Goal: Task Accomplishment & Management: Use online tool/utility

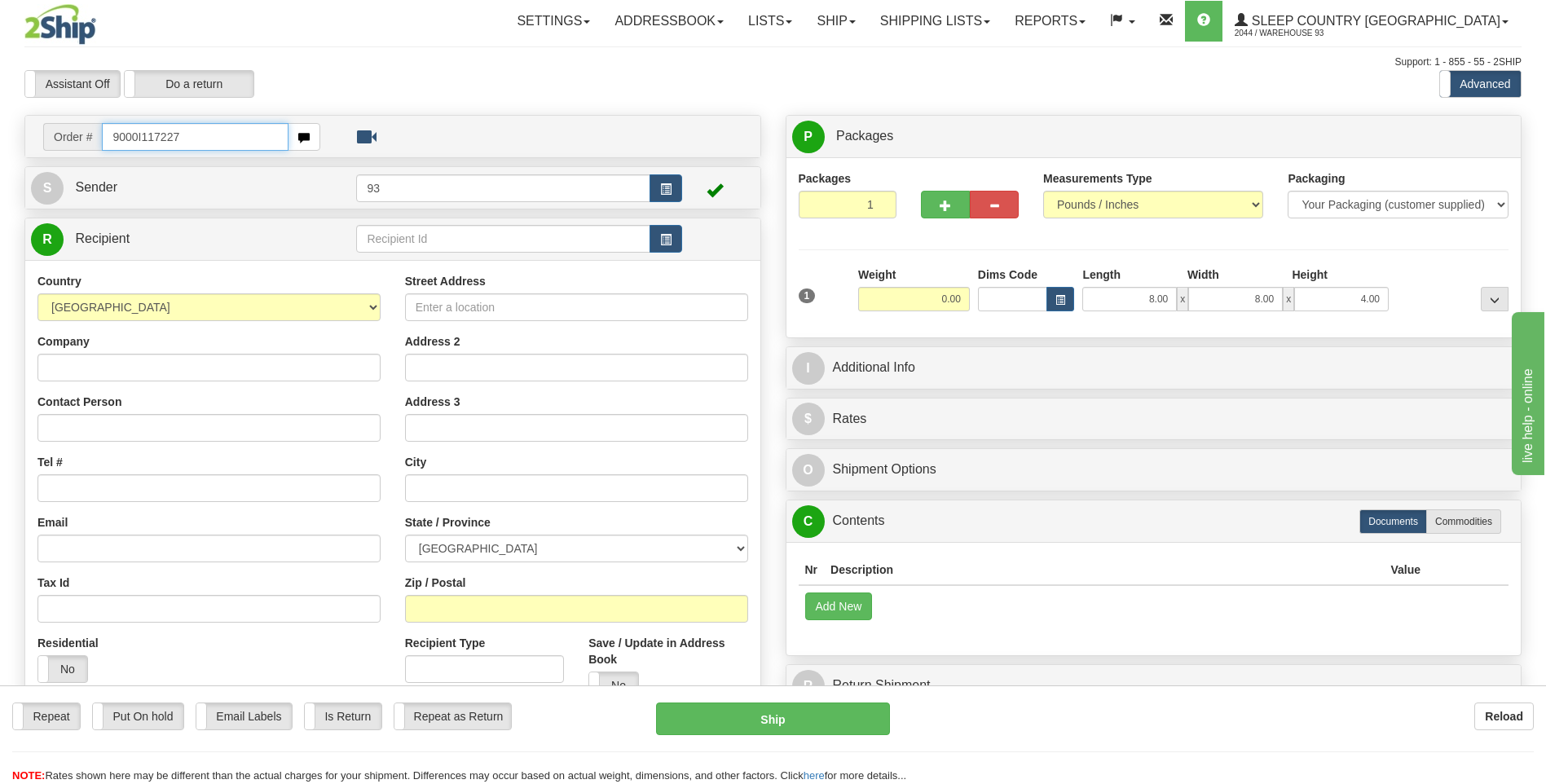
type input "9000I117227"
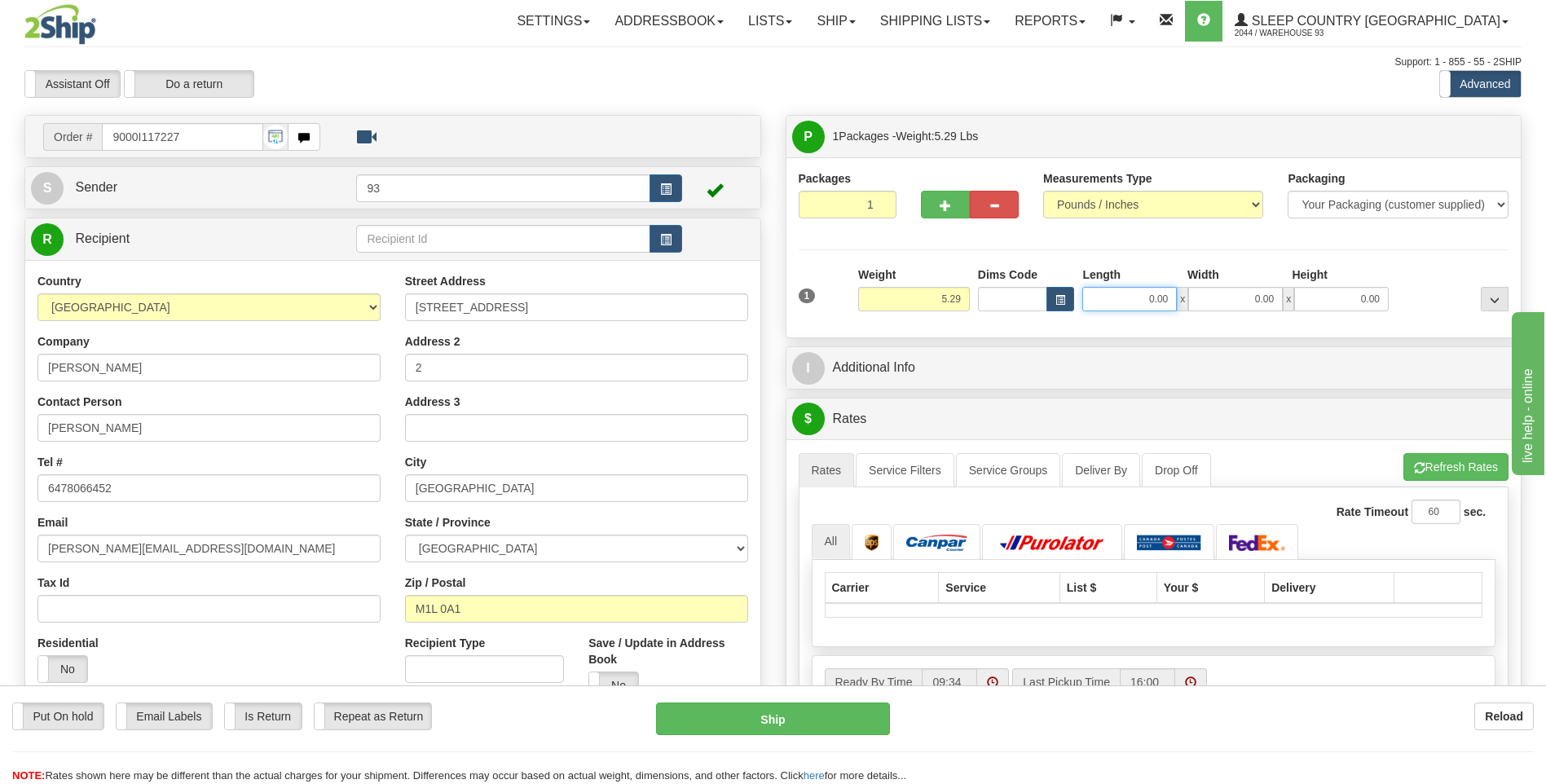
drag, startPoint x: 1206, startPoint y: 304, endPoint x: 1295, endPoint y: 298, distance: 89.2
click at [1285, 309] on div "0.00 x 0.00 x 0.00" at bounding box center [1235, 298] width 306 height 24
type input "18.00"
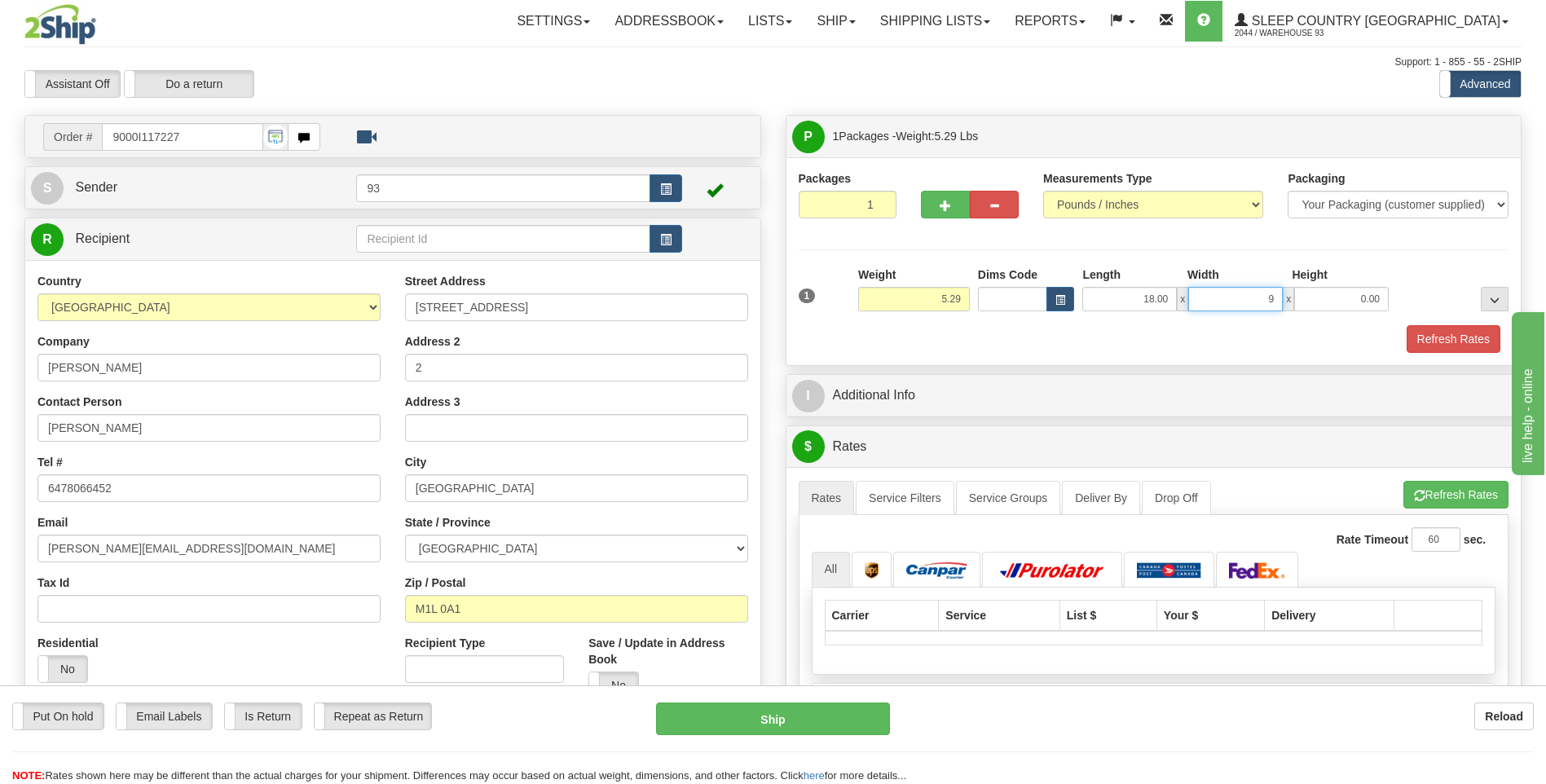
type input "9.00"
click at [1433, 325] on button "Refresh Rates" at bounding box center [1453, 338] width 94 height 27
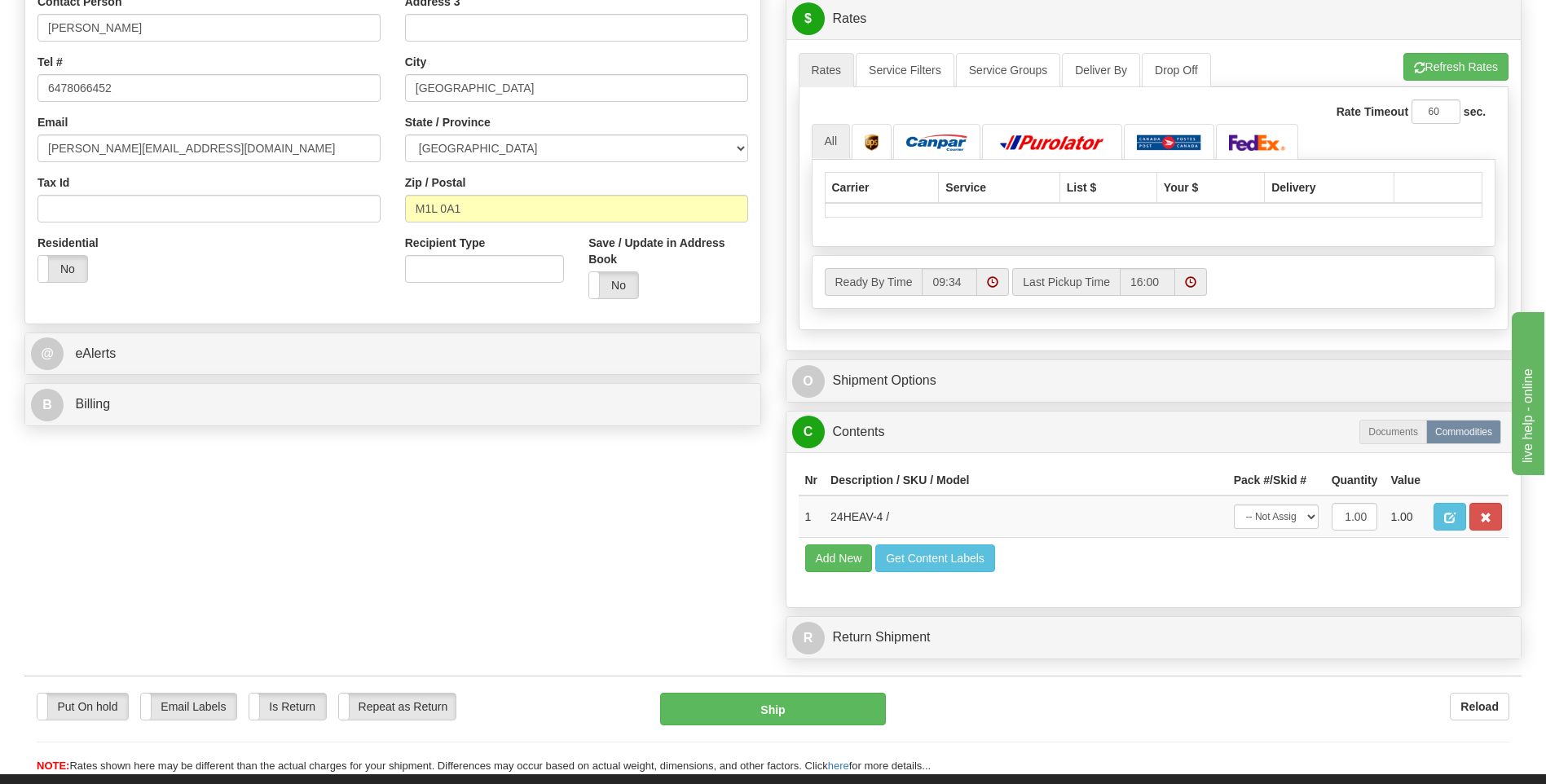
scroll to position [489, 0]
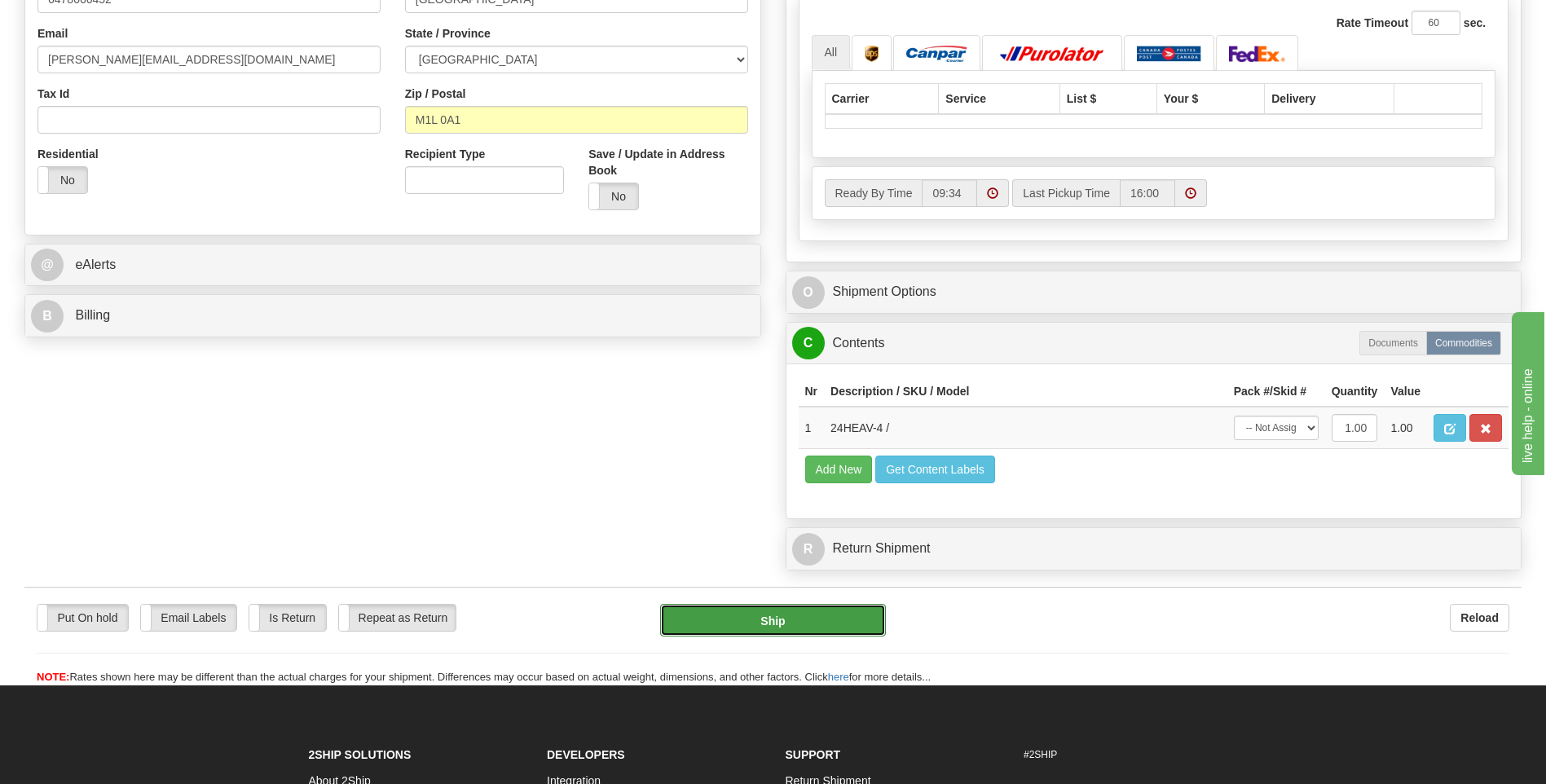
click at [779, 619] on button "Ship" at bounding box center [773, 619] width 225 height 32
click at [769, 617] on button "Ship" at bounding box center [773, 619] width 225 height 32
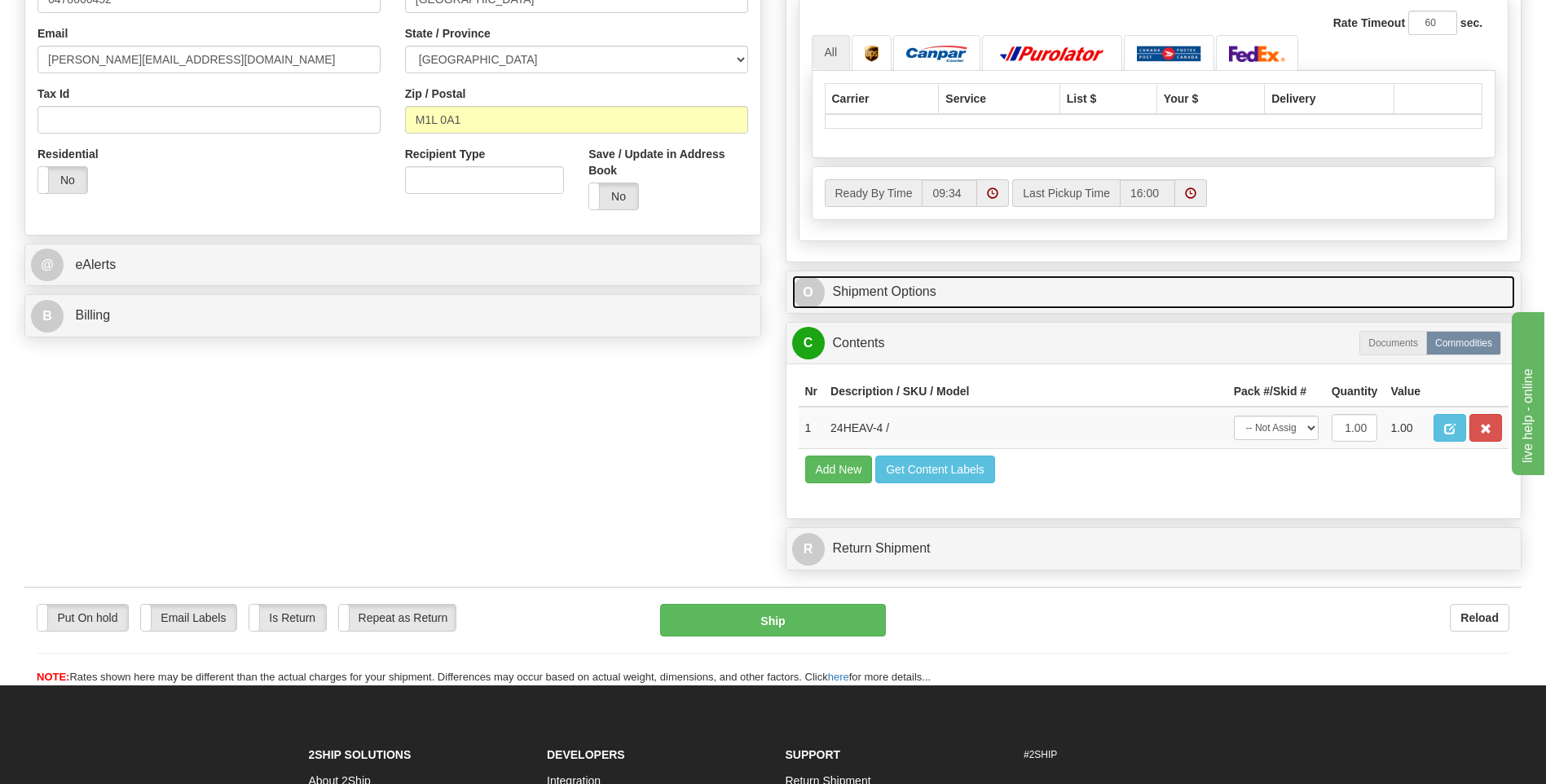
click at [809, 298] on span "O" at bounding box center [808, 292] width 32 height 32
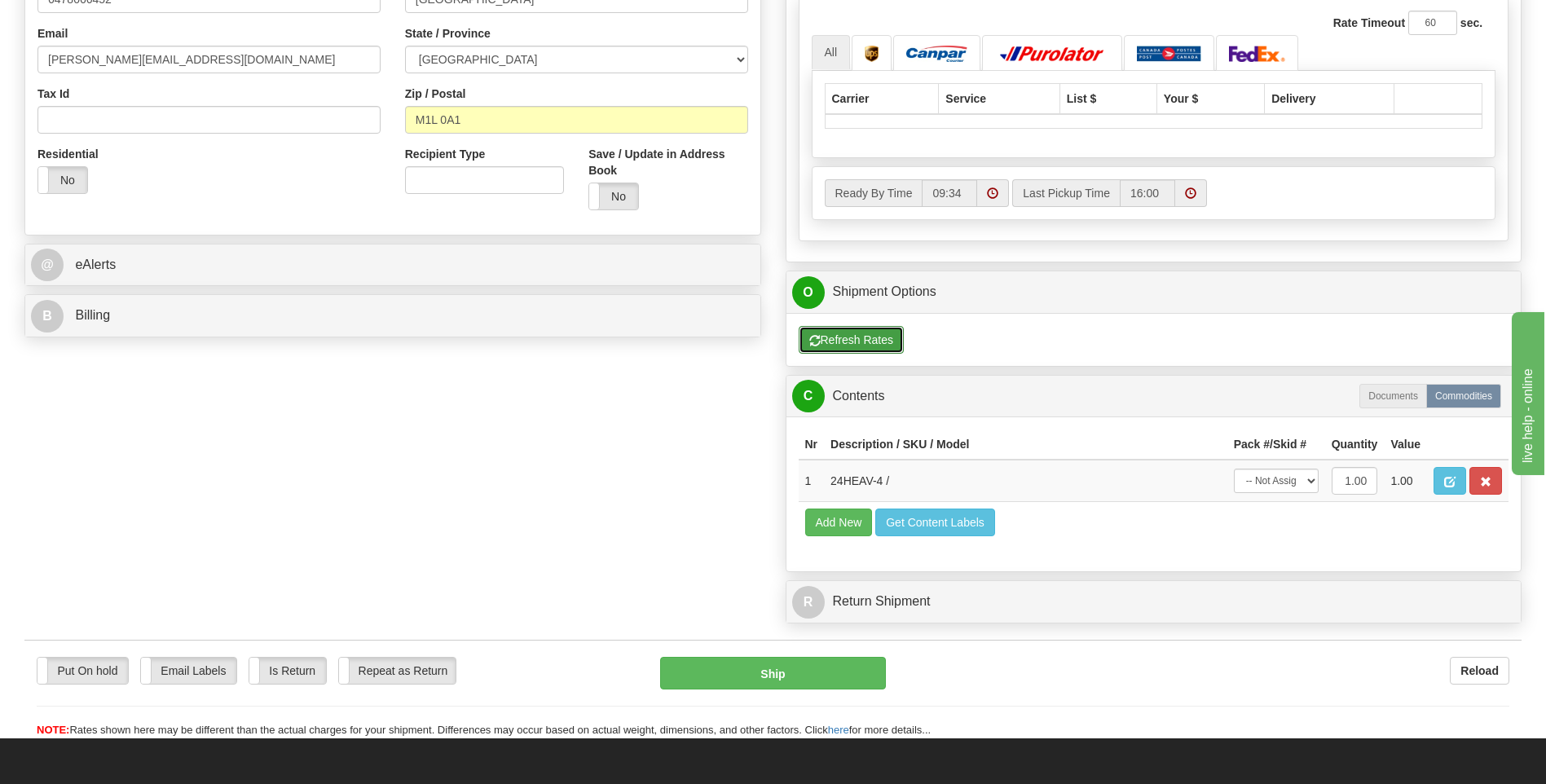
click at [839, 337] on button "Refresh Rates" at bounding box center [852, 339] width 105 height 27
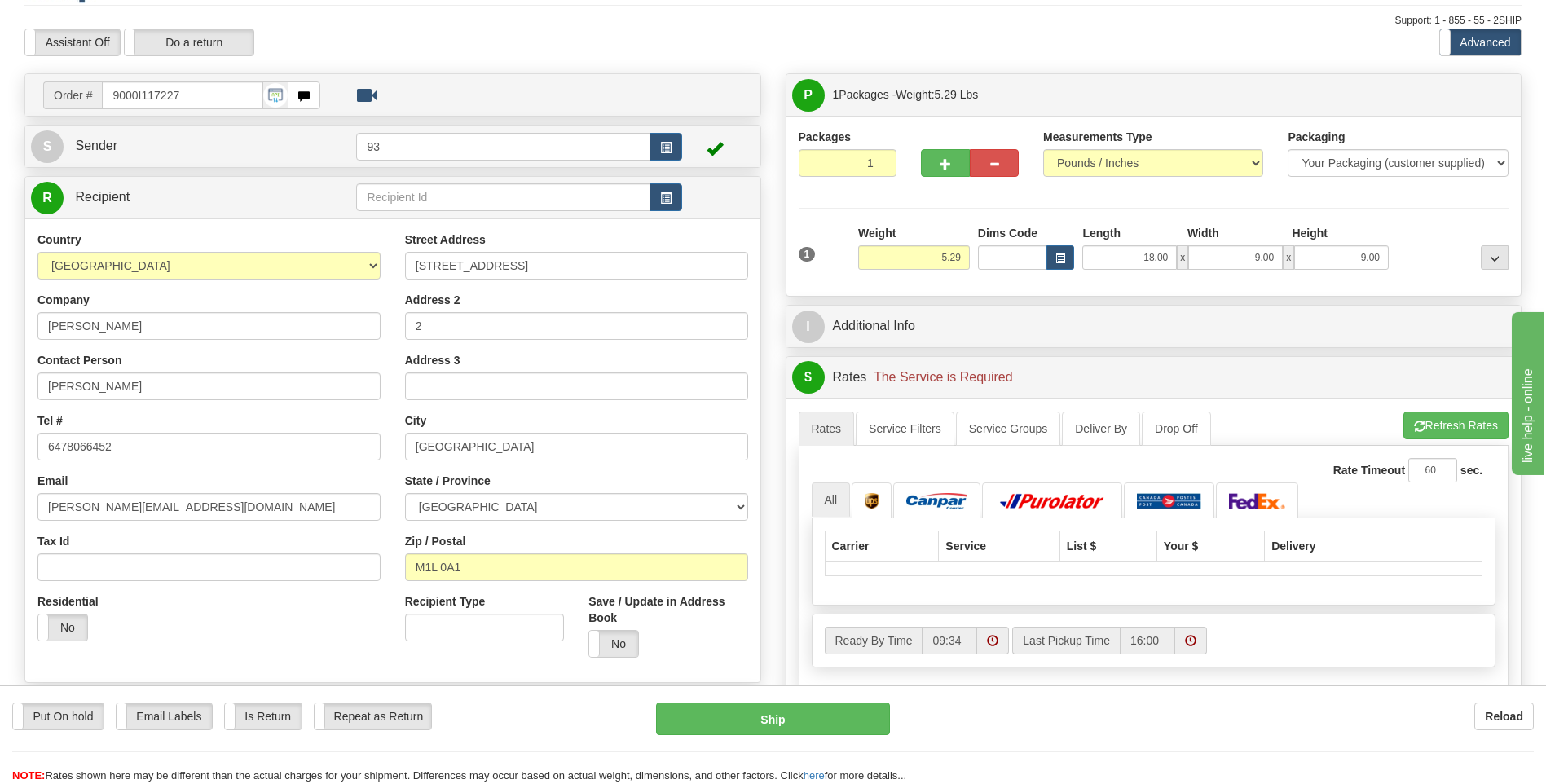
scroll to position [0, 0]
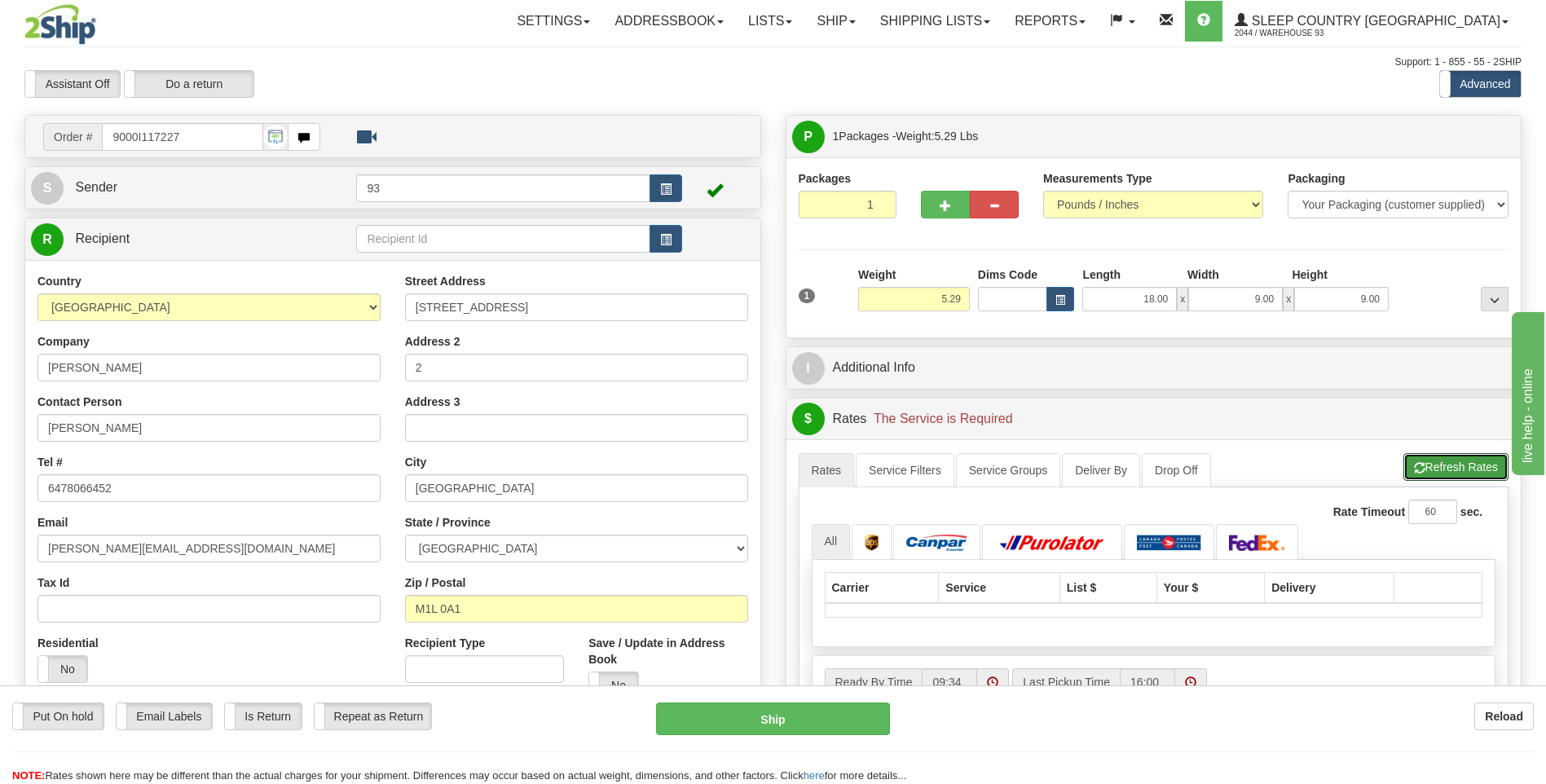
click at [1470, 468] on button "Refresh Rates" at bounding box center [1456, 466] width 105 height 27
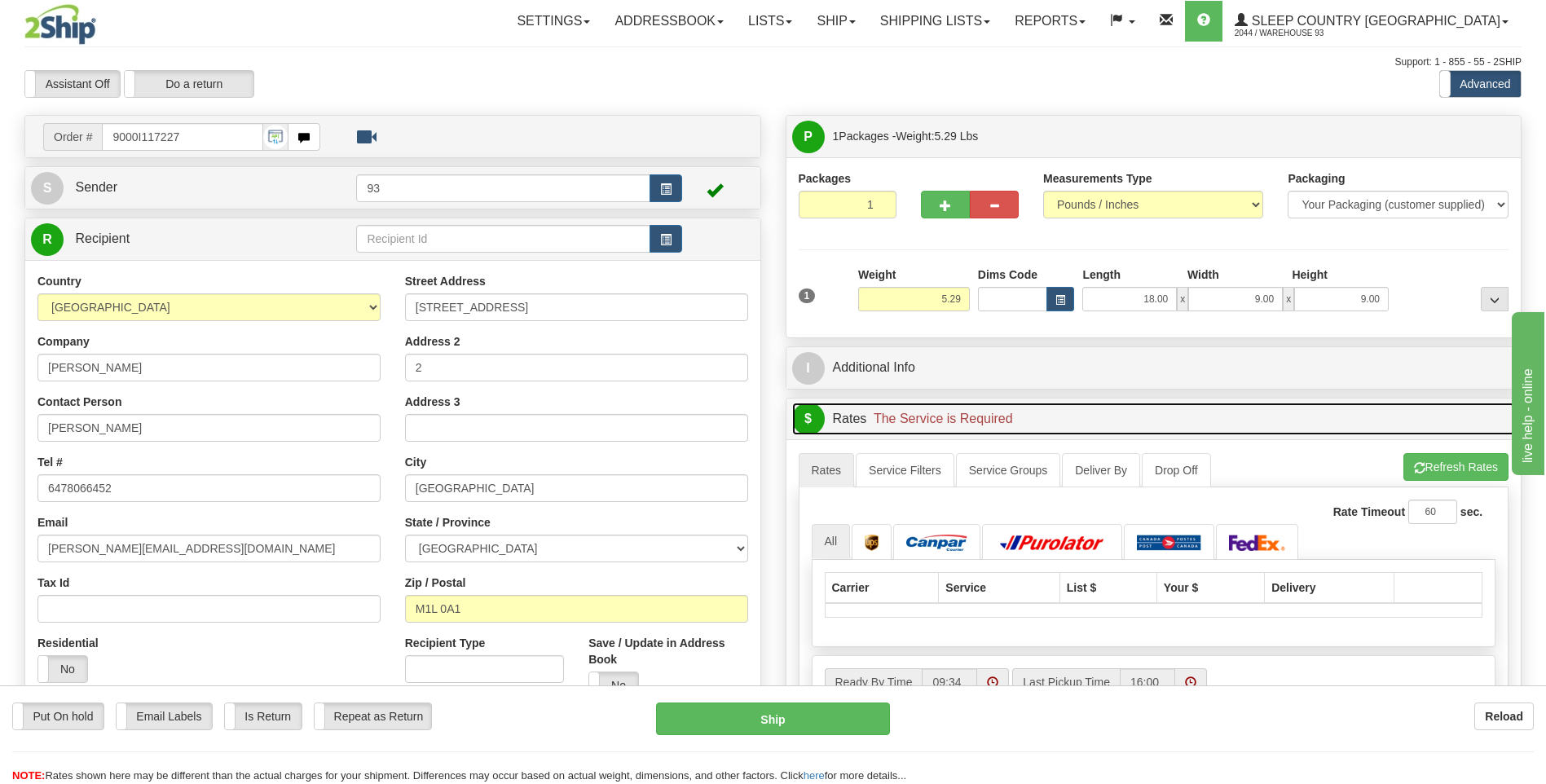
click at [963, 413] on span "The Service is Required" at bounding box center [943, 418] width 139 height 14
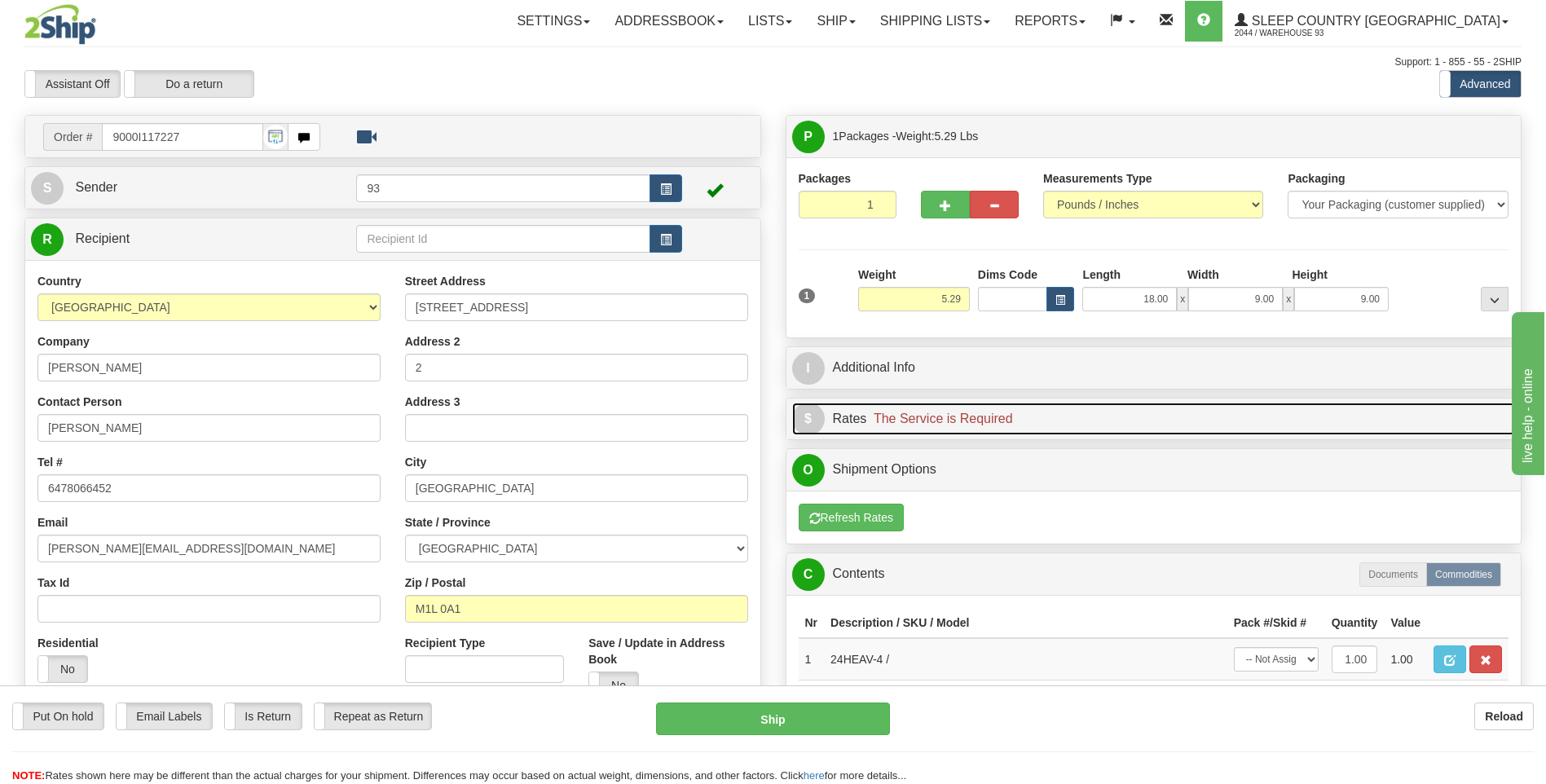
click at [963, 413] on span "The Service is Required" at bounding box center [943, 418] width 139 height 14
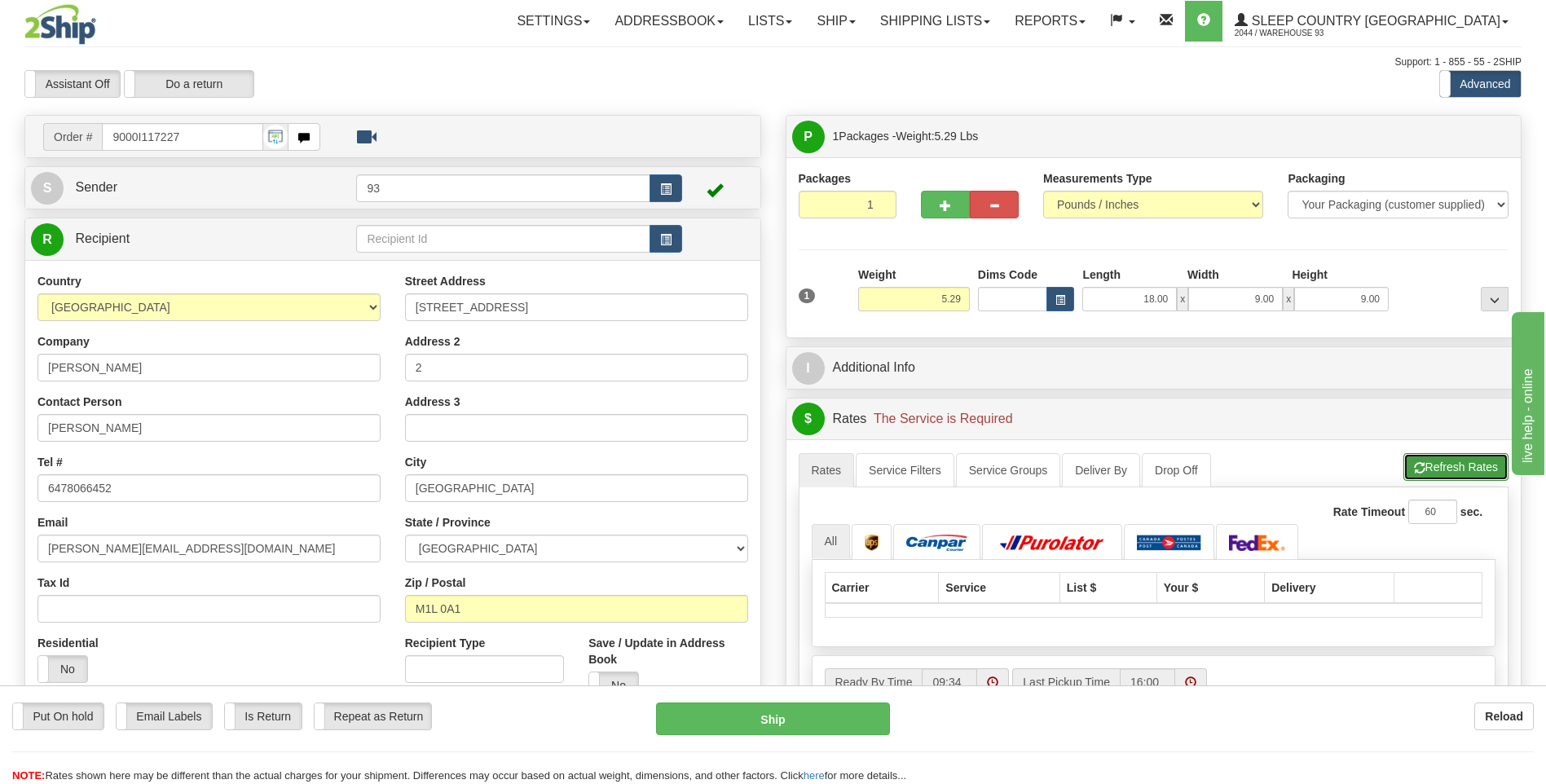
click at [1447, 474] on button "Refresh Rates" at bounding box center [1456, 466] width 105 height 27
drag, startPoint x: 1139, startPoint y: 300, endPoint x: 1303, endPoint y: 298, distance: 164.0
click at [1300, 297] on div "18.00 x 9.00 x 9.00" at bounding box center [1235, 298] width 306 height 24
type input "18.00"
type input "9.00"
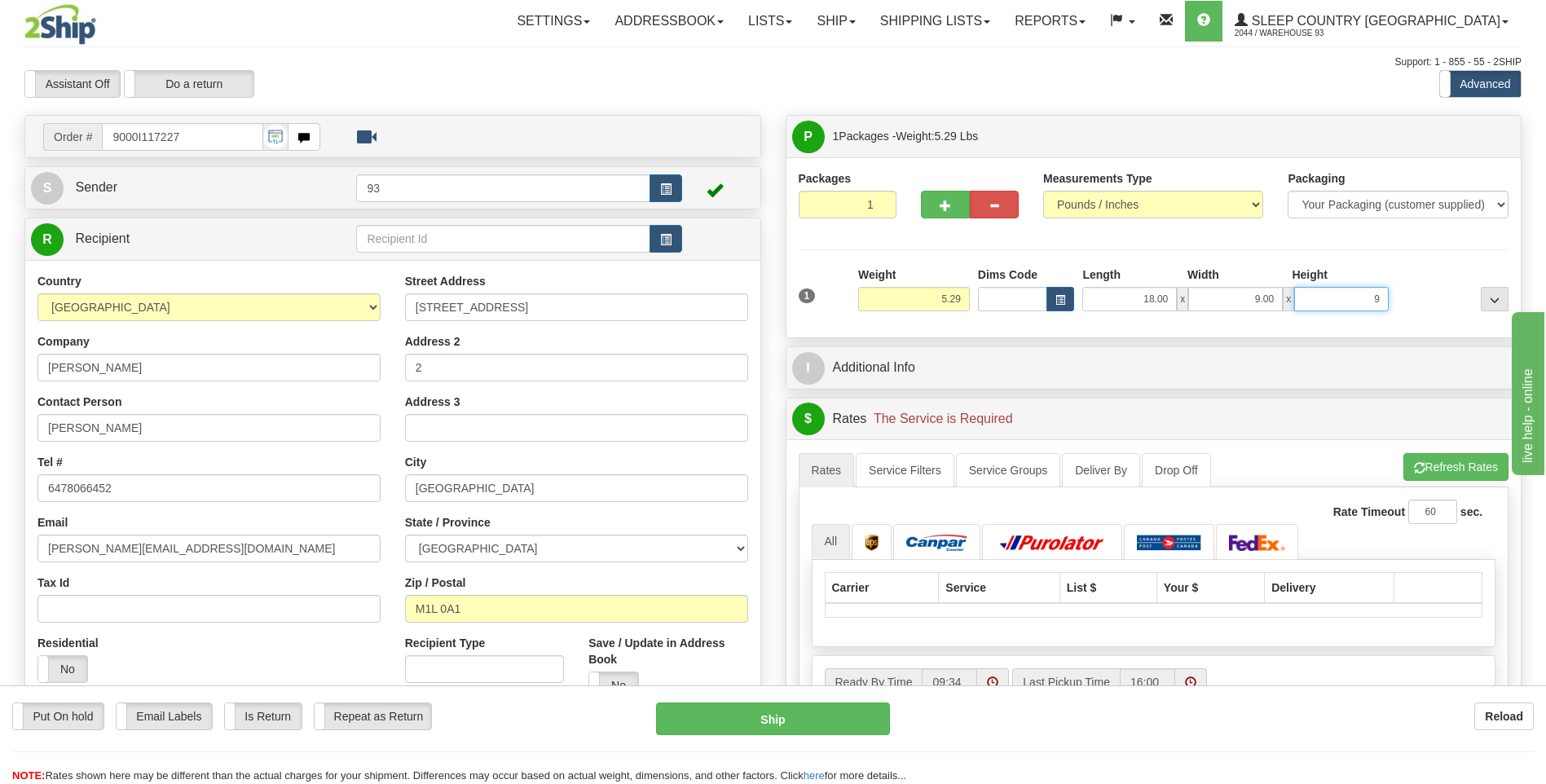
type input "9.00"
click at [1435, 462] on button "Refresh Rates" at bounding box center [1456, 466] width 105 height 27
click at [1452, 451] on div "A change has been made which could impact your rate estimate. To ensure the est…" at bounding box center [1154, 594] width 735 height 310
click at [1451, 462] on button "Refresh Rates" at bounding box center [1456, 466] width 105 height 27
click at [1450, 463] on button "Refresh Rates" at bounding box center [1456, 466] width 105 height 27
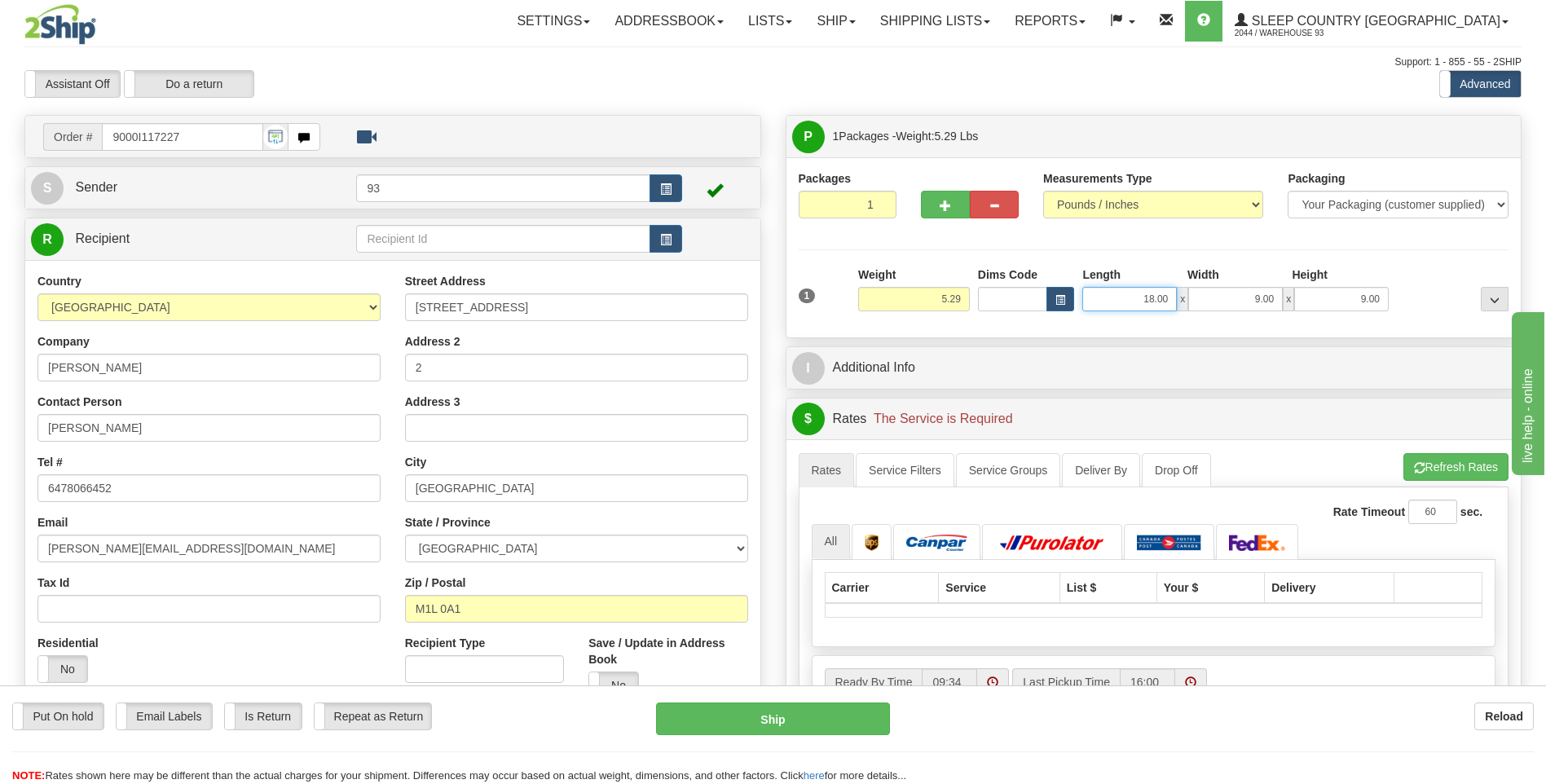
drag, startPoint x: 1141, startPoint y: 302, endPoint x: 1318, endPoint y: 324, distance: 178.4
click at [1318, 324] on div "1 Weight 5.29 Dims Code x" at bounding box center [1154, 295] width 710 height 59
type input "9"
type input "9.00"
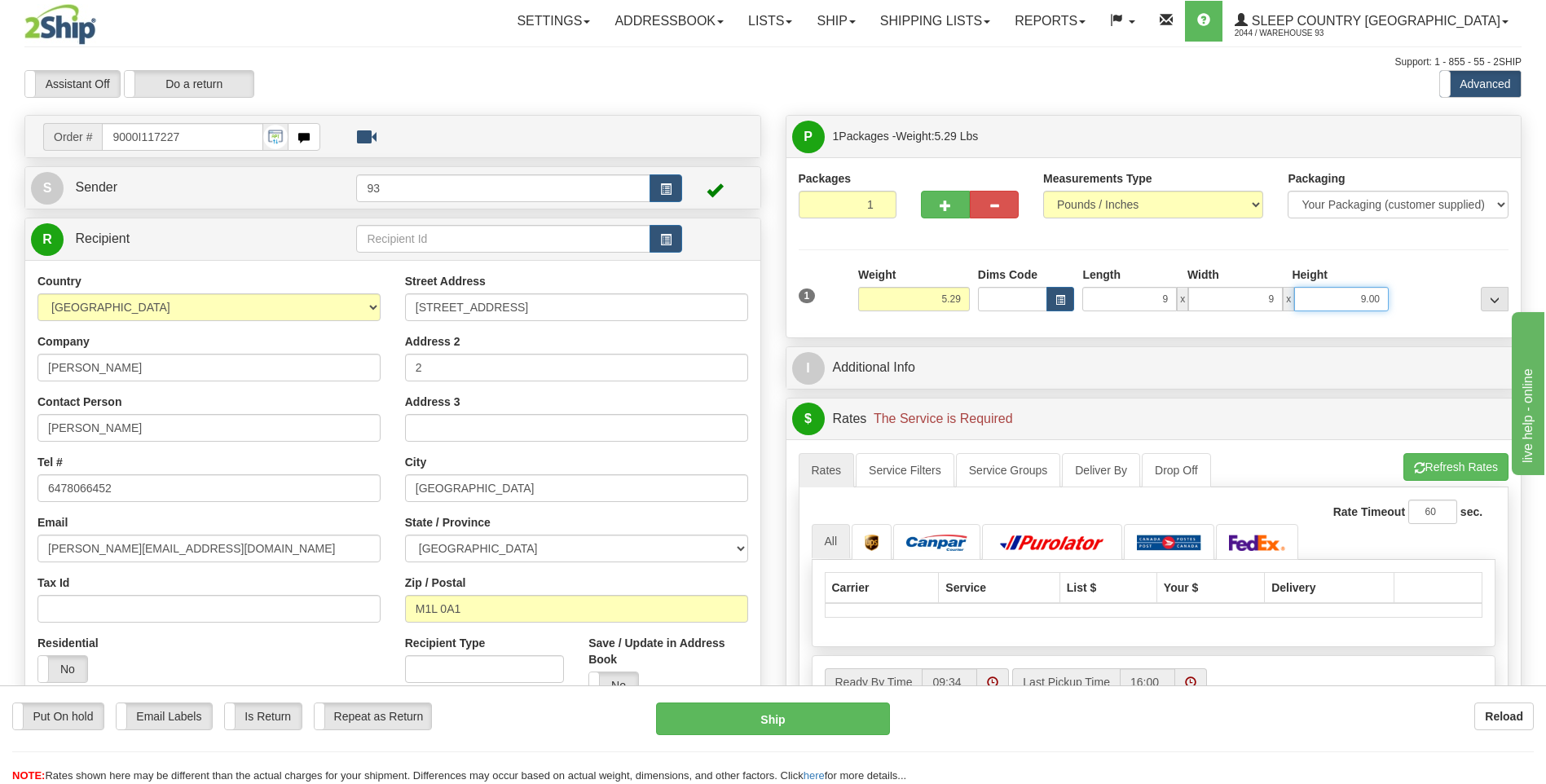
type input "9.00"
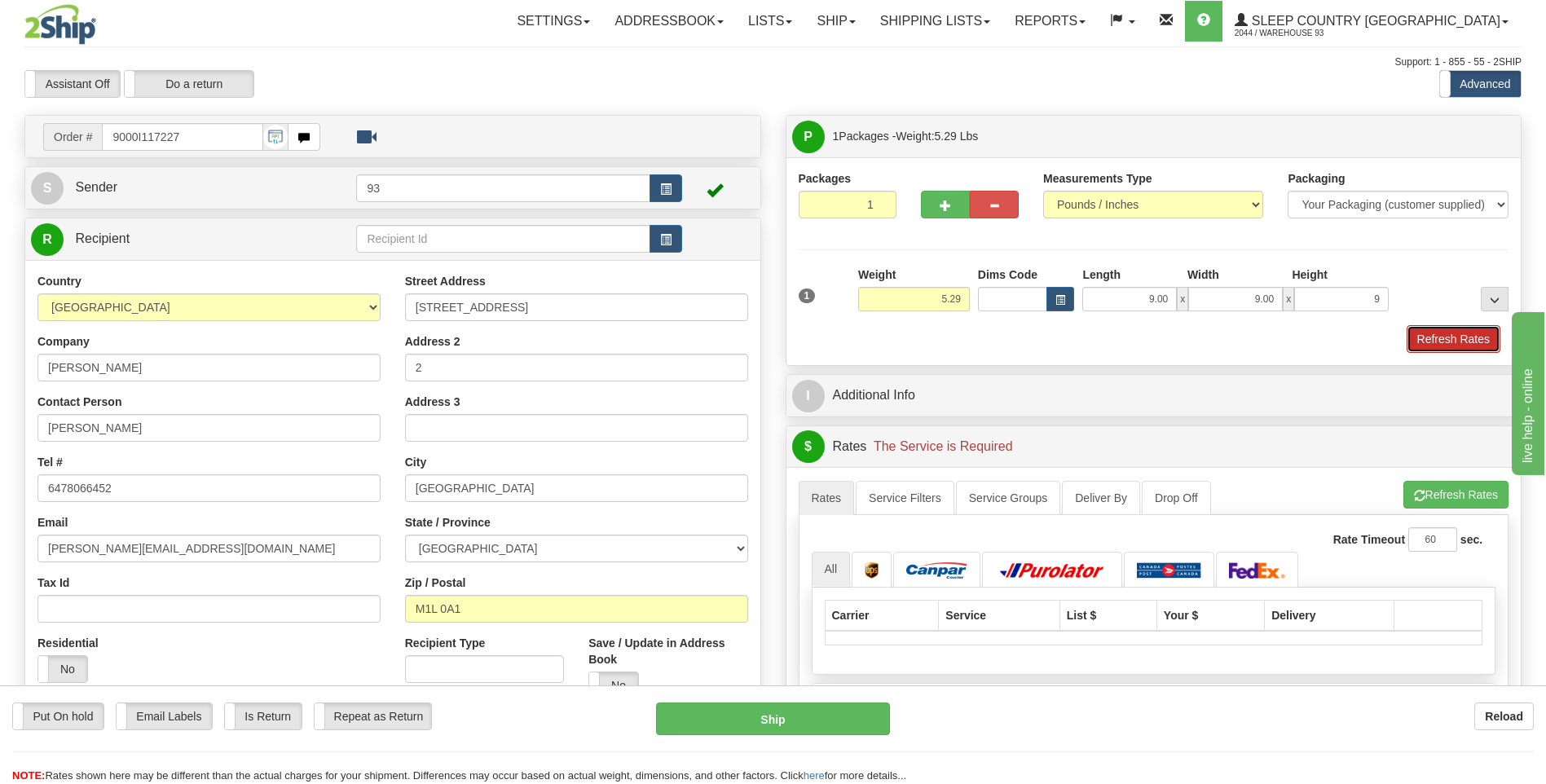
type input "9.00"
click at [1469, 339] on button "Refresh Rates" at bounding box center [1453, 338] width 94 height 27
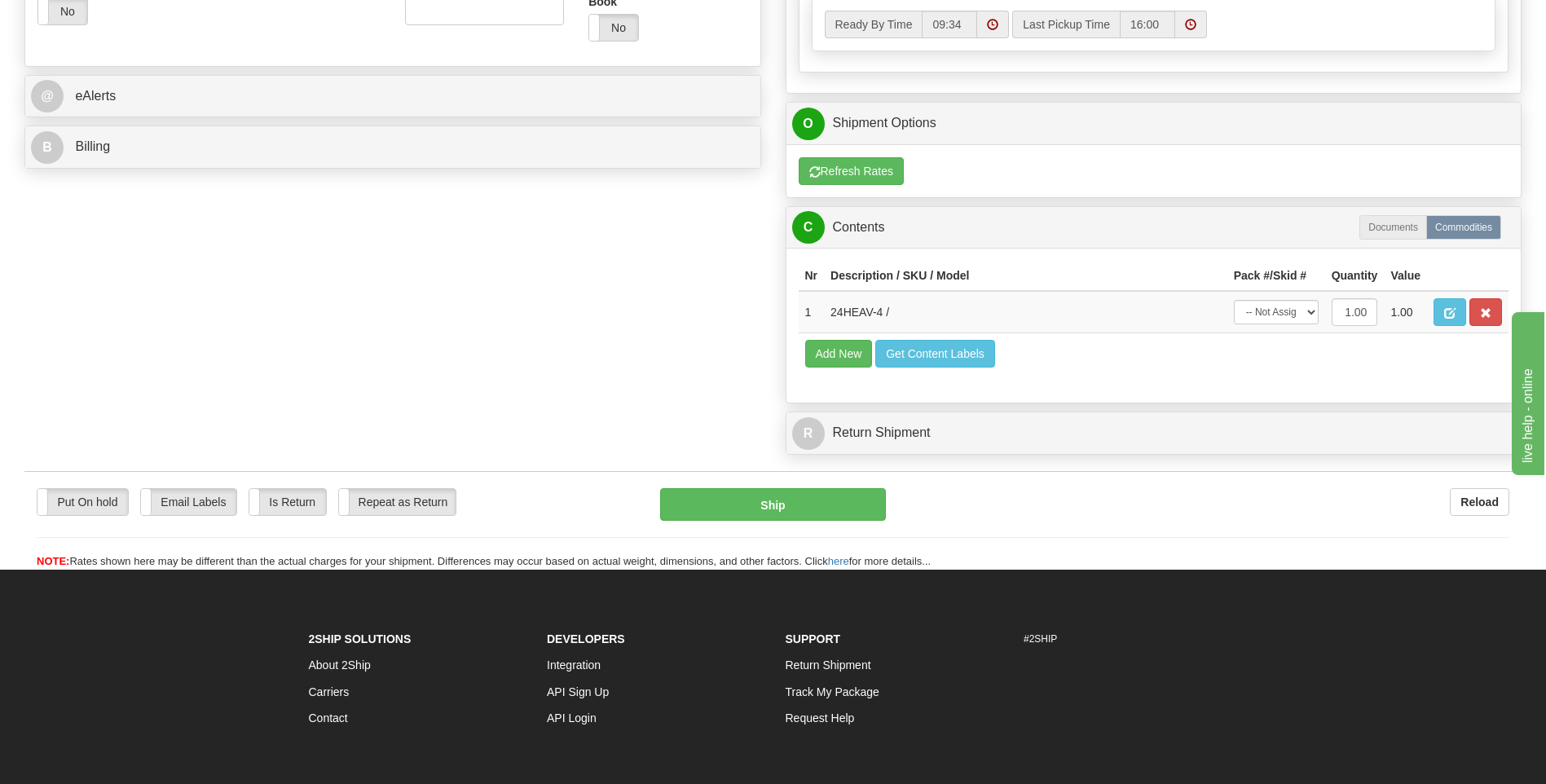
scroll to position [537, 0]
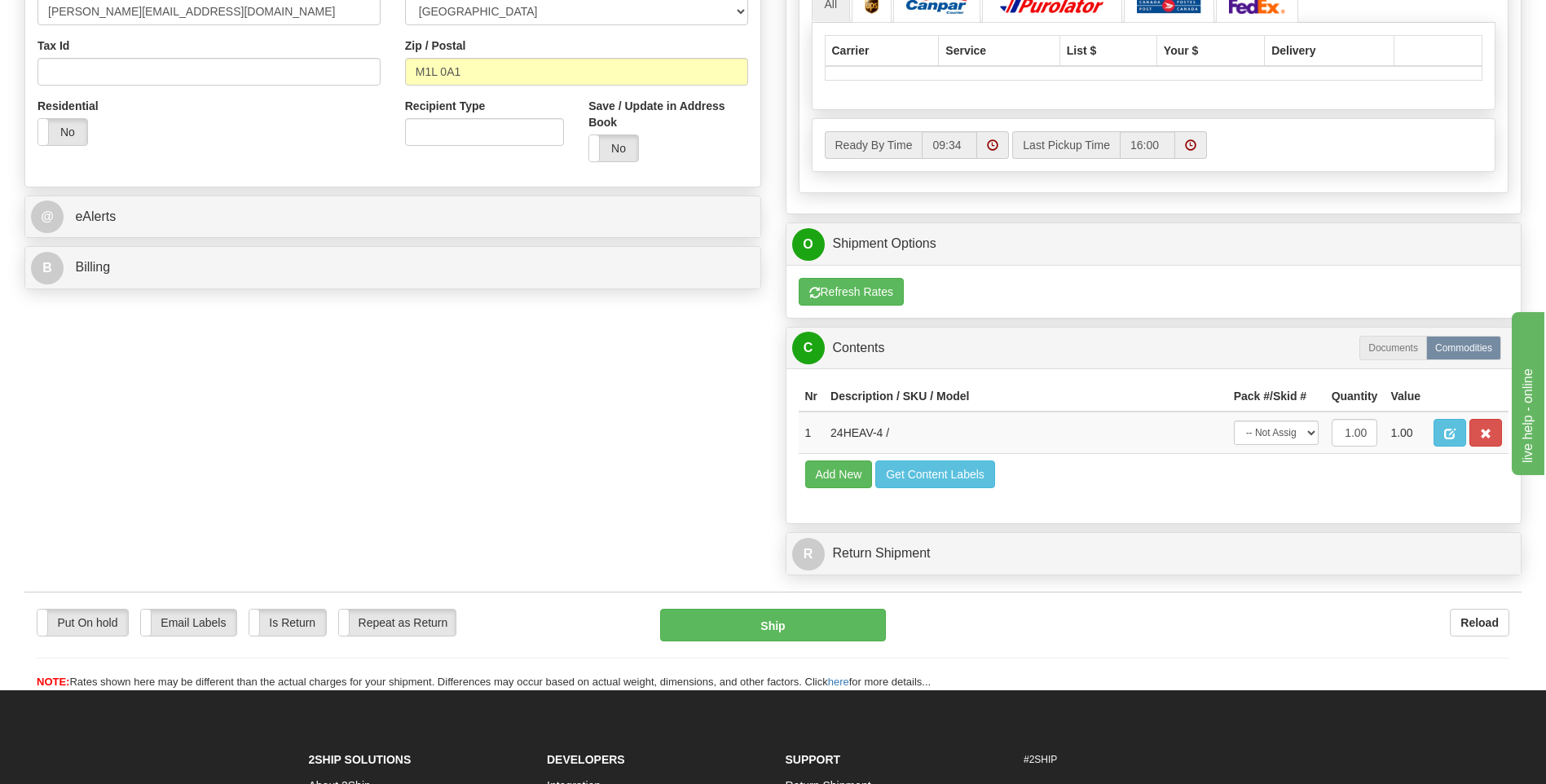
click at [811, 222] on div "O Shipment Options Canada Post FedEx DHL Purolator Server Purolator" at bounding box center [1153, 270] width 736 height 97
click at [809, 260] on div "O Shipment Options" at bounding box center [1154, 244] width 735 height 42
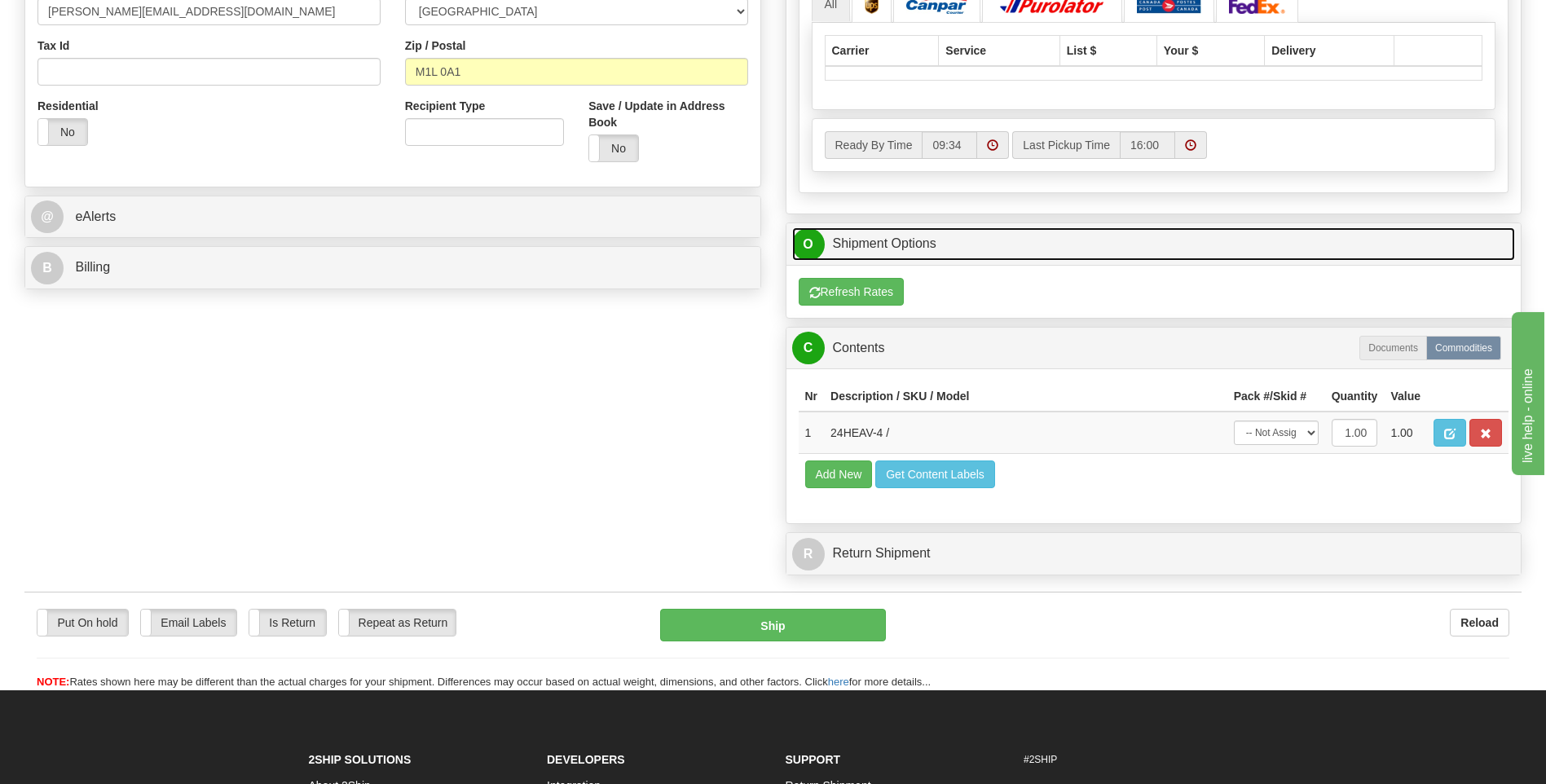
click at [810, 249] on span "O" at bounding box center [808, 244] width 32 height 32
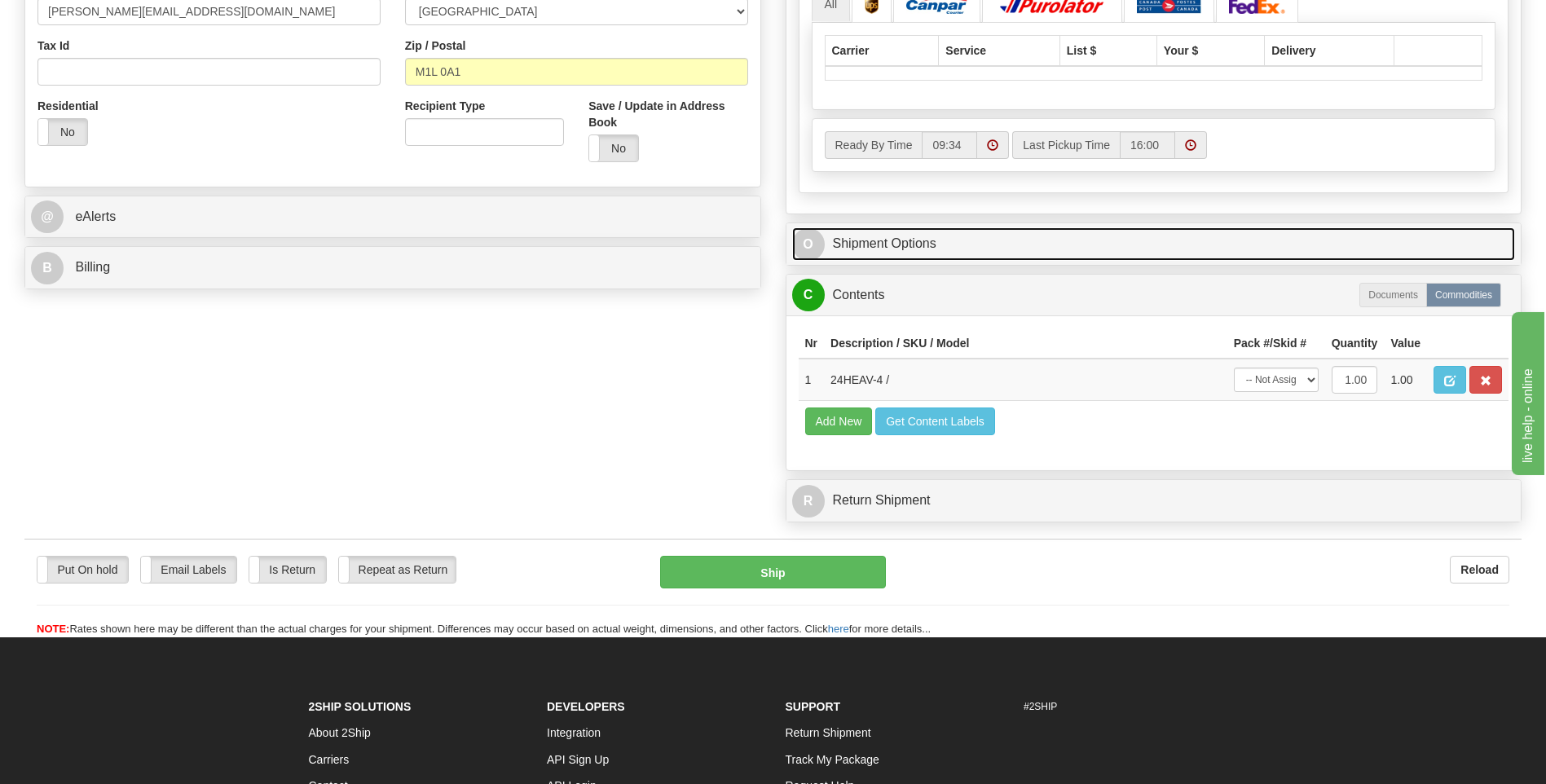
click at [817, 249] on span "O" at bounding box center [808, 244] width 32 height 32
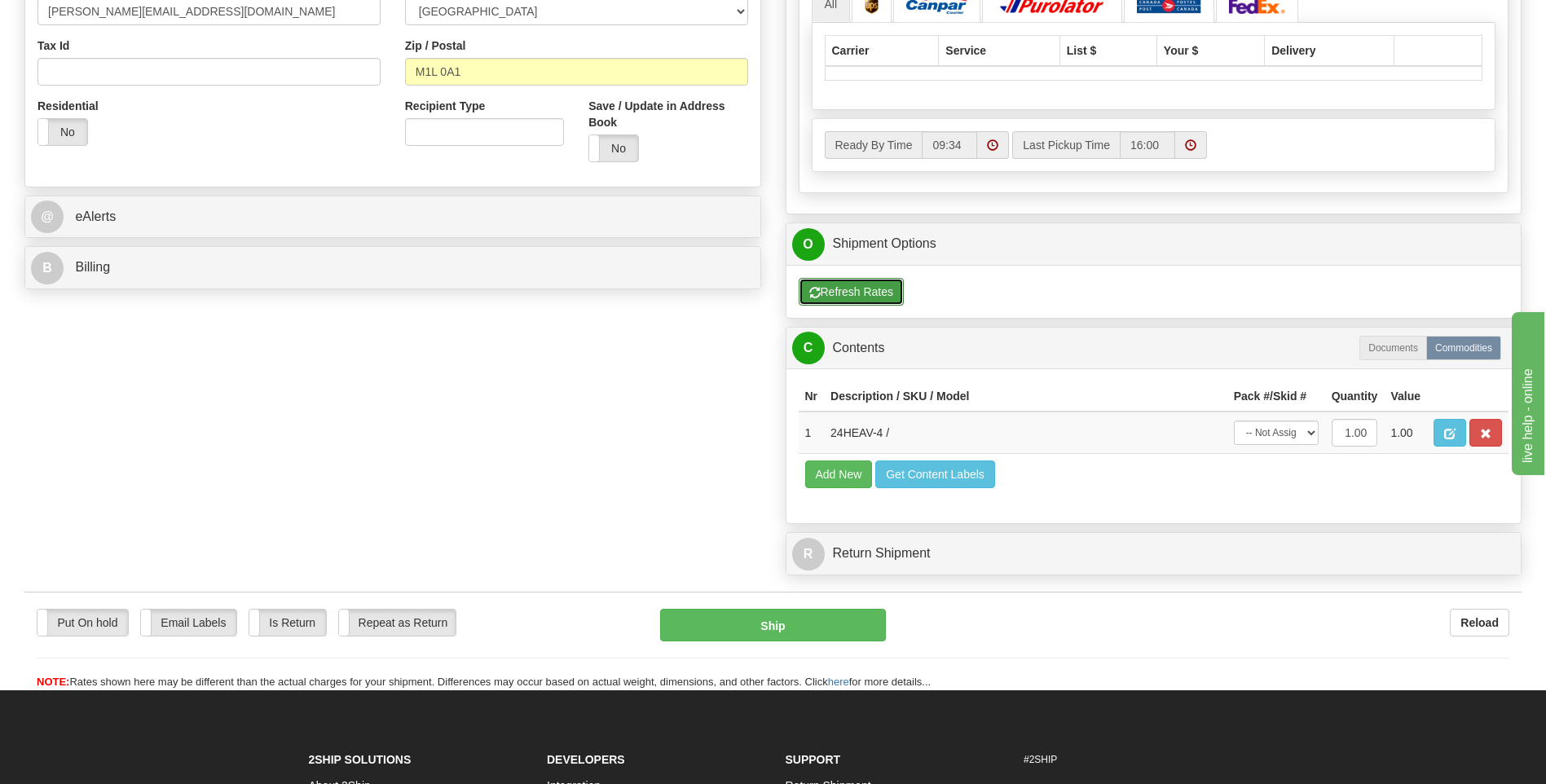
click at [837, 290] on button "Refresh Rates" at bounding box center [852, 292] width 105 height 27
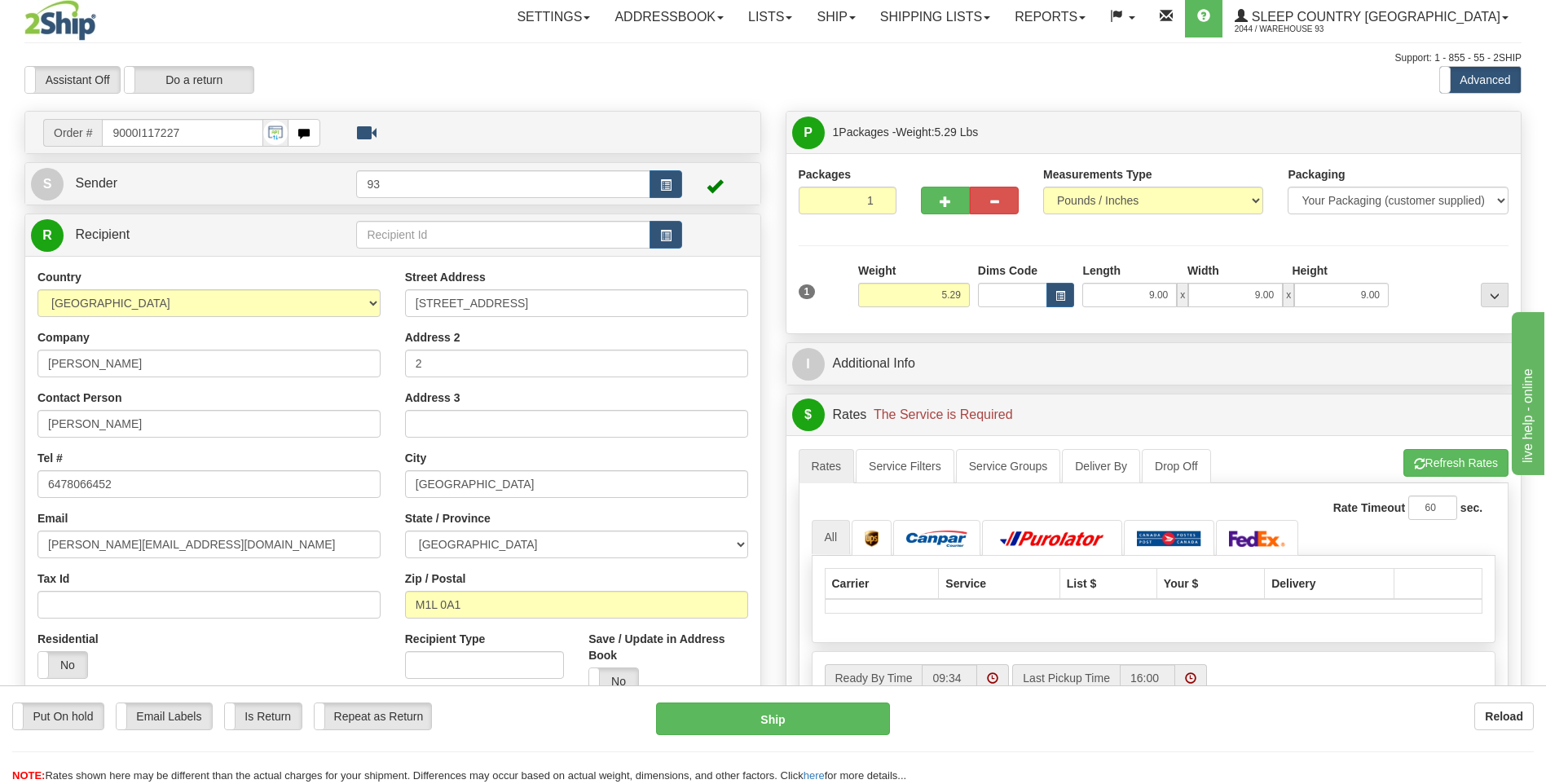
scroll to position [0, 0]
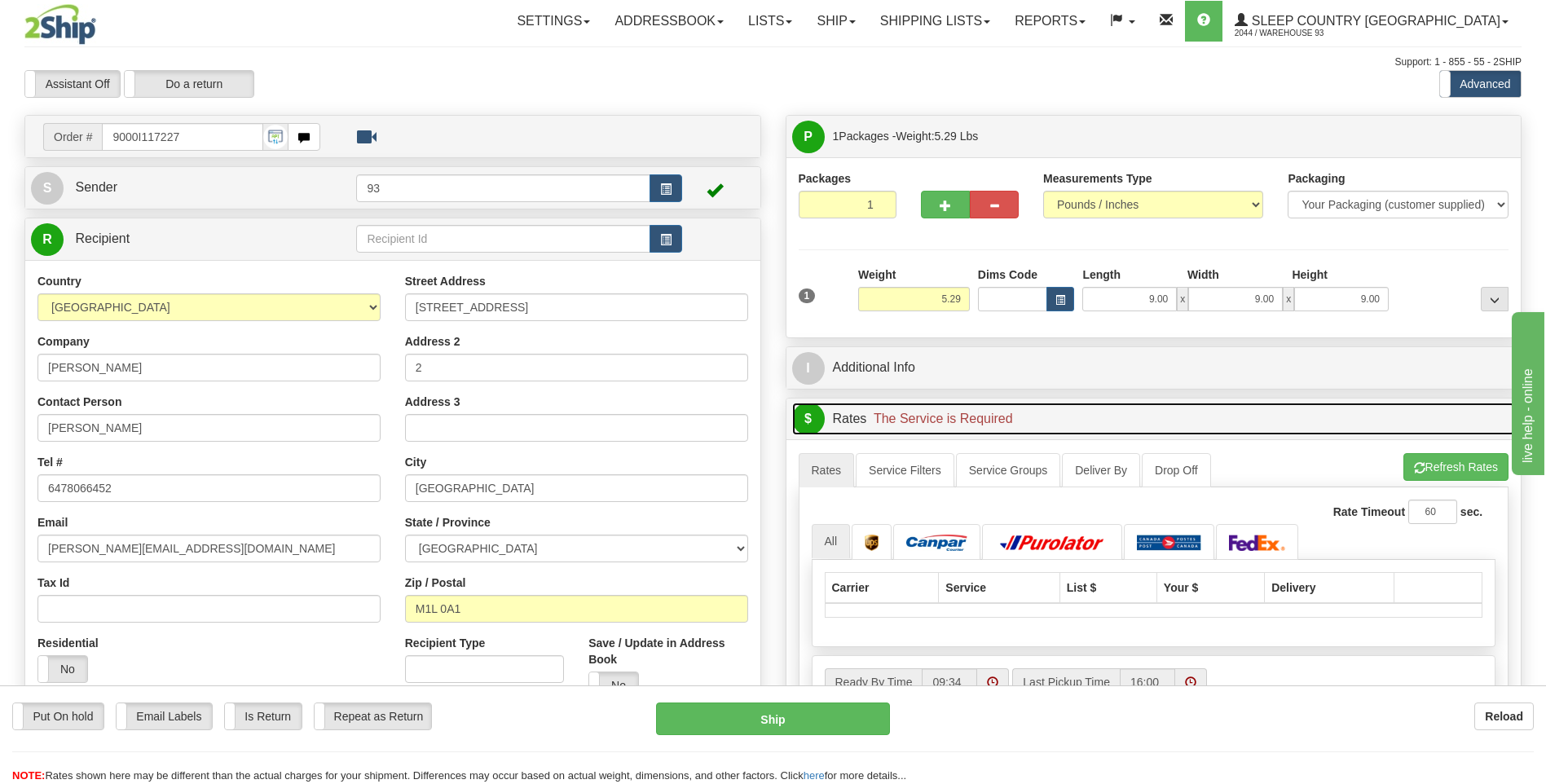
click at [892, 415] on span "The Service is Required" at bounding box center [943, 418] width 139 height 14
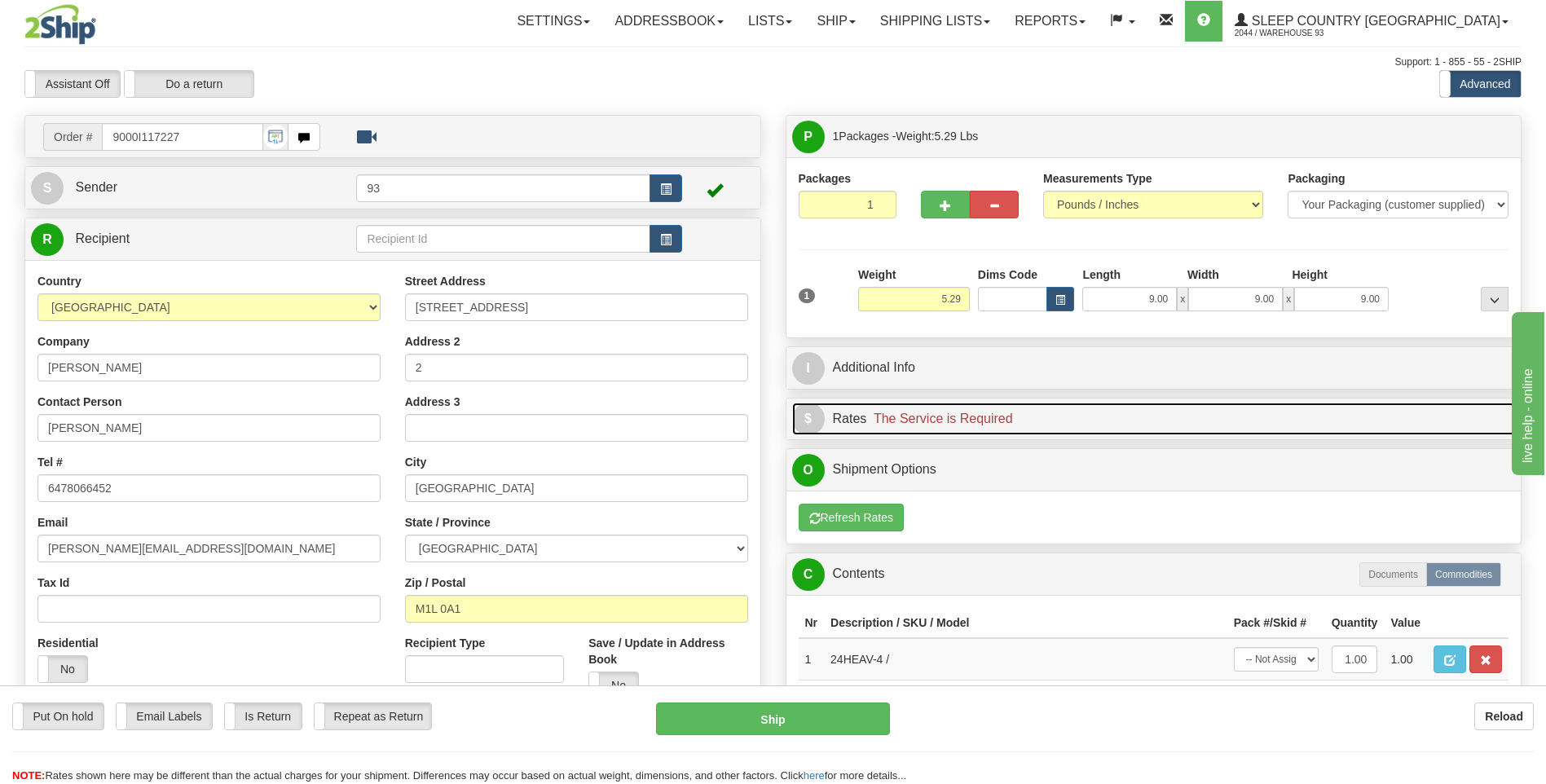
click at [943, 416] on span "The Service is Required" at bounding box center [943, 418] width 139 height 14
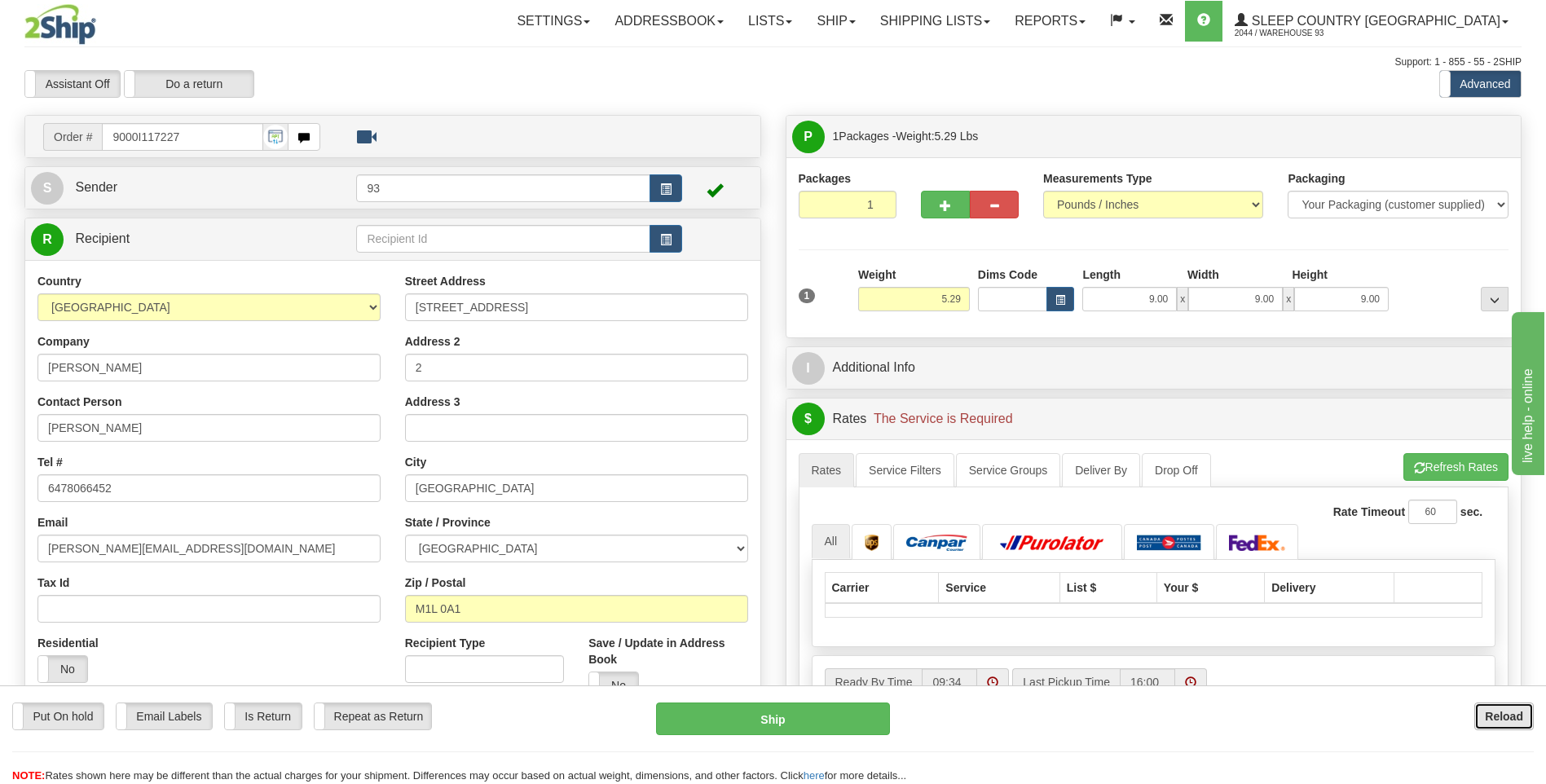
click at [1490, 710] on b "Reload" at bounding box center [1503, 716] width 38 height 13
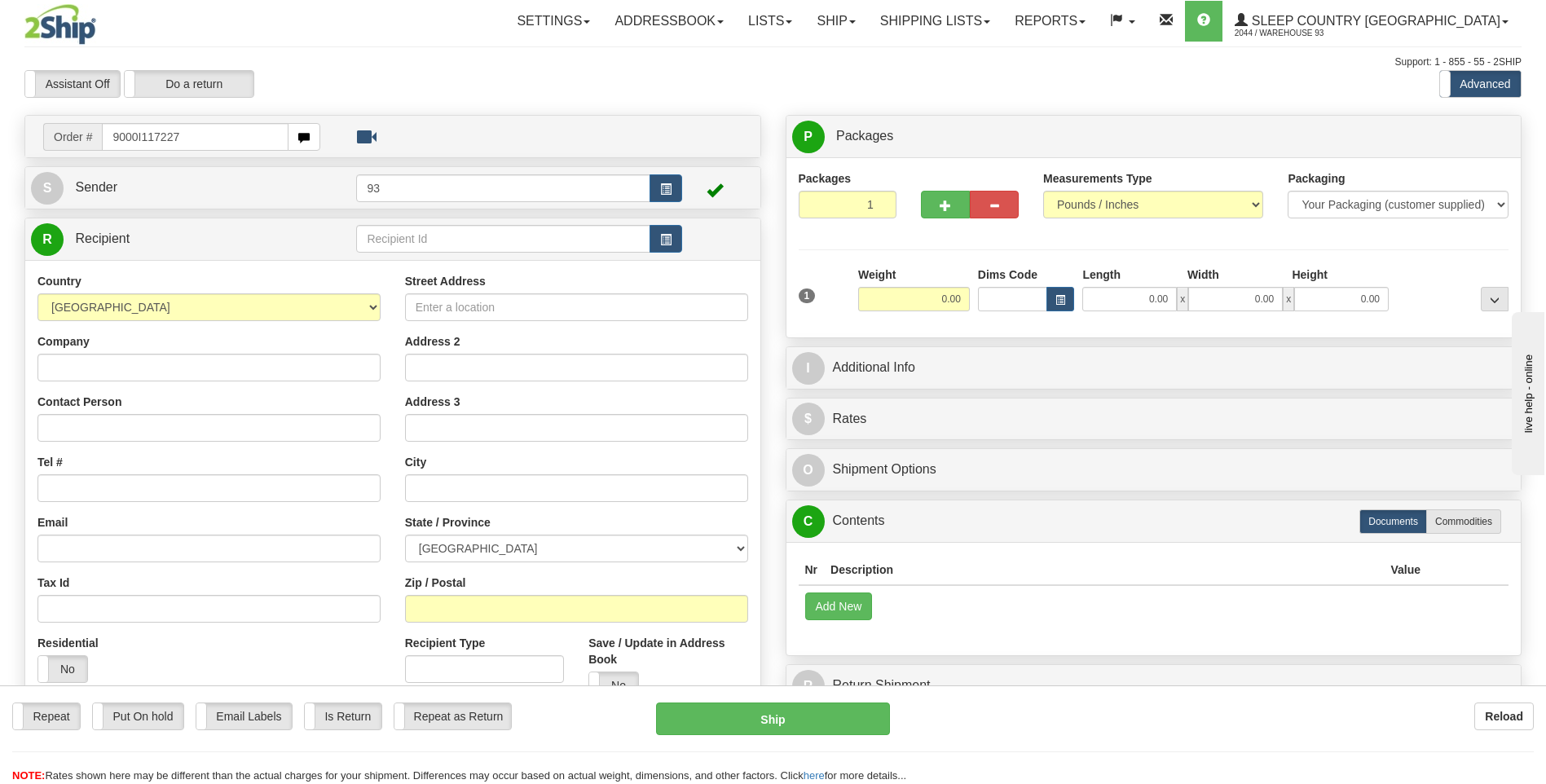
type input "9000I117227"
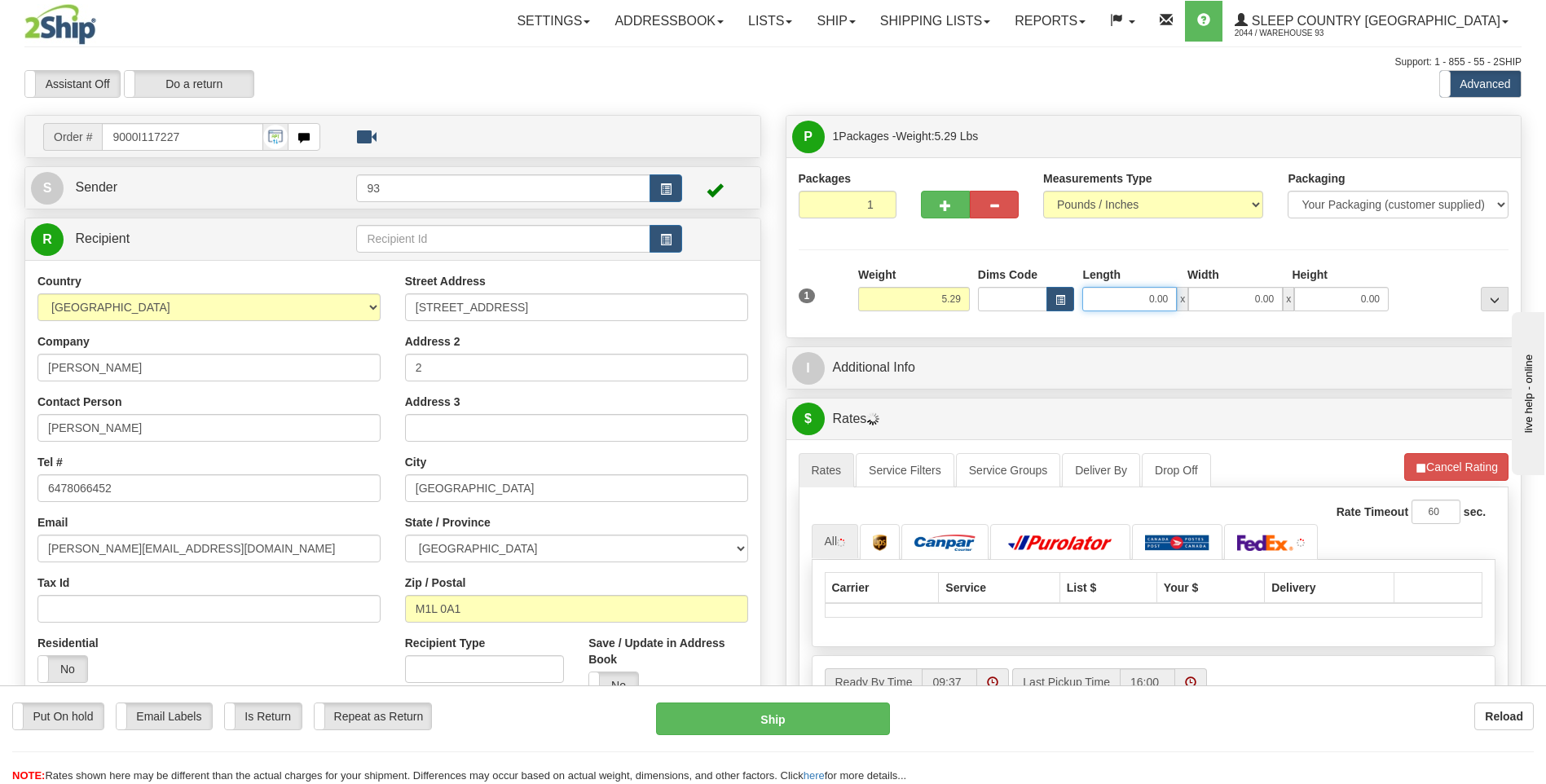
drag, startPoint x: 1150, startPoint y: 304, endPoint x: 1270, endPoint y: 320, distance: 121.1
click at [1265, 318] on div "1 Weight 5.29 Dims Code 0.00" at bounding box center [1153, 294] width 719 height 58
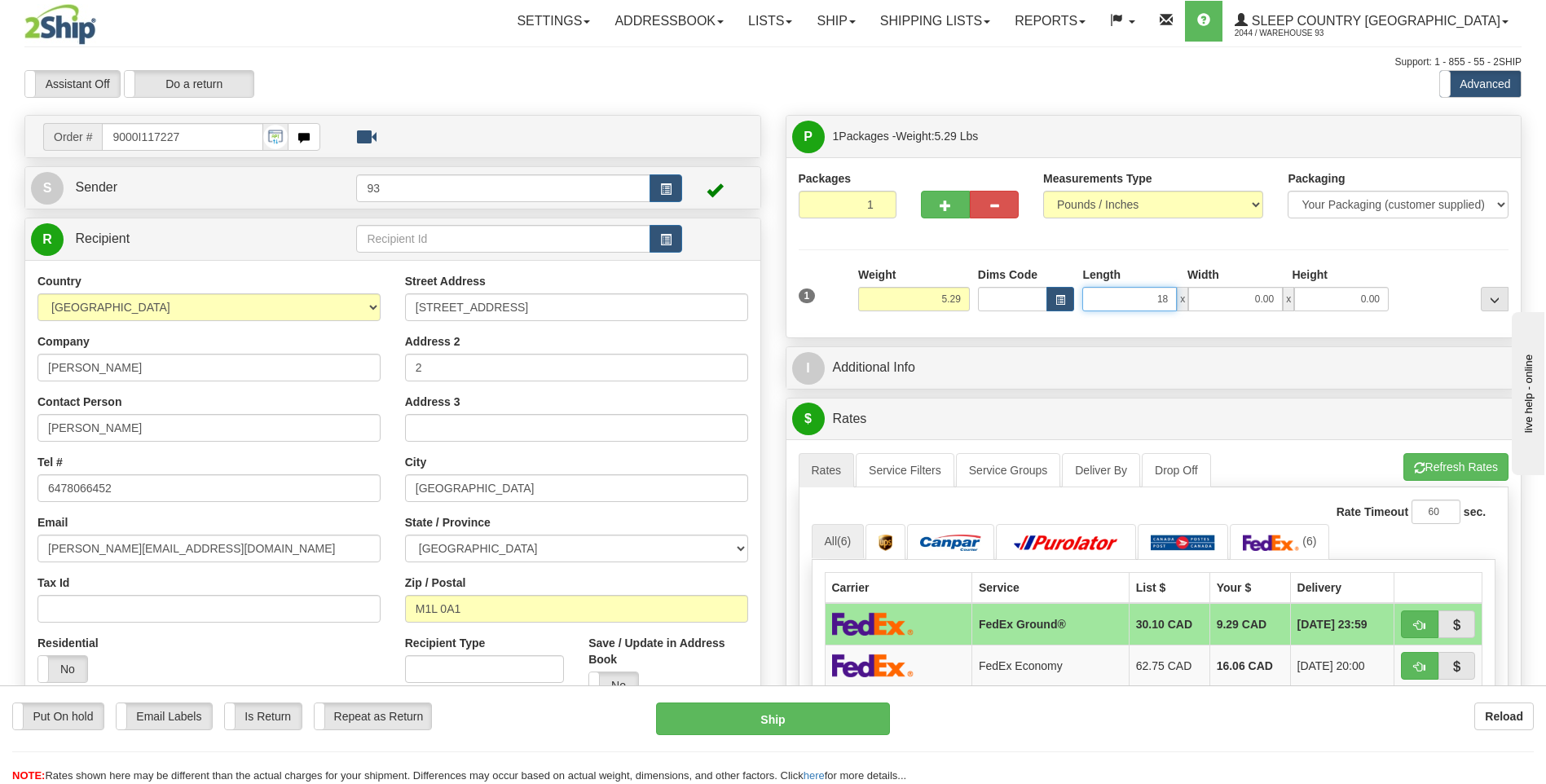
type input "18.00"
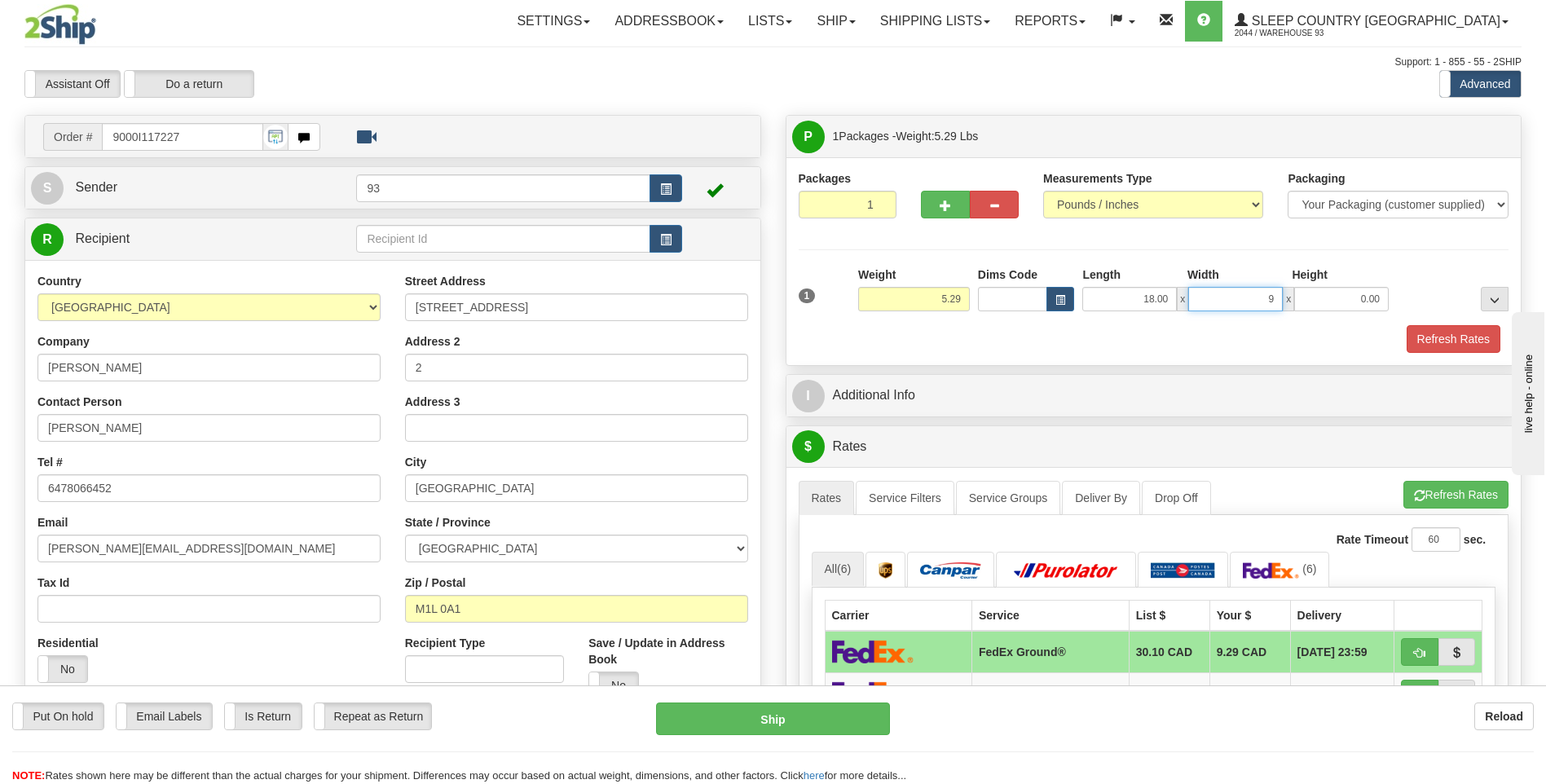
type input "9.00"
click at [1481, 340] on button "Refresh Rates" at bounding box center [1453, 338] width 94 height 27
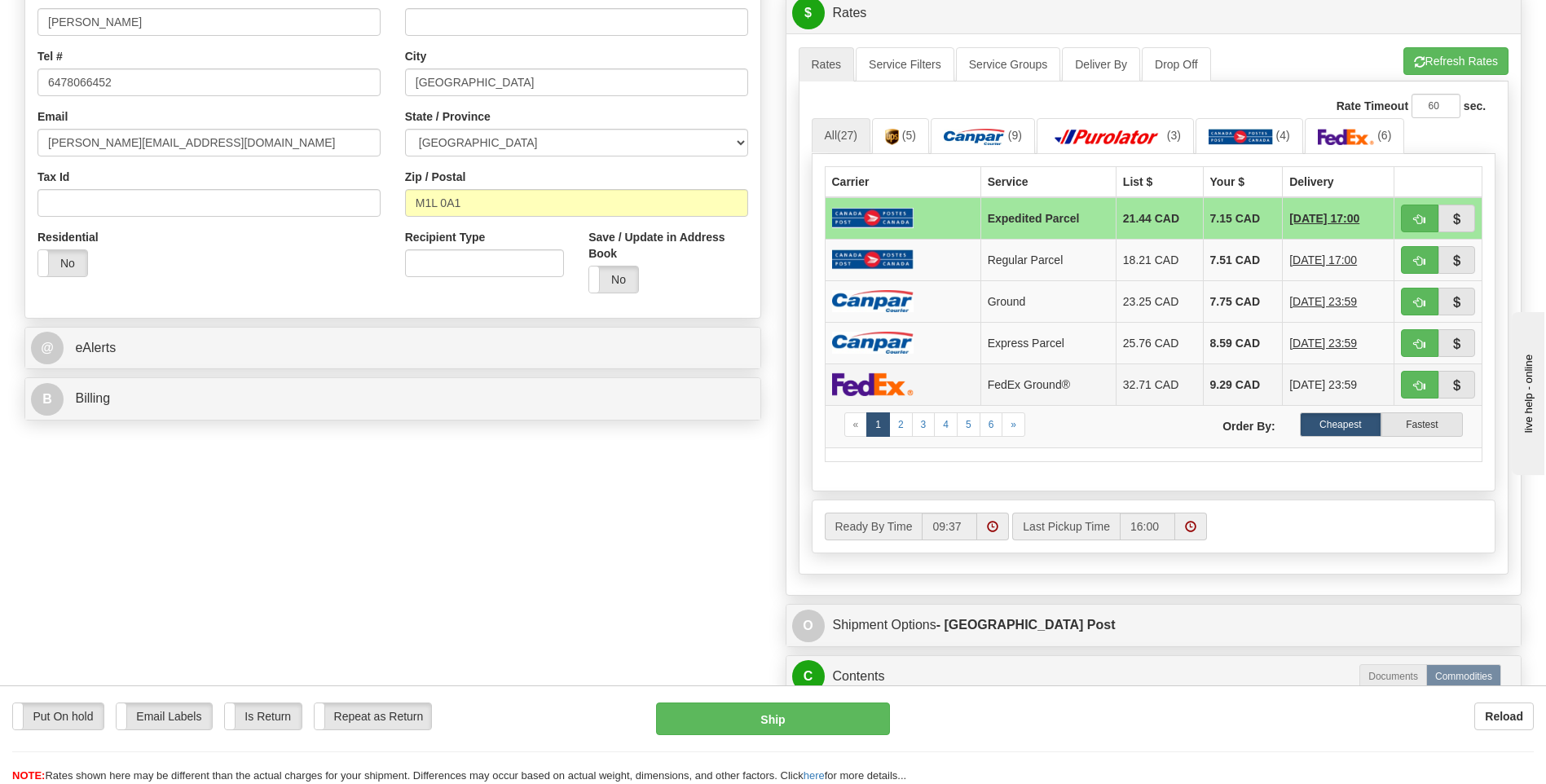
scroll to position [408, 0]
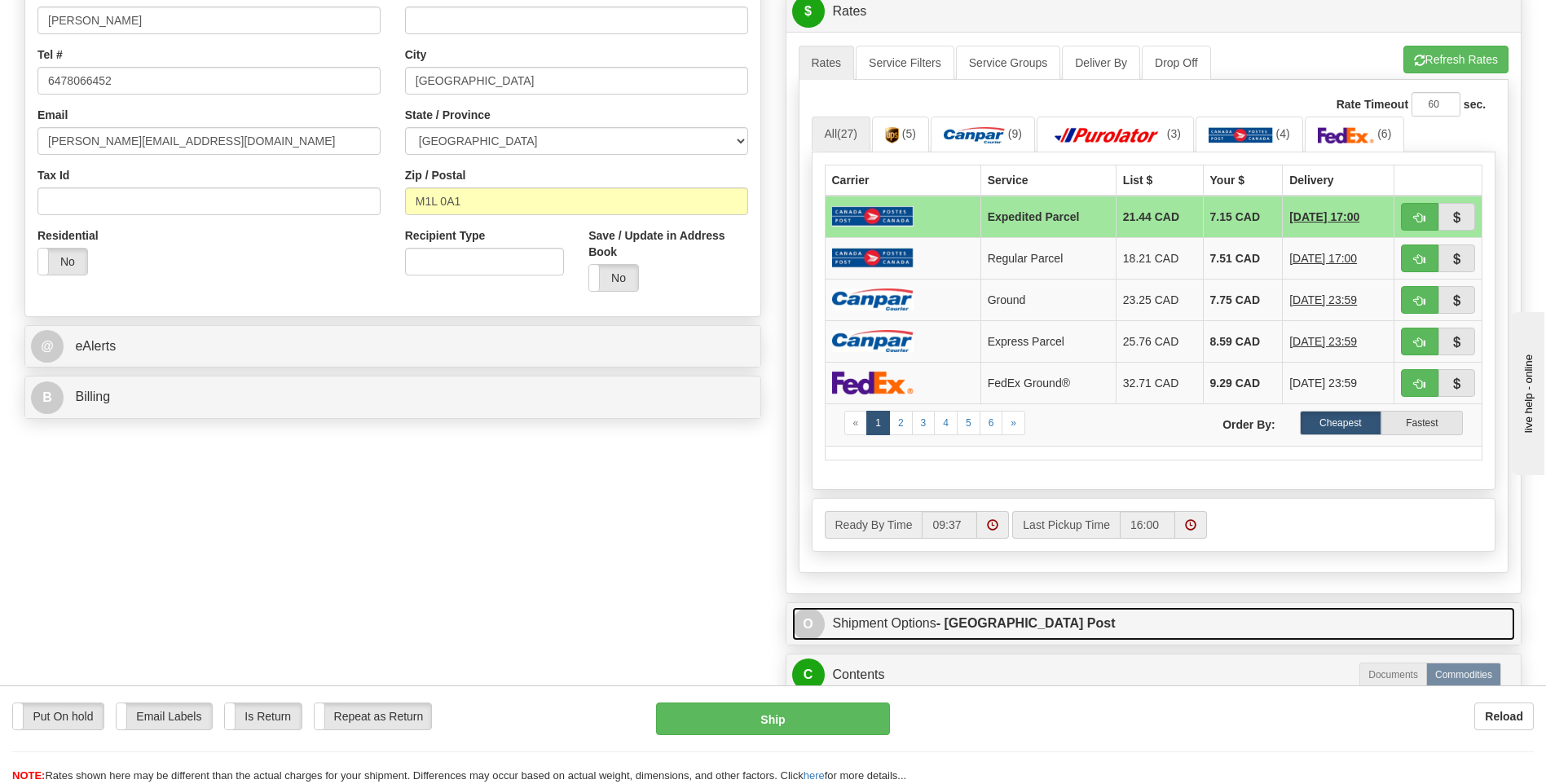
click at [818, 627] on span "O" at bounding box center [808, 623] width 32 height 32
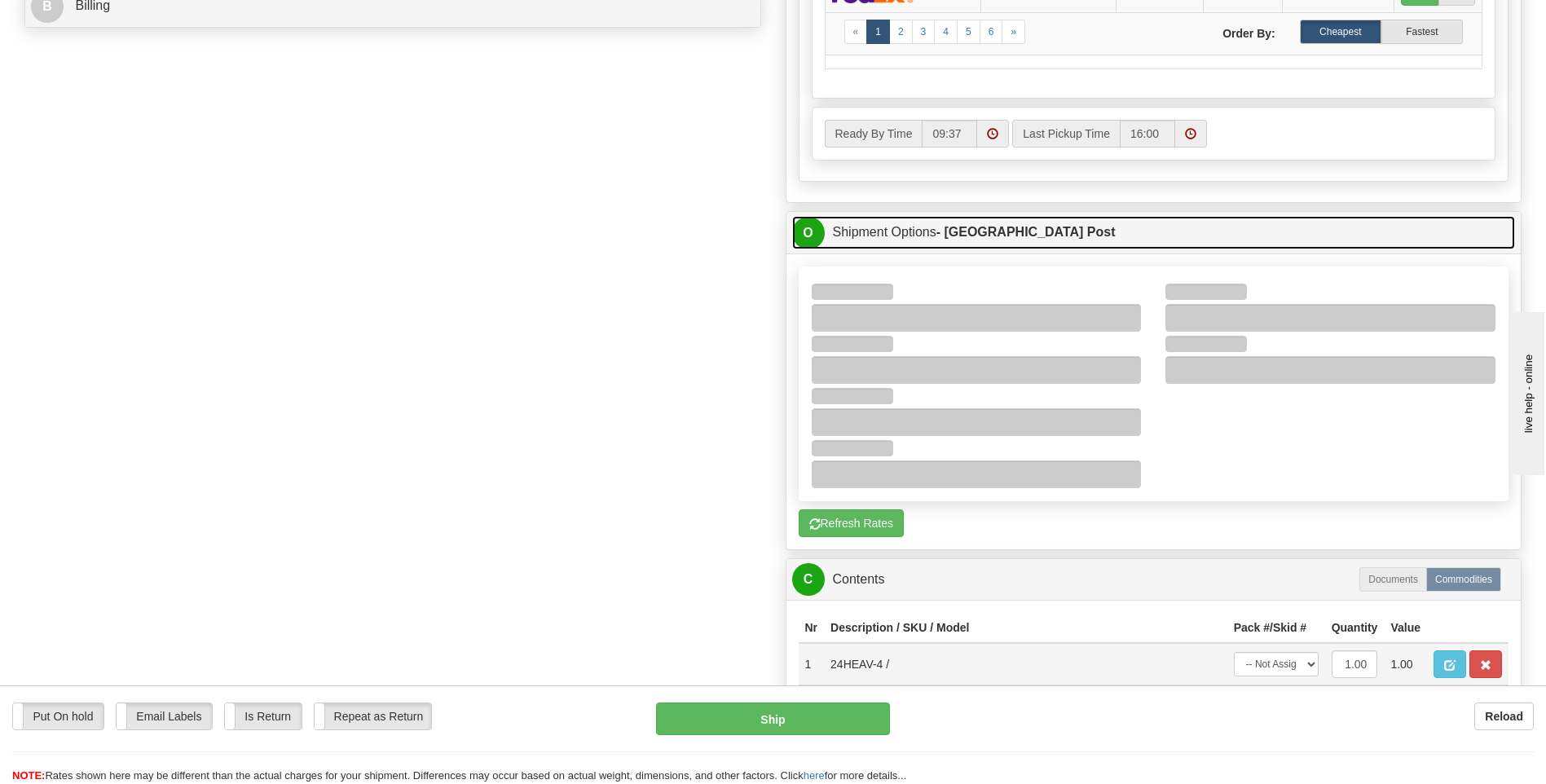
scroll to position [814, 0]
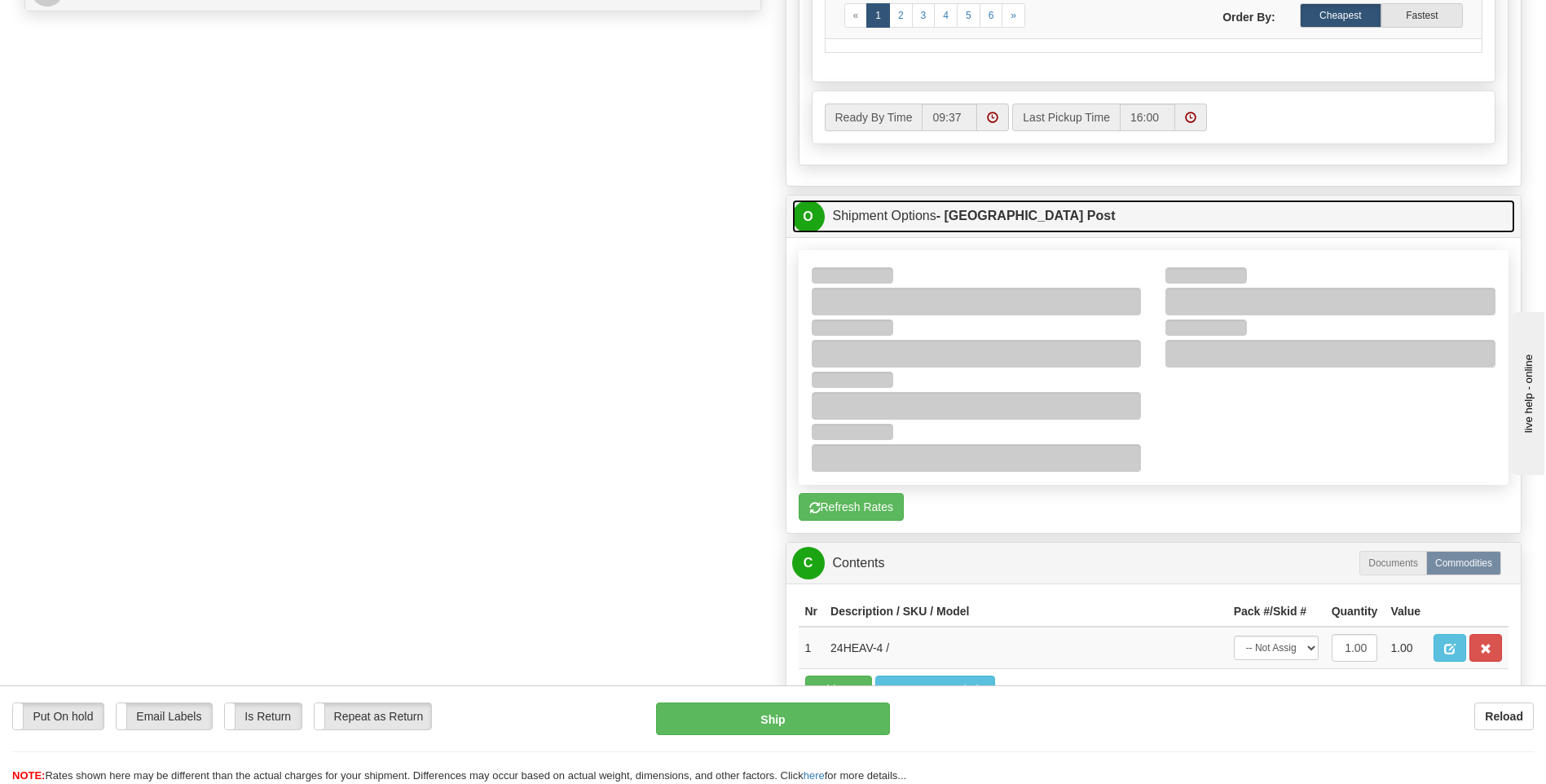
click at [813, 218] on span "O" at bounding box center [808, 216] width 32 height 32
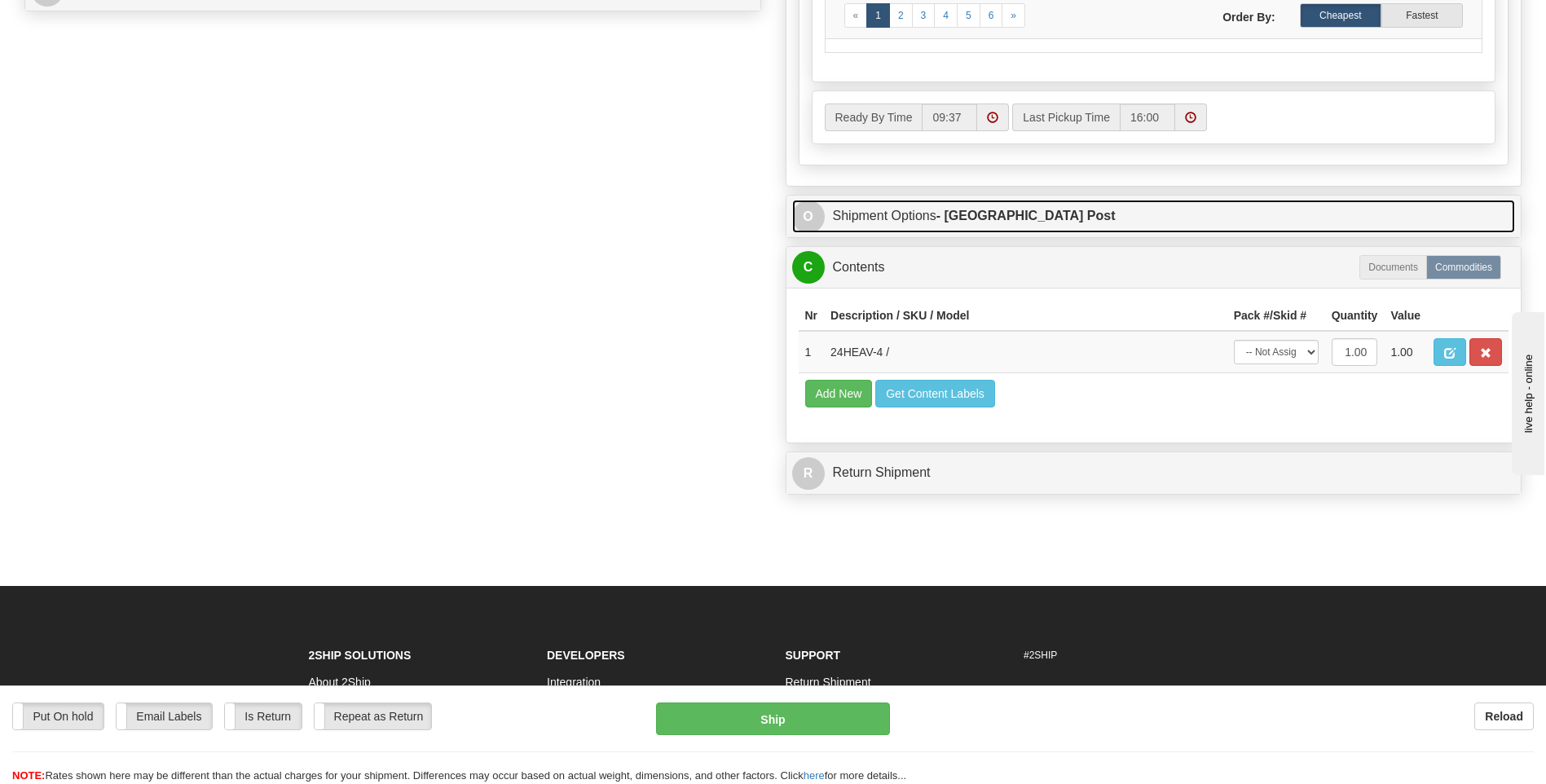
click at [805, 212] on span "O" at bounding box center [808, 216] width 32 height 32
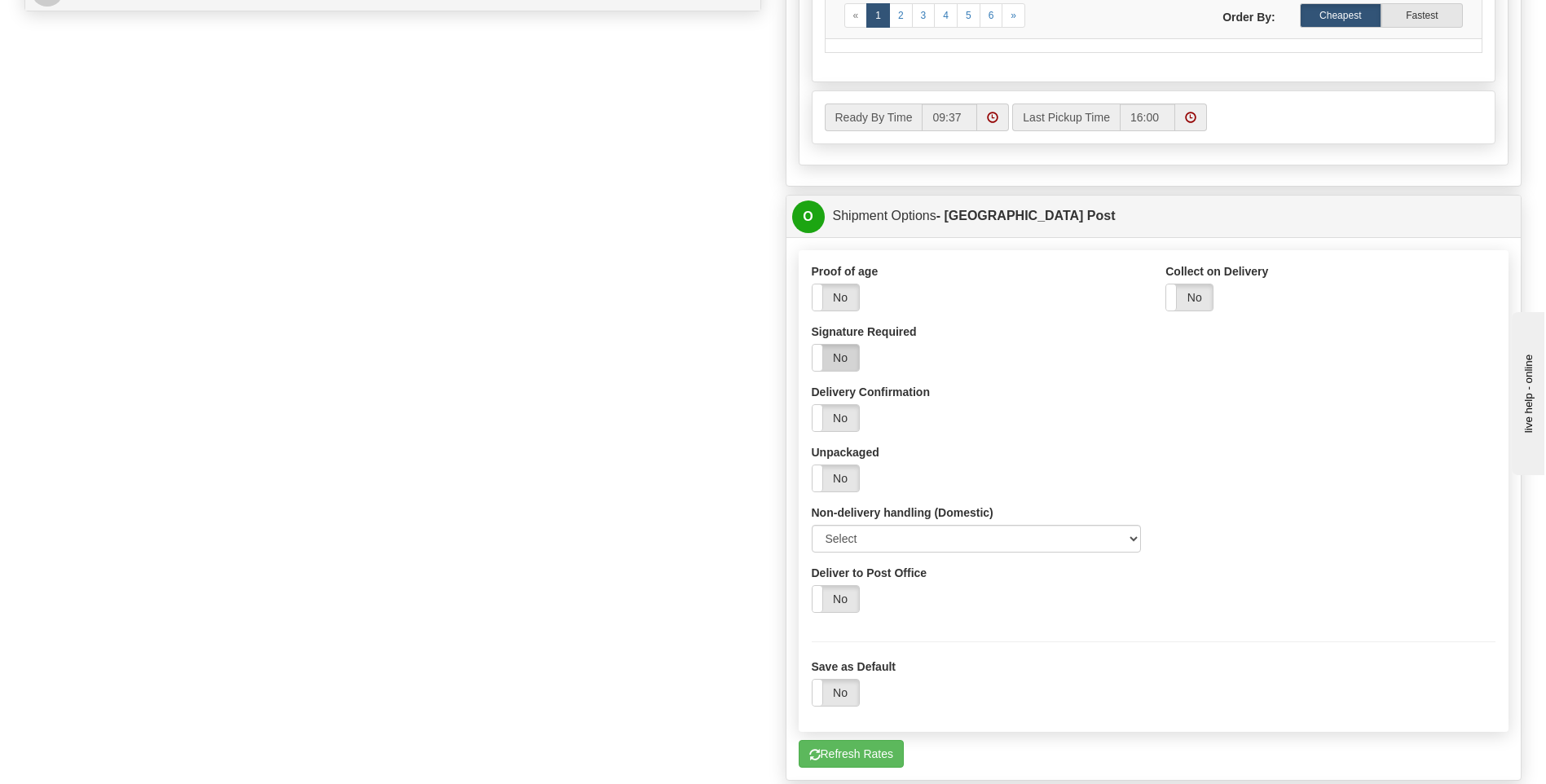
click at [833, 359] on label "No" at bounding box center [836, 357] width 47 height 26
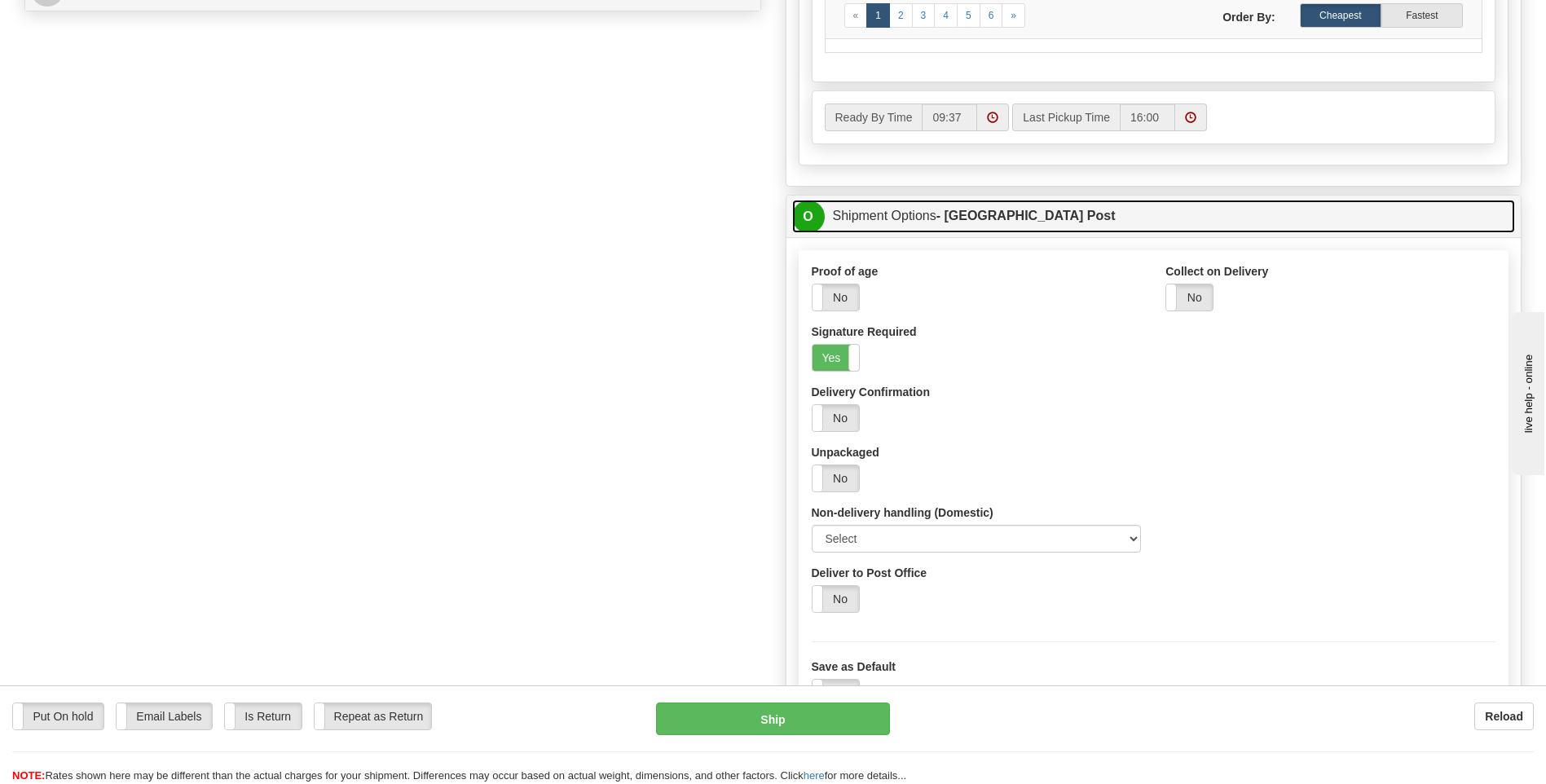
click at [813, 220] on span "O" at bounding box center [808, 216] width 32 height 32
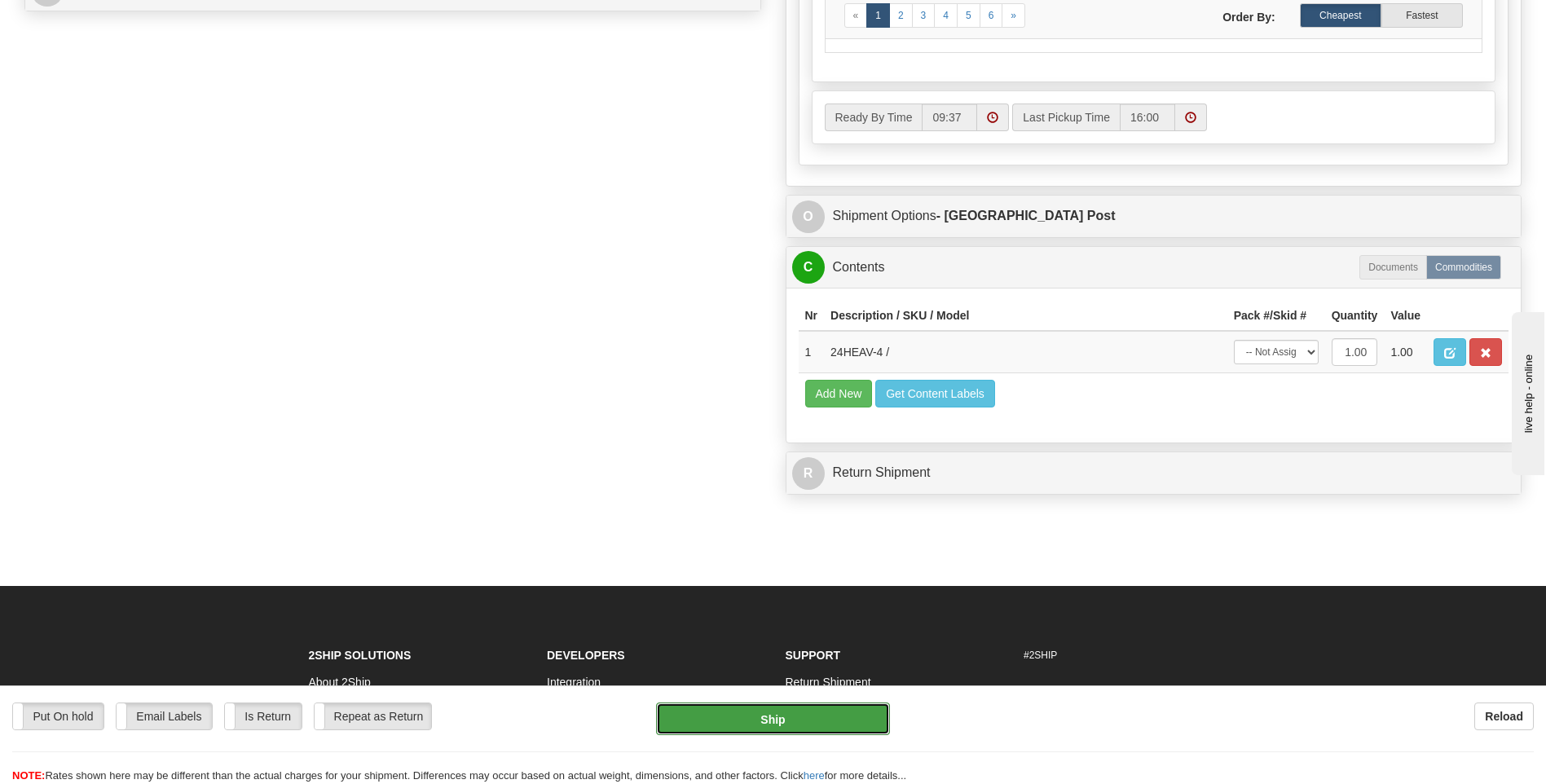
click at [798, 718] on button "Ship" at bounding box center [772, 718] width 233 height 32
type input "DOM.EP"
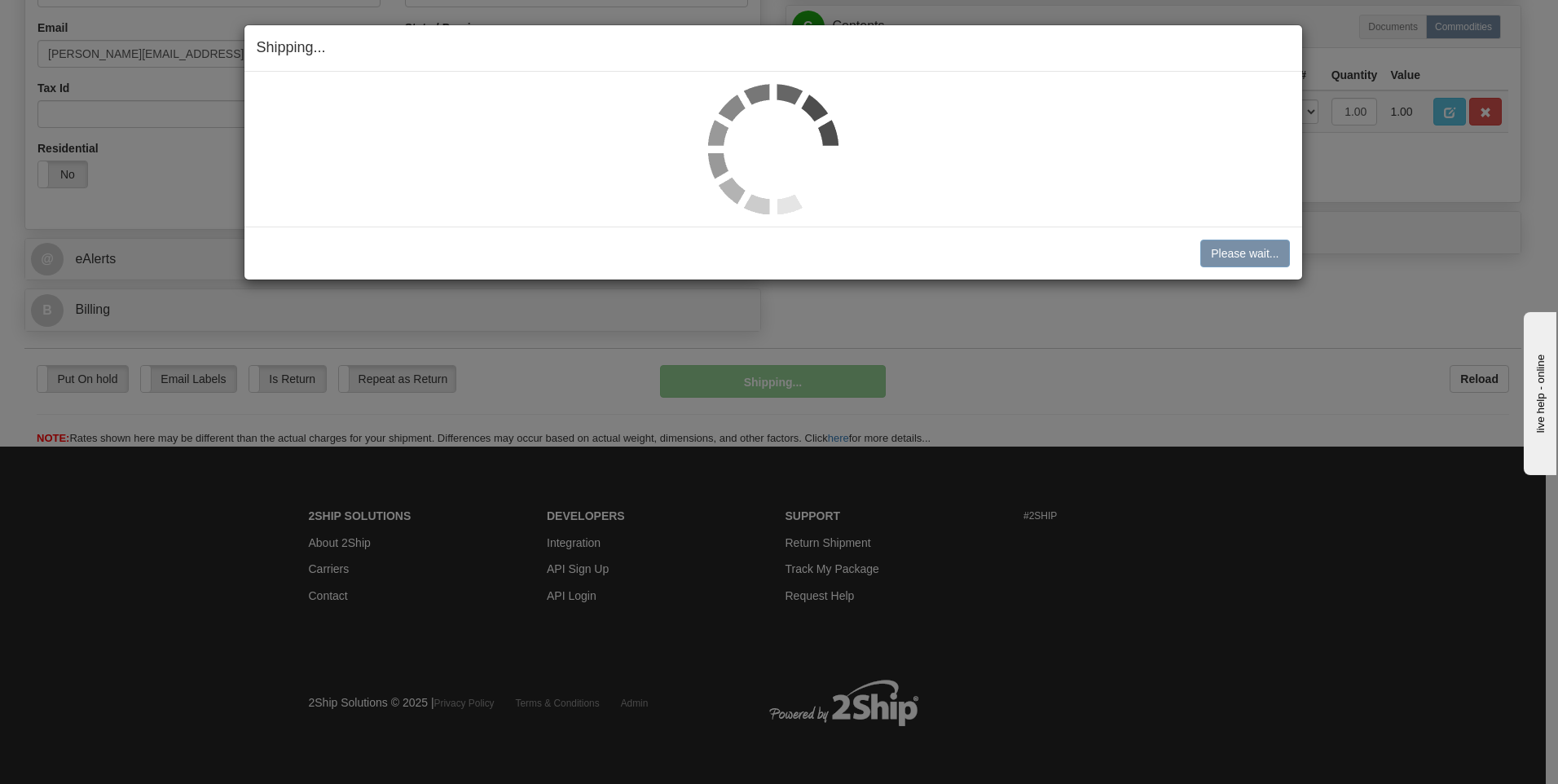
scroll to position [495, 0]
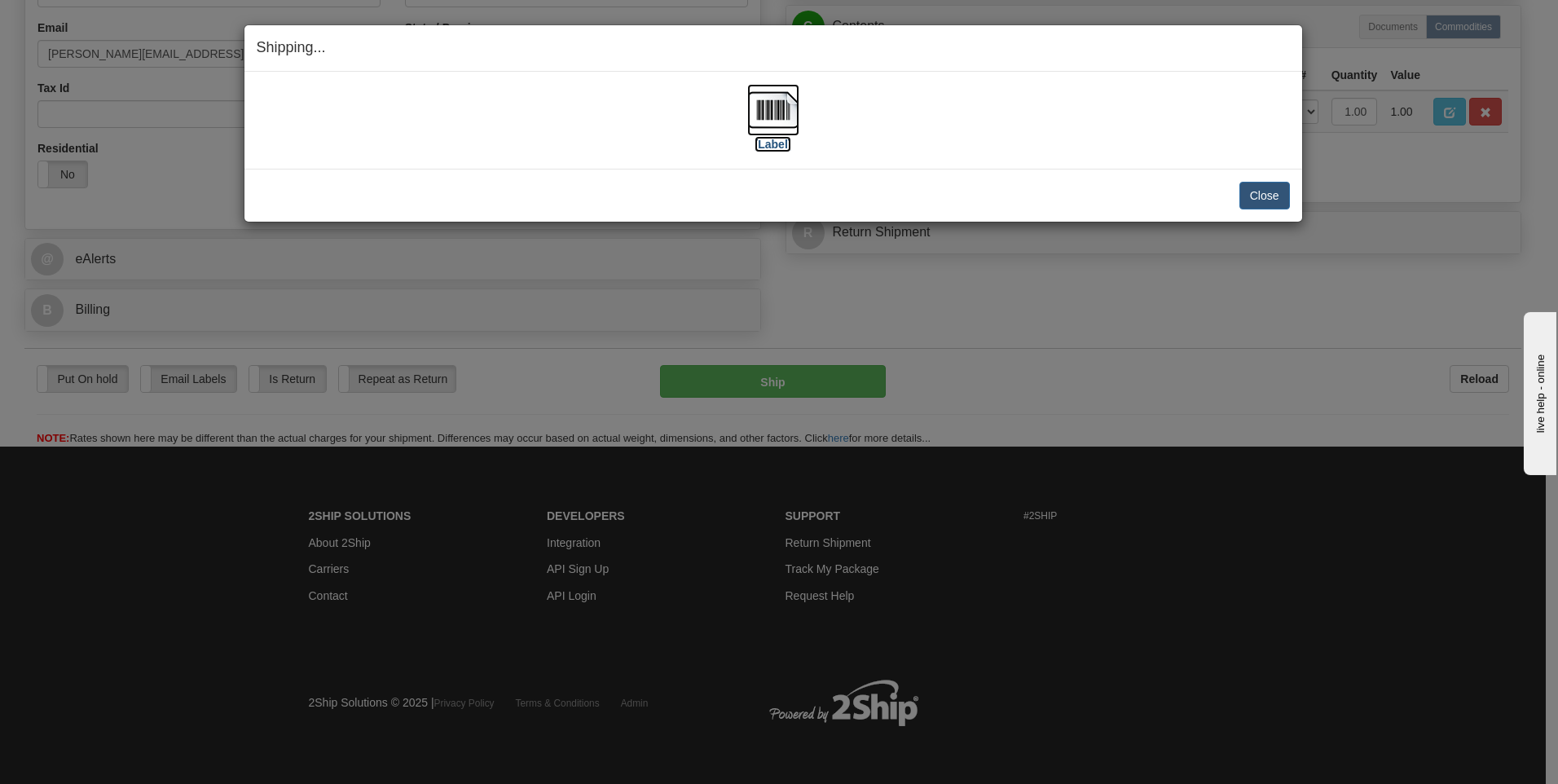
click at [783, 106] on img at bounding box center [773, 109] width 52 height 52
click at [1277, 190] on button "Close" at bounding box center [1265, 195] width 51 height 27
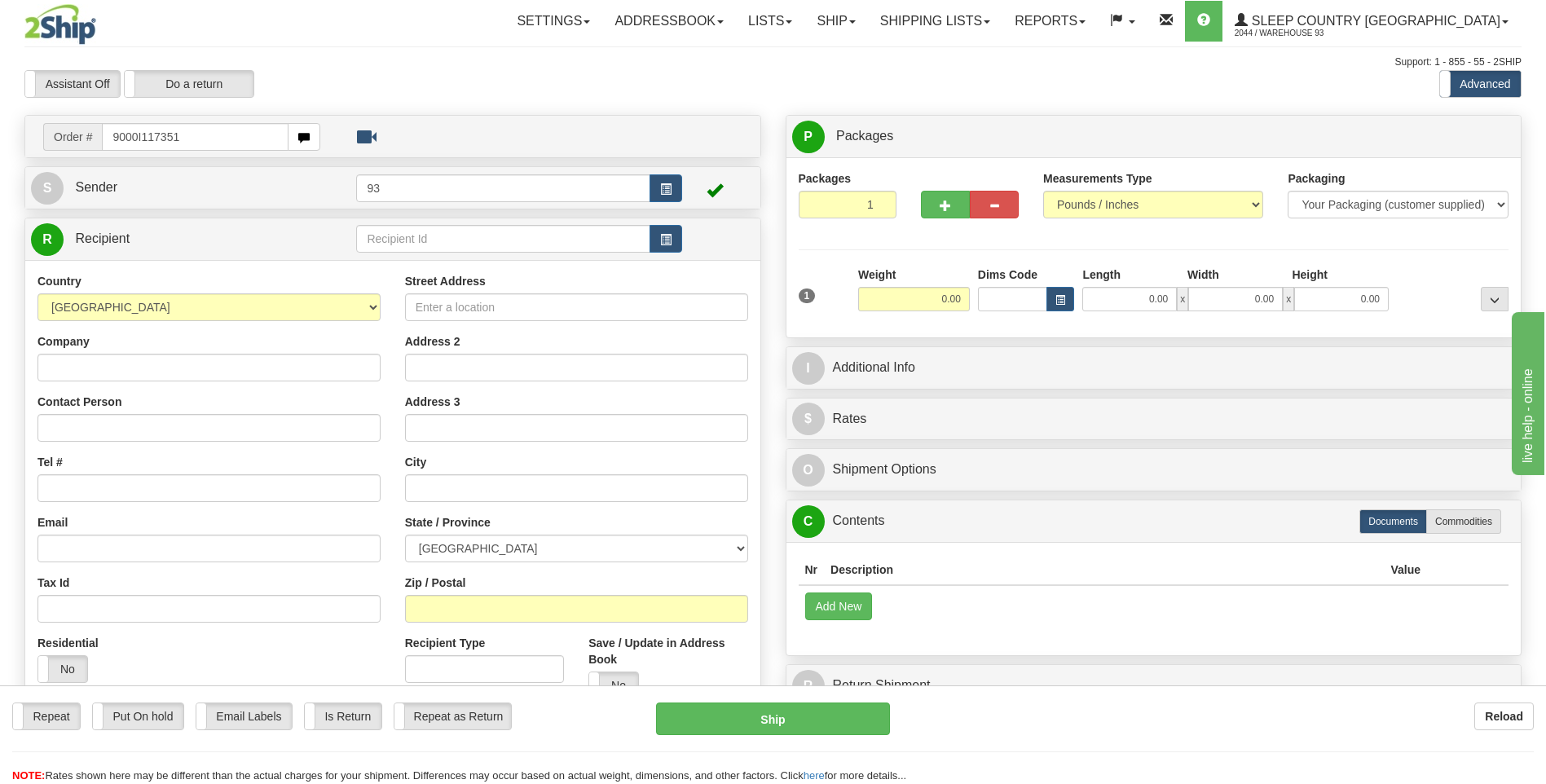
type input "9000I117351"
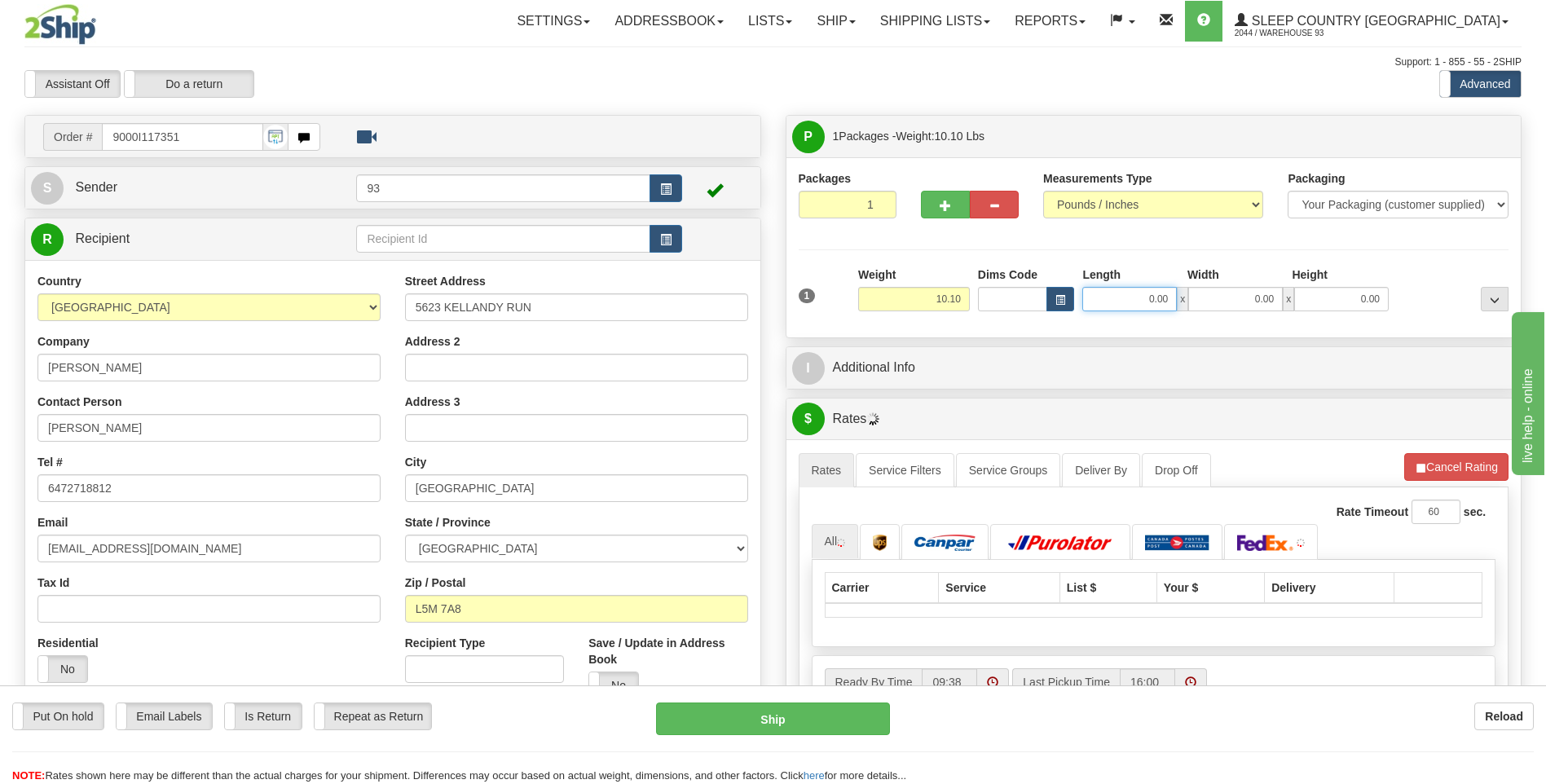
drag, startPoint x: 1134, startPoint y: 299, endPoint x: 1287, endPoint y: 304, distance: 153.1
click at [1284, 299] on div "0.00 x 0.00 x 0.00" at bounding box center [1235, 298] width 306 height 24
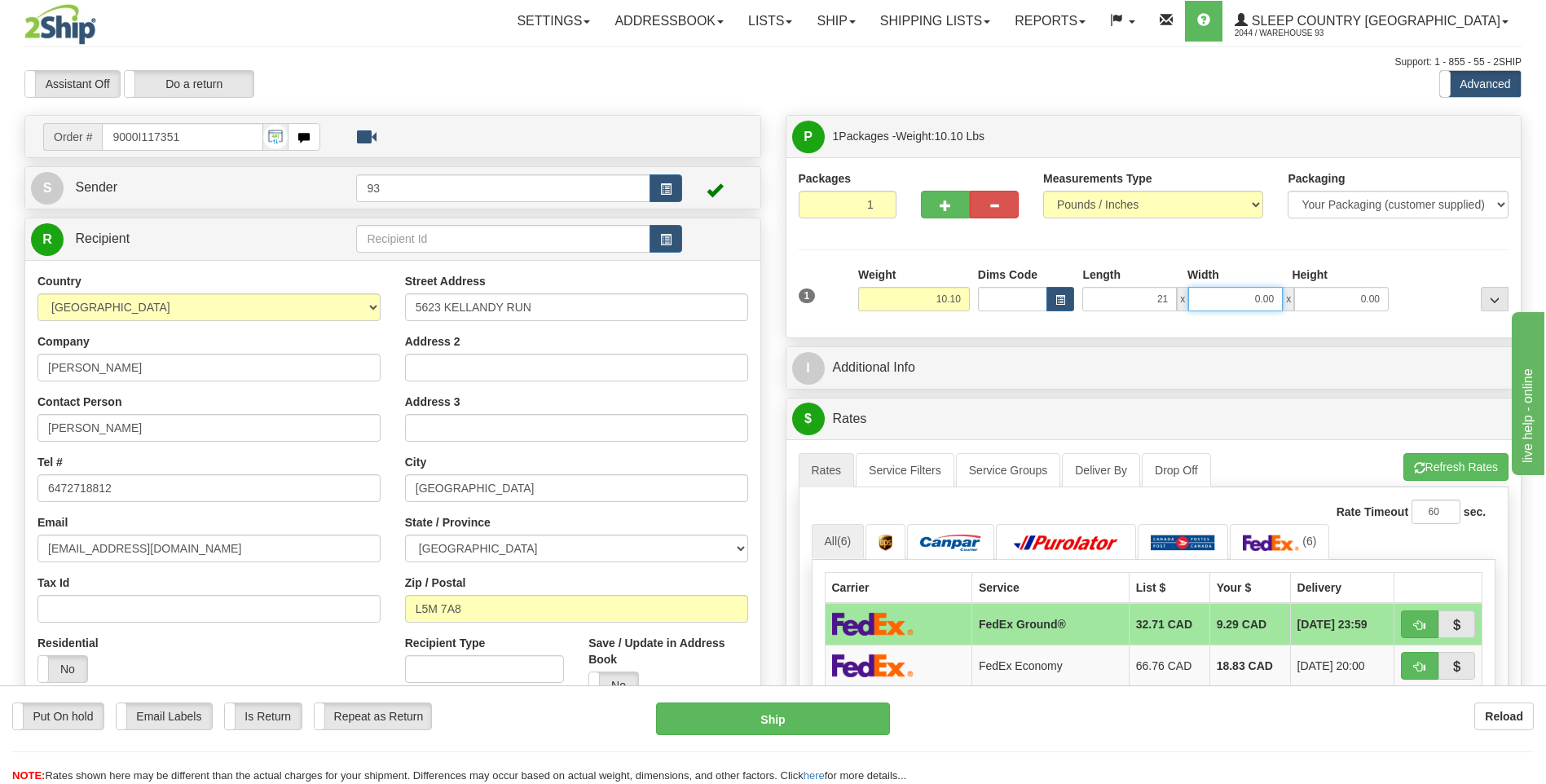
type input "21.00"
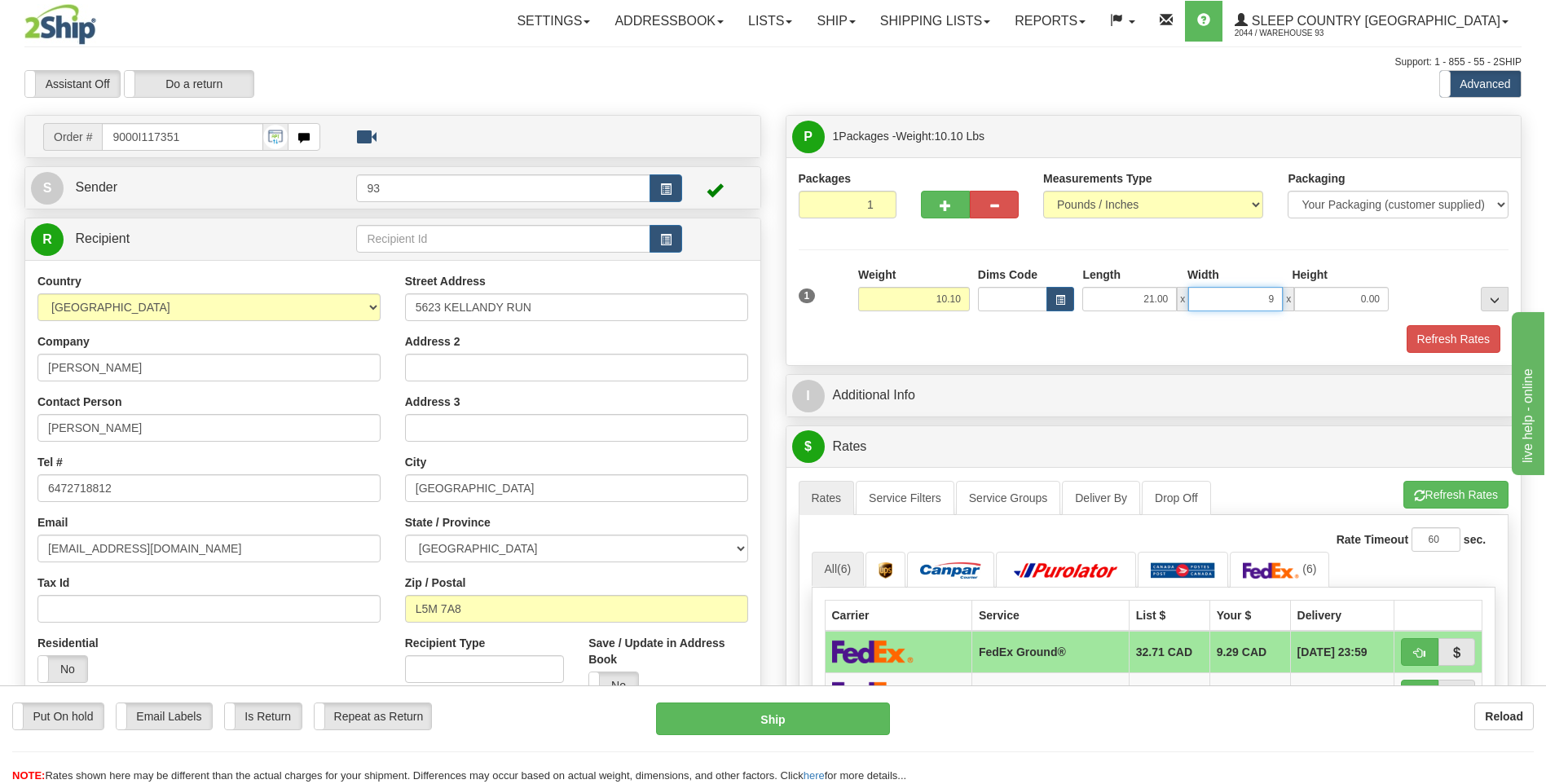
type input "9.00"
click at [1467, 334] on button "Refresh Rates" at bounding box center [1453, 338] width 94 height 27
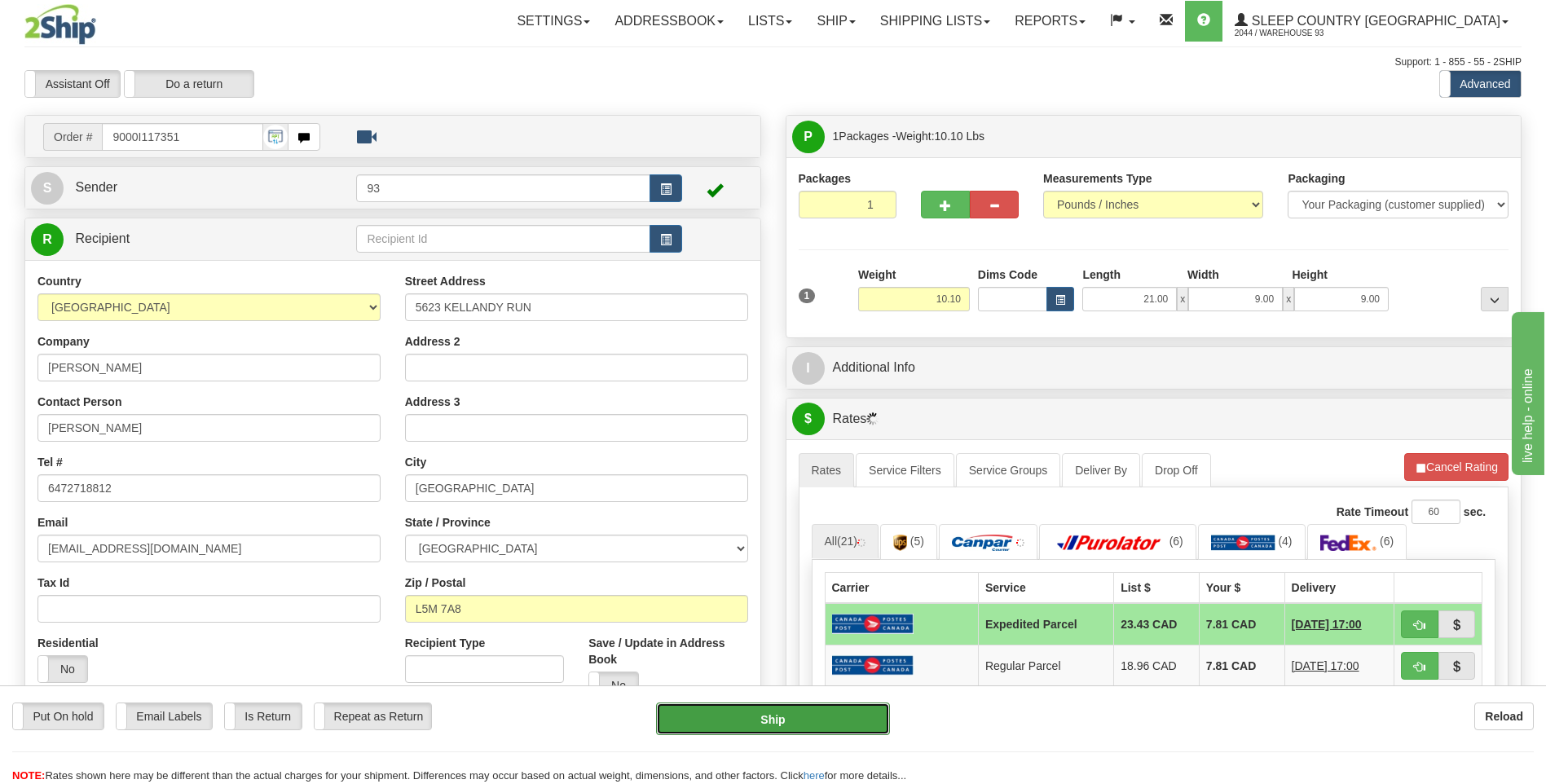
click at [796, 723] on button "Ship" at bounding box center [772, 718] width 233 height 32
type input "DOM.EP"
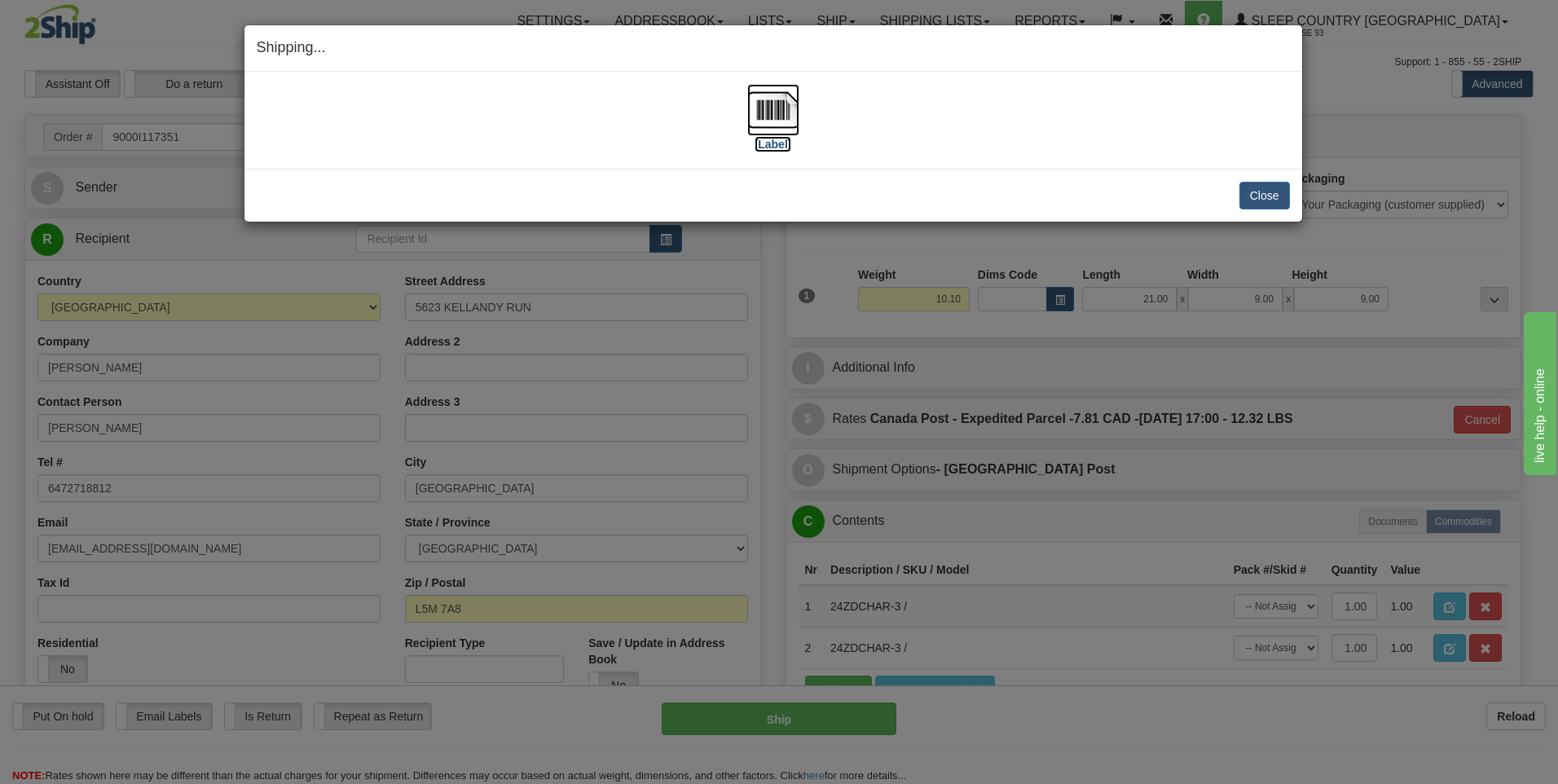
click at [767, 104] on img at bounding box center [773, 109] width 52 height 52
click at [1264, 198] on button "Close" at bounding box center [1265, 195] width 51 height 27
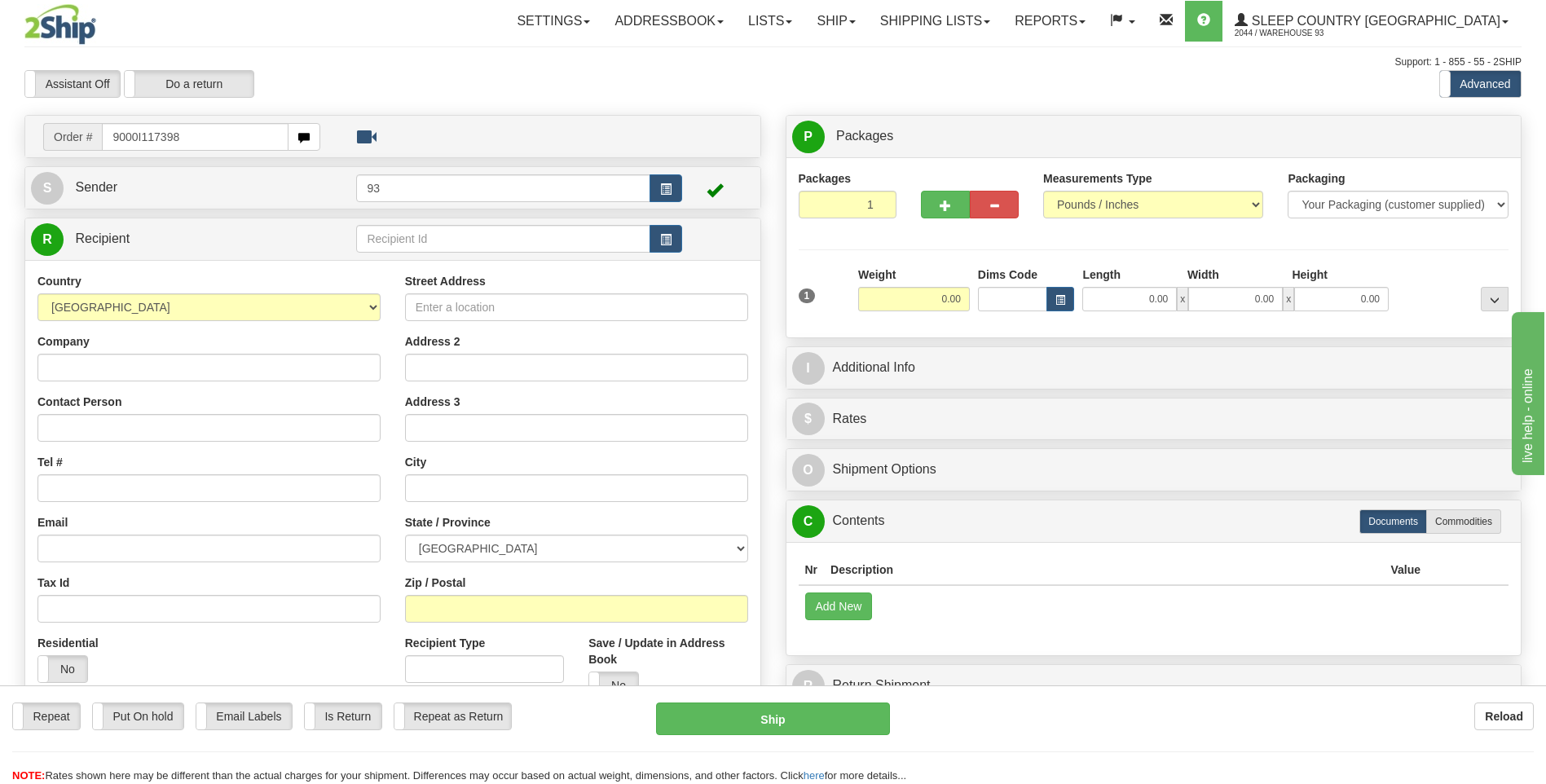
type input "9000I117398"
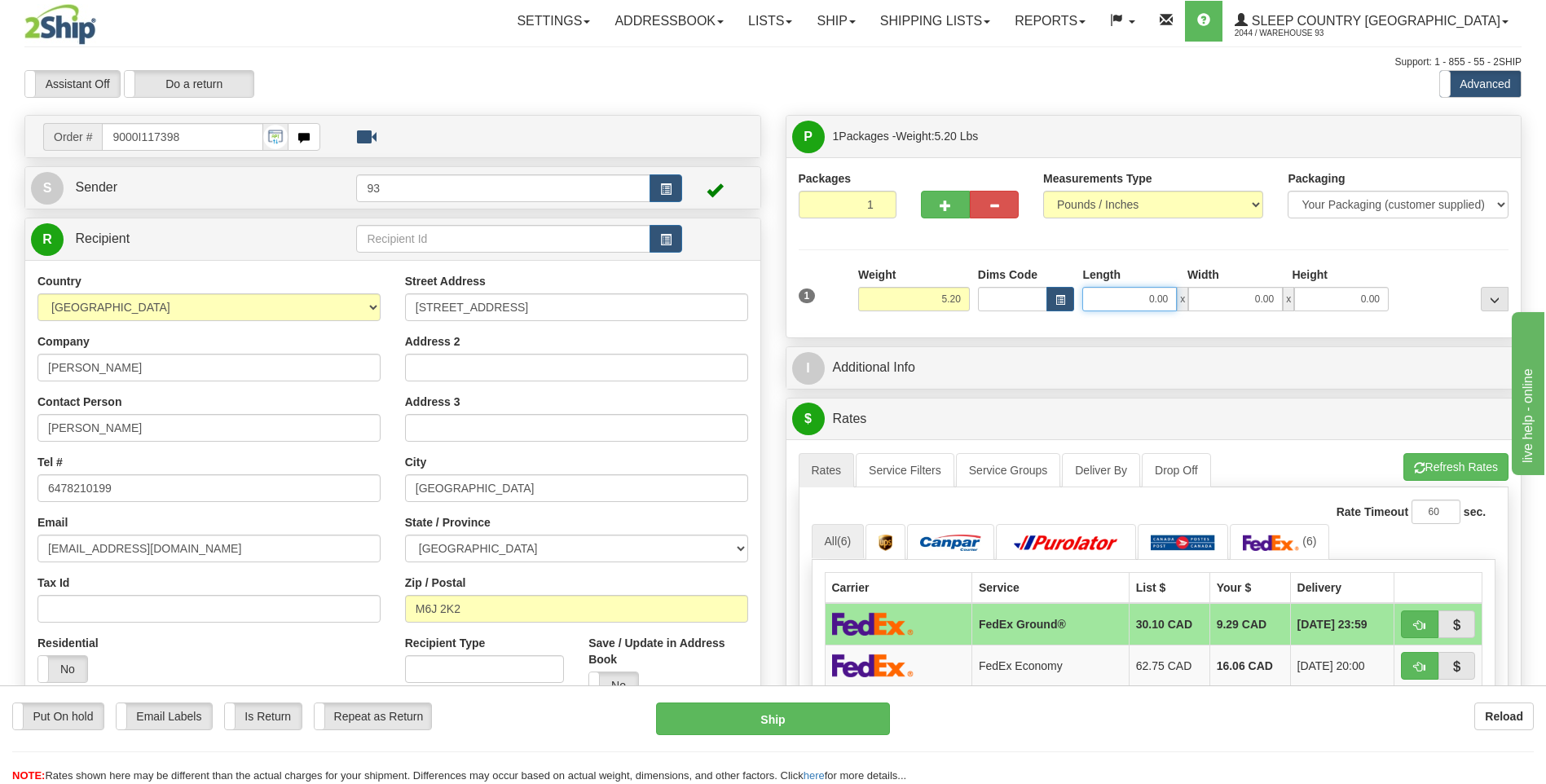
drag, startPoint x: 1141, startPoint y: 303, endPoint x: 1289, endPoint y: 300, distance: 148.0
click at [1280, 311] on div "1 Weight 5.20 Dims Code 0.00" at bounding box center [1153, 294] width 719 height 58
type input "26.00"
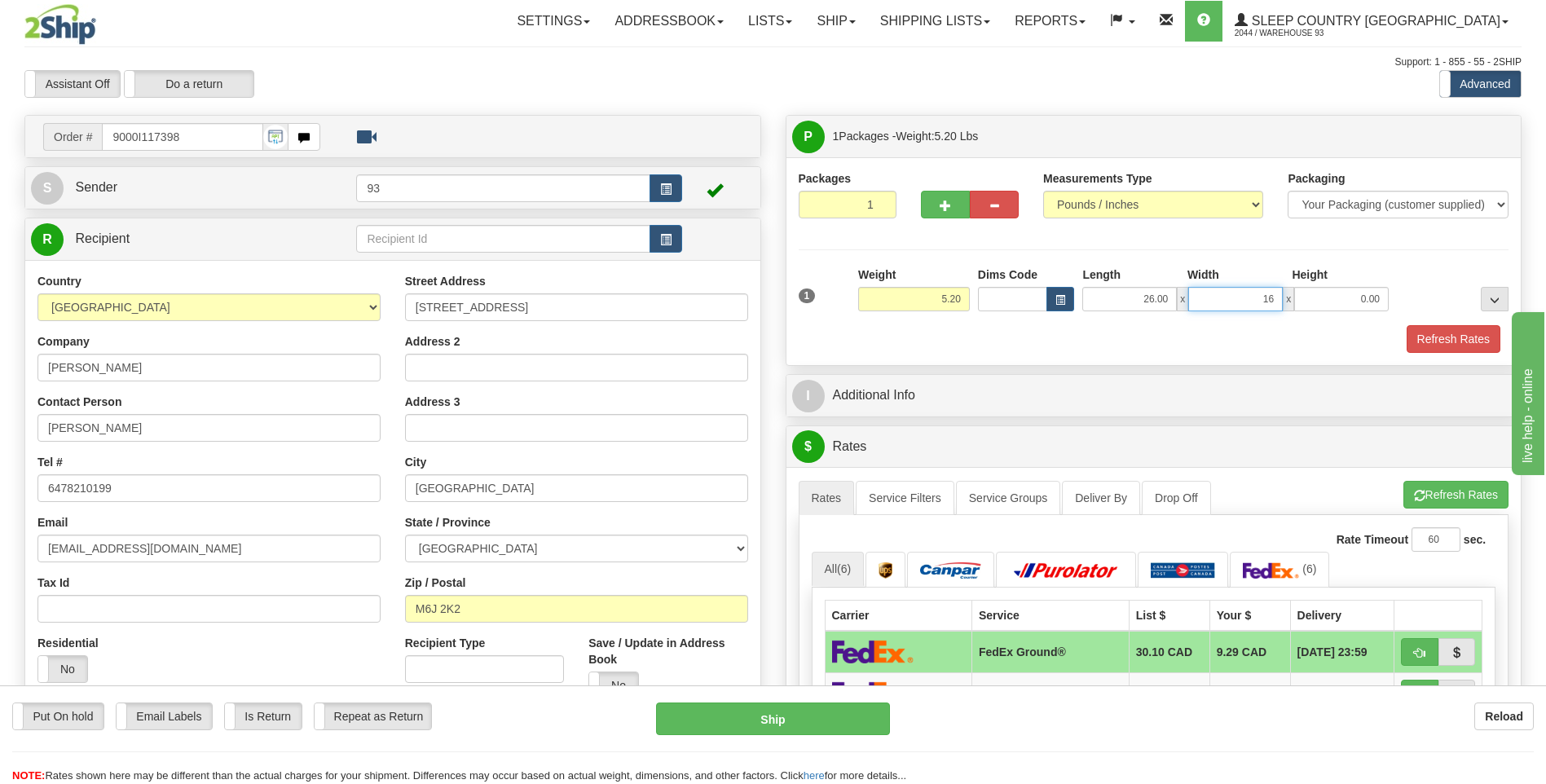
type input "16.00"
type input "6.00"
click at [1447, 332] on button "Refresh Rates" at bounding box center [1453, 338] width 94 height 27
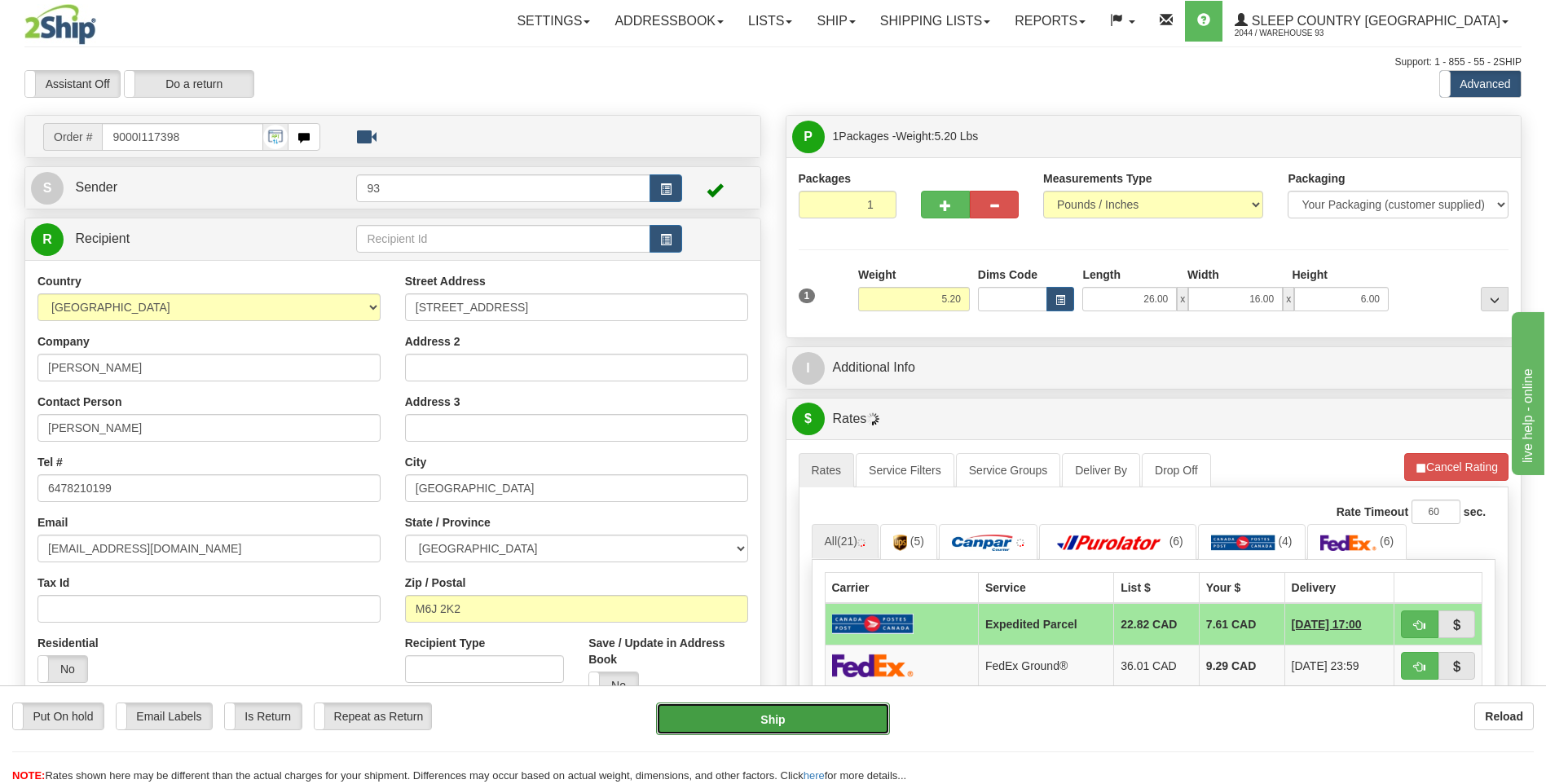
click at [835, 719] on button "Ship" at bounding box center [772, 718] width 233 height 32
type input "DOM.EP"
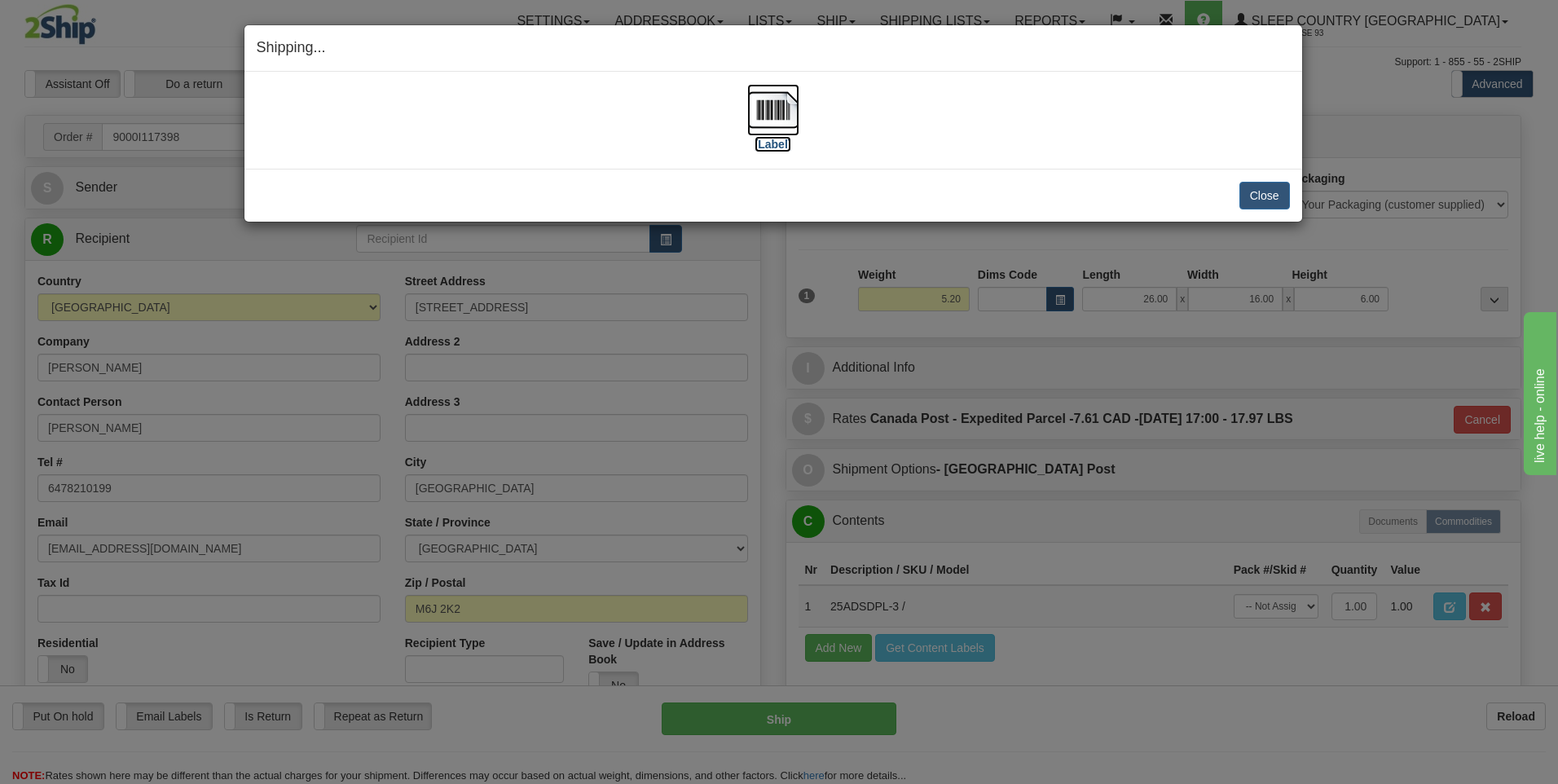
click at [787, 99] on img at bounding box center [773, 109] width 52 height 52
click at [1258, 195] on button "Close" at bounding box center [1265, 195] width 51 height 27
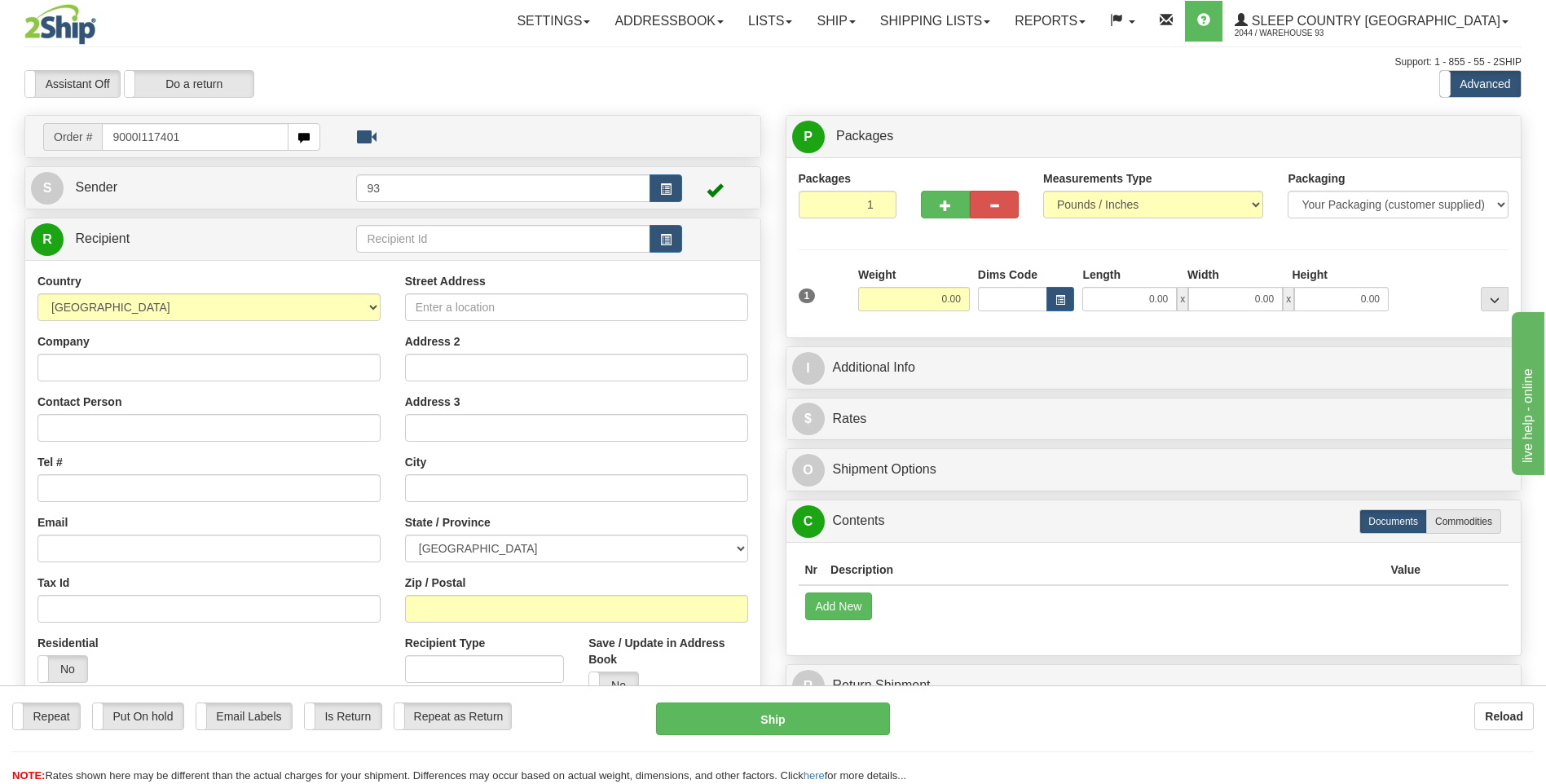
type input "9000I117401"
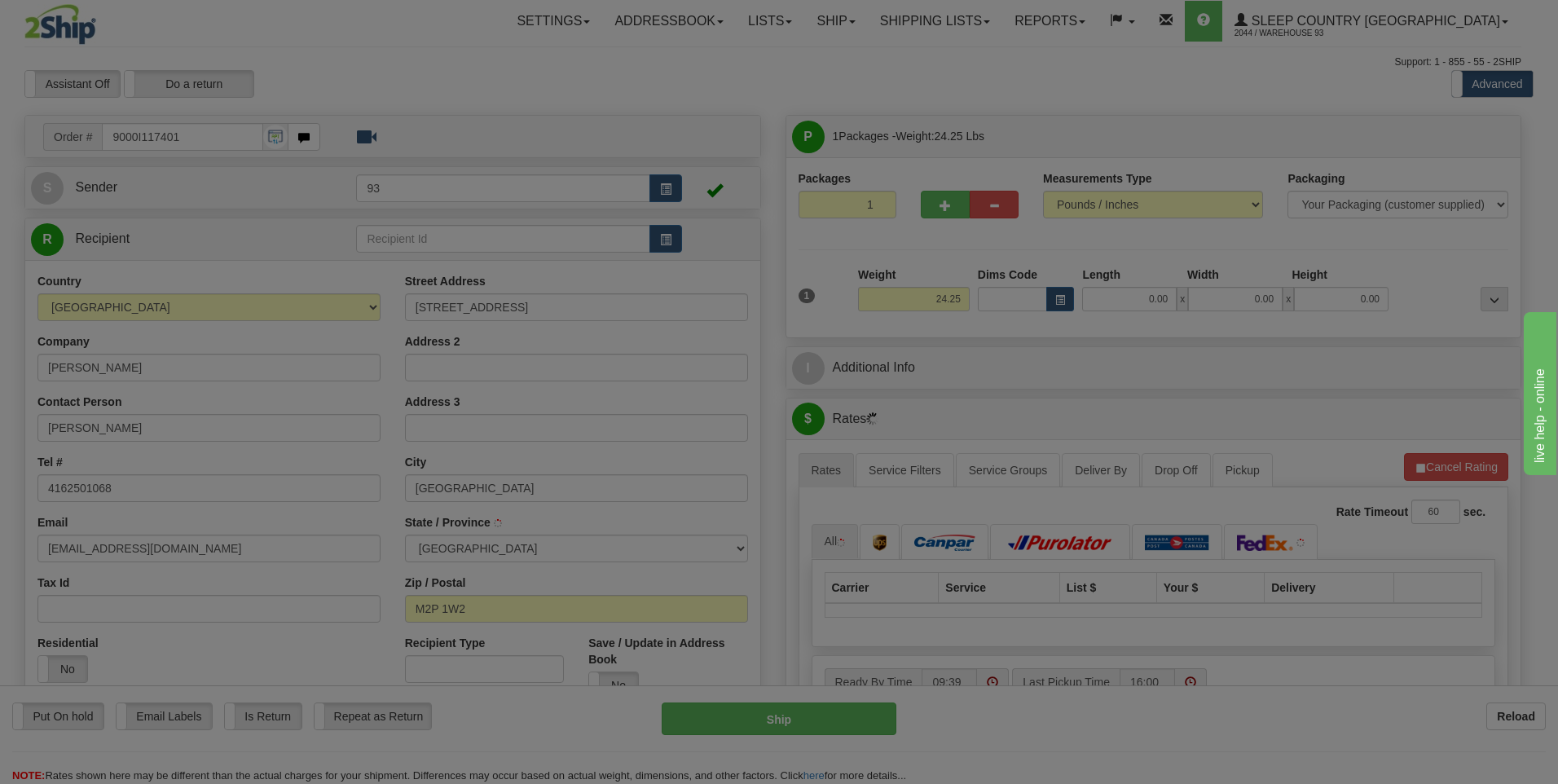
type input "[GEOGRAPHIC_DATA]"
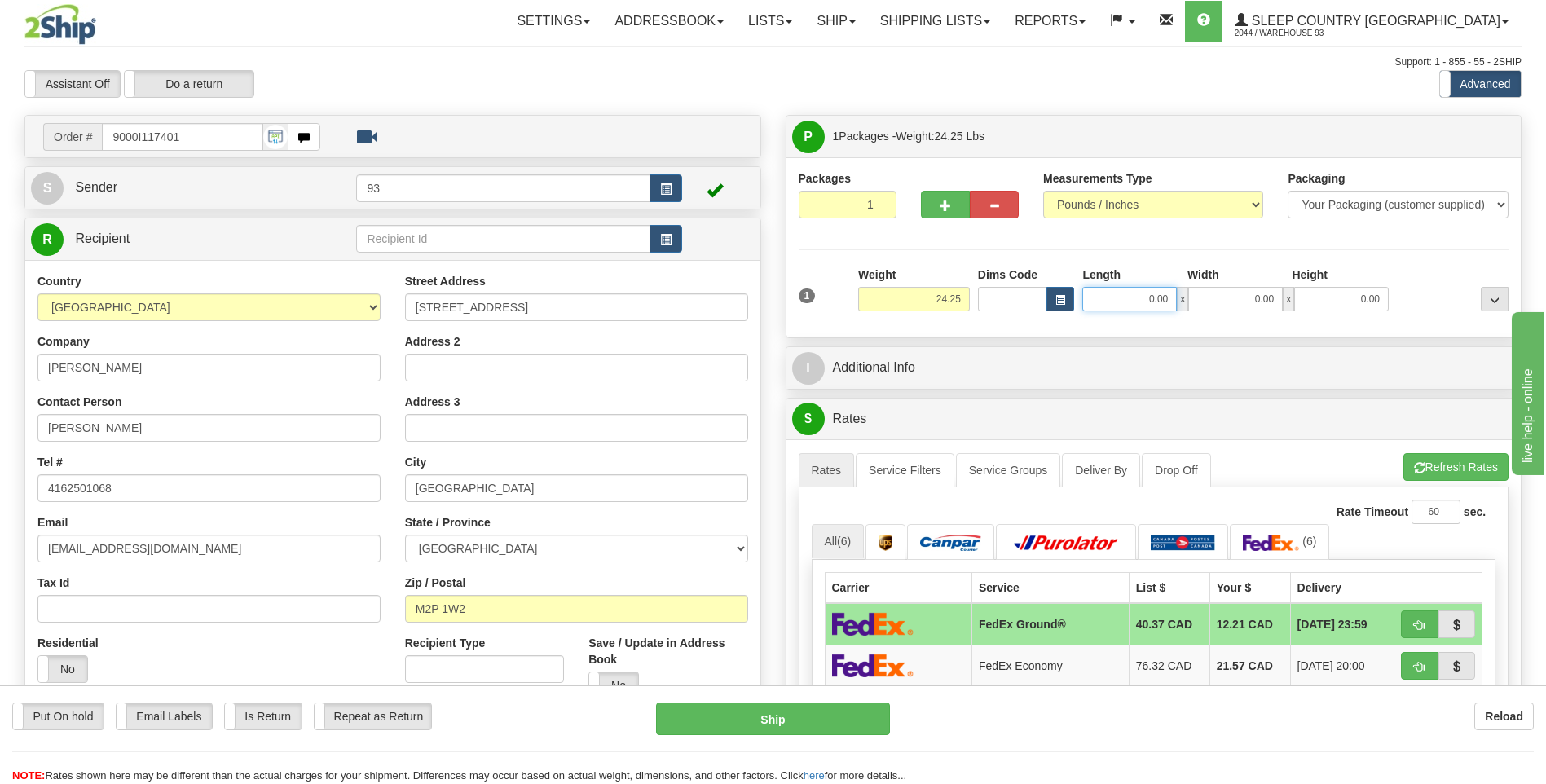
drag, startPoint x: 1156, startPoint y: 300, endPoint x: 1205, endPoint y: 298, distance: 49.0
click at [1205, 298] on div "0.00 x 0.00 x 0.00" at bounding box center [1235, 298] width 306 height 24
type input "53.00"
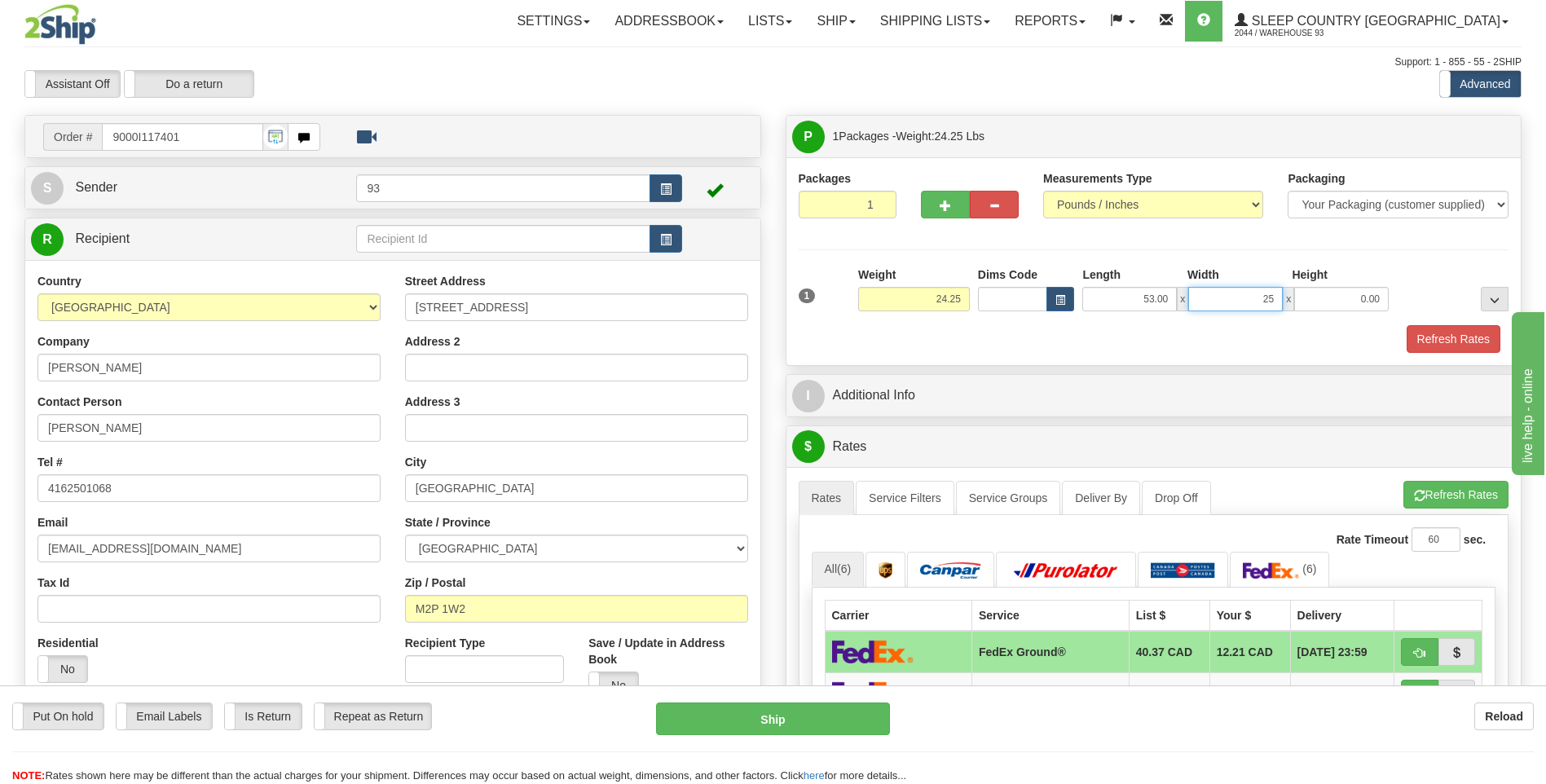
type input "25.00"
type input "6.00"
click at [1433, 334] on button "Refresh Rates" at bounding box center [1453, 338] width 94 height 27
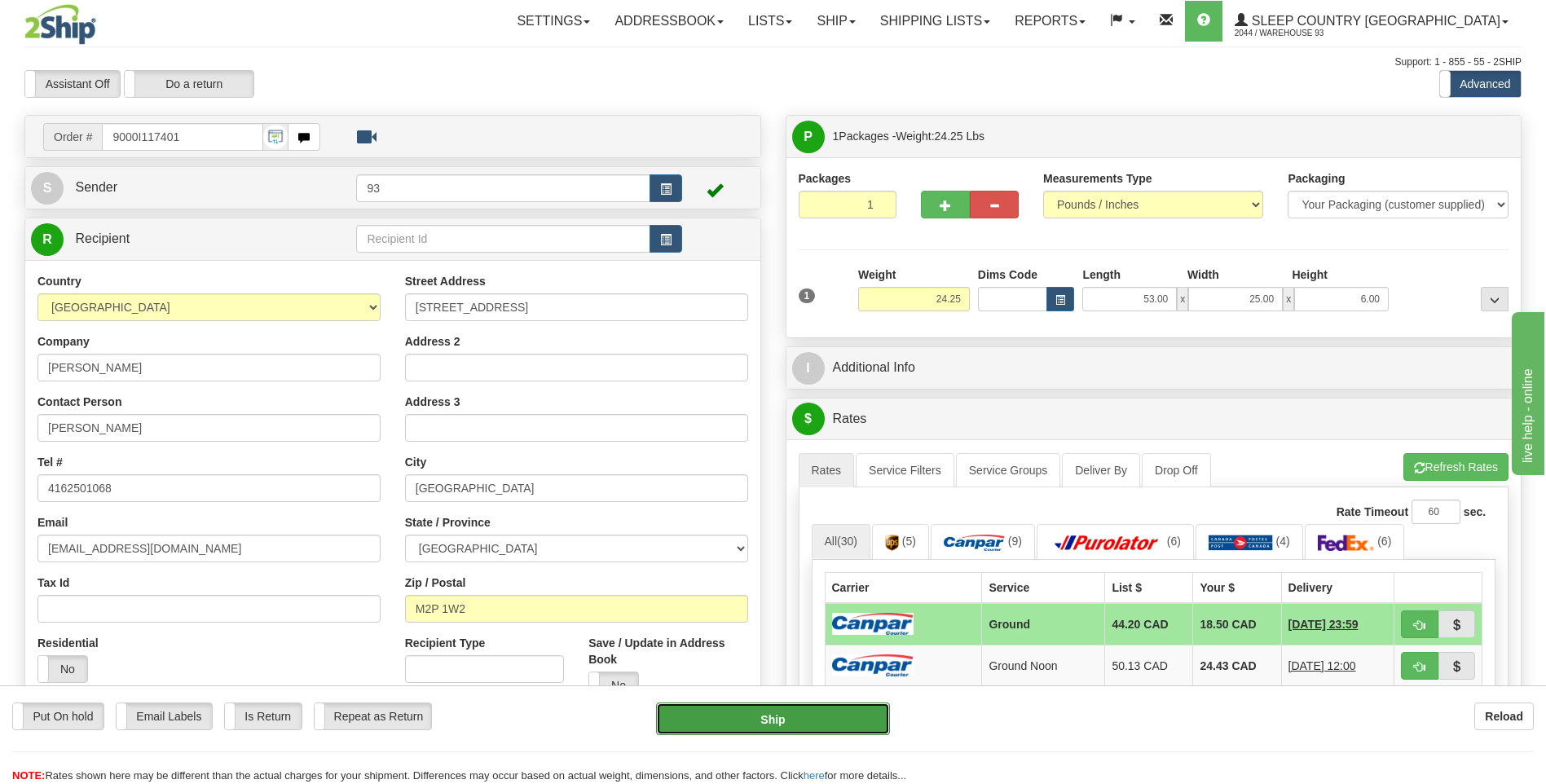
click at [809, 719] on button "Ship" at bounding box center [772, 718] width 233 height 32
type input "1"
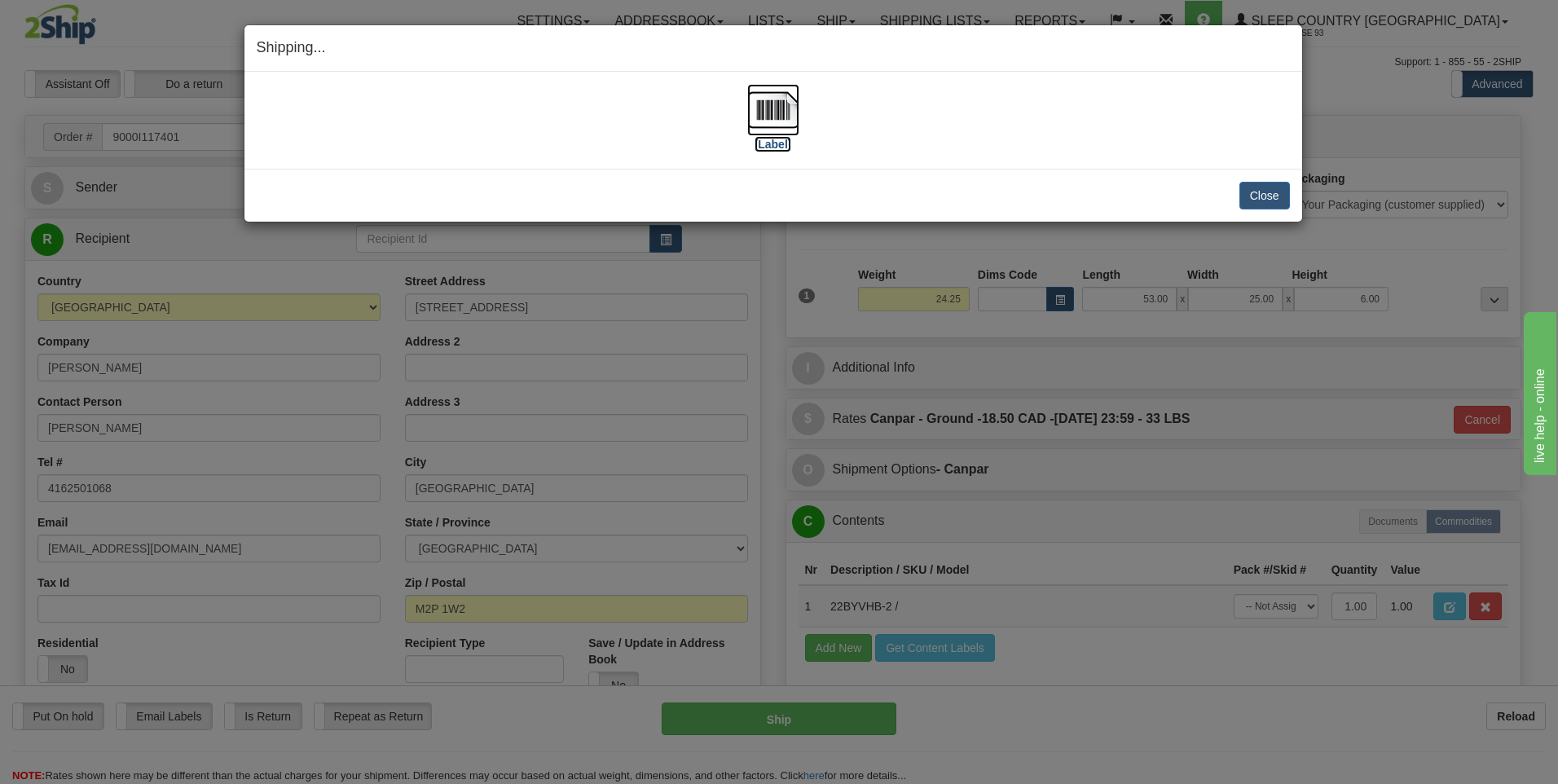
click at [784, 99] on img at bounding box center [773, 109] width 52 height 52
click at [1282, 191] on button "Close" at bounding box center [1265, 195] width 51 height 27
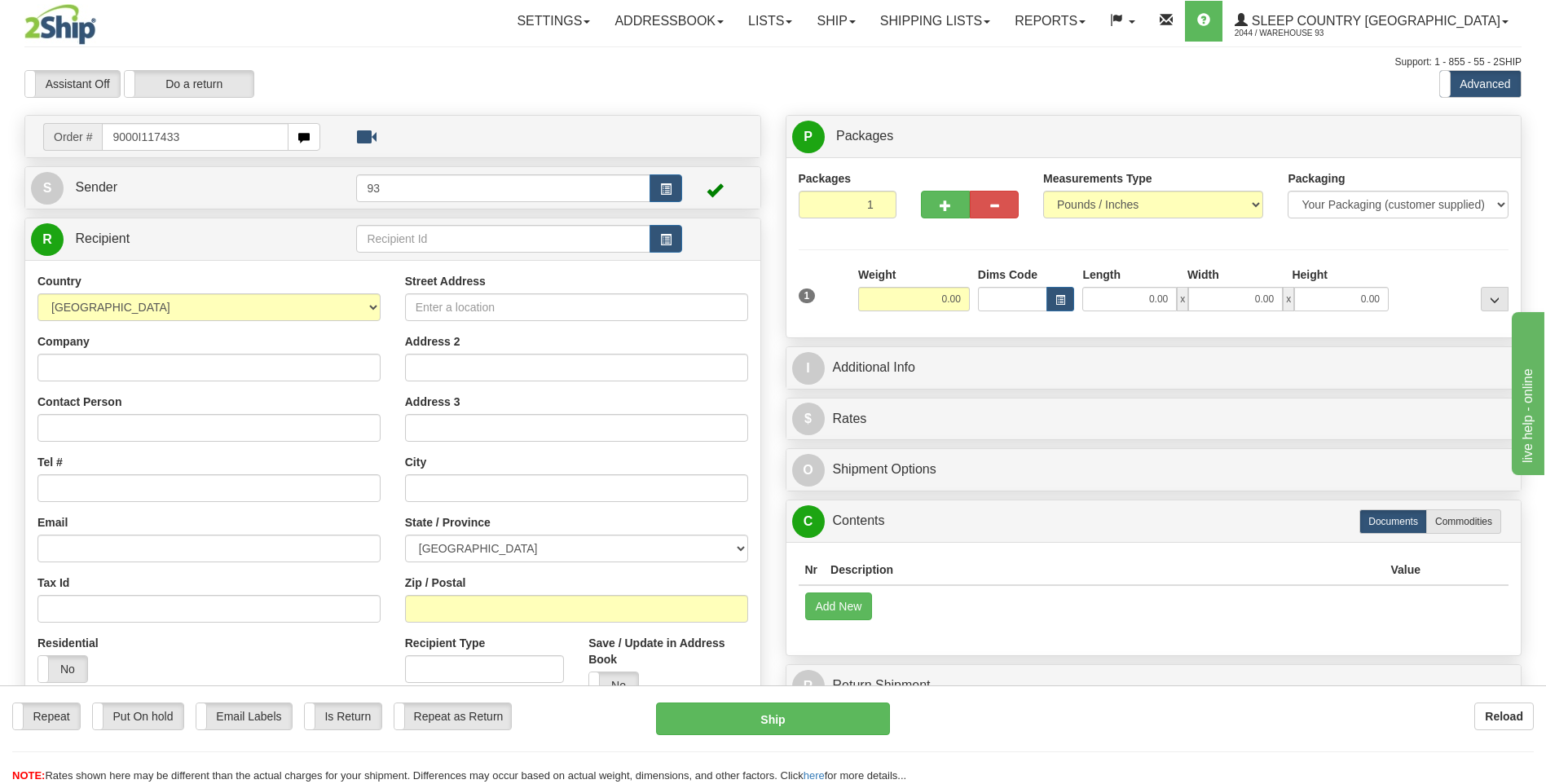
type input "9000I117433"
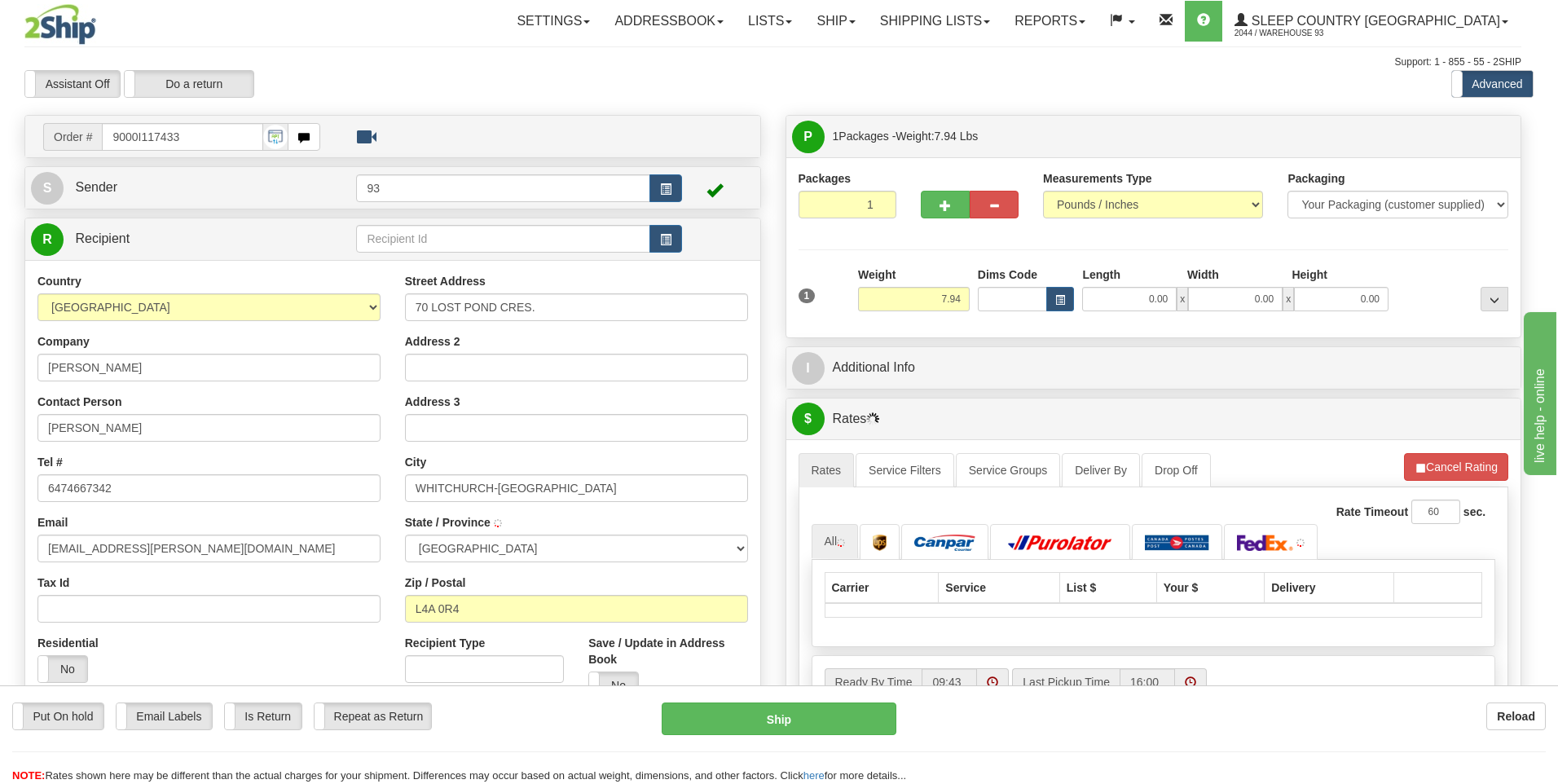
type input "STOUFFVILLE"
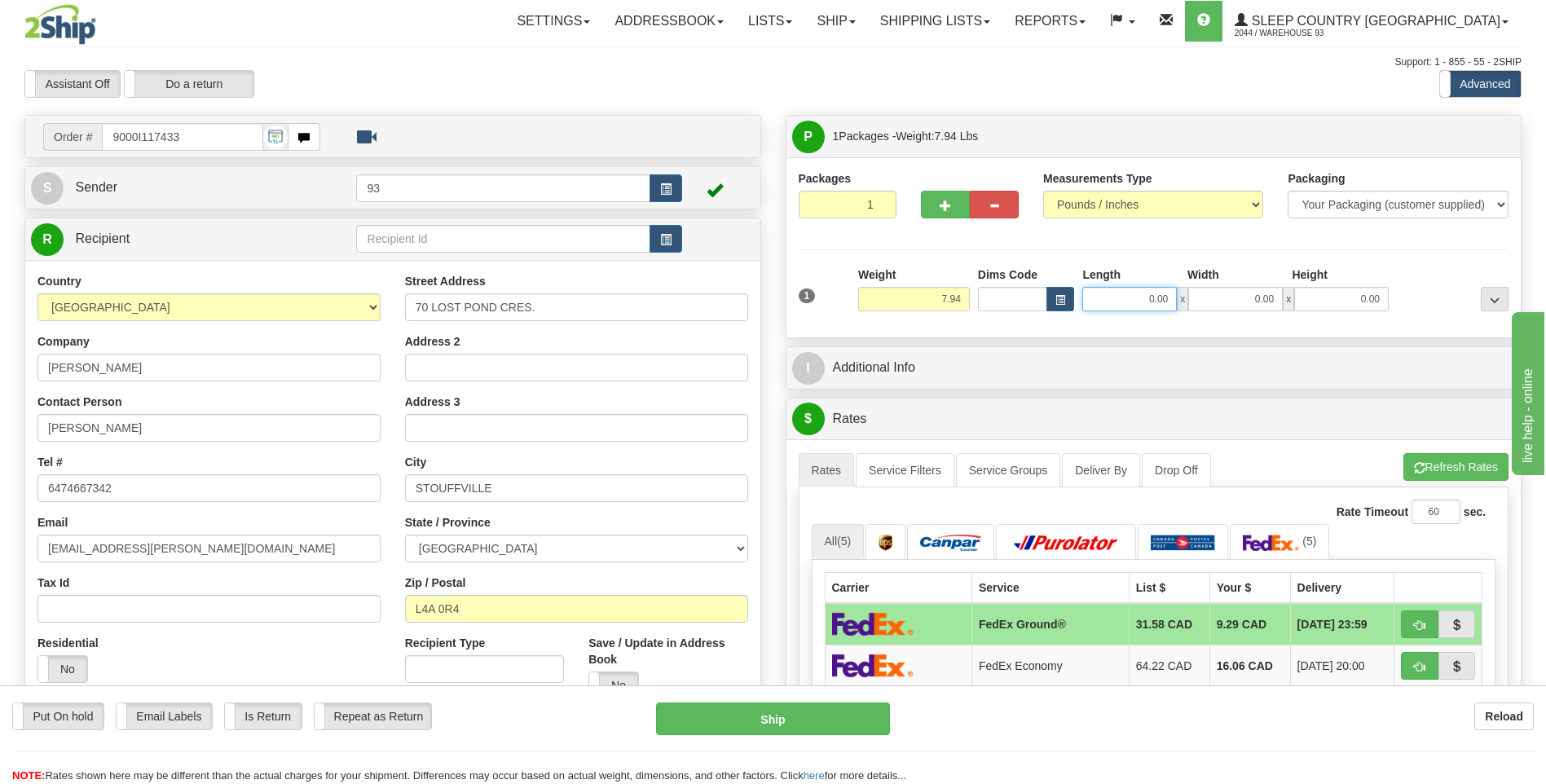
drag, startPoint x: 1151, startPoint y: 294, endPoint x: 1375, endPoint y: 335, distance: 227.7
click at [1272, 310] on div "0.00 x 0.00 x 0.00" at bounding box center [1235, 298] width 306 height 24
type input "18.00"
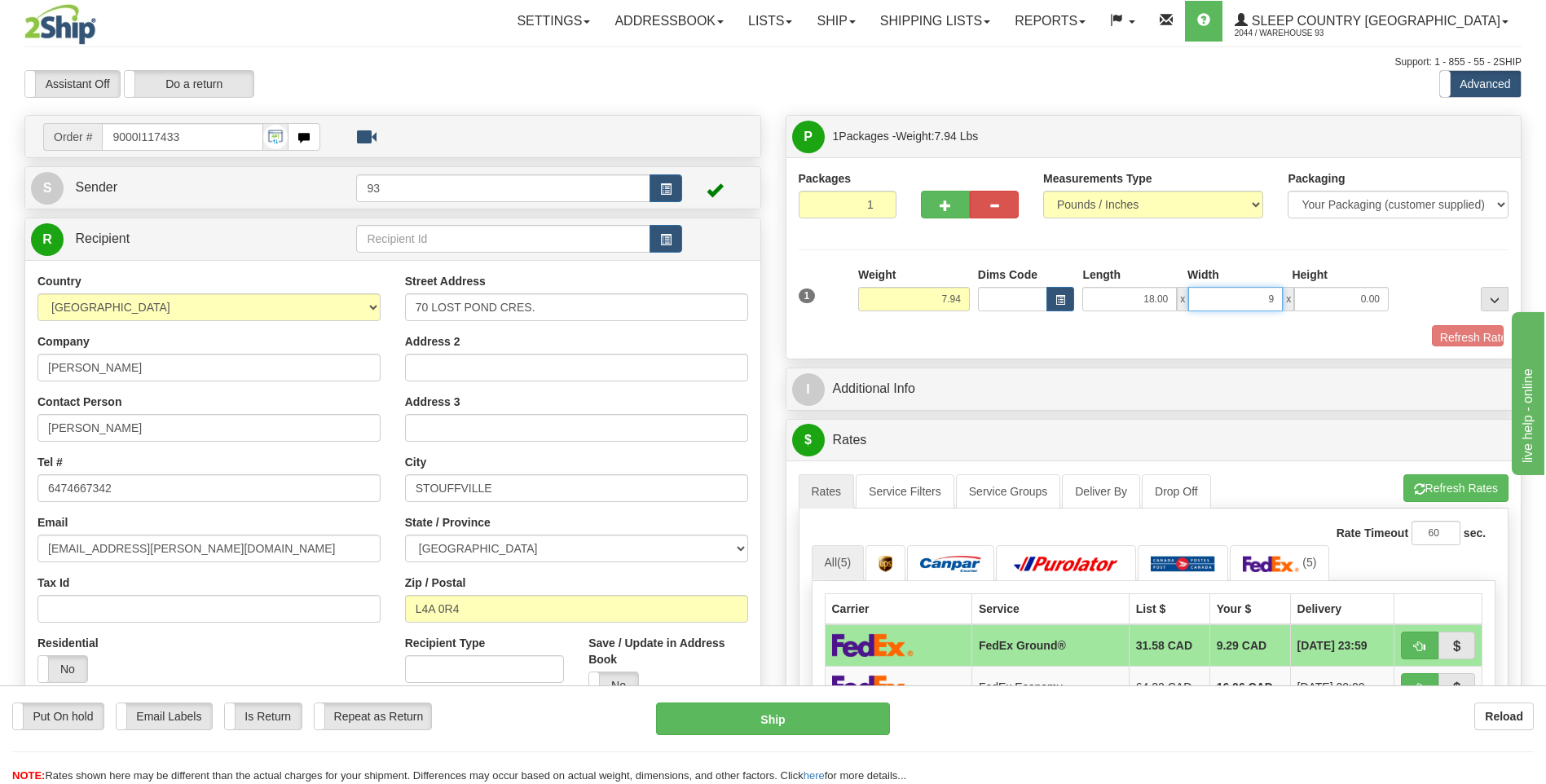
type input "9.00"
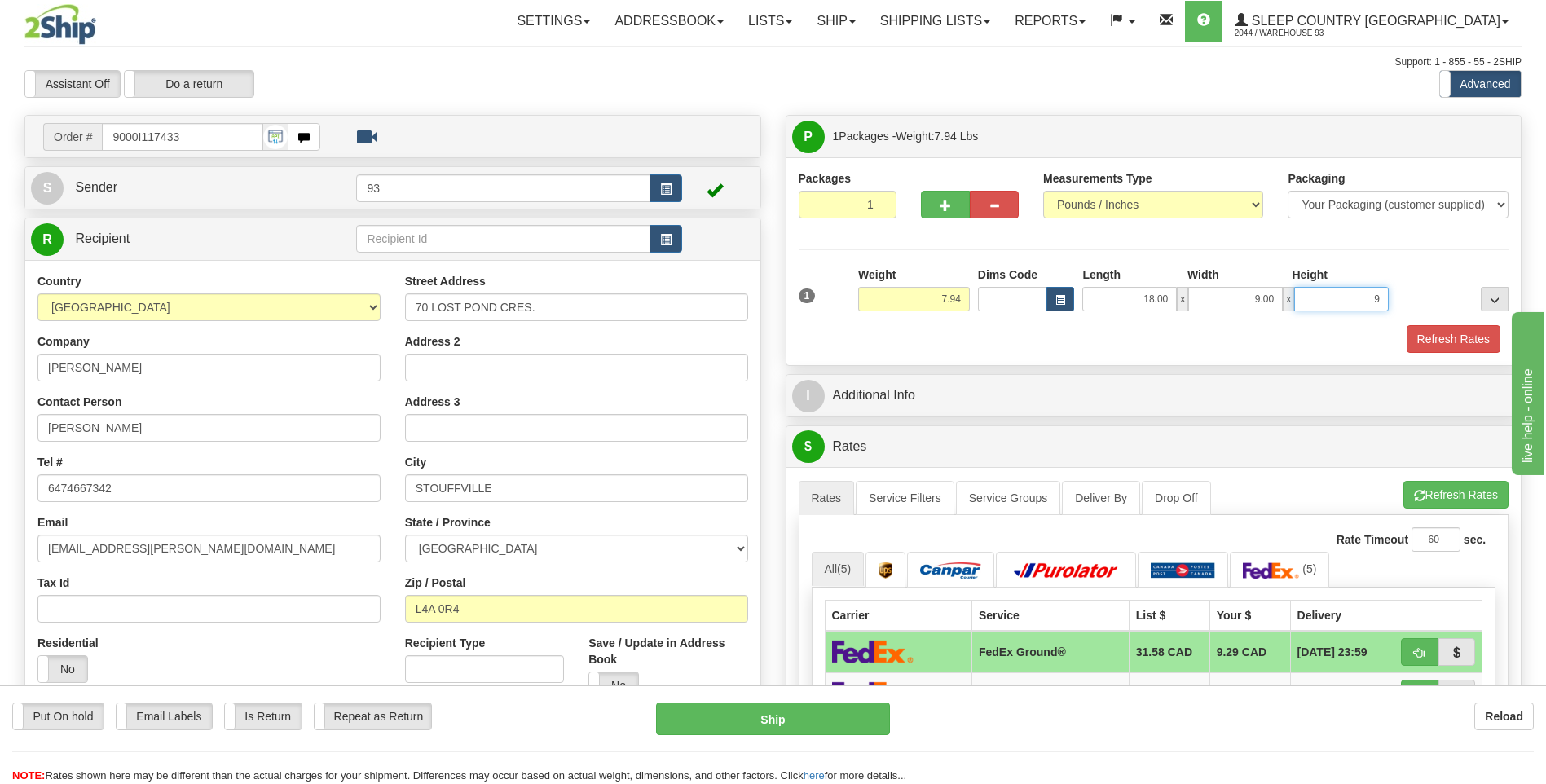
type input "9.00"
click at [1467, 337] on button "Refresh Rates" at bounding box center [1453, 338] width 94 height 27
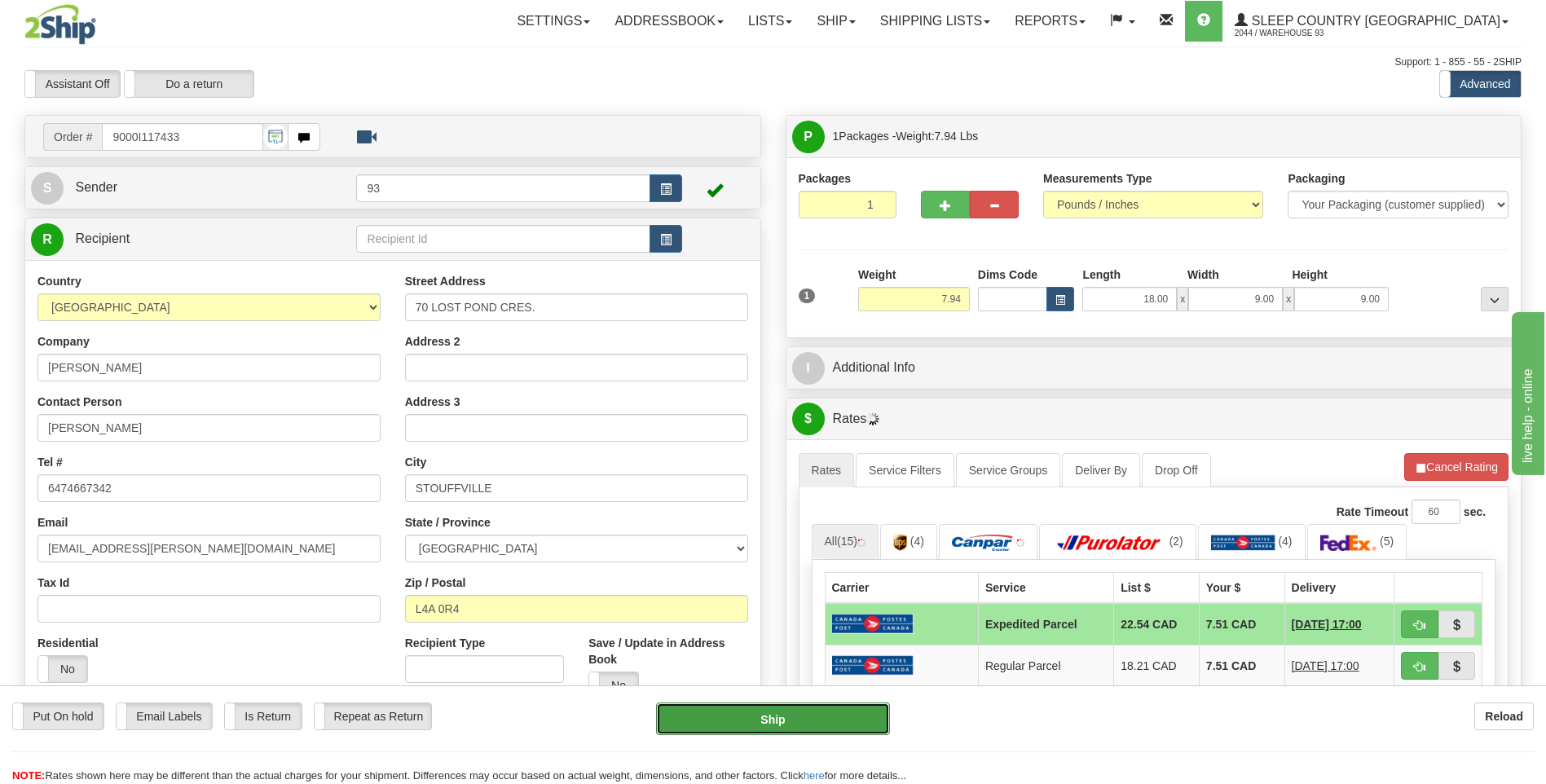
click at [805, 721] on button "Ship" at bounding box center [772, 718] width 233 height 32
type input "DOM.EP"
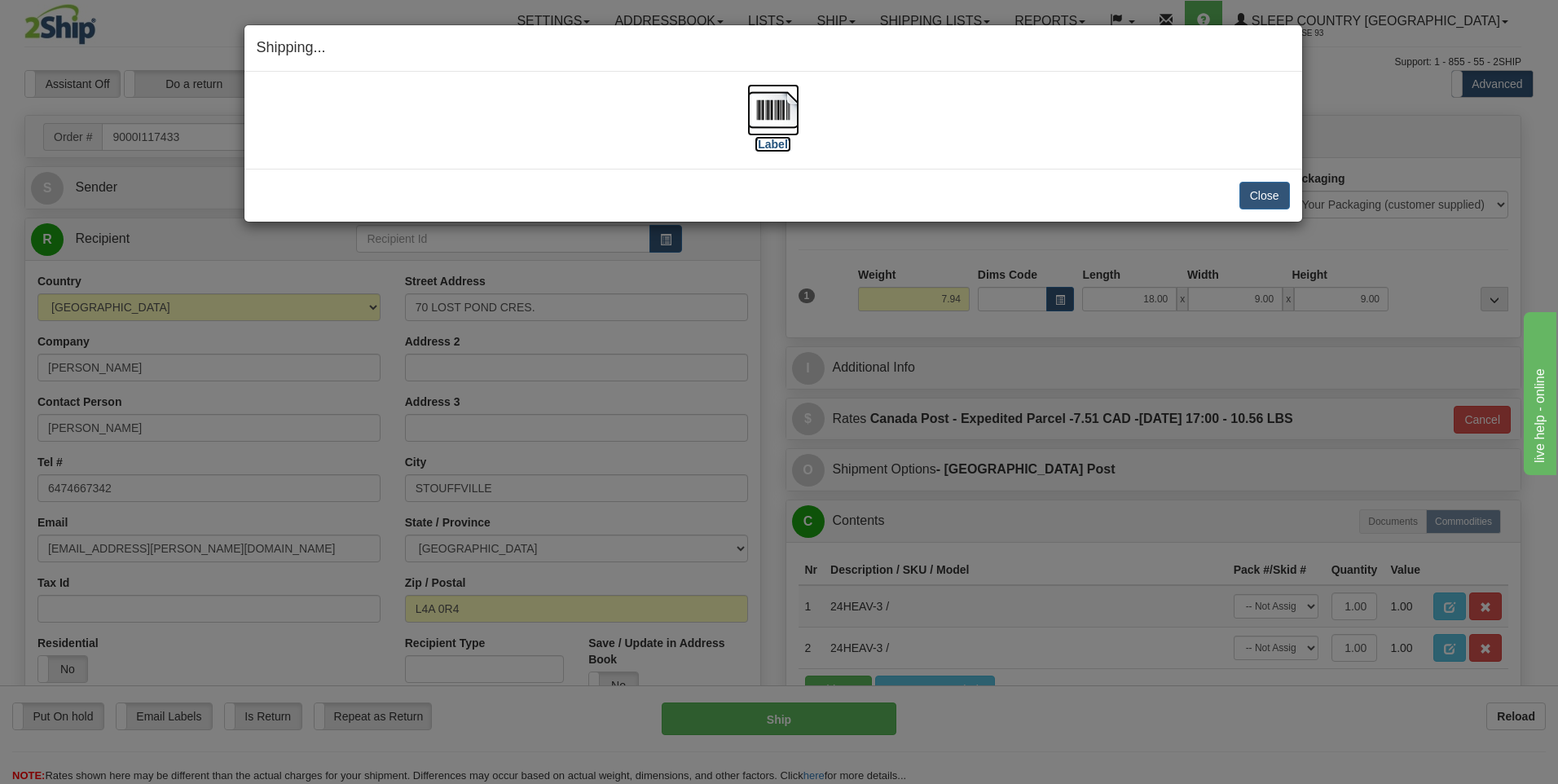
click at [785, 123] on img at bounding box center [773, 109] width 52 height 52
click at [1258, 192] on button "Close" at bounding box center [1265, 195] width 51 height 27
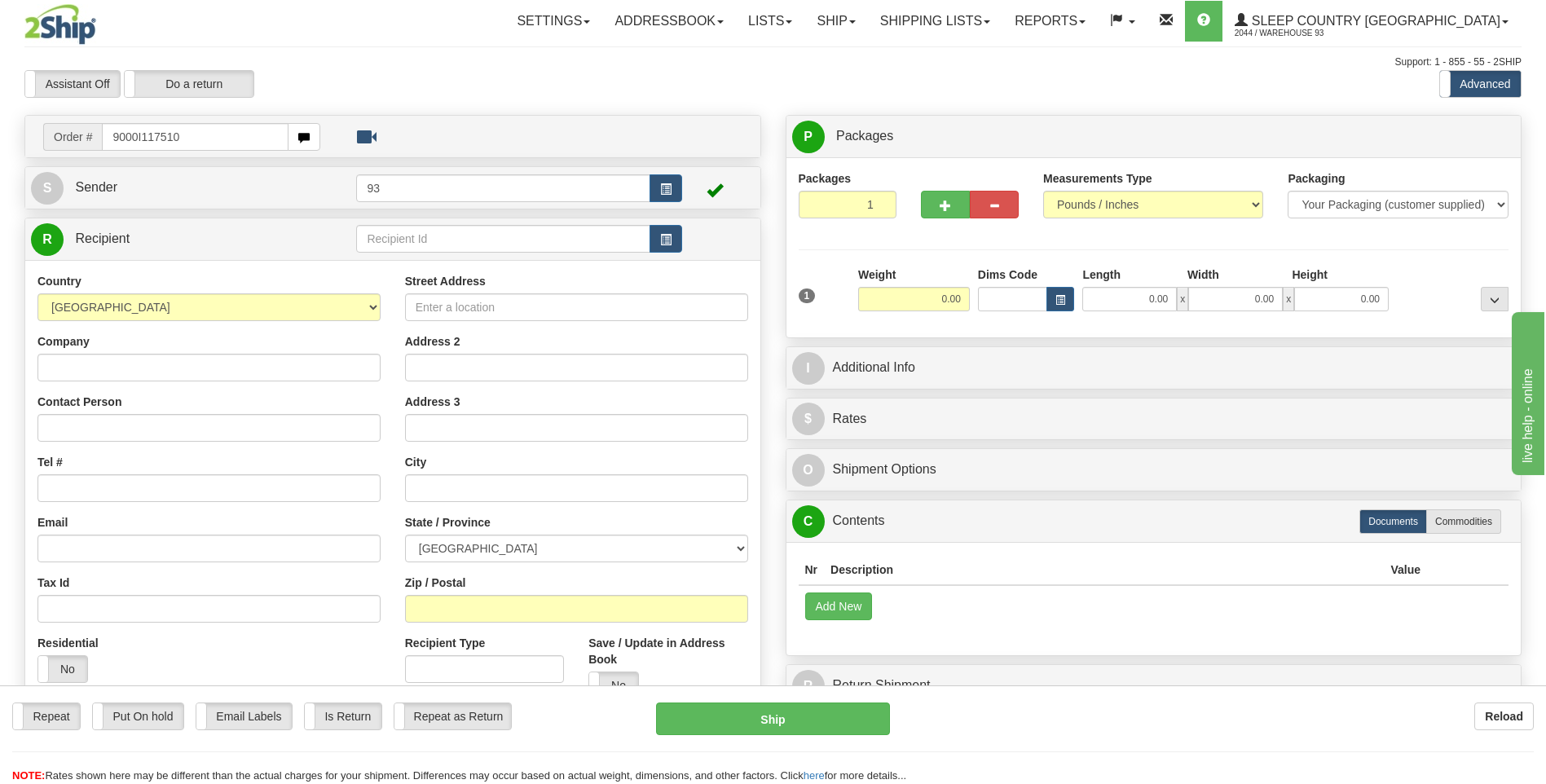
type input "9000I117510"
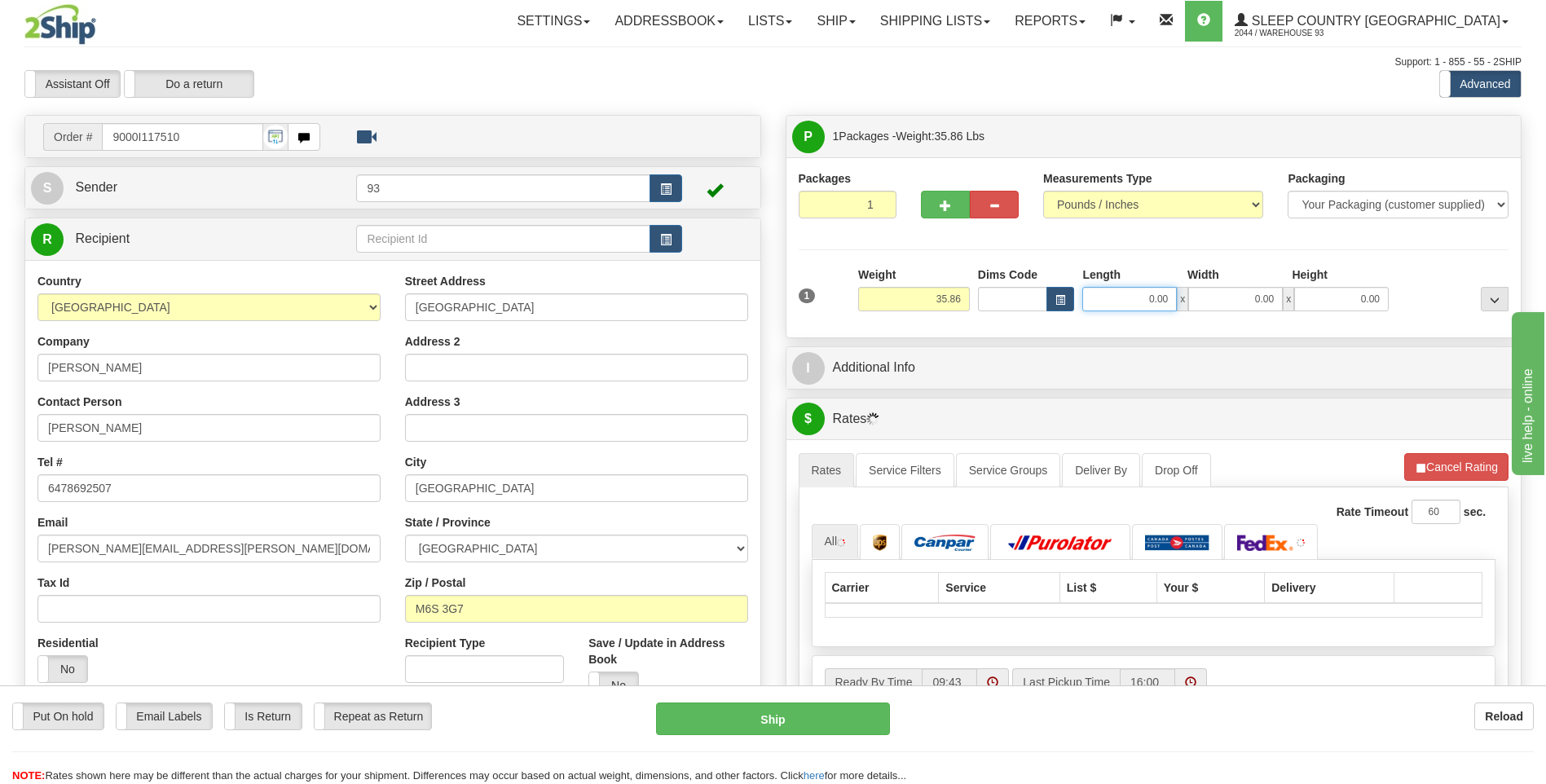
drag, startPoint x: 1138, startPoint y: 300, endPoint x: 1329, endPoint y: 300, distance: 191.0
click at [1328, 300] on div "0.00 x 0.00 x 0.00" at bounding box center [1235, 298] width 306 height 24
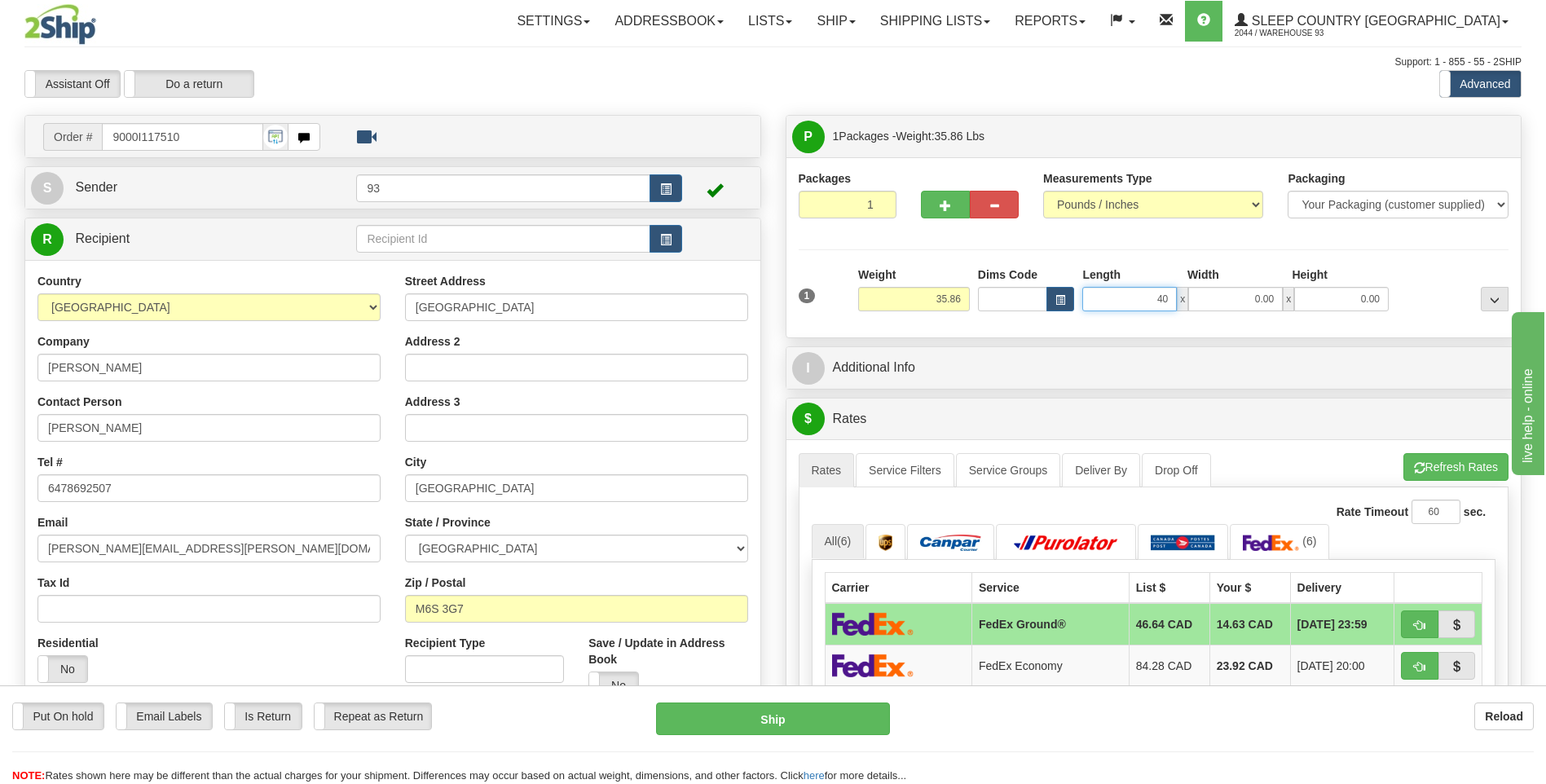
type input "40.00"
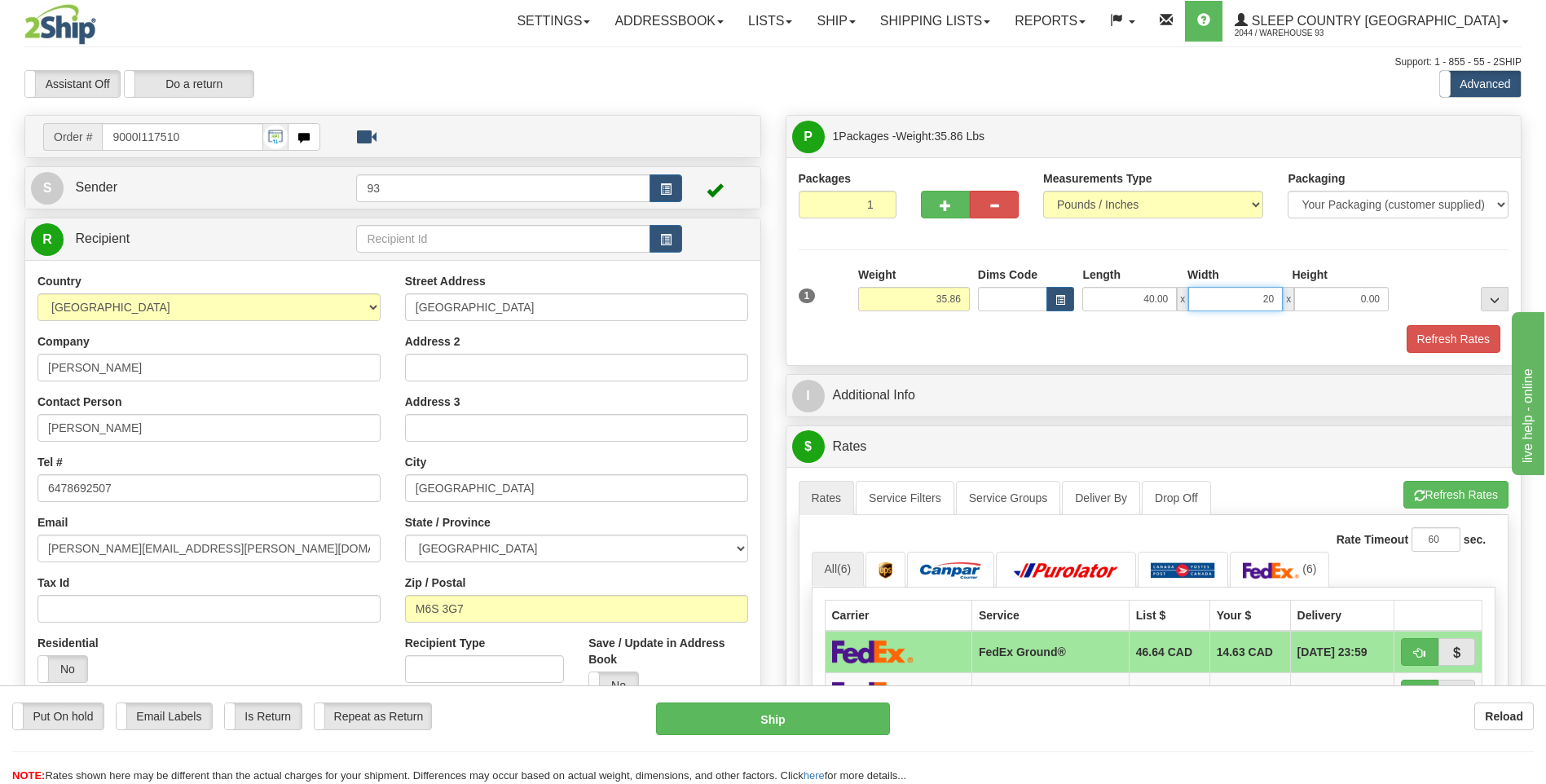
type input "20.00"
click at [1447, 341] on button "Refresh Rates" at bounding box center [1453, 338] width 94 height 27
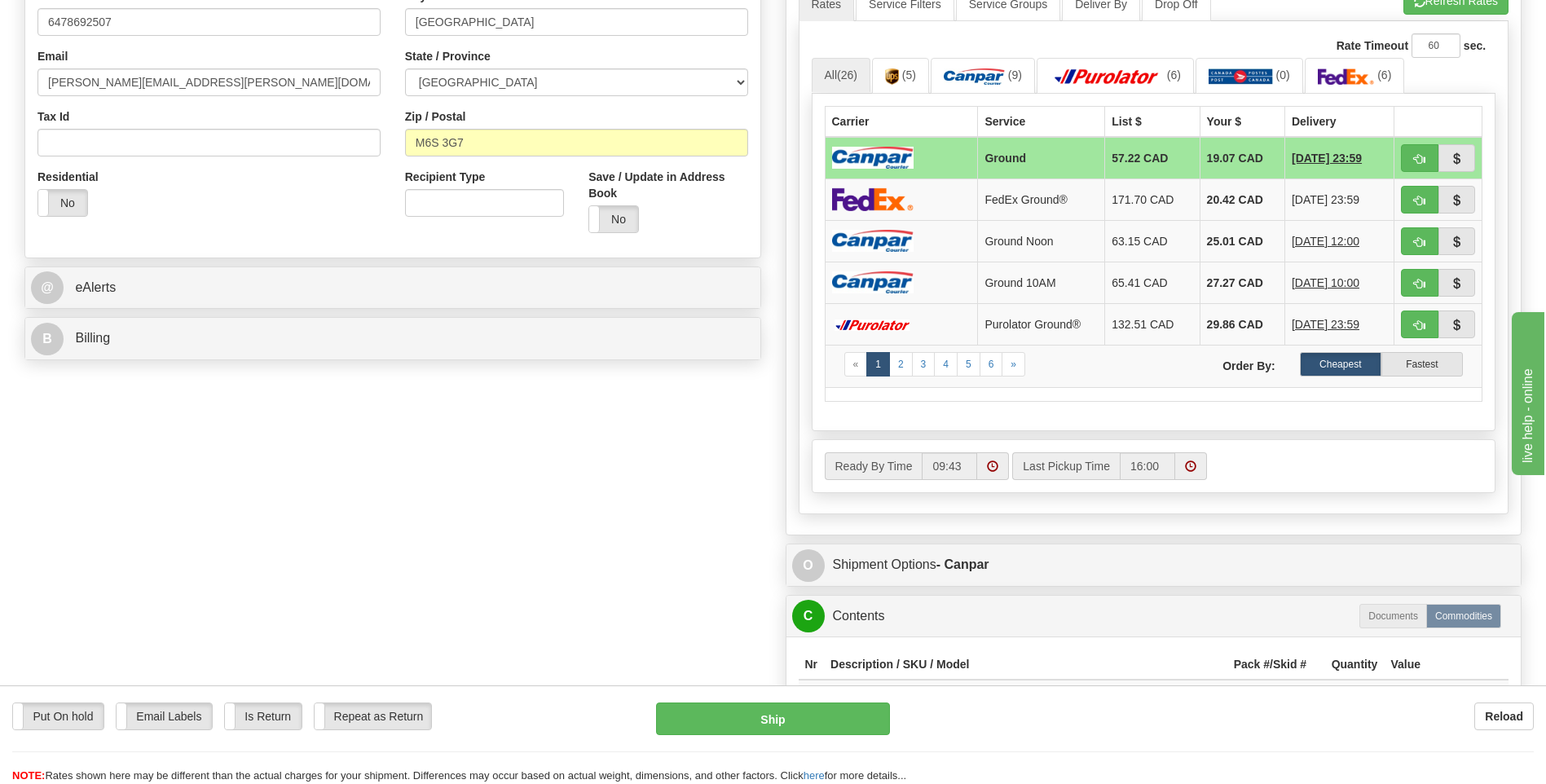
scroll to position [489, 0]
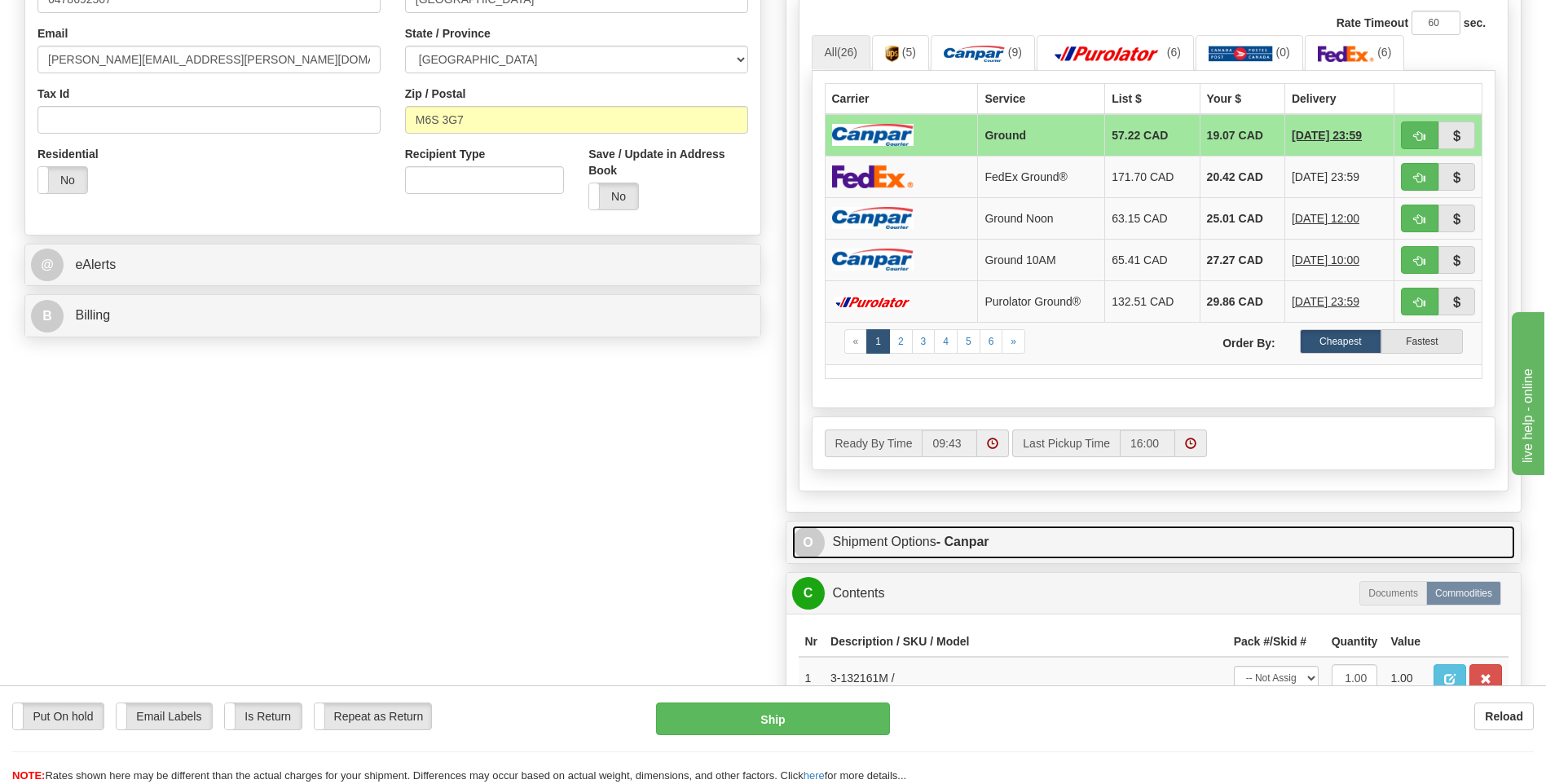
click at [808, 550] on span "O" at bounding box center [808, 542] width 32 height 32
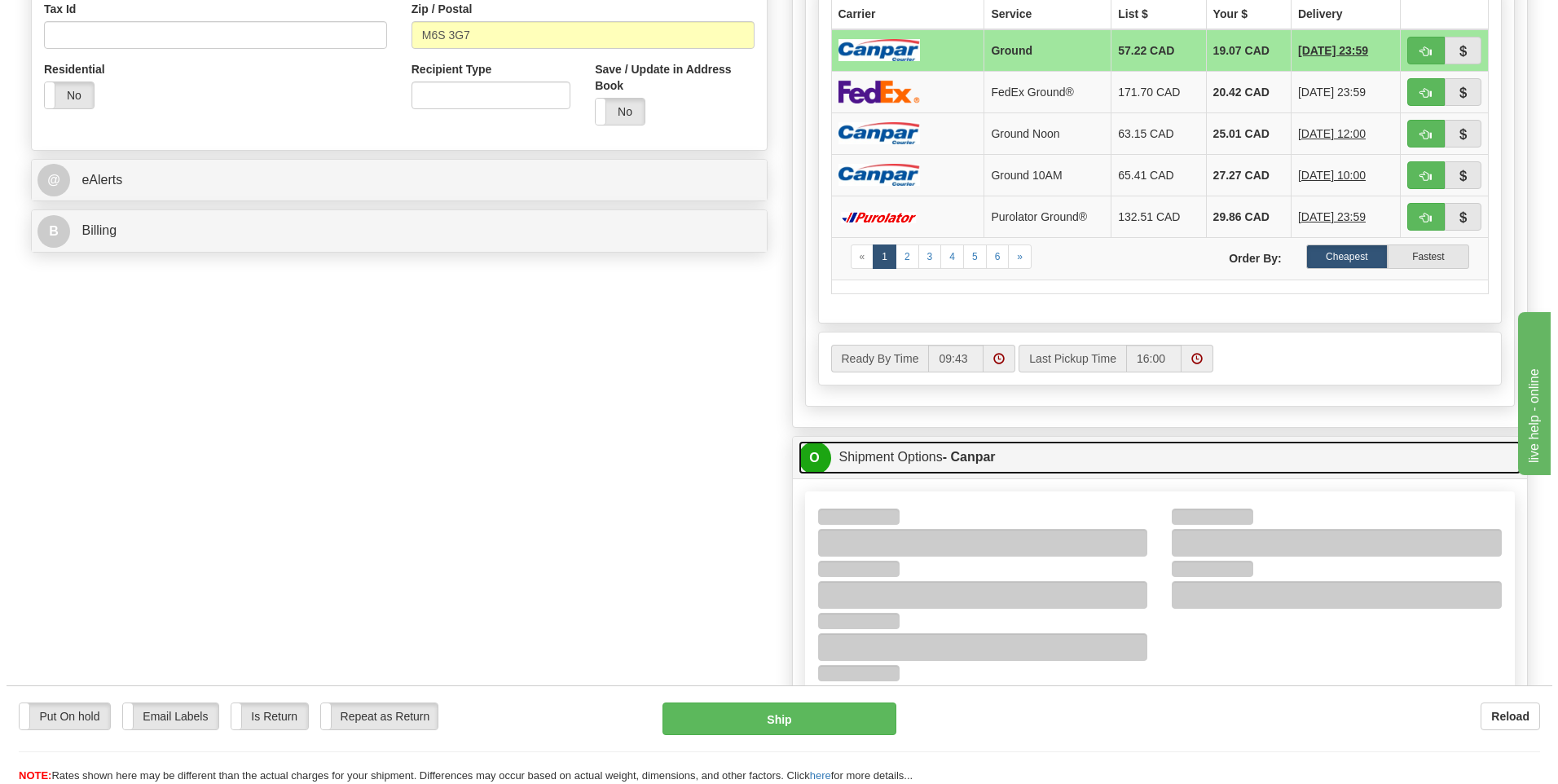
scroll to position [651, 0]
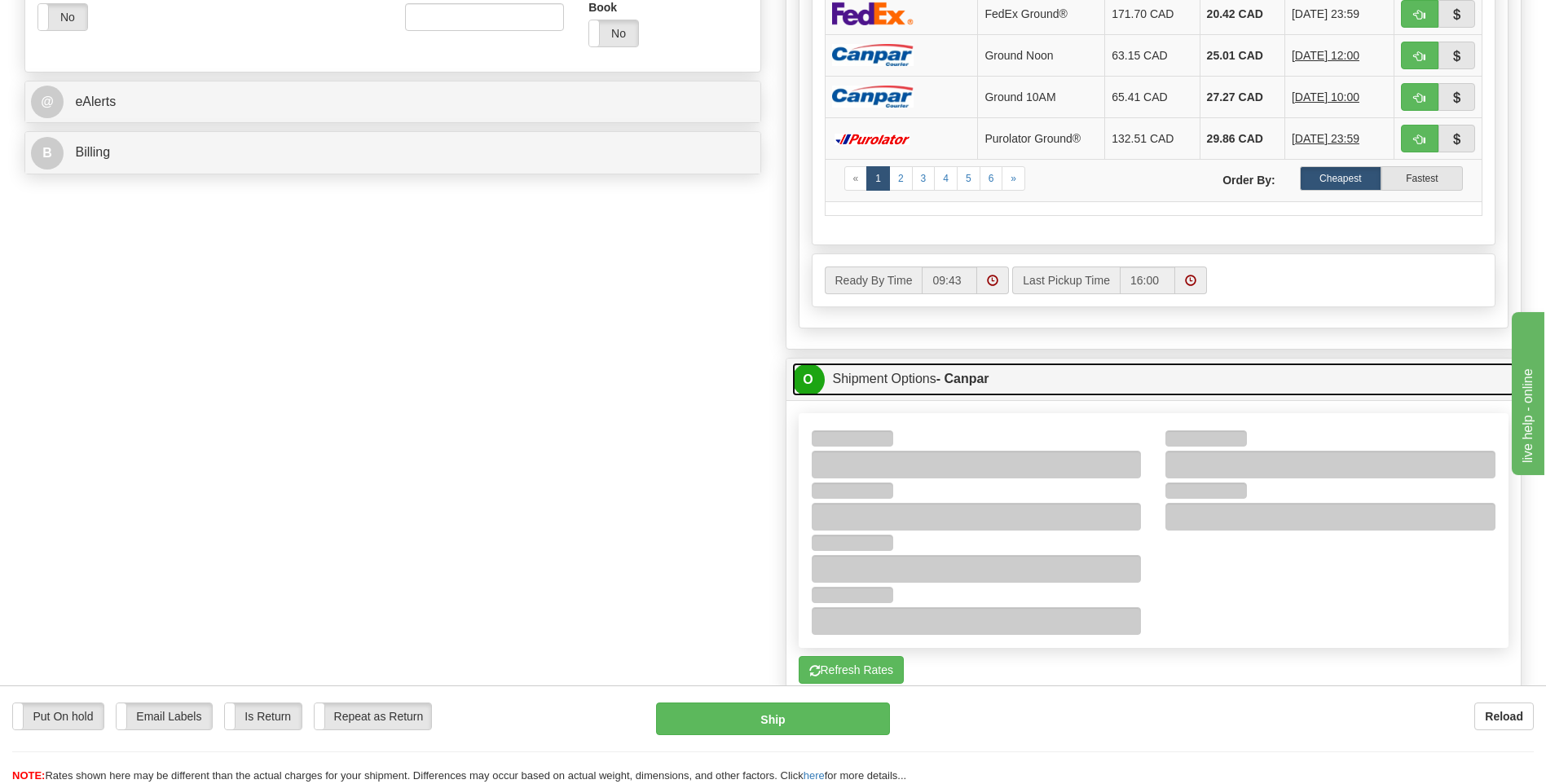
click at [811, 373] on span "O" at bounding box center [808, 379] width 32 height 32
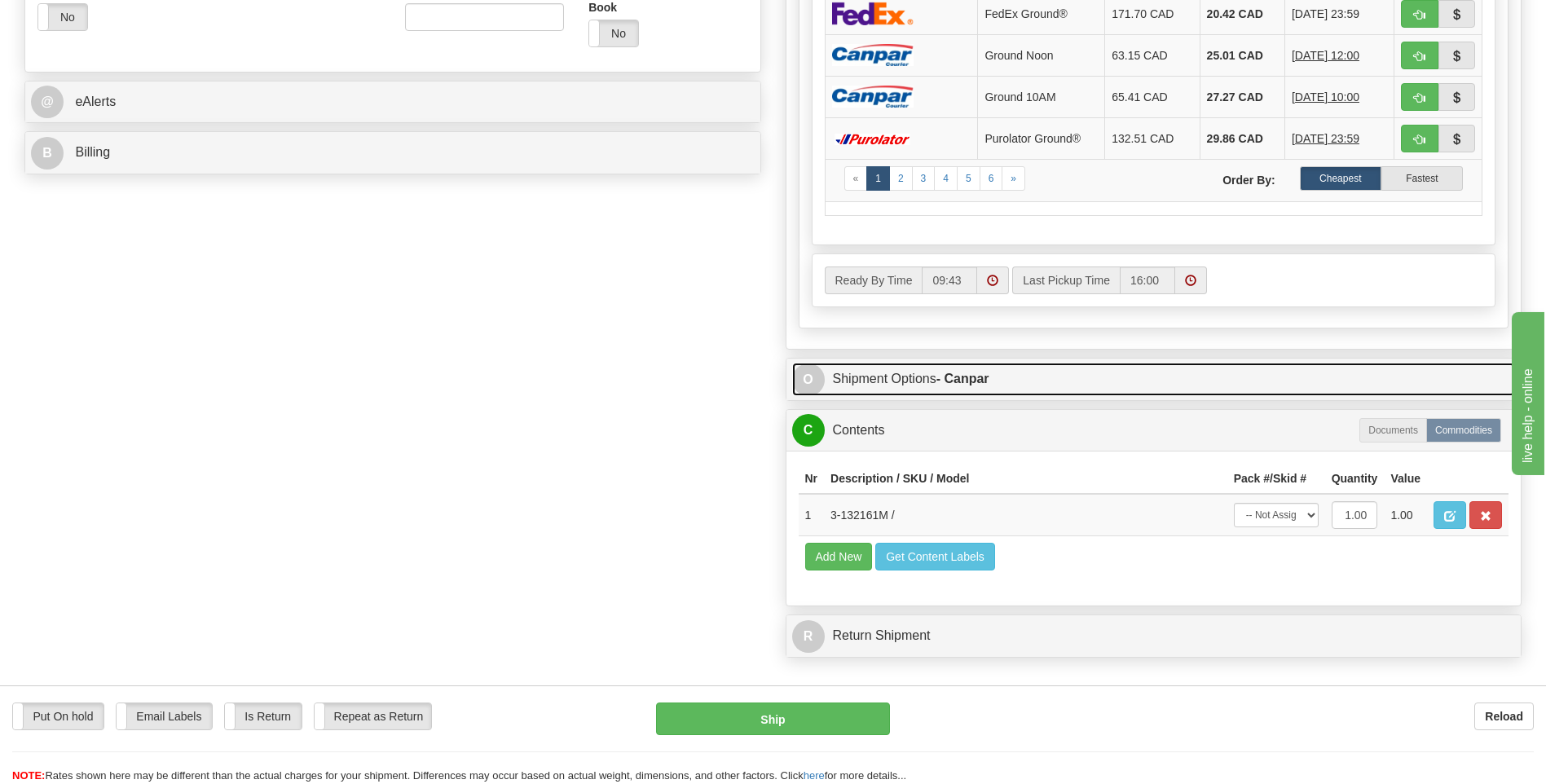
click at [810, 374] on span "O" at bounding box center [808, 379] width 32 height 32
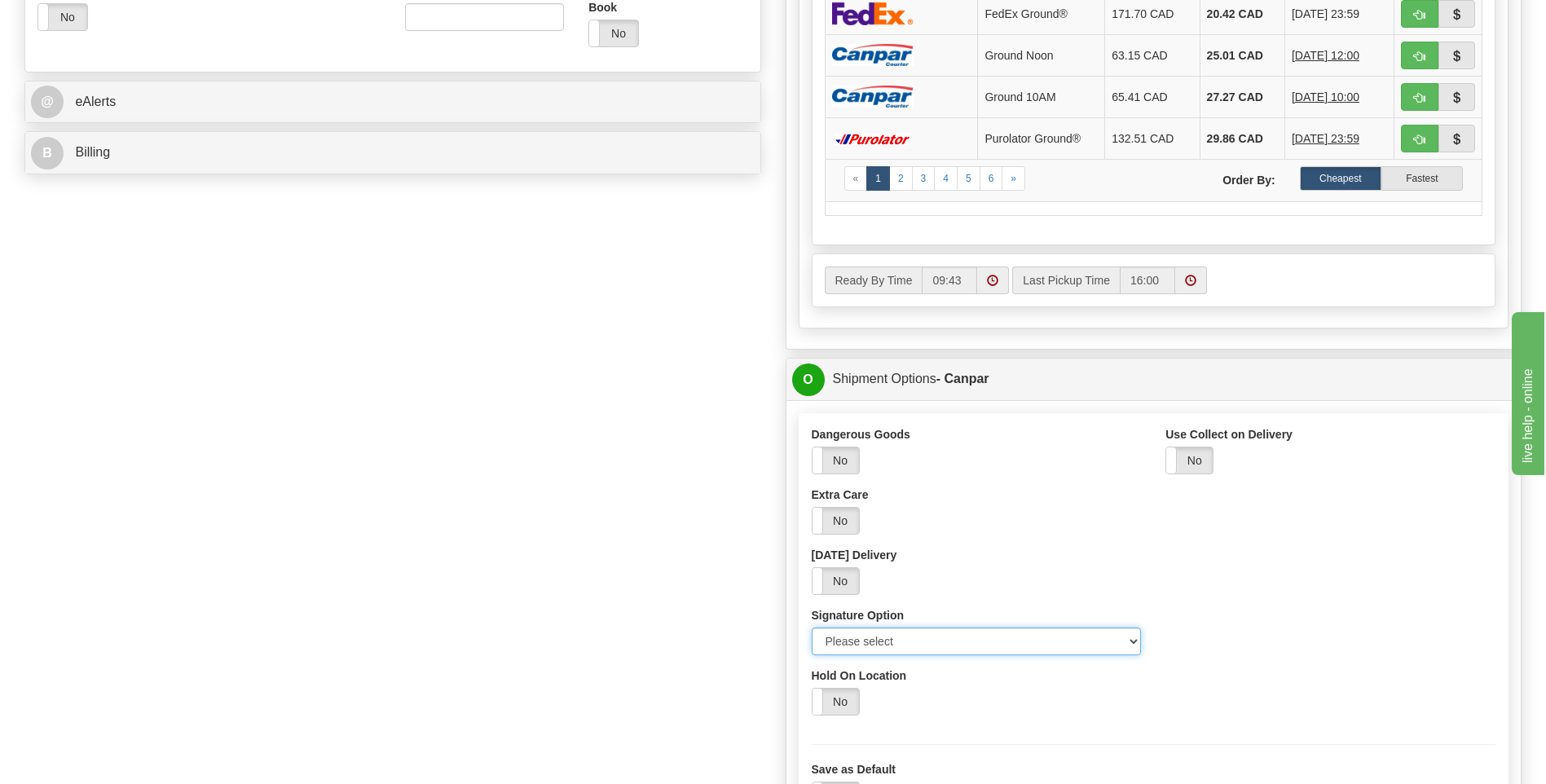
drag, startPoint x: 1130, startPoint y: 639, endPoint x: 1127, endPoint y: 649, distance: 10.4
click at [1131, 640] on select "Please select No Signature Required Signature Required Adult Signature" at bounding box center [976, 641] width 330 height 27
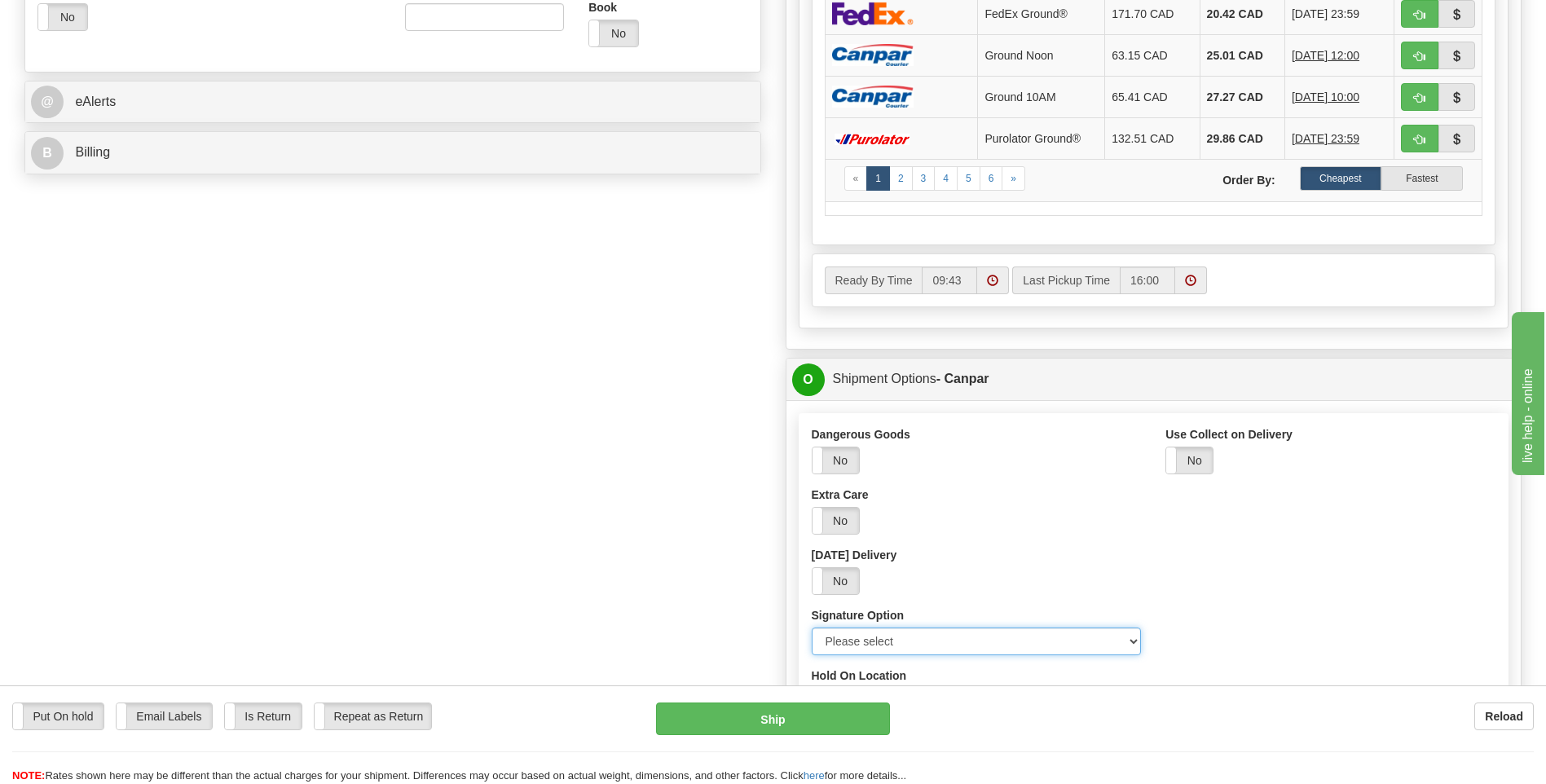
select select "2"
click at [812, 627] on select "Please select No Signature Required Signature Required Adult Signature" at bounding box center [976, 641] width 330 height 27
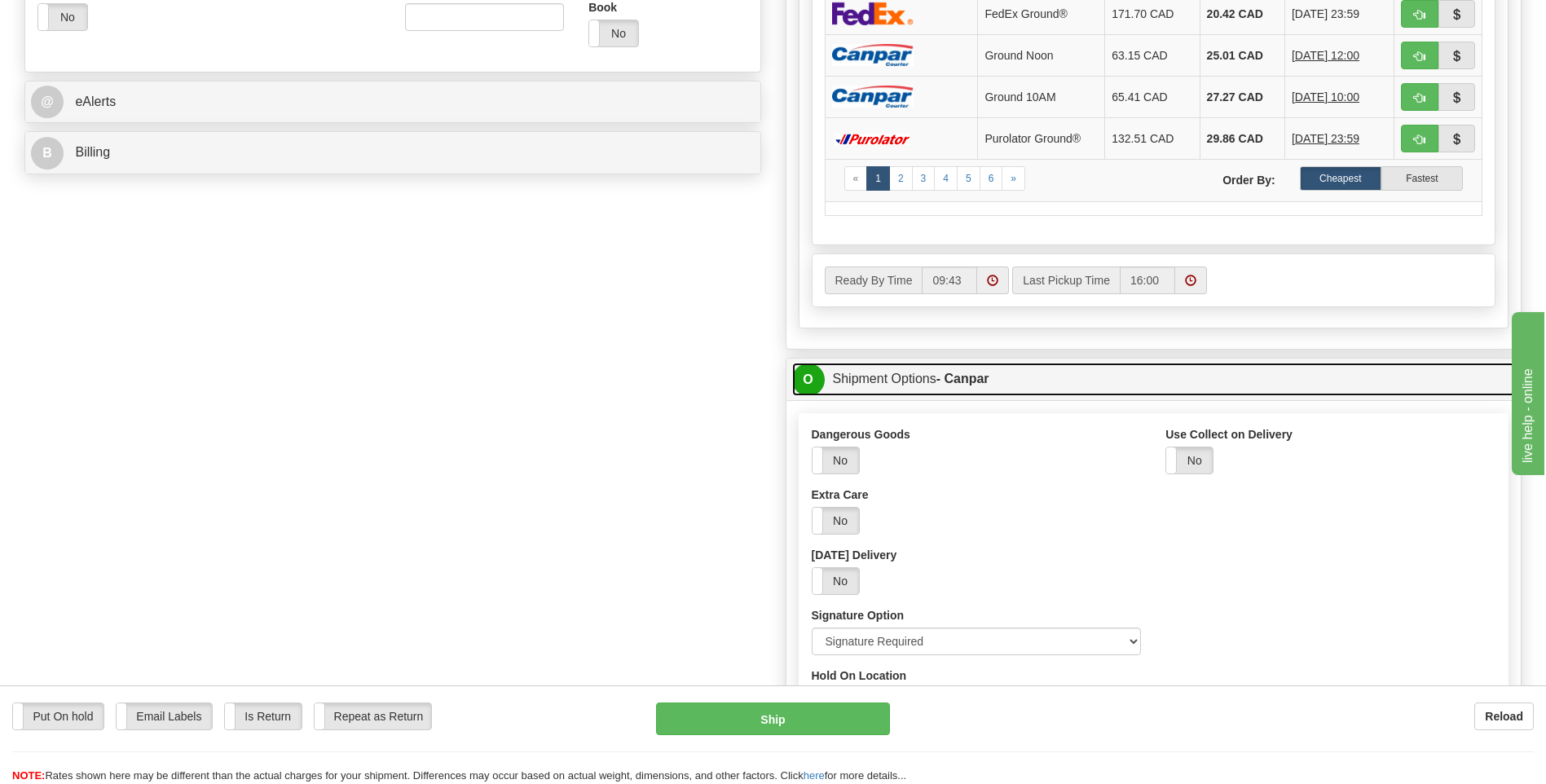
click at [806, 373] on span "O" at bounding box center [808, 379] width 32 height 32
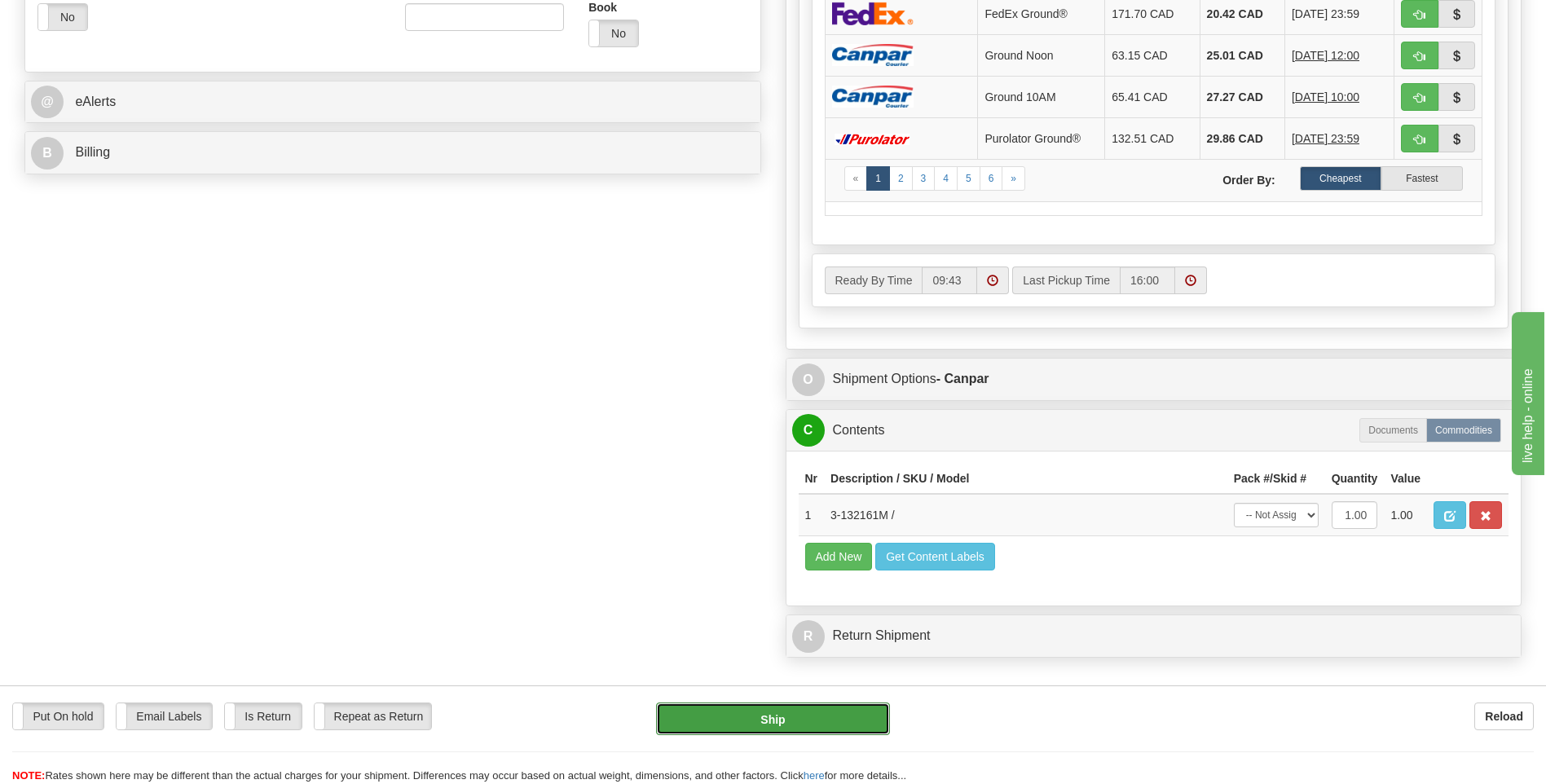
click at [760, 721] on button "Ship" at bounding box center [772, 718] width 233 height 32
type input "1"
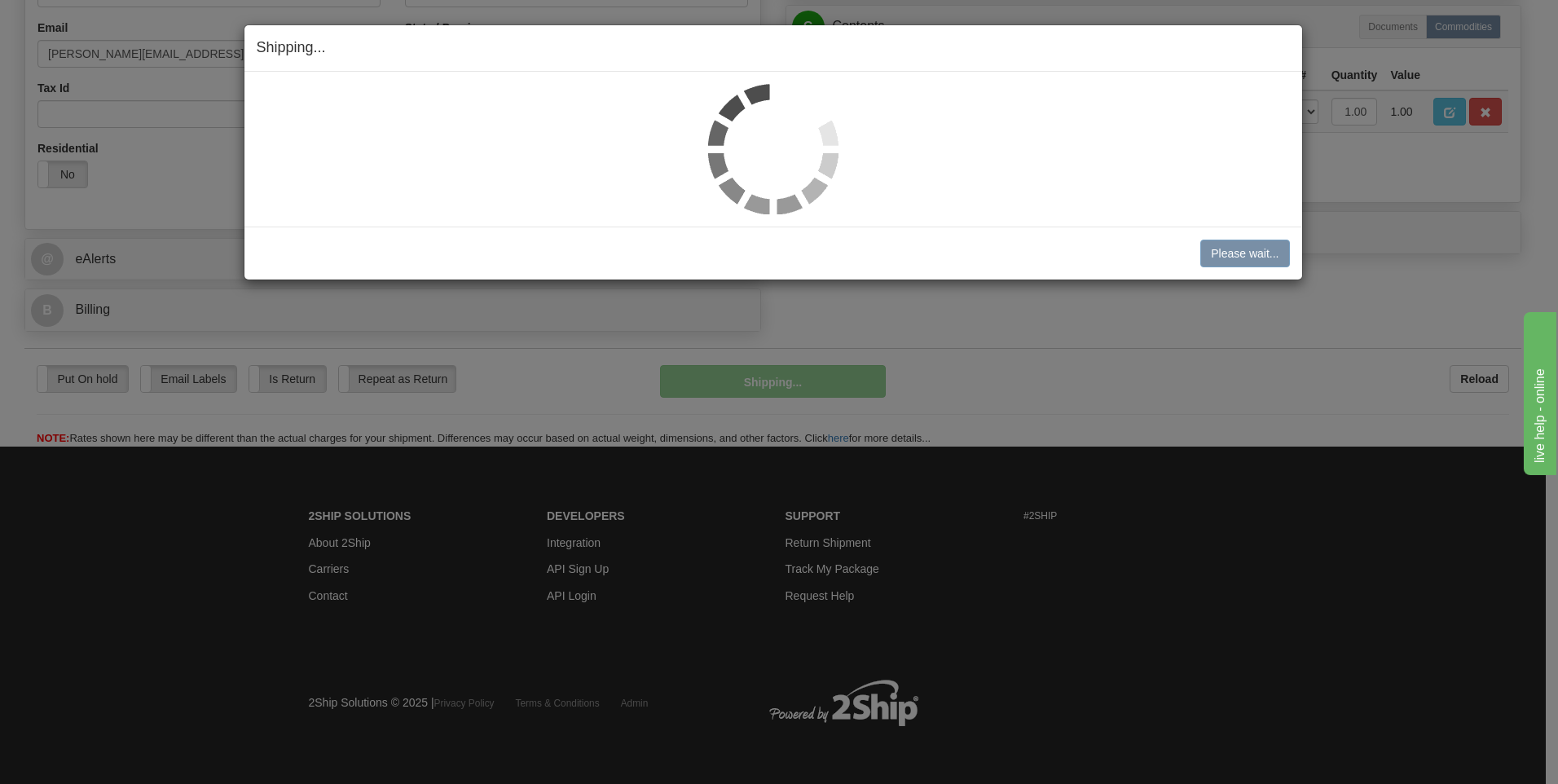
scroll to position [495, 0]
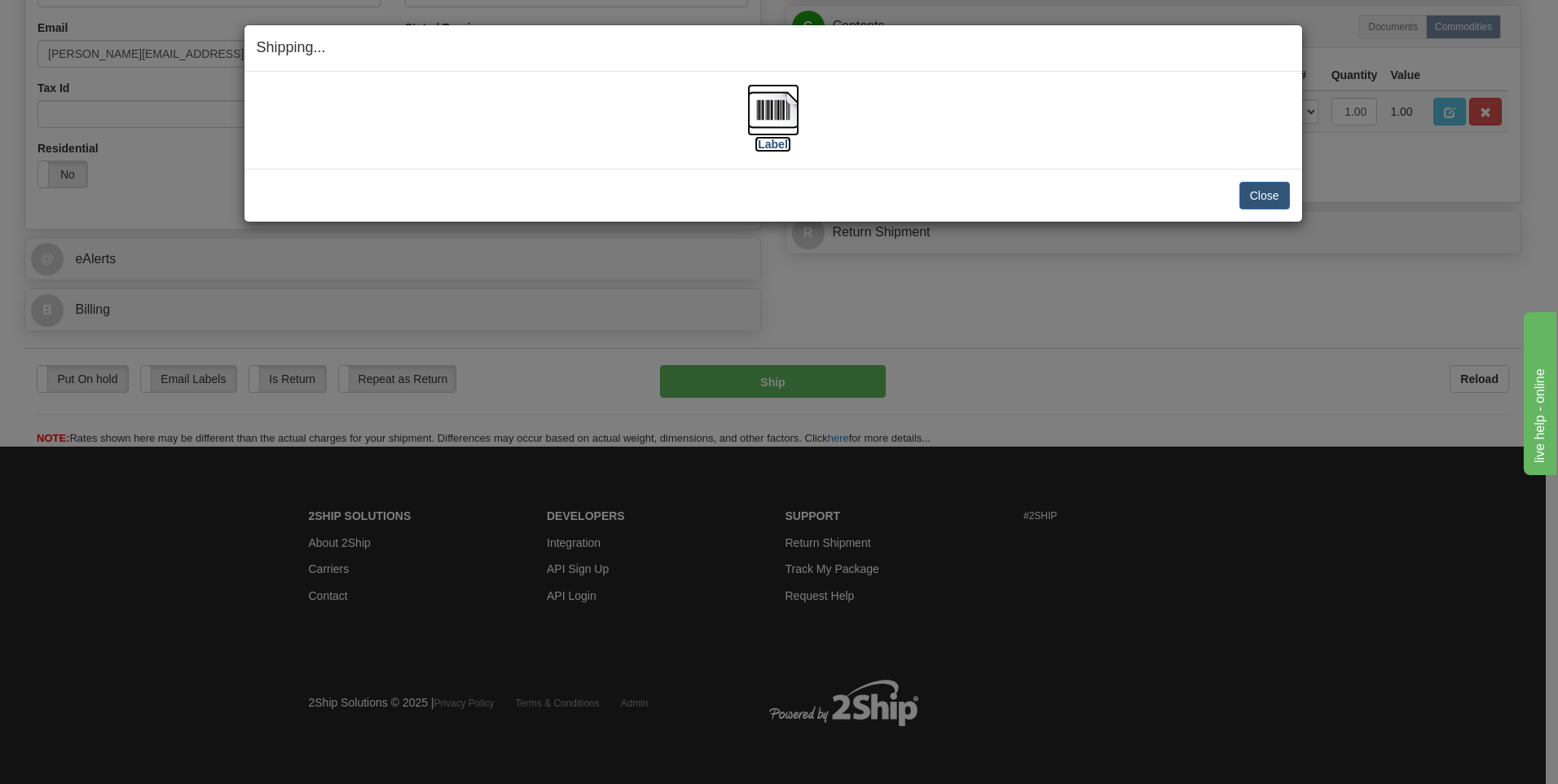
click at [770, 101] on img at bounding box center [773, 109] width 52 height 52
click at [1280, 187] on button "Close" at bounding box center [1265, 195] width 51 height 27
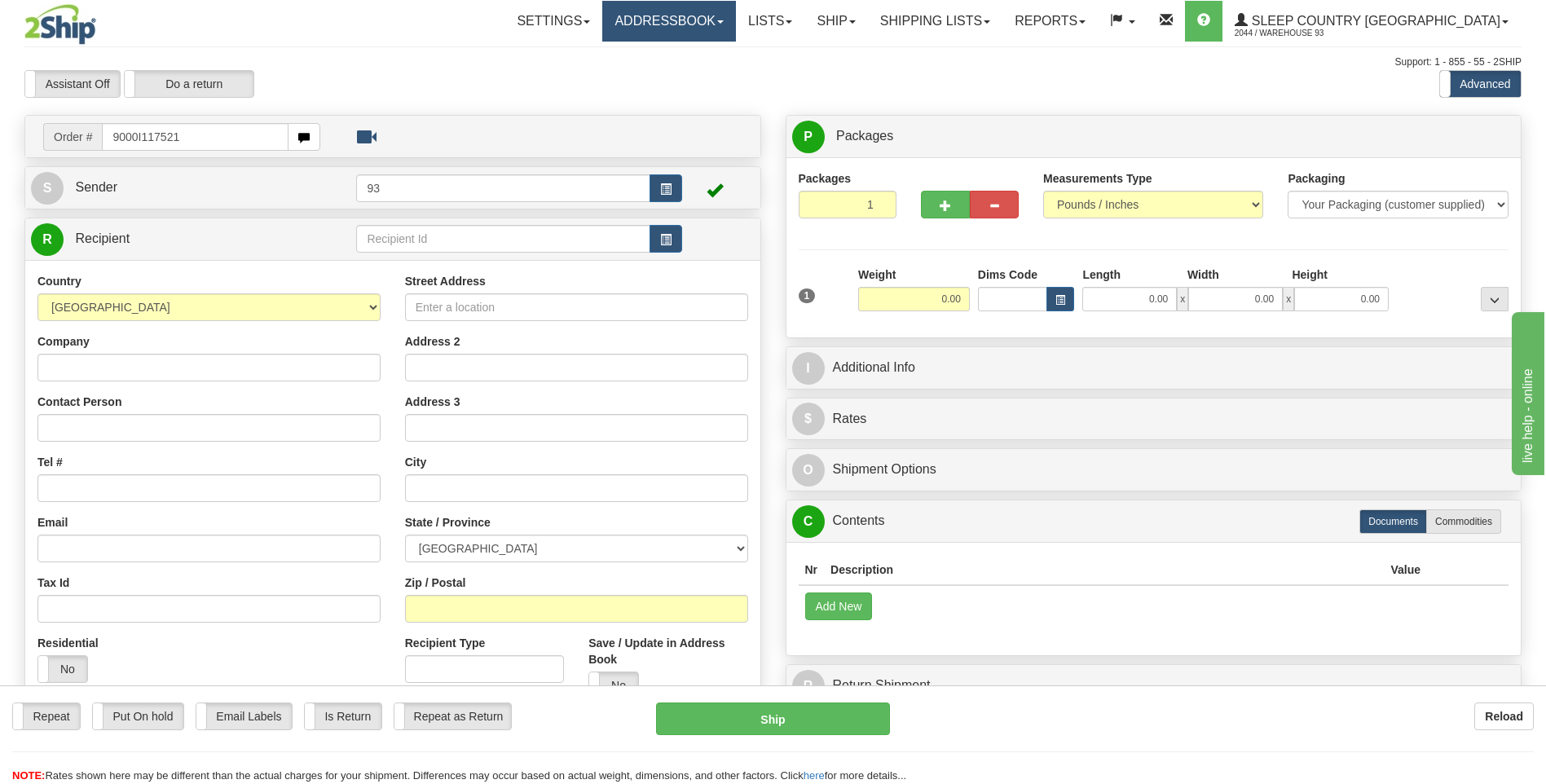
type input "9000I117521"
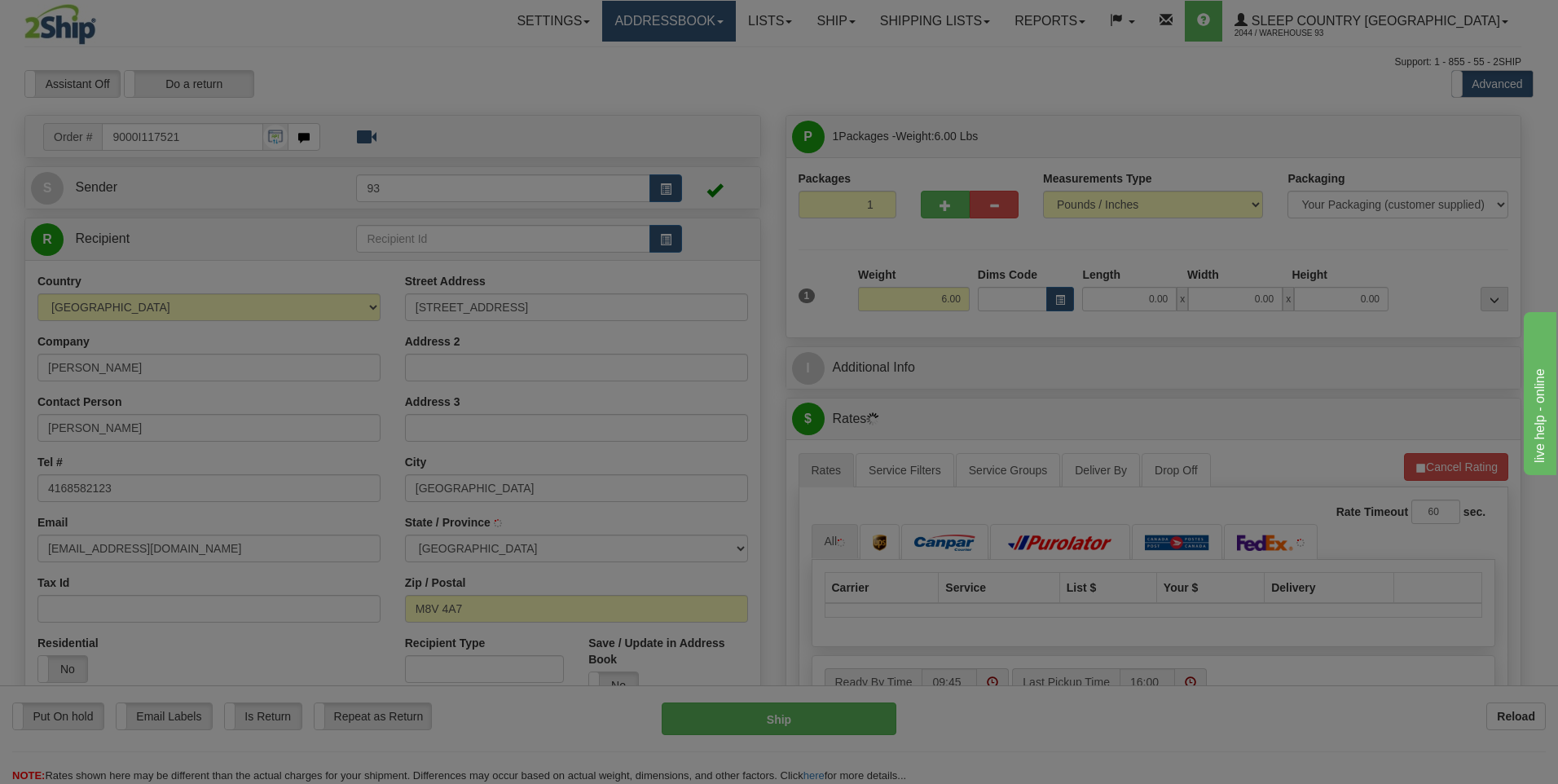
type input "ETOBICOKE"
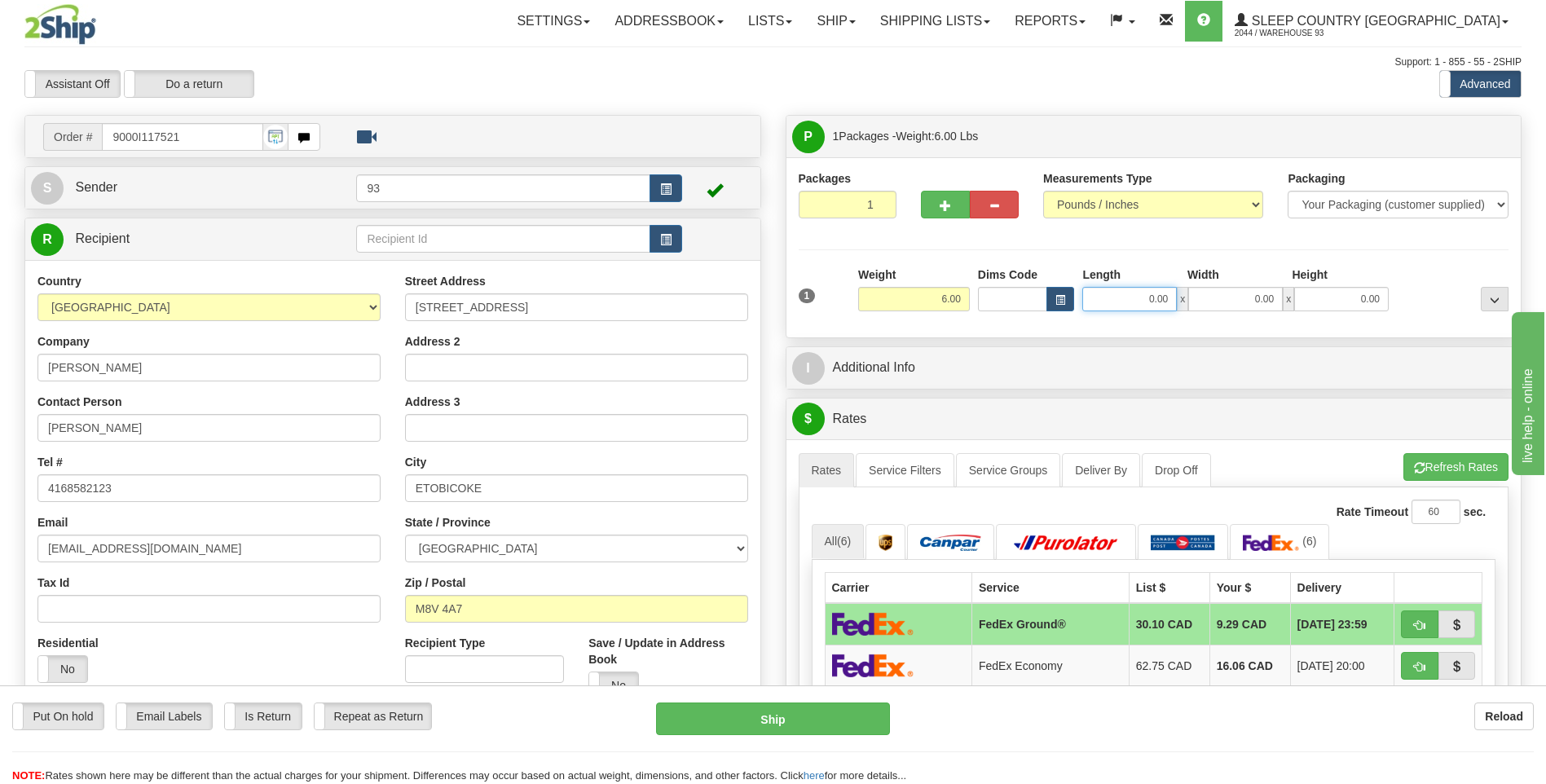
drag, startPoint x: 1151, startPoint y: 290, endPoint x: 1265, endPoint y: 304, distance: 114.9
click at [1265, 304] on div "0.00 x 0.00 x 0.00" at bounding box center [1235, 298] width 306 height 24
type input "15.00"
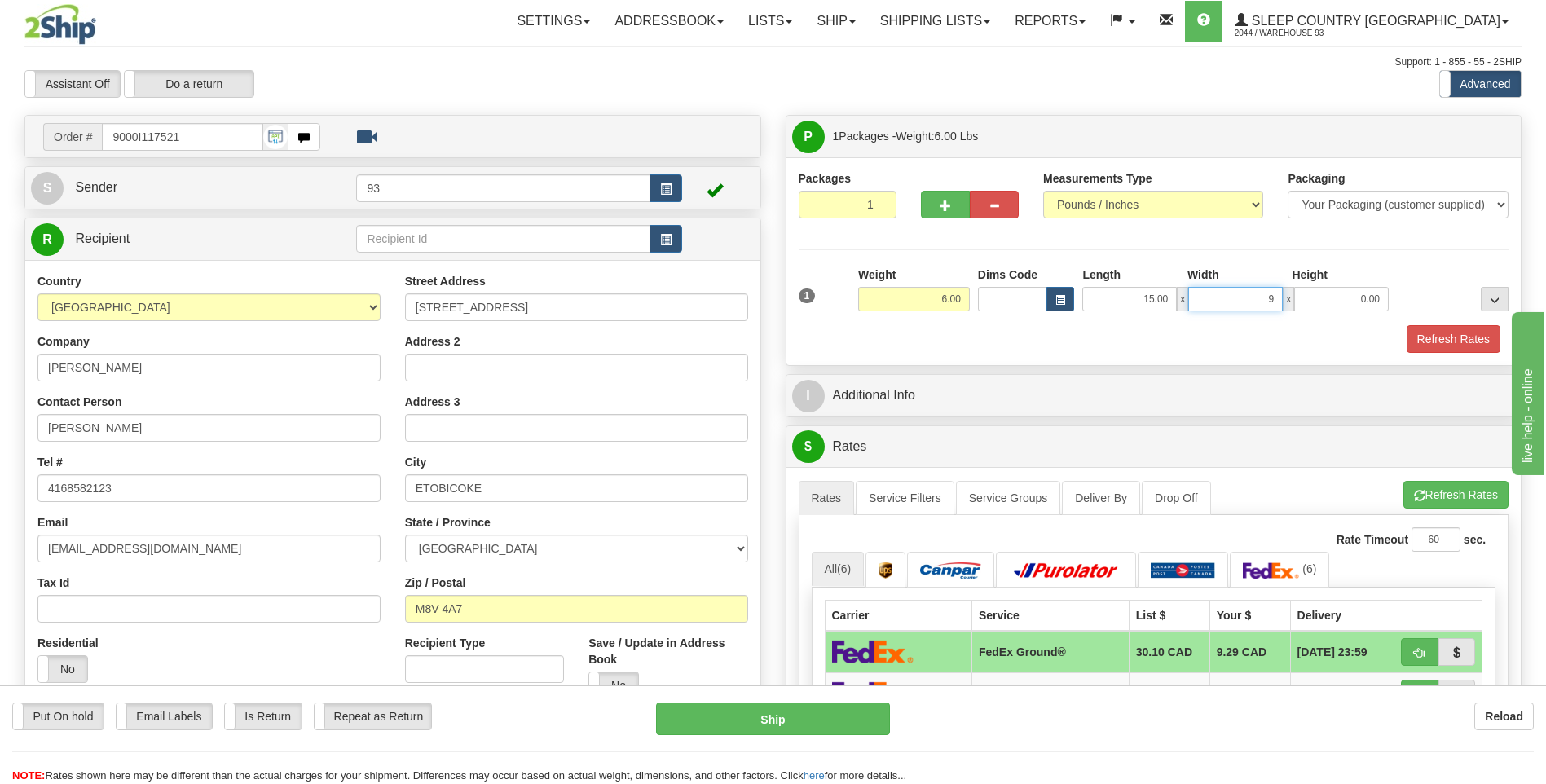
type input "9.00"
click at [1448, 329] on button "Refresh Rates" at bounding box center [1453, 338] width 94 height 27
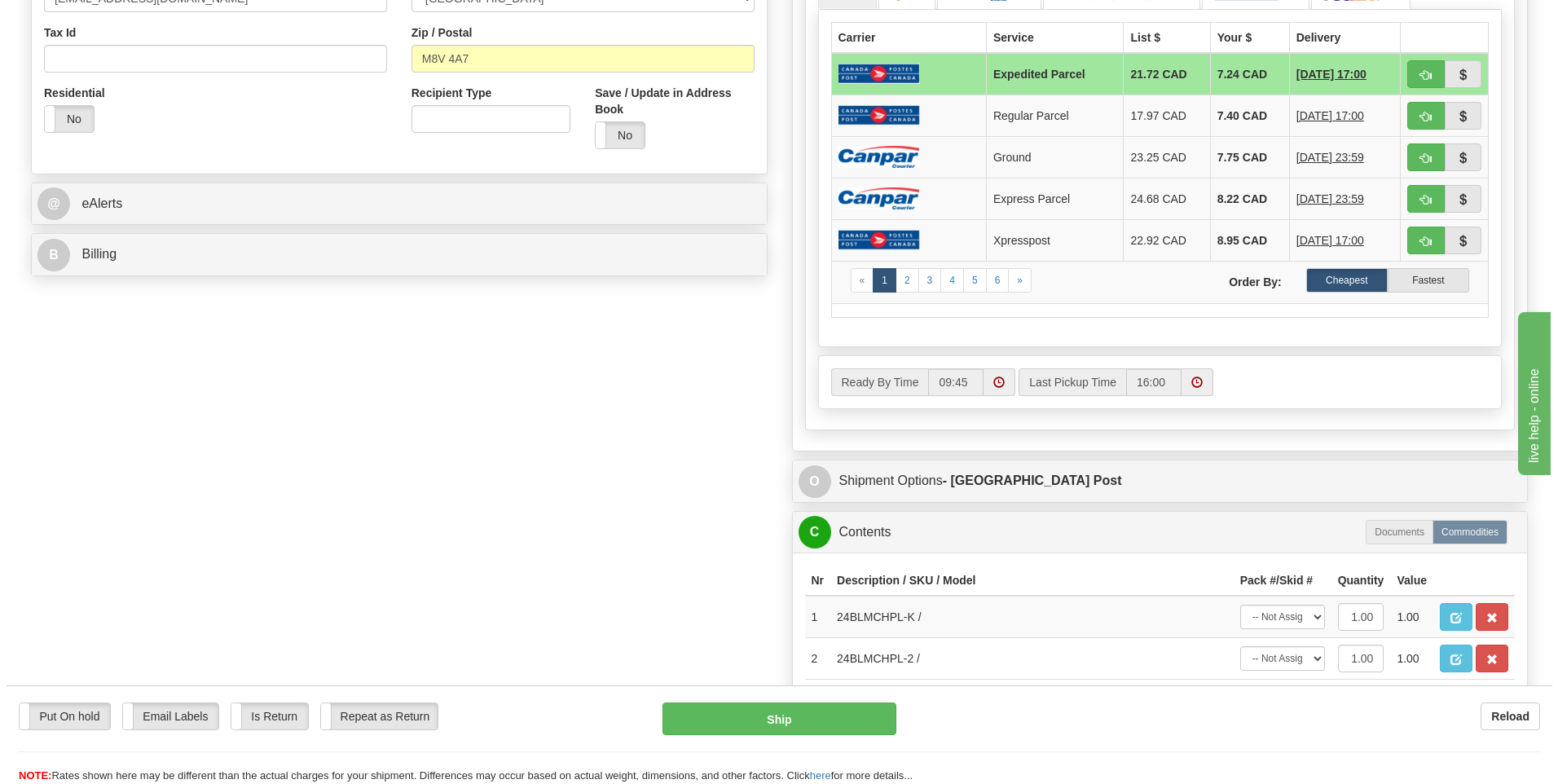
scroll to position [408, 0]
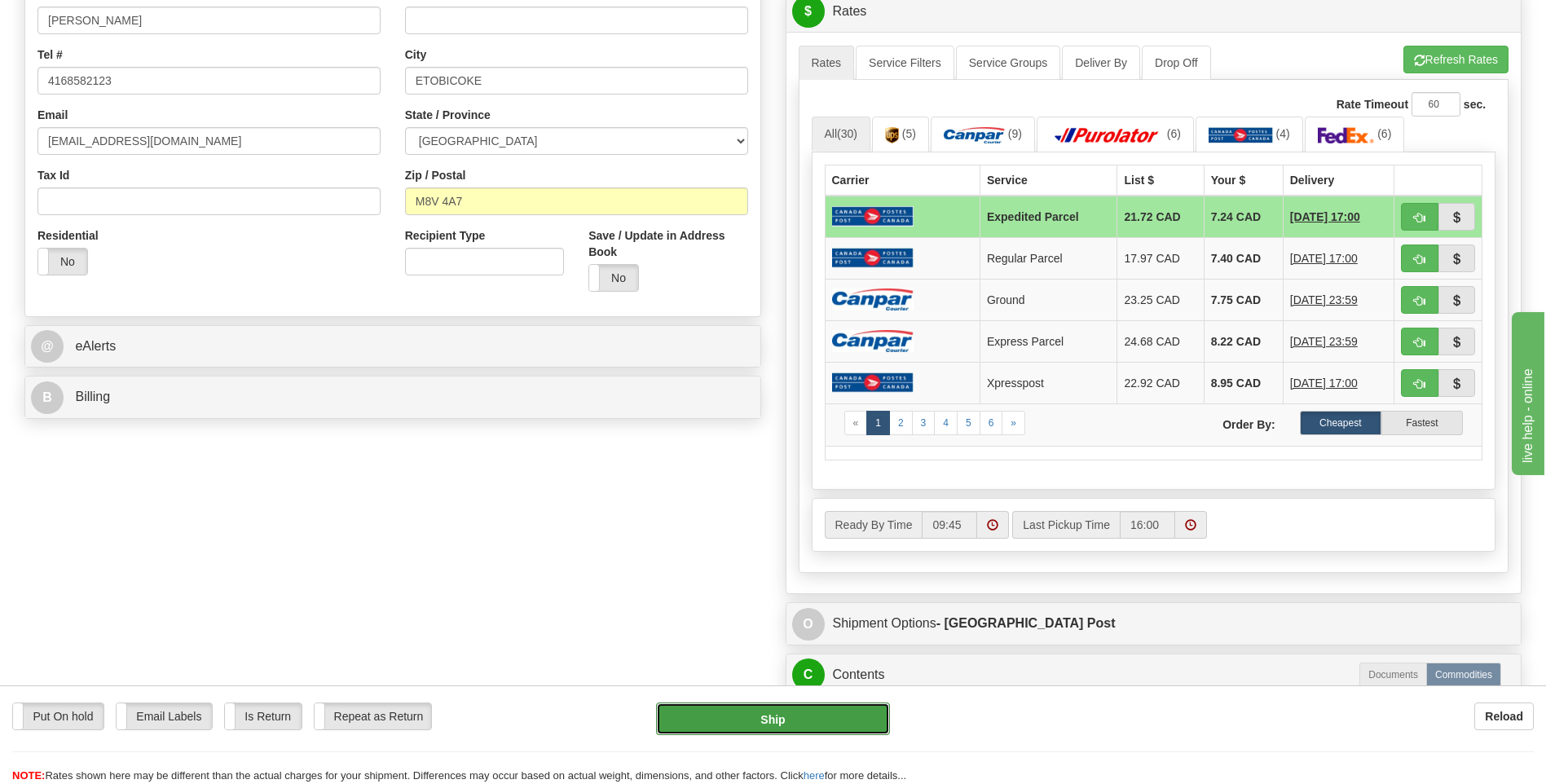
click at [800, 709] on button "Ship" at bounding box center [772, 718] width 233 height 32
type input "DOM.EP"
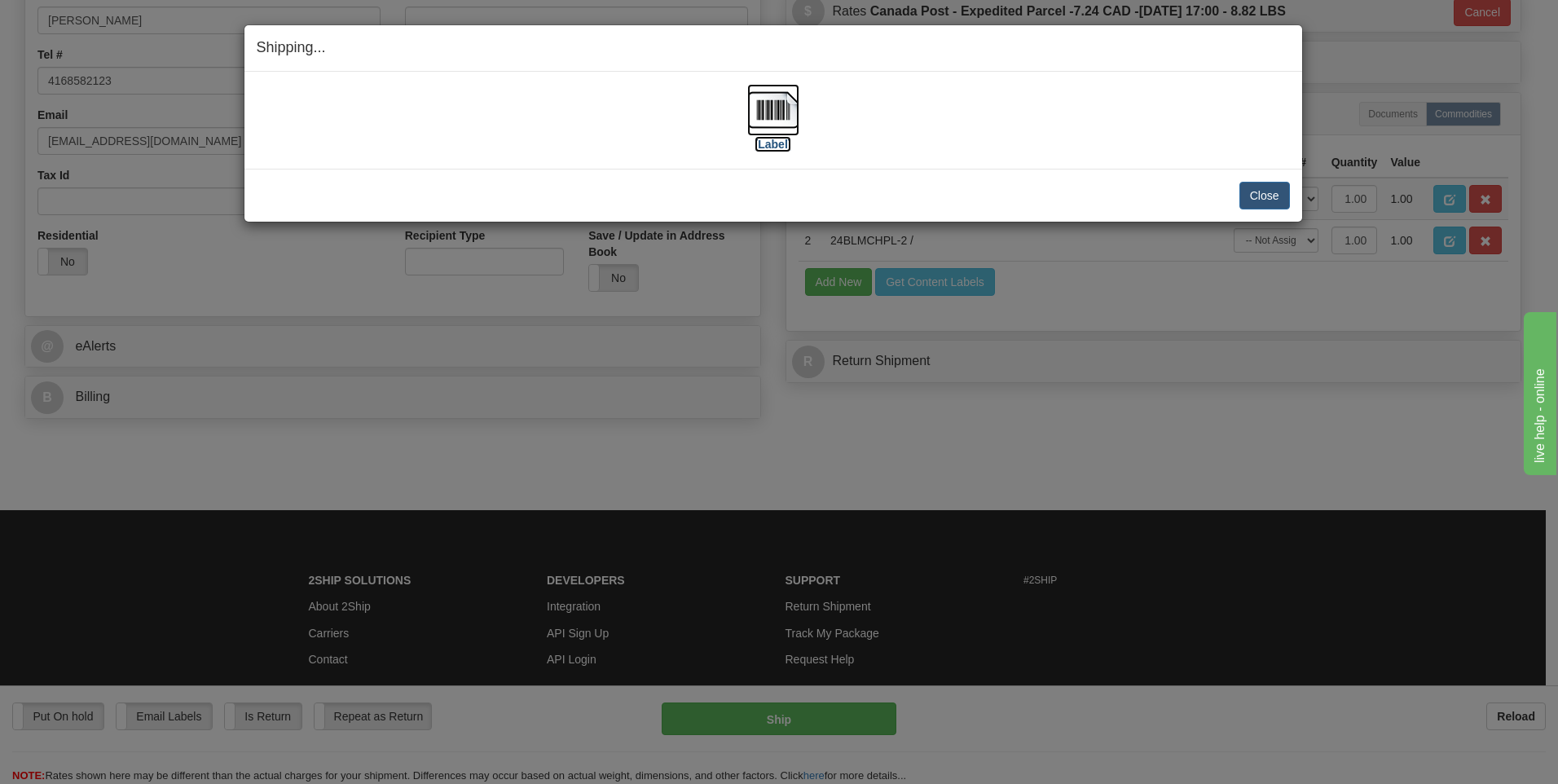
click at [772, 114] on img at bounding box center [773, 109] width 52 height 52
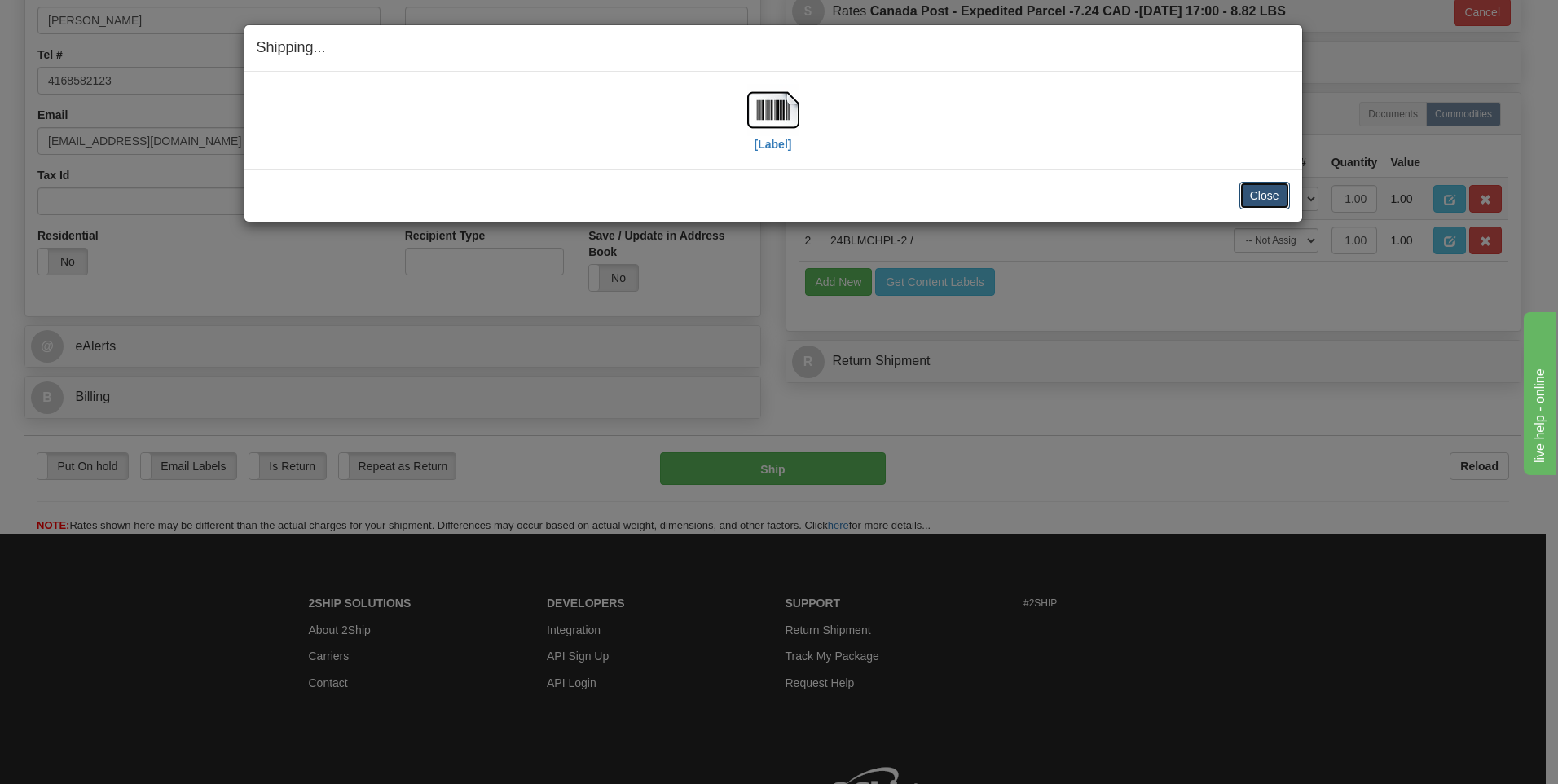
click at [1272, 188] on button "Close" at bounding box center [1265, 195] width 51 height 27
drag, startPoint x: 1271, startPoint y: 190, endPoint x: 1205, endPoint y: 306, distance: 133.5
click at [1209, 316] on div "Shipping... Your SHIPMENT will EXPIRE in [Label] IMPORTANT NOTICE Embassy / Con…" at bounding box center [779, 392] width 1558 height 784
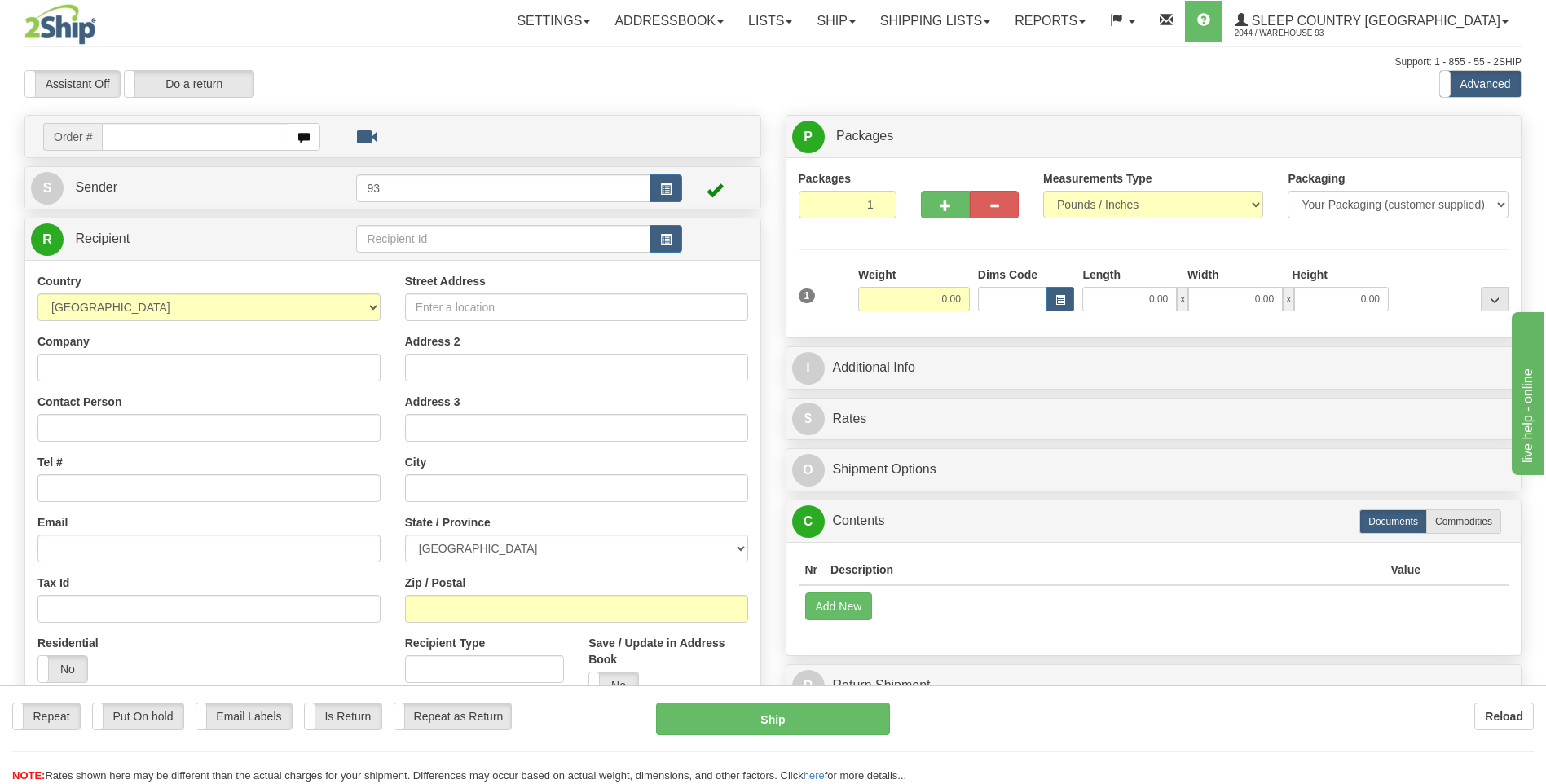
click at [154, 145] on div "Toggle navigation Settings Shipping Preferences Fields Preferences New" at bounding box center [773, 458] width 1546 height 918
click at [151, 137] on input "text" at bounding box center [194, 137] width 185 height 27
type input "9000I117578"
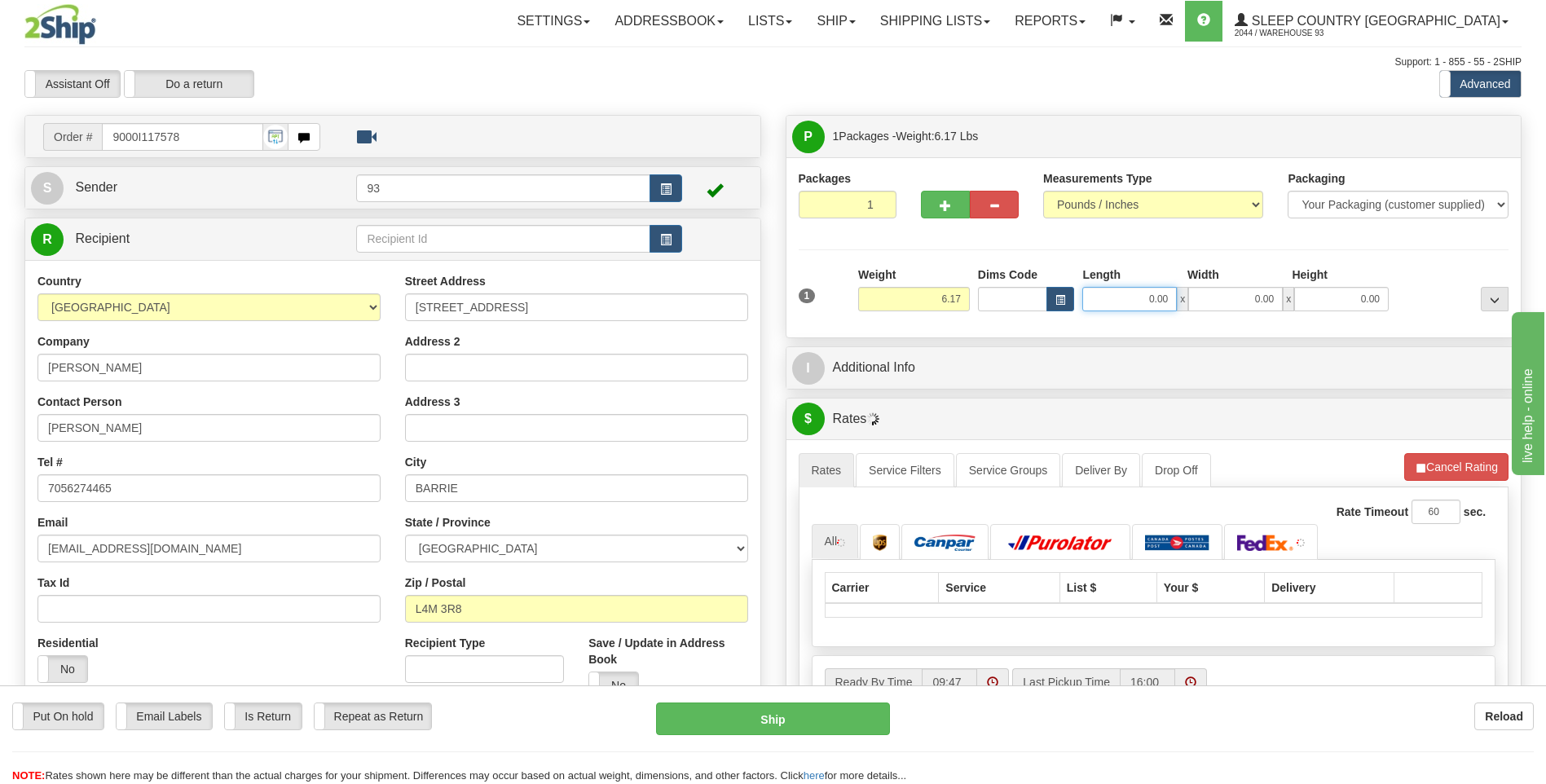
drag, startPoint x: 1181, startPoint y: 305, endPoint x: 1305, endPoint y: 314, distance: 124.3
click at [1296, 311] on div "1 Weight 6.17 Dims Code 0.00" at bounding box center [1153, 294] width 719 height 58
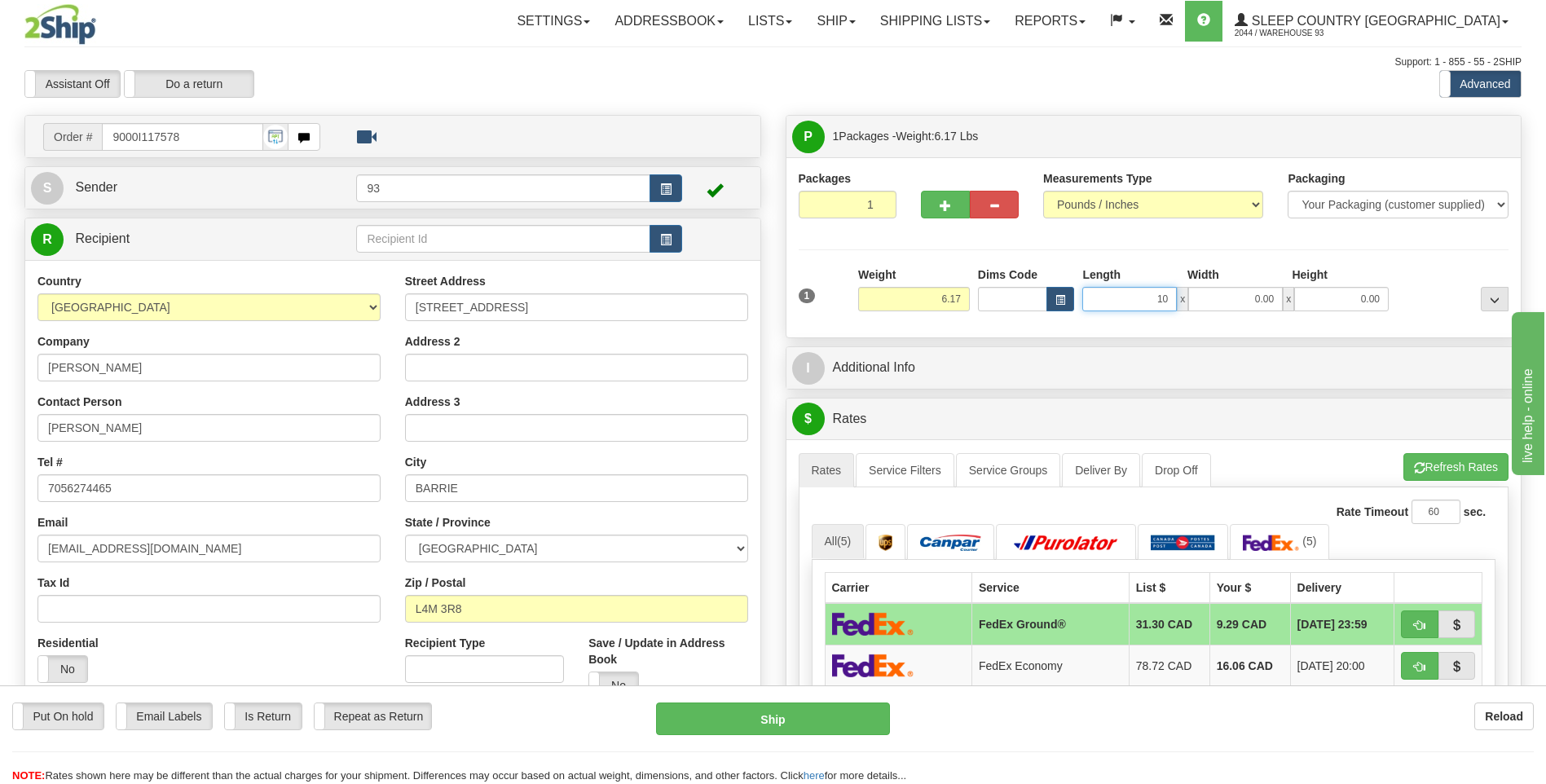
type input "10.00"
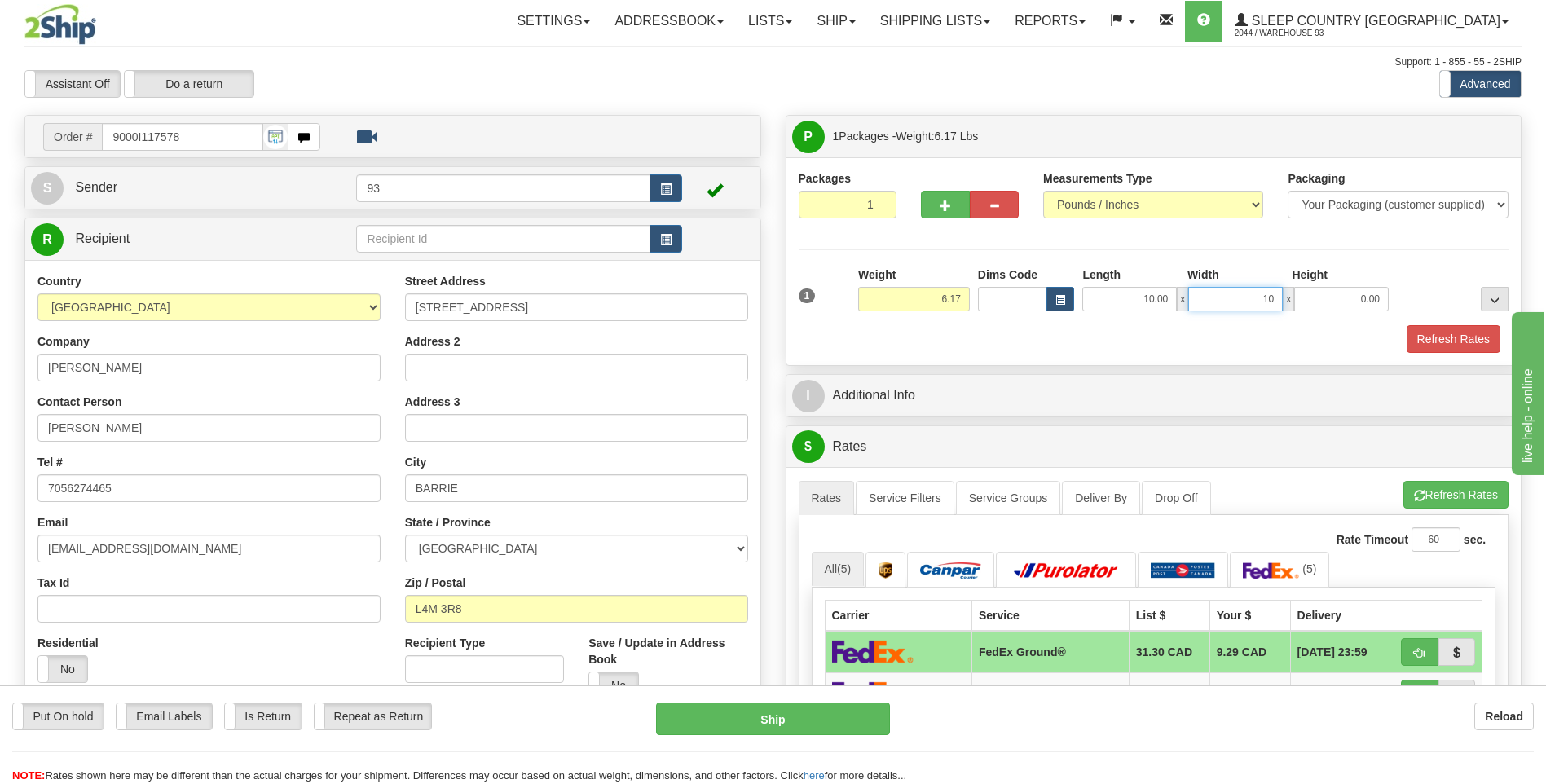
type input "10.00"
type input "1.00"
drag, startPoint x: 1387, startPoint y: 299, endPoint x: 1497, endPoint y: 308, distance: 110.4
click at [1497, 308] on div "1 Weight 6.17 Dims Code x x" at bounding box center [1153, 294] width 719 height 58
type input "10.00"
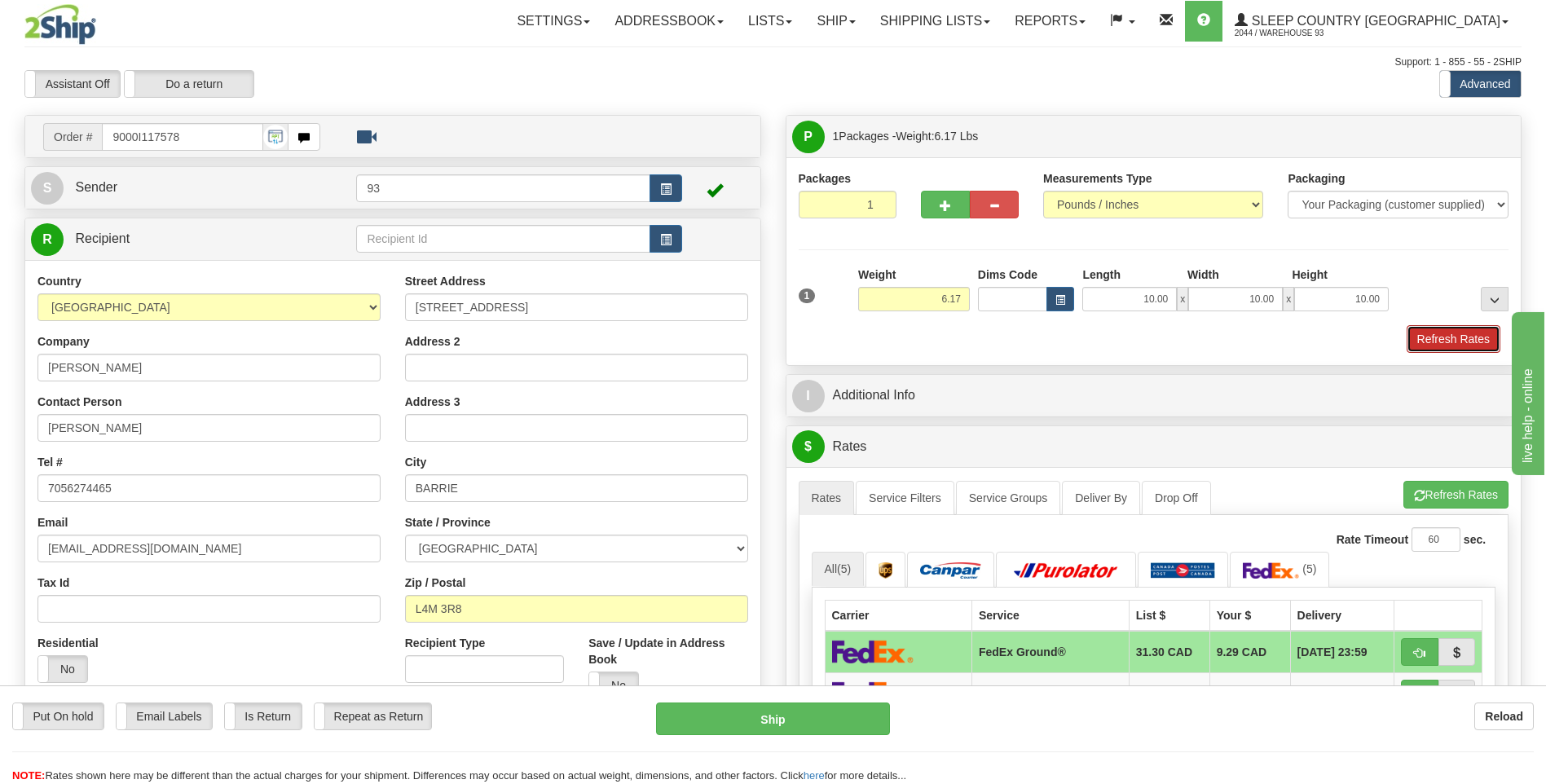
click at [1464, 334] on button "Refresh Rates" at bounding box center [1453, 338] width 94 height 27
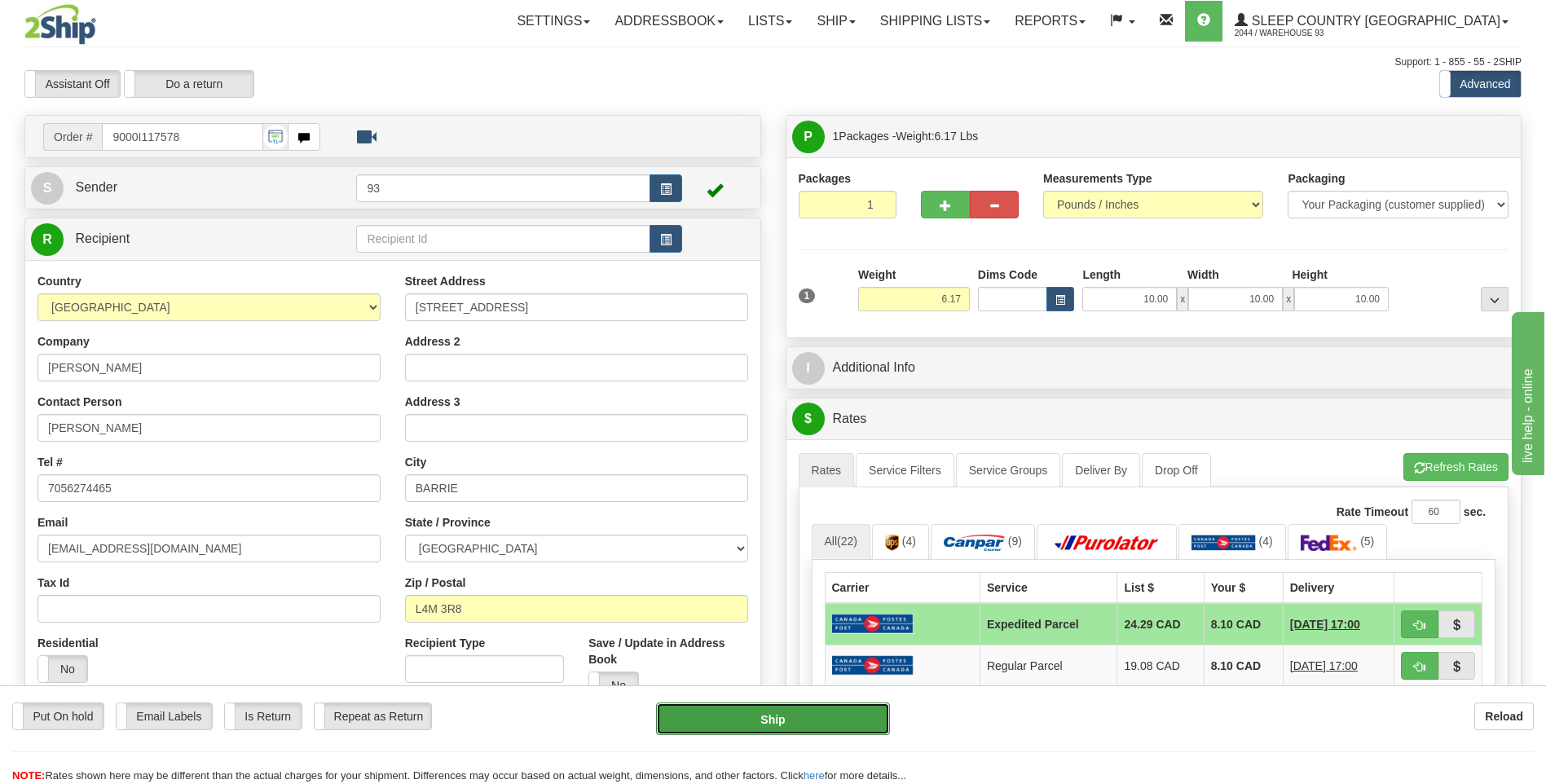
click at [813, 725] on button "Ship" at bounding box center [772, 718] width 233 height 32
type input "DOM.EP"
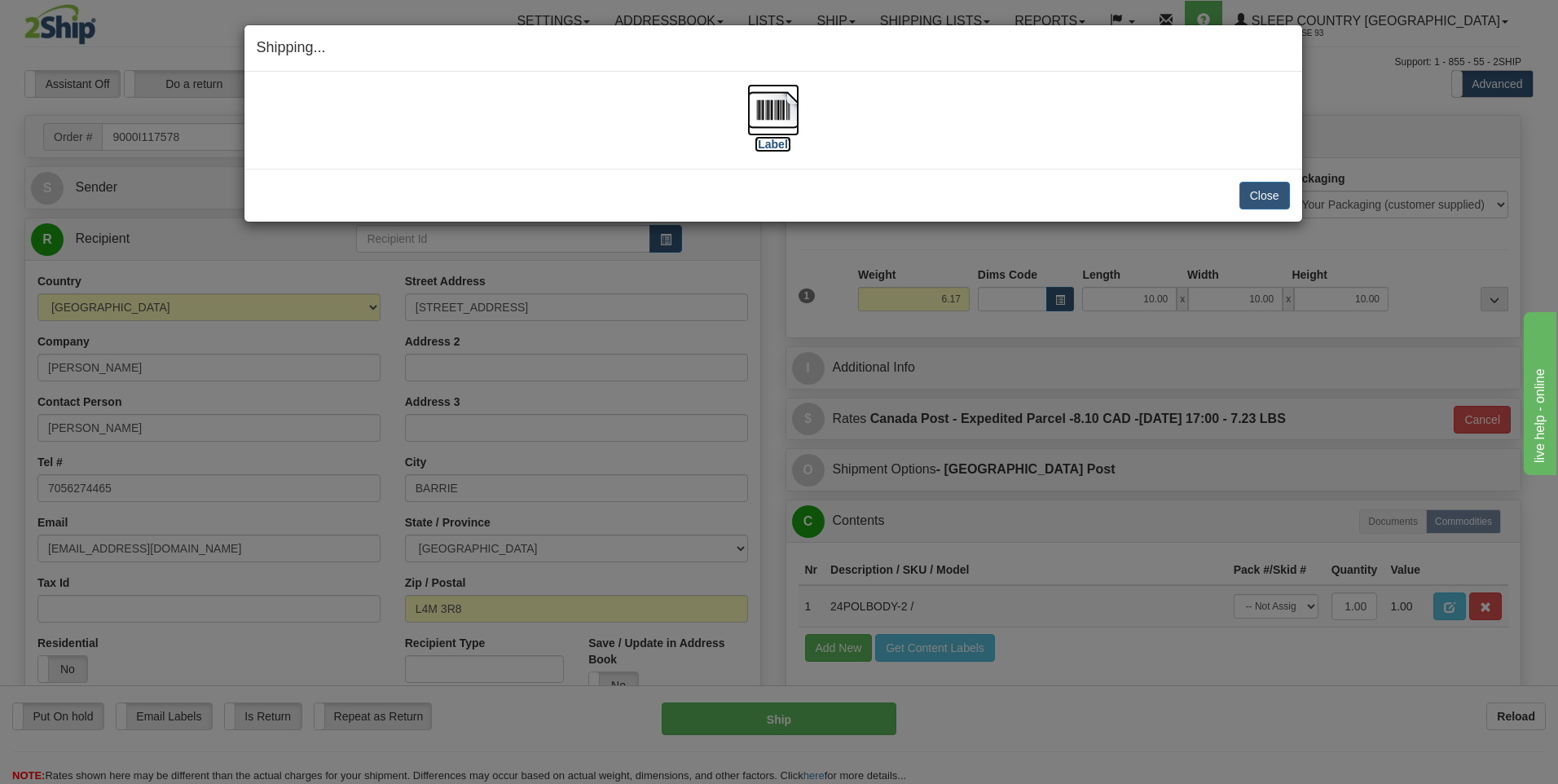
click at [763, 112] on img at bounding box center [773, 109] width 52 height 52
click at [1267, 206] on button "Close" at bounding box center [1265, 195] width 51 height 27
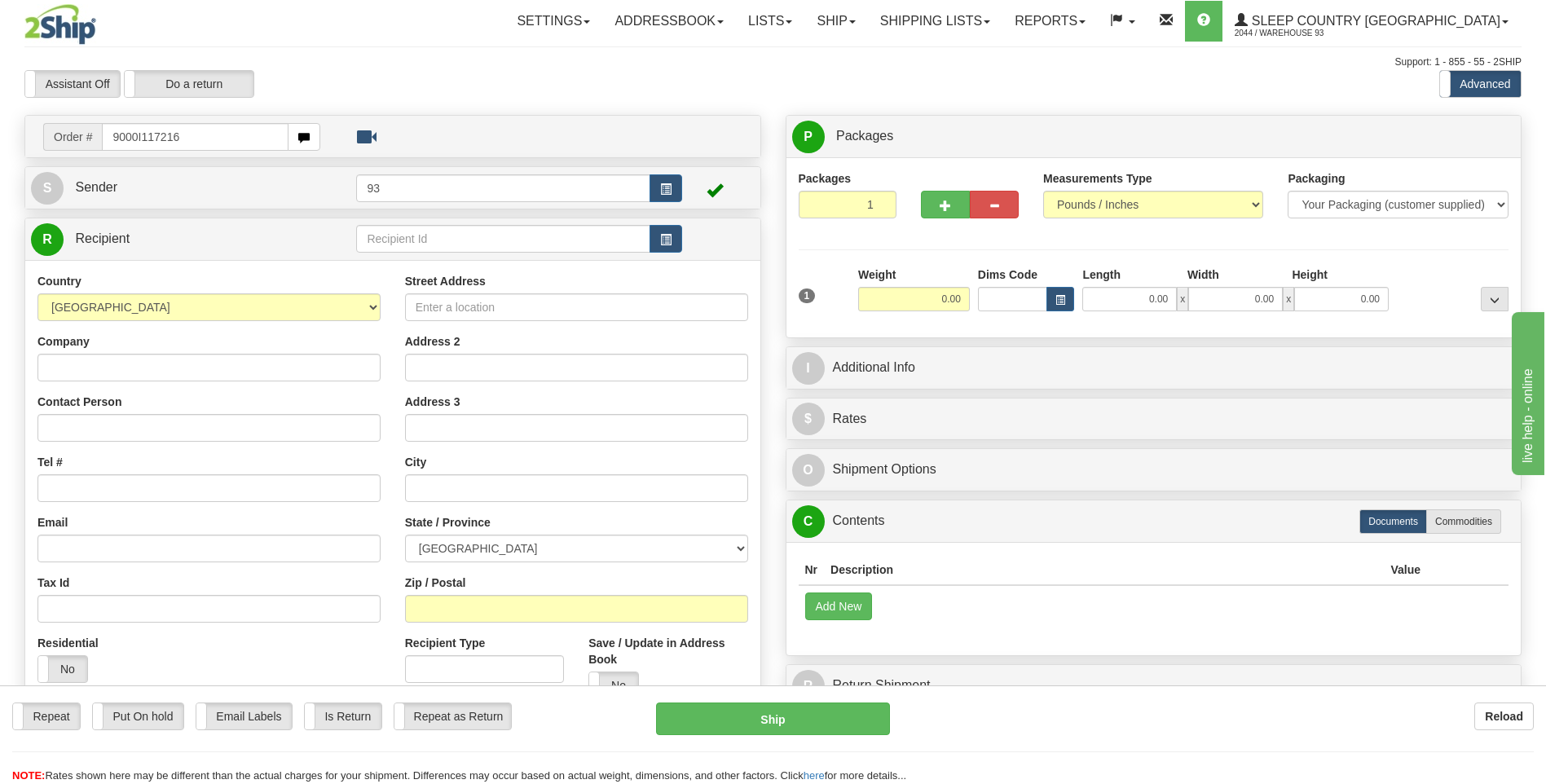
type input "9000I117216"
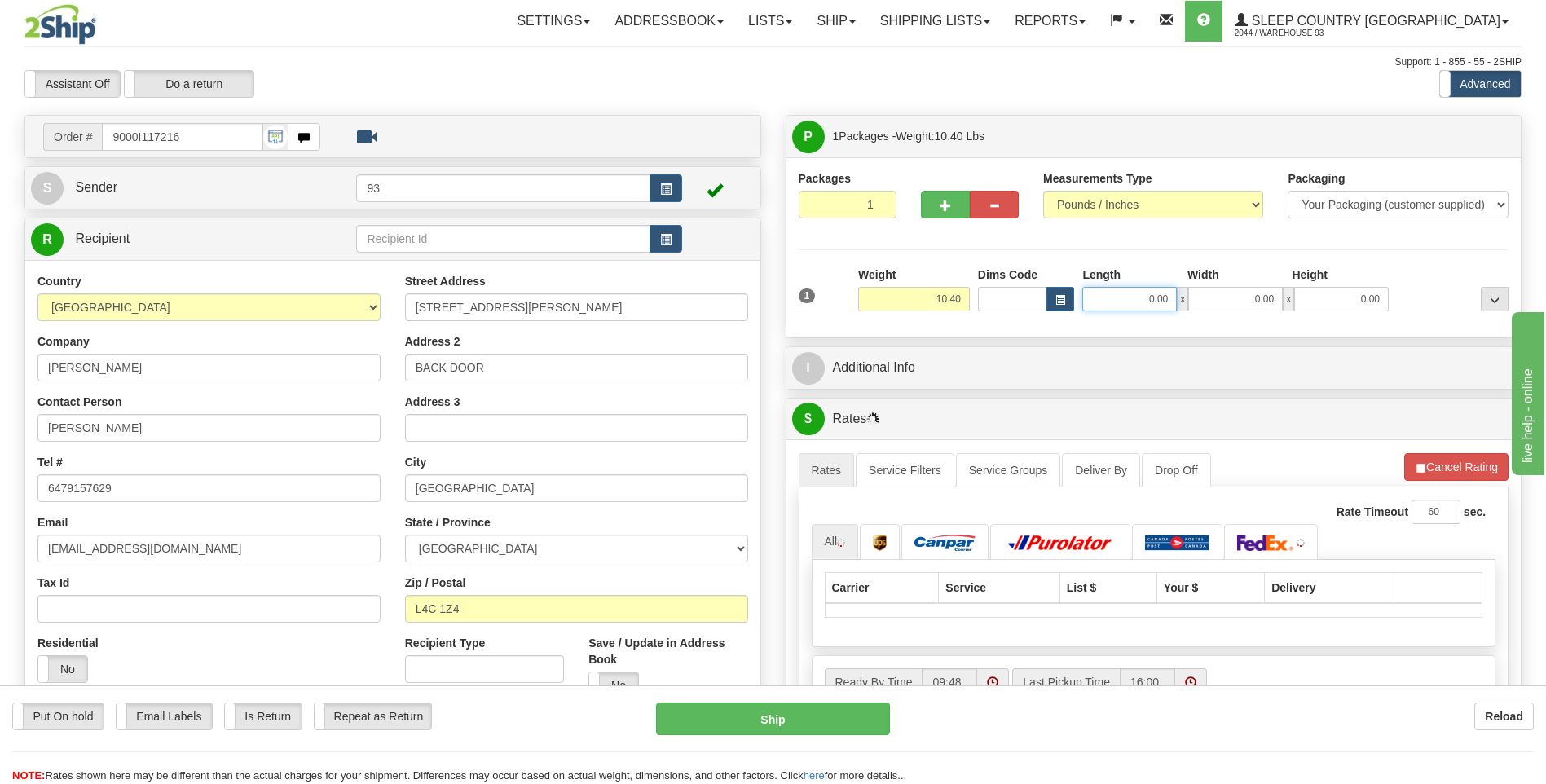
drag, startPoint x: 1130, startPoint y: 297, endPoint x: 1296, endPoint y: 302, distance: 166.1
click at [1290, 304] on div "0.00 x 0.00 x 0.00" at bounding box center [1235, 298] width 306 height 24
type input "19.00"
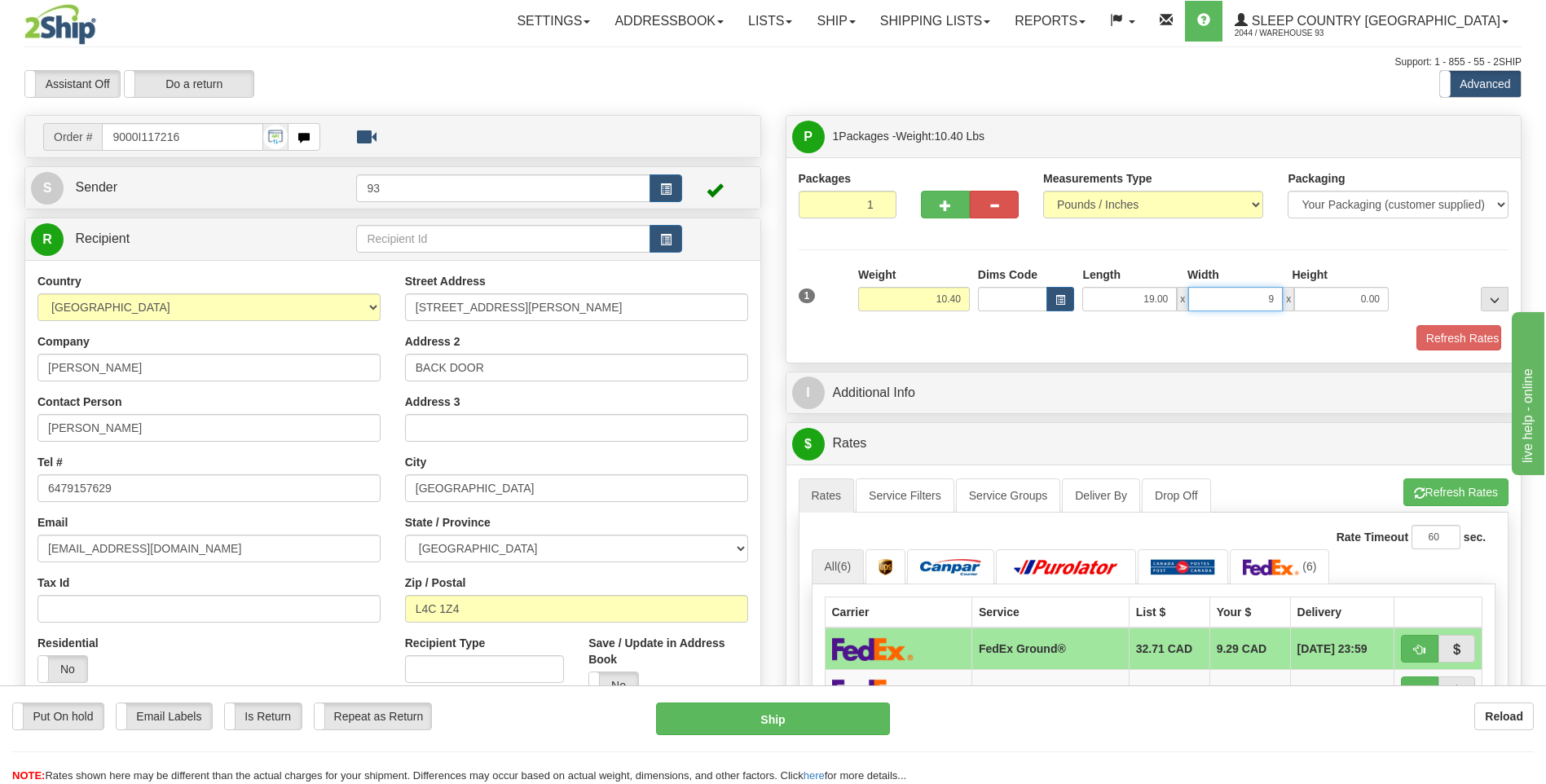
type input "9.00"
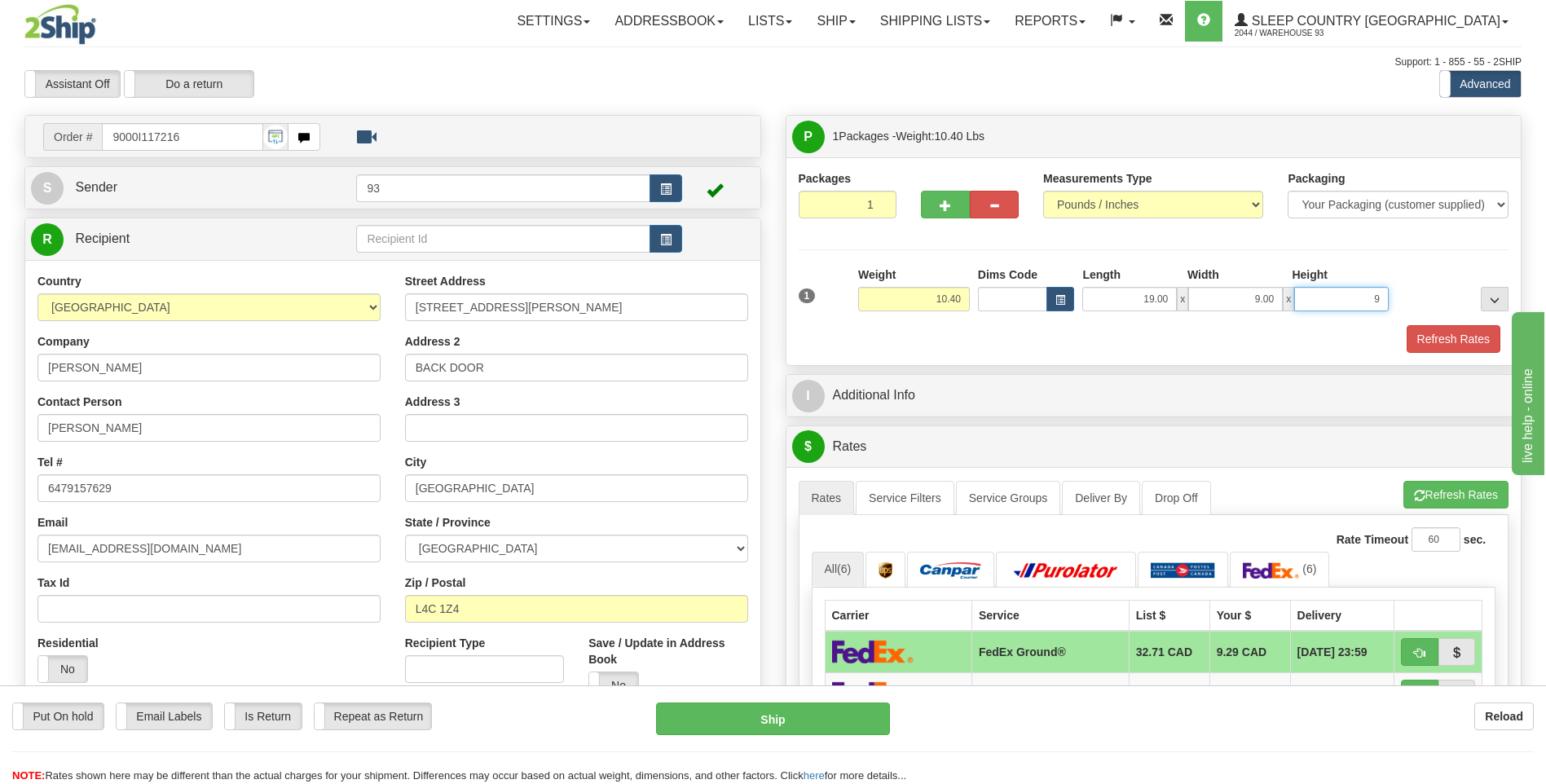
type input "9.00"
click at [1457, 335] on button "Refresh Rates" at bounding box center [1453, 338] width 94 height 27
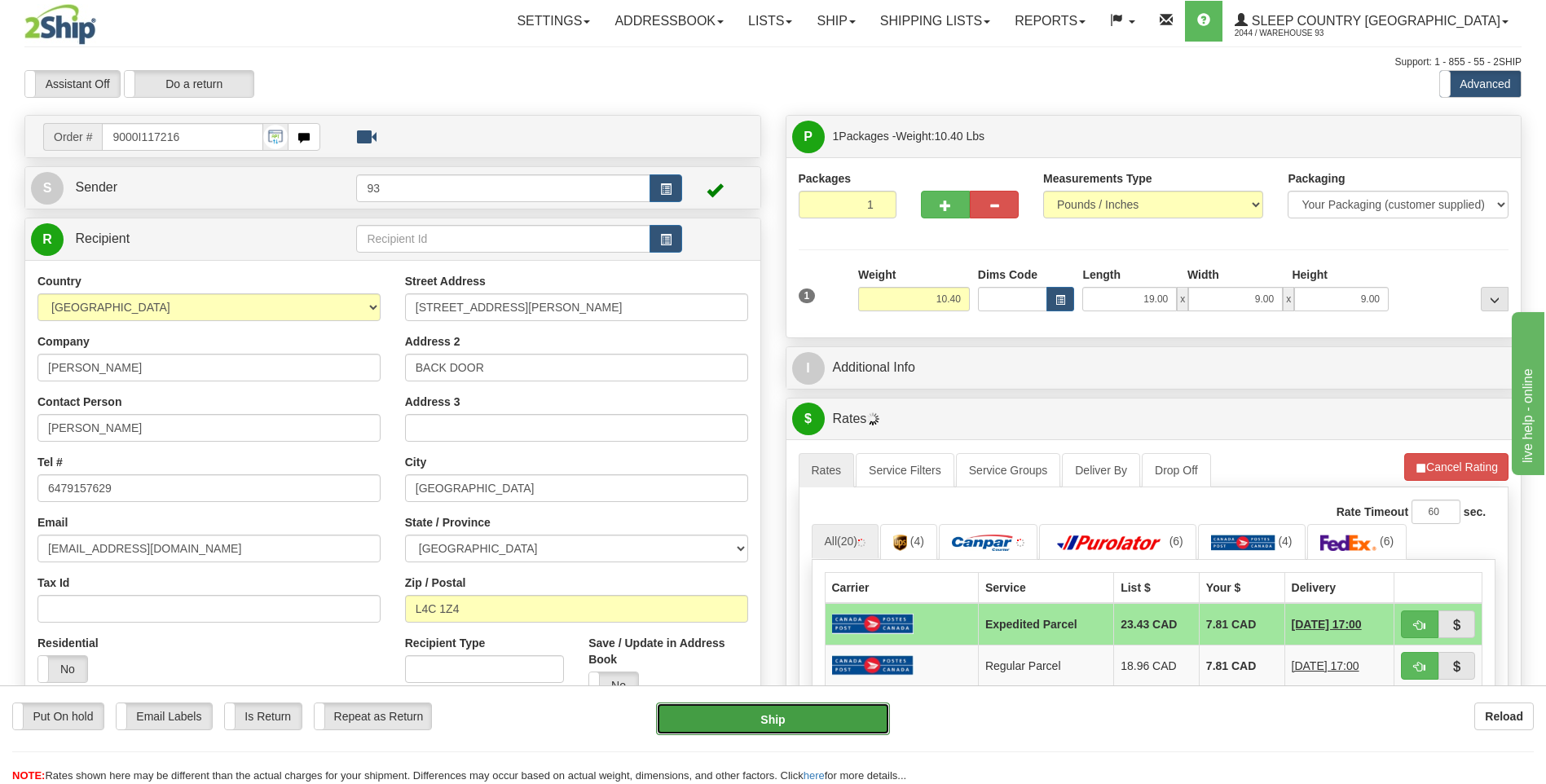
click at [793, 716] on button "Ship" at bounding box center [772, 718] width 233 height 32
type input "DOM.EP"
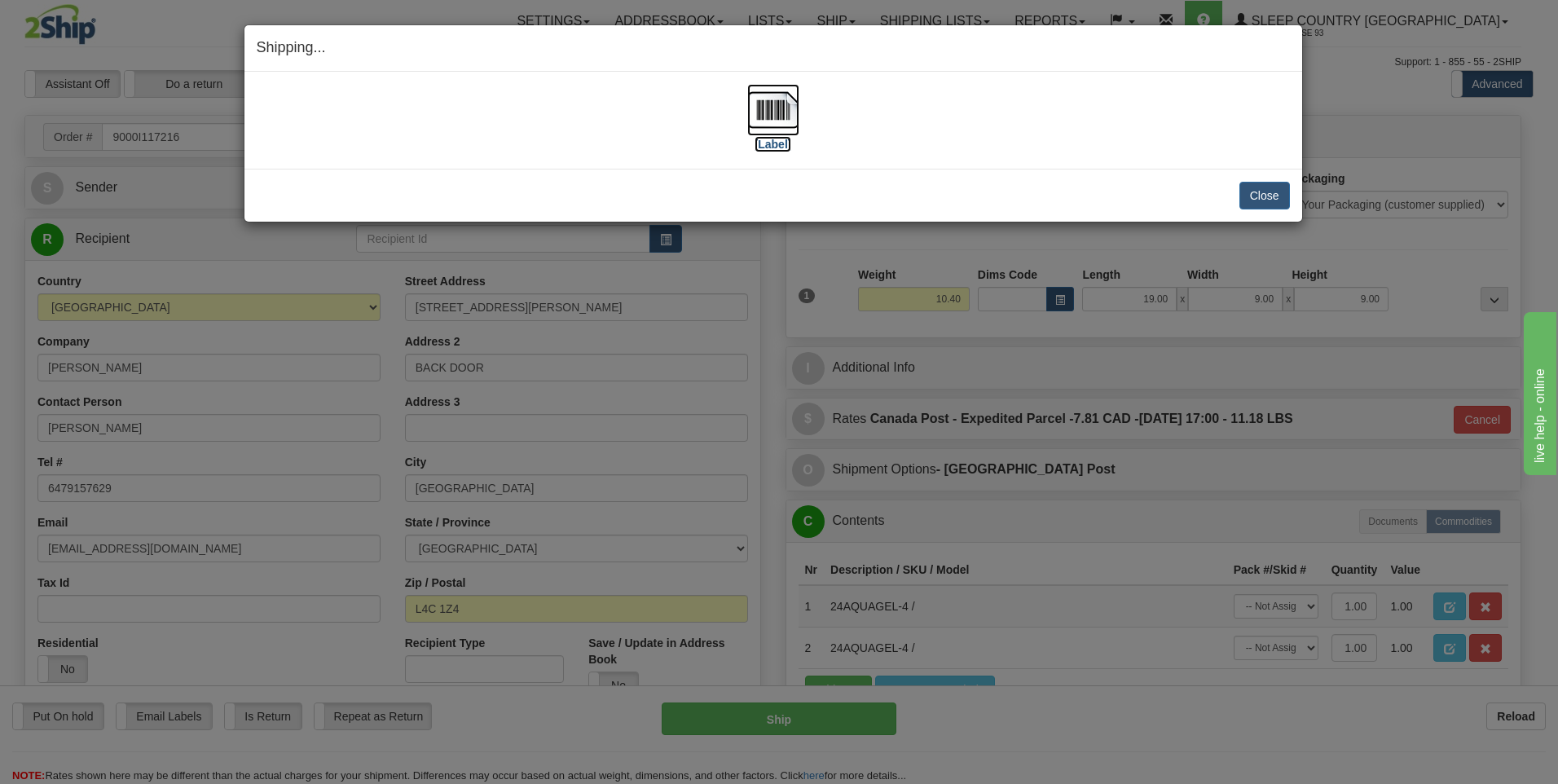
click at [752, 116] on img at bounding box center [773, 109] width 52 height 52
click at [1276, 197] on button "Close" at bounding box center [1265, 195] width 51 height 27
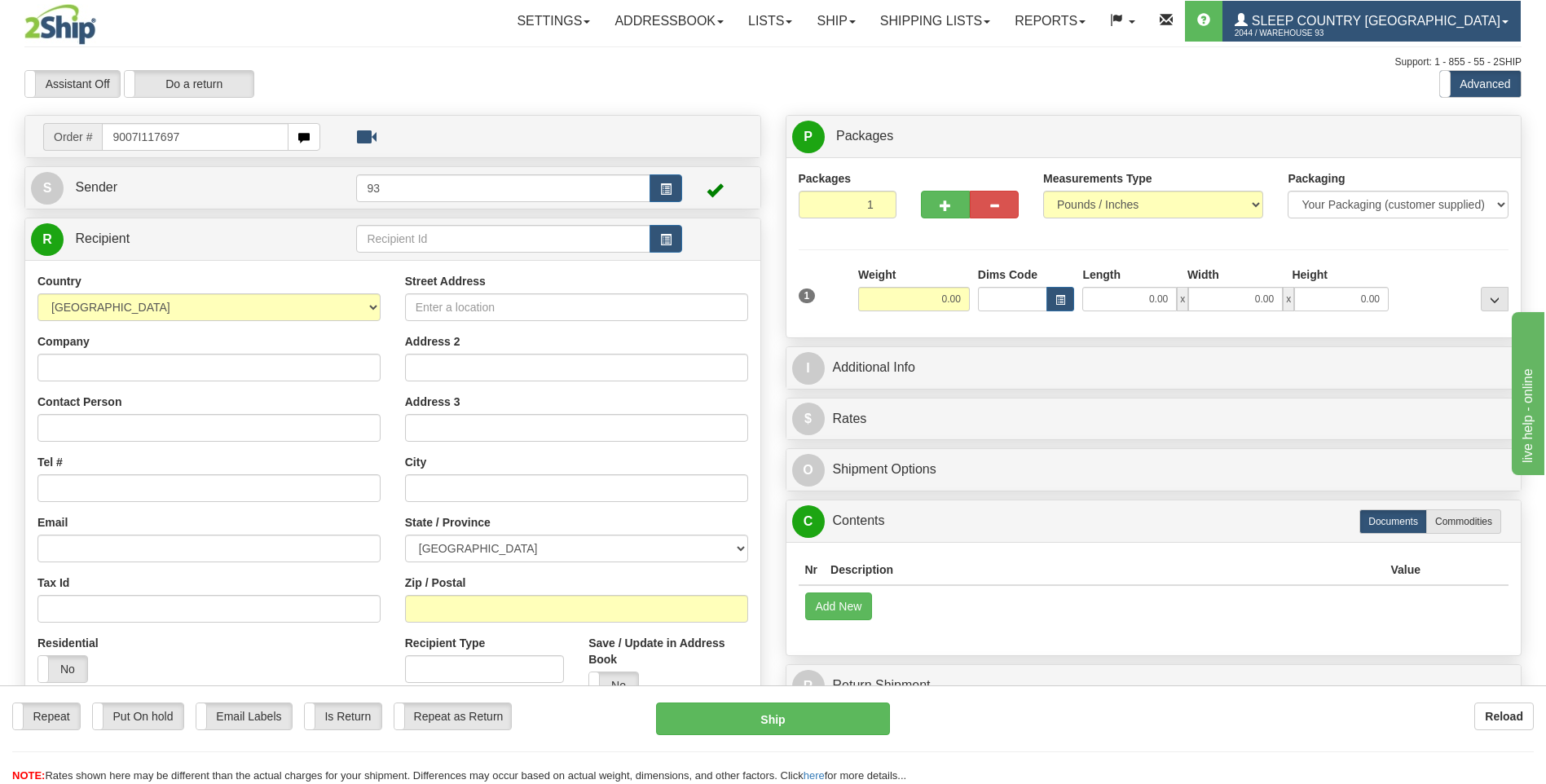
type input "9007I117697"
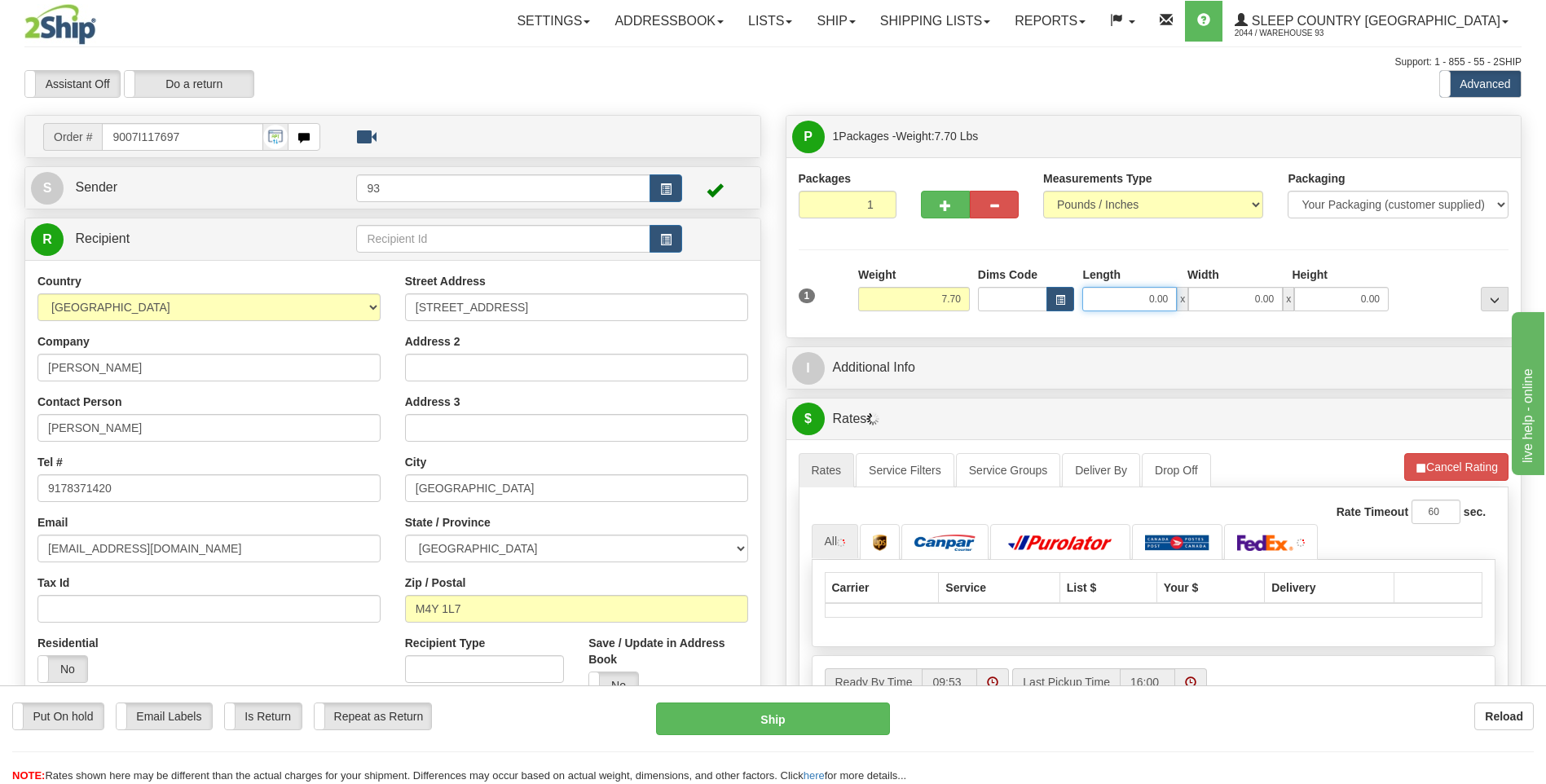
drag, startPoint x: 1140, startPoint y: 299, endPoint x: 1275, endPoint y: 289, distance: 135.4
click at [1278, 293] on div "0.00 x 0.00 x 0.00" at bounding box center [1235, 298] width 306 height 24
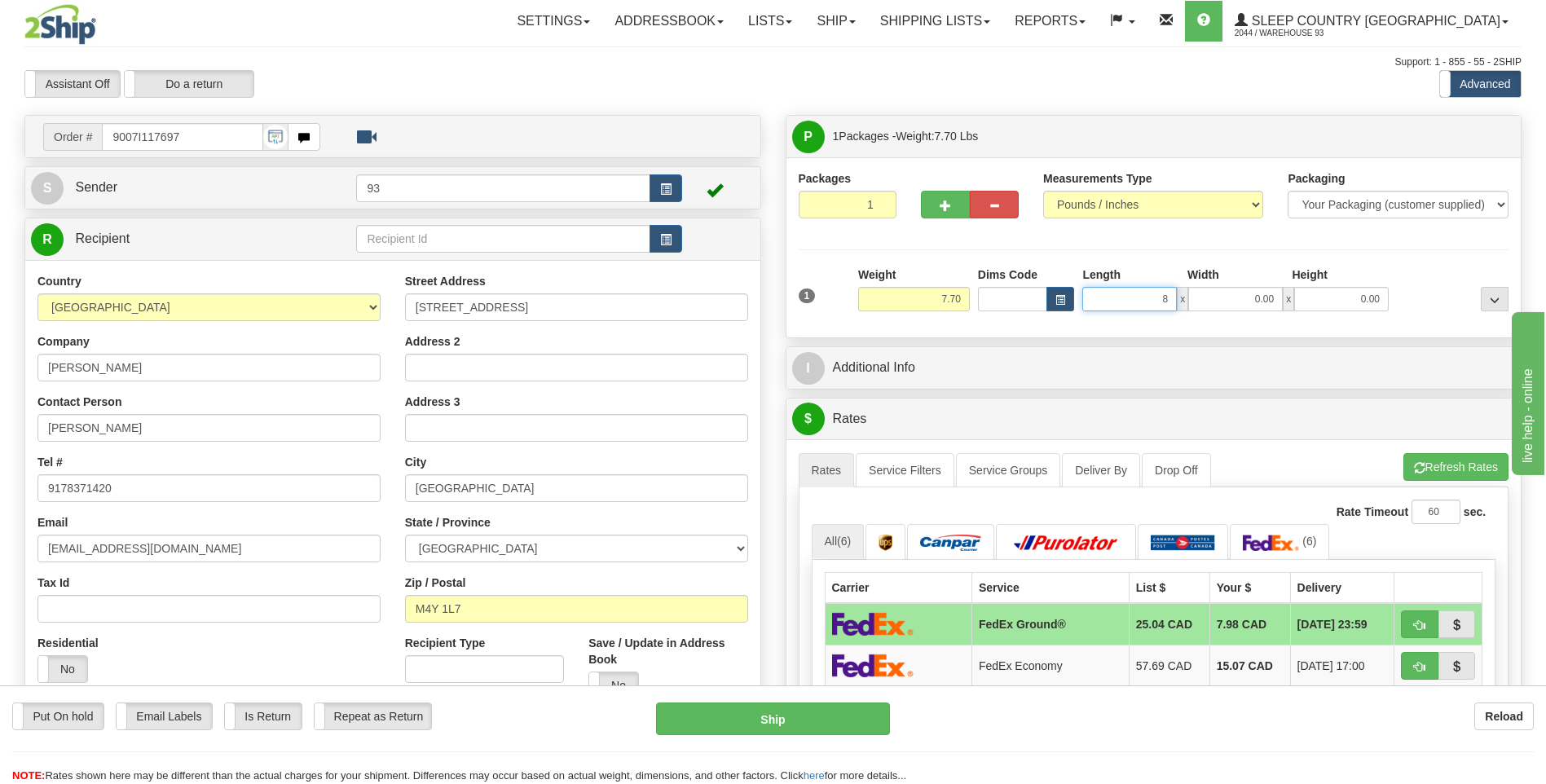
type input "8.00"
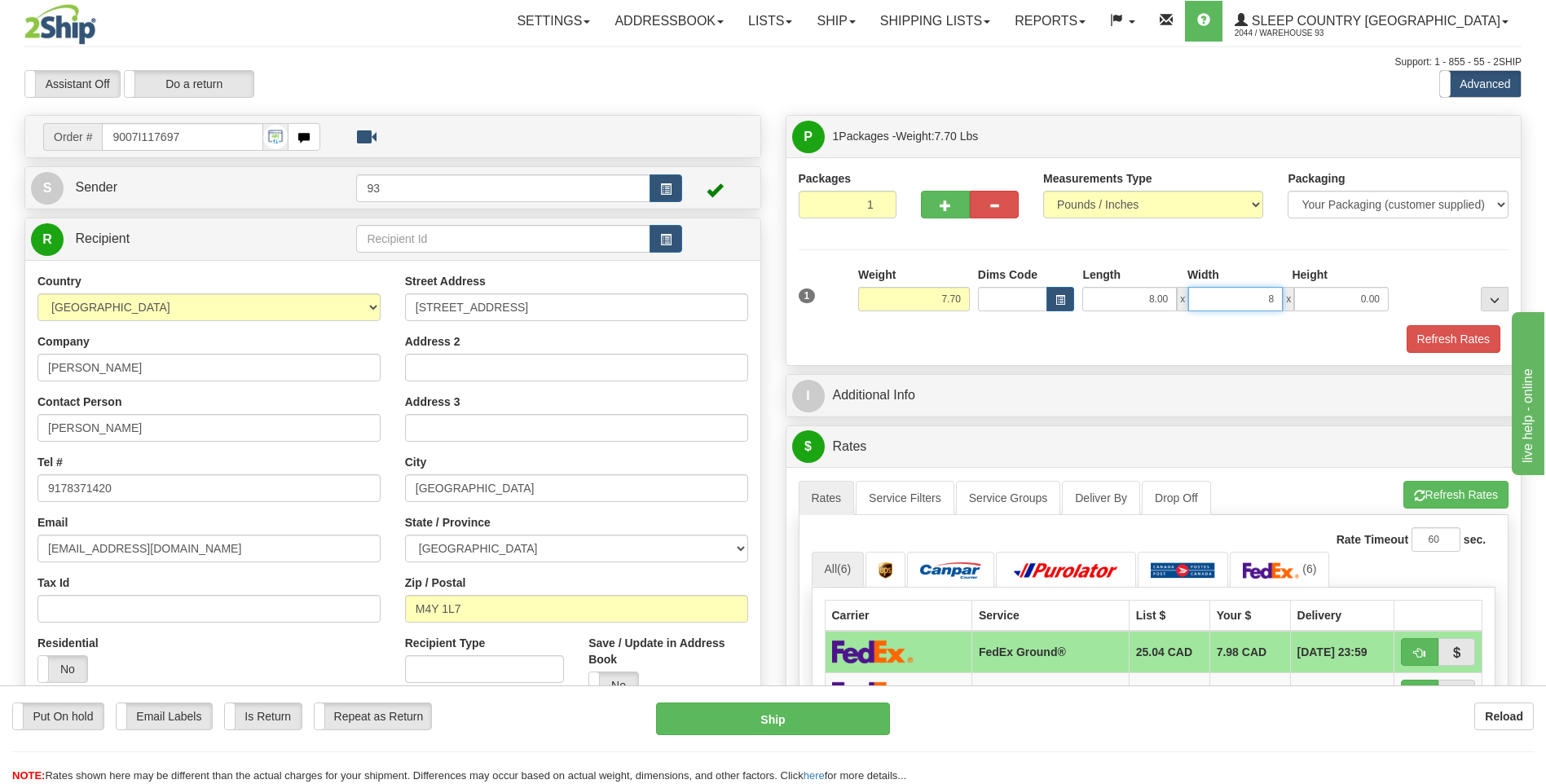
type input "8.00"
type input "4.00"
click at [1459, 336] on button "Refresh Rates" at bounding box center [1453, 338] width 94 height 27
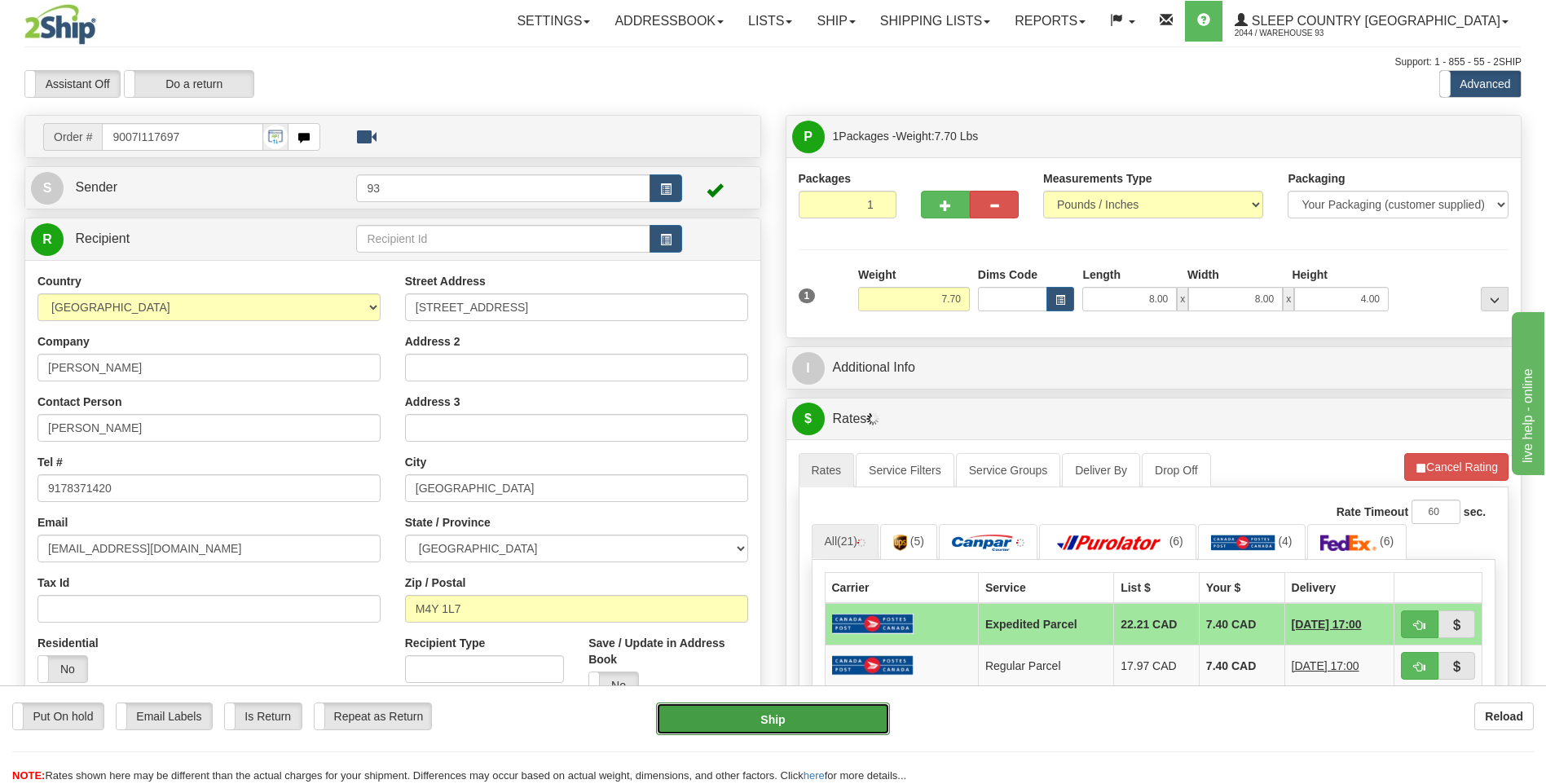
click at [761, 725] on button "Ship" at bounding box center [772, 718] width 233 height 32
type input "DOM.EP"
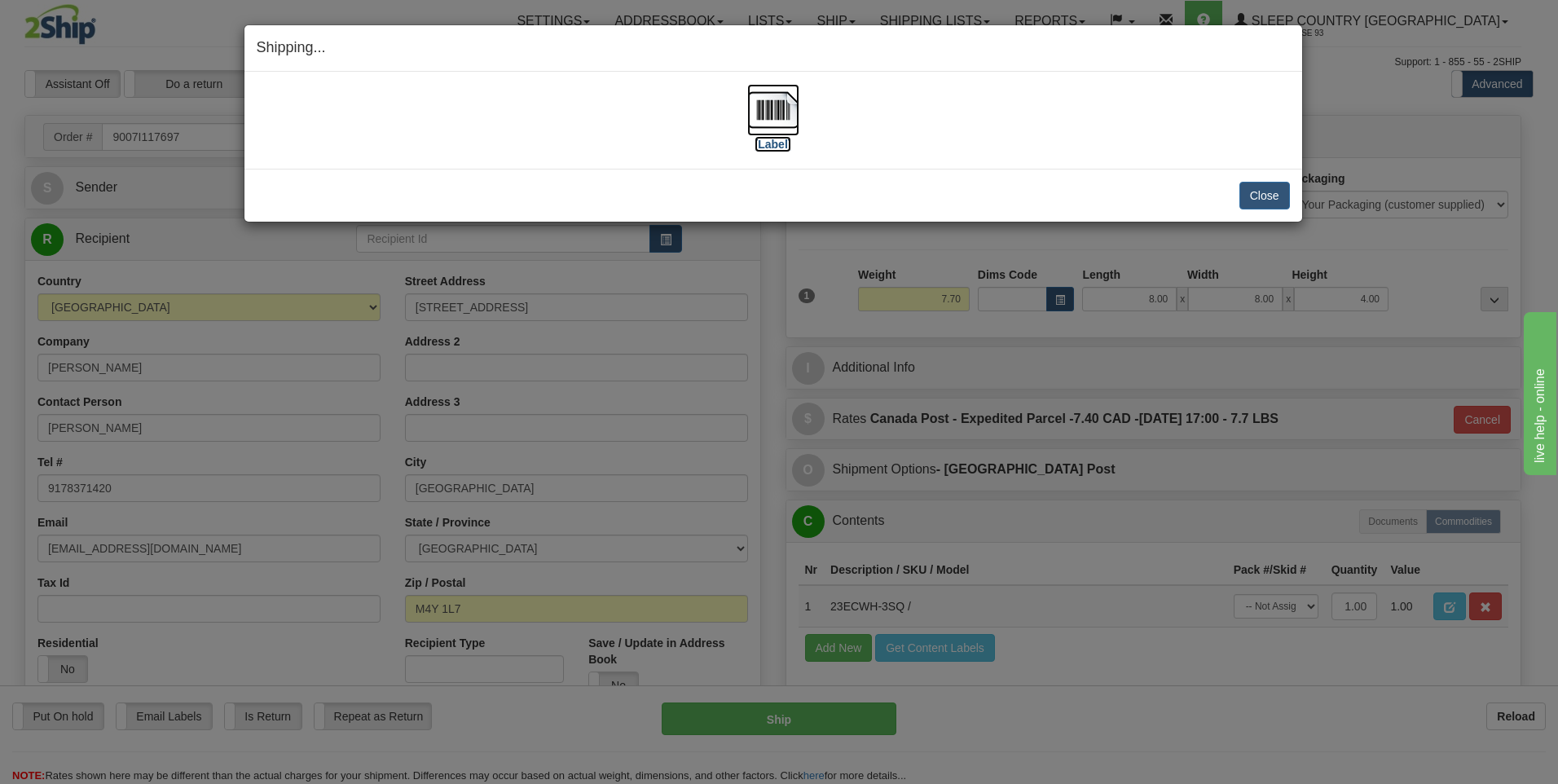
click at [770, 111] on img at bounding box center [773, 109] width 52 height 52
click at [1263, 177] on div "Close [PERSON_NAME] Shipment and Quit Pickup Quit Pickup ONLY" at bounding box center [774, 195] width 1058 height 53
click at [1268, 195] on button "Close" at bounding box center [1265, 195] width 51 height 27
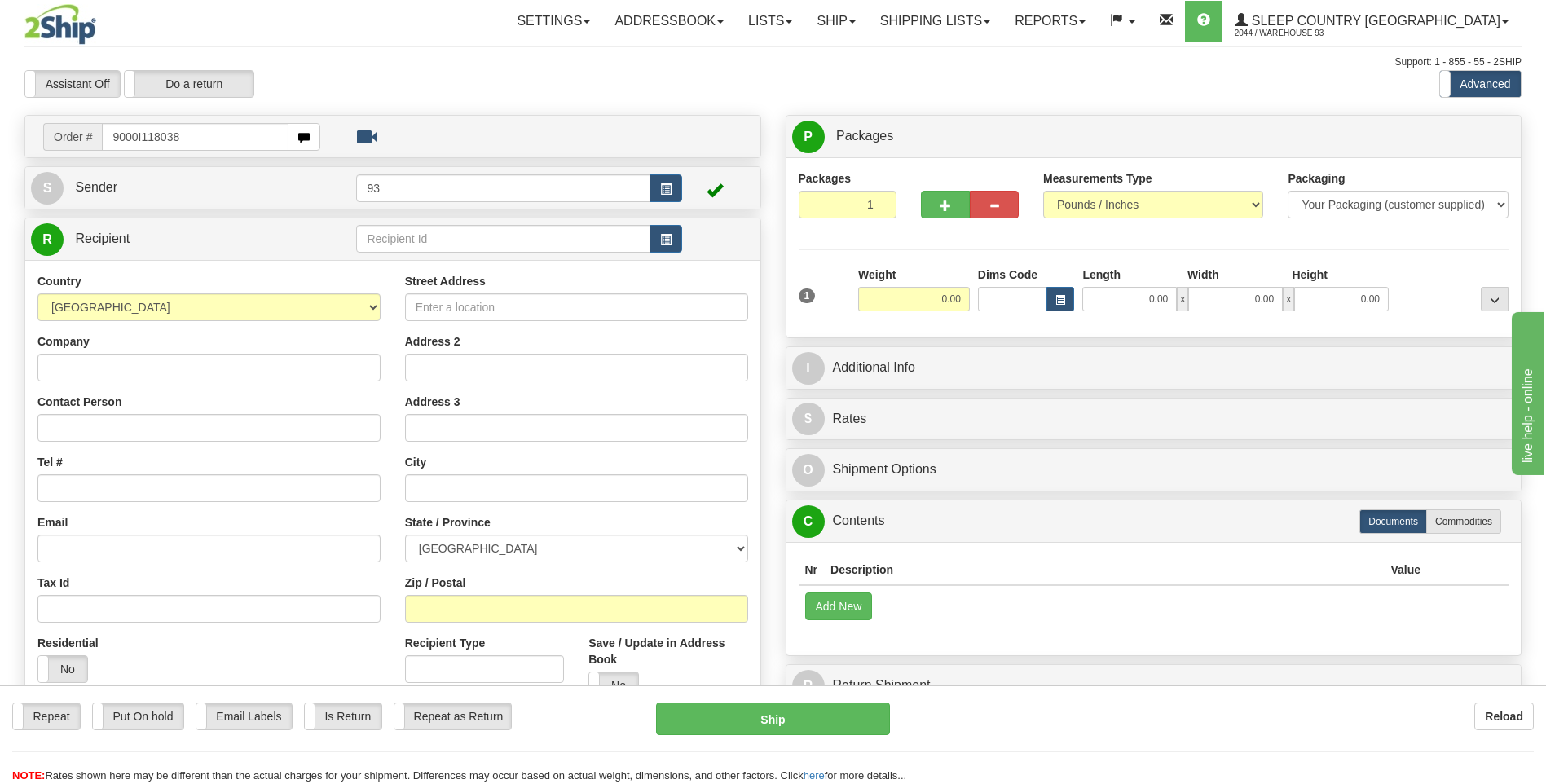
type input "9000I118038"
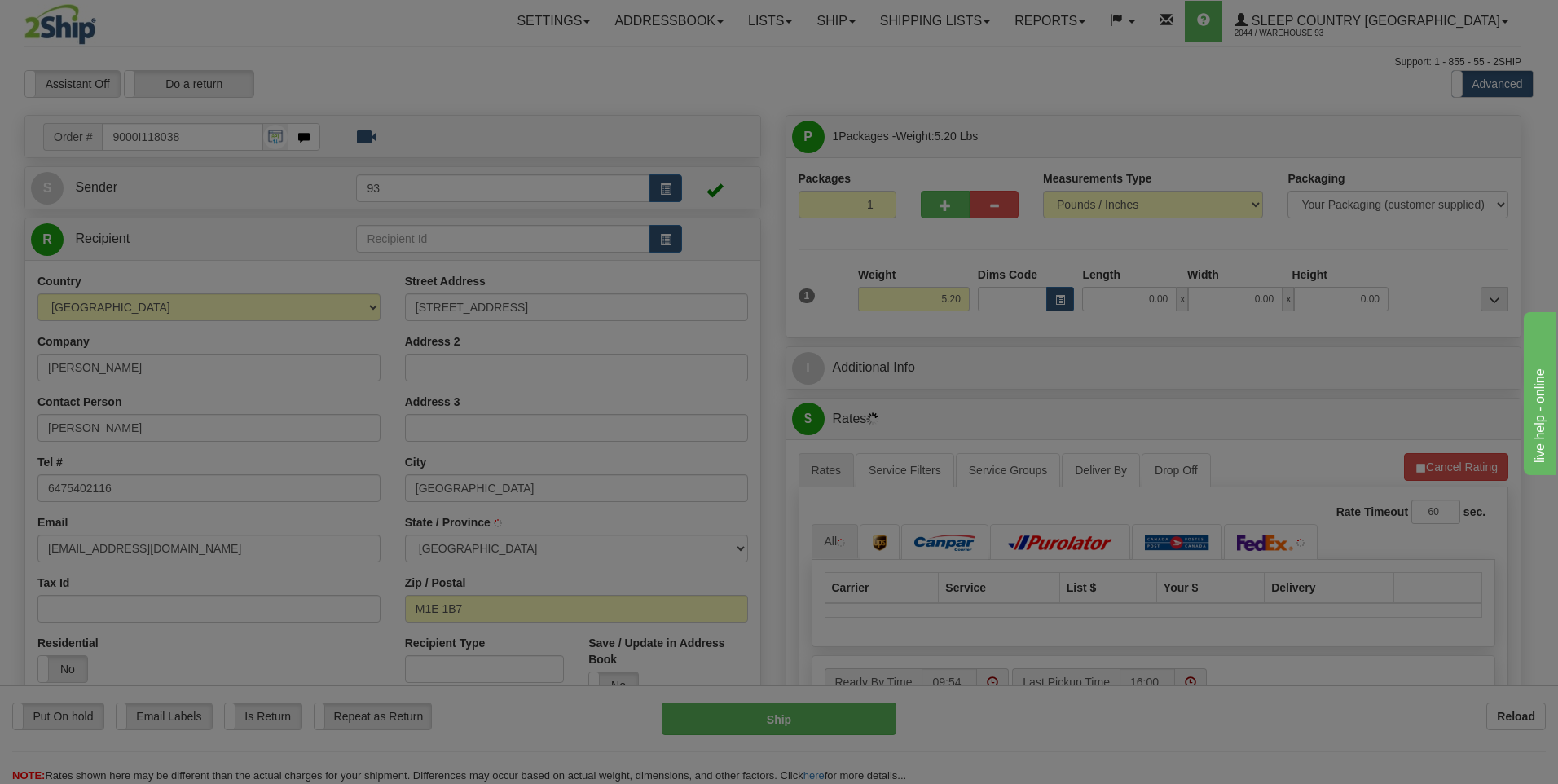
type input "[GEOGRAPHIC_DATA]"
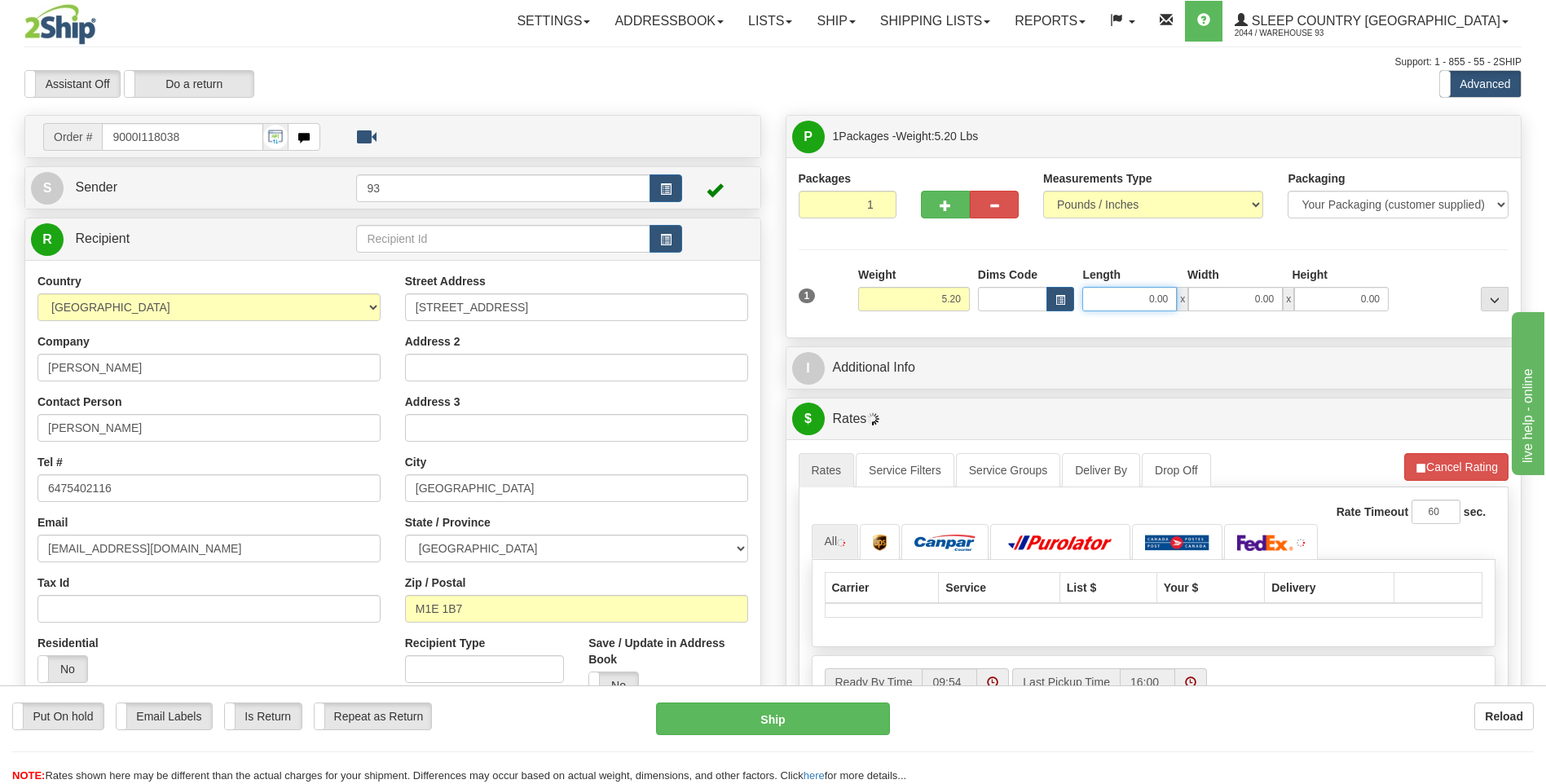
drag, startPoint x: 1268, startPoint y: 298, endPoint x: 1310, endPoint y: 300, distance: 42.0
click at [1310, 298] on div "0.00 x 0.00 x 0.00" at bounding box center [1235, 298] width 306 height 24
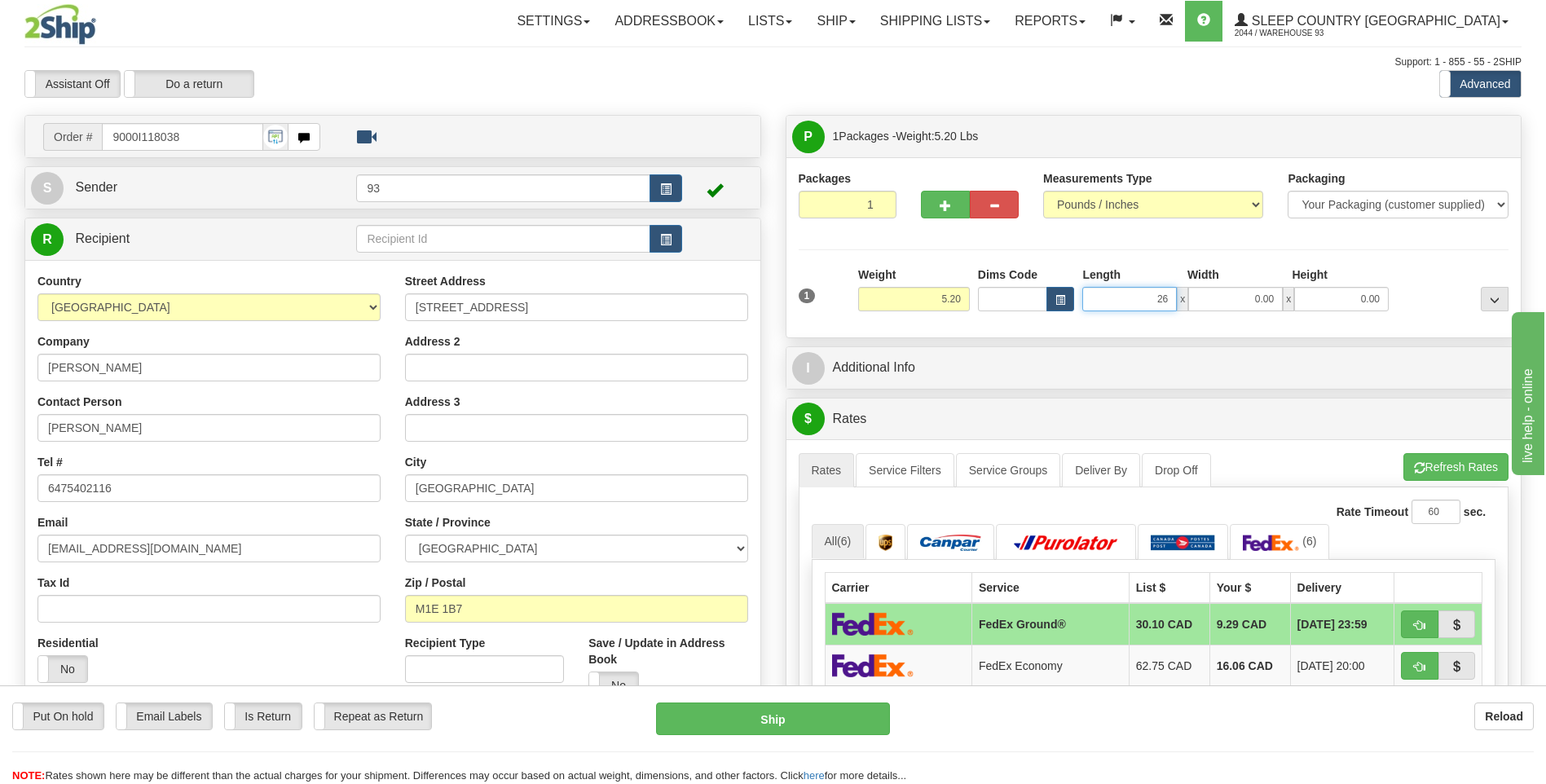
type input "26.00"
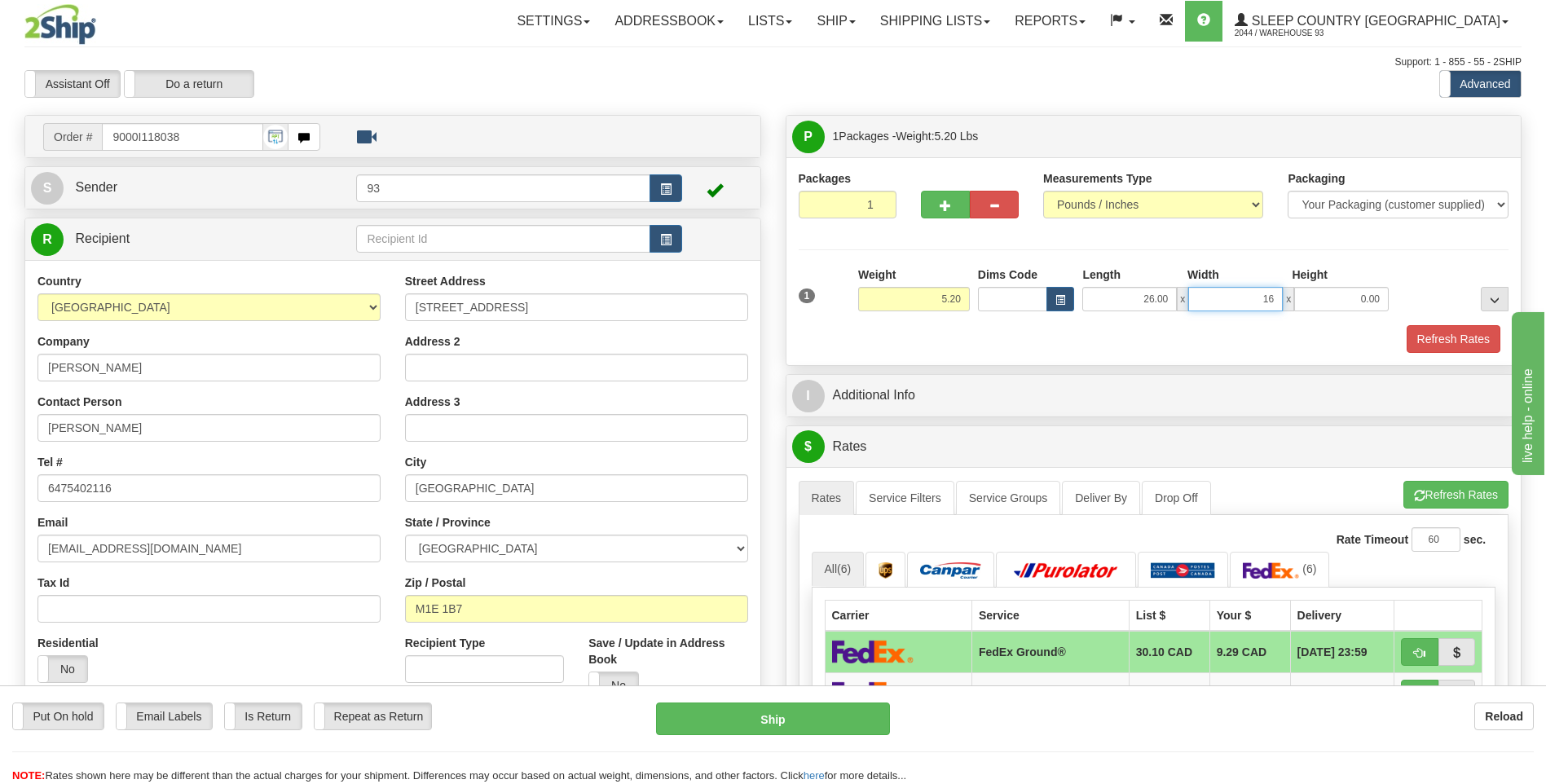
type input "16.00"
type input "6.00"
click at [1432, 331] on button "Refresh Rates" at bounding box center [1453, 338] width 94 height 27
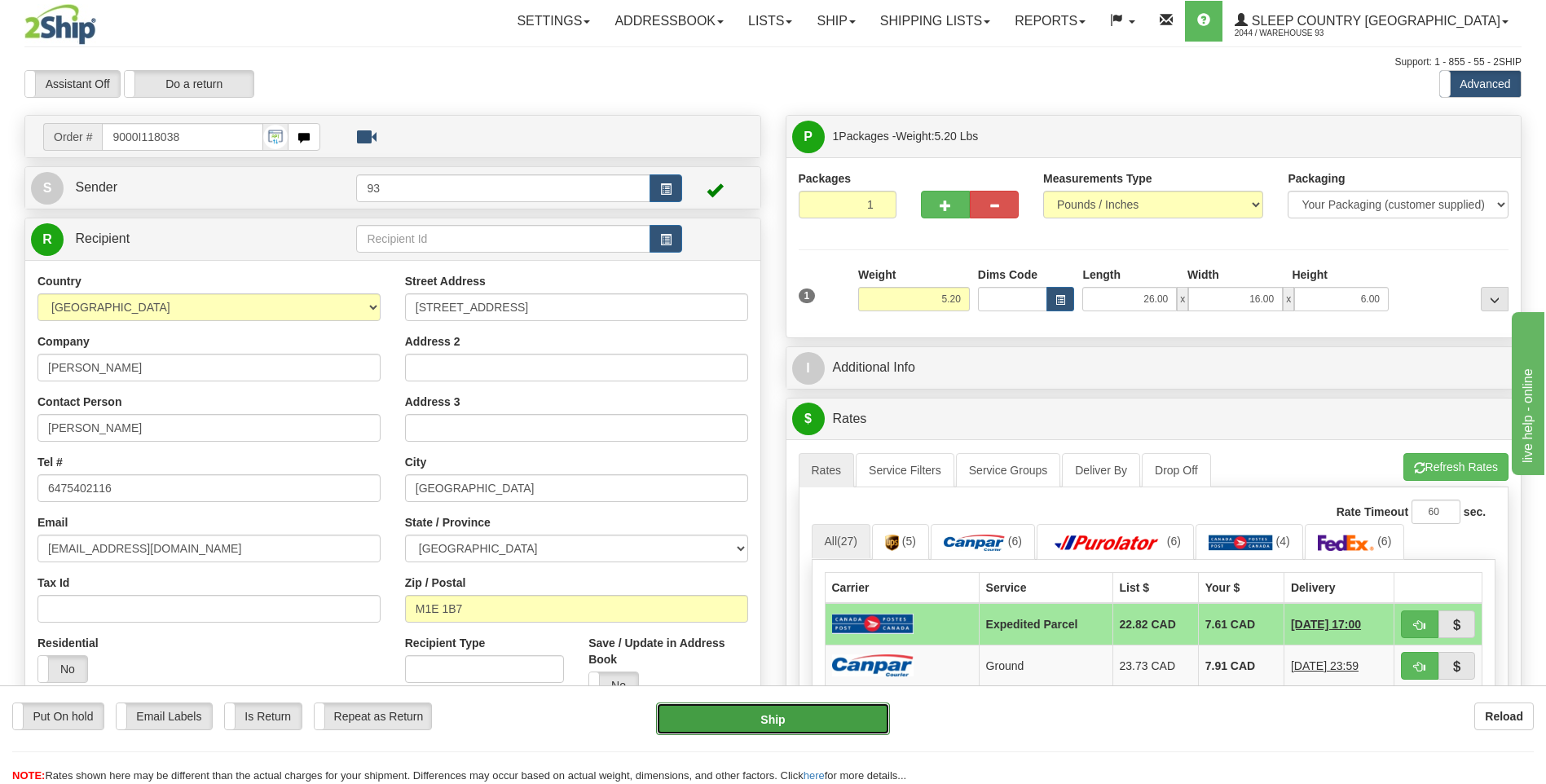
click at [778, 716] on button "Ship" at bounding box center [772, 718] width 233 height 32
type input "DOM.EP"
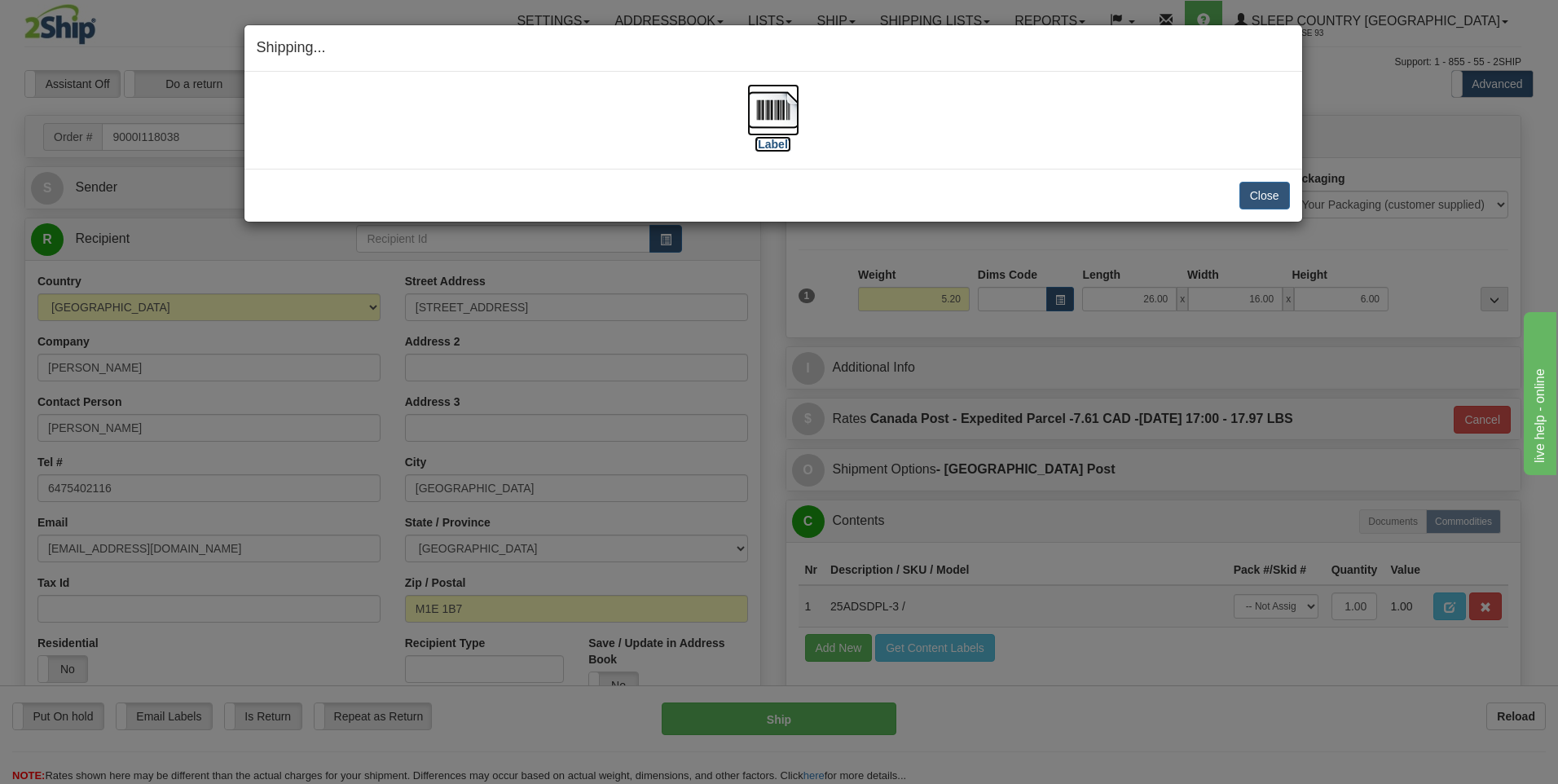
click at [748, 118] on img at bounding box center [773, 109] width 52 height 52
click at [1259, 183] on button "Close" at bounding box center [1265, 195] width 51 height 27
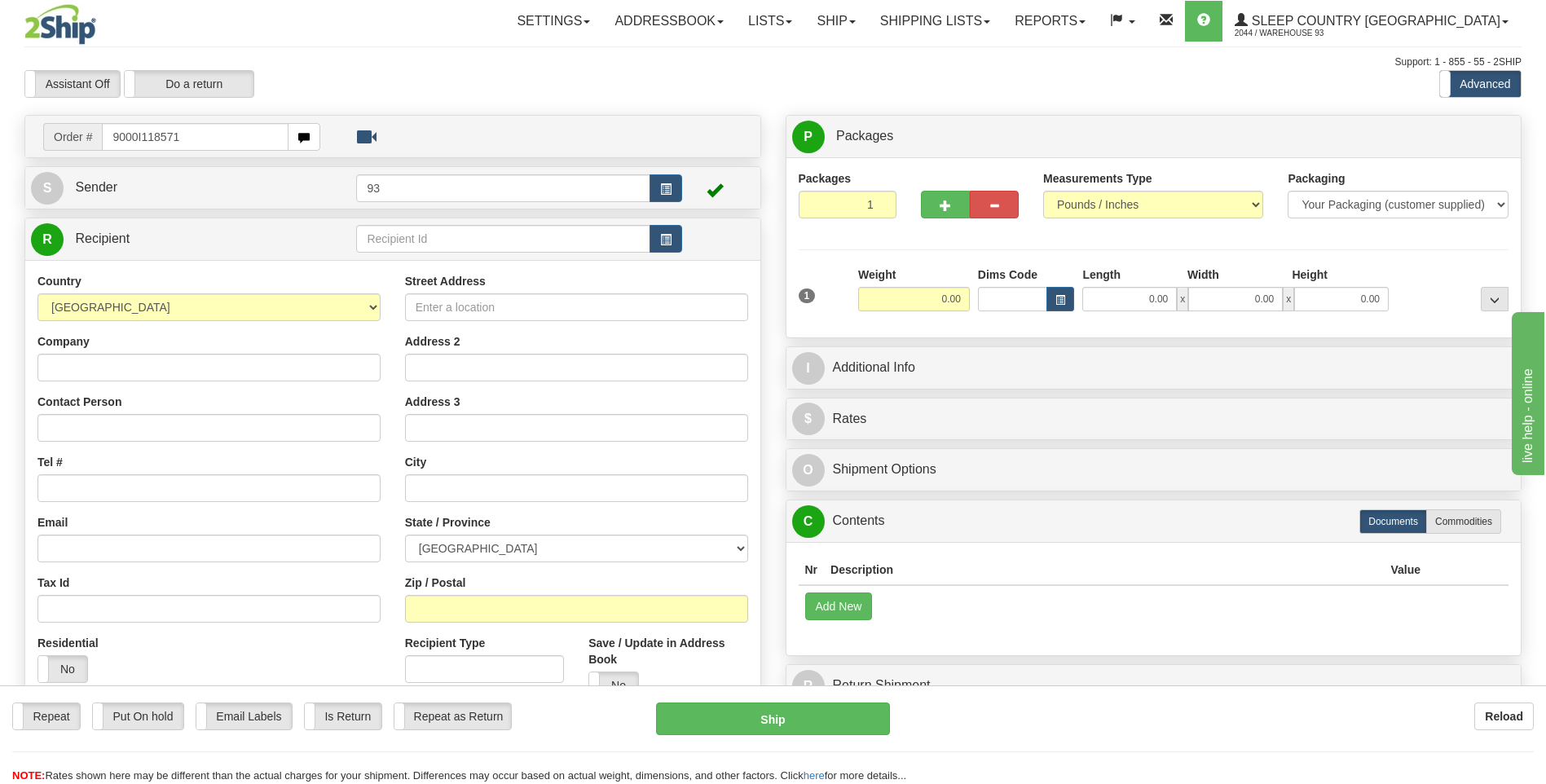
type input "9000I118571"
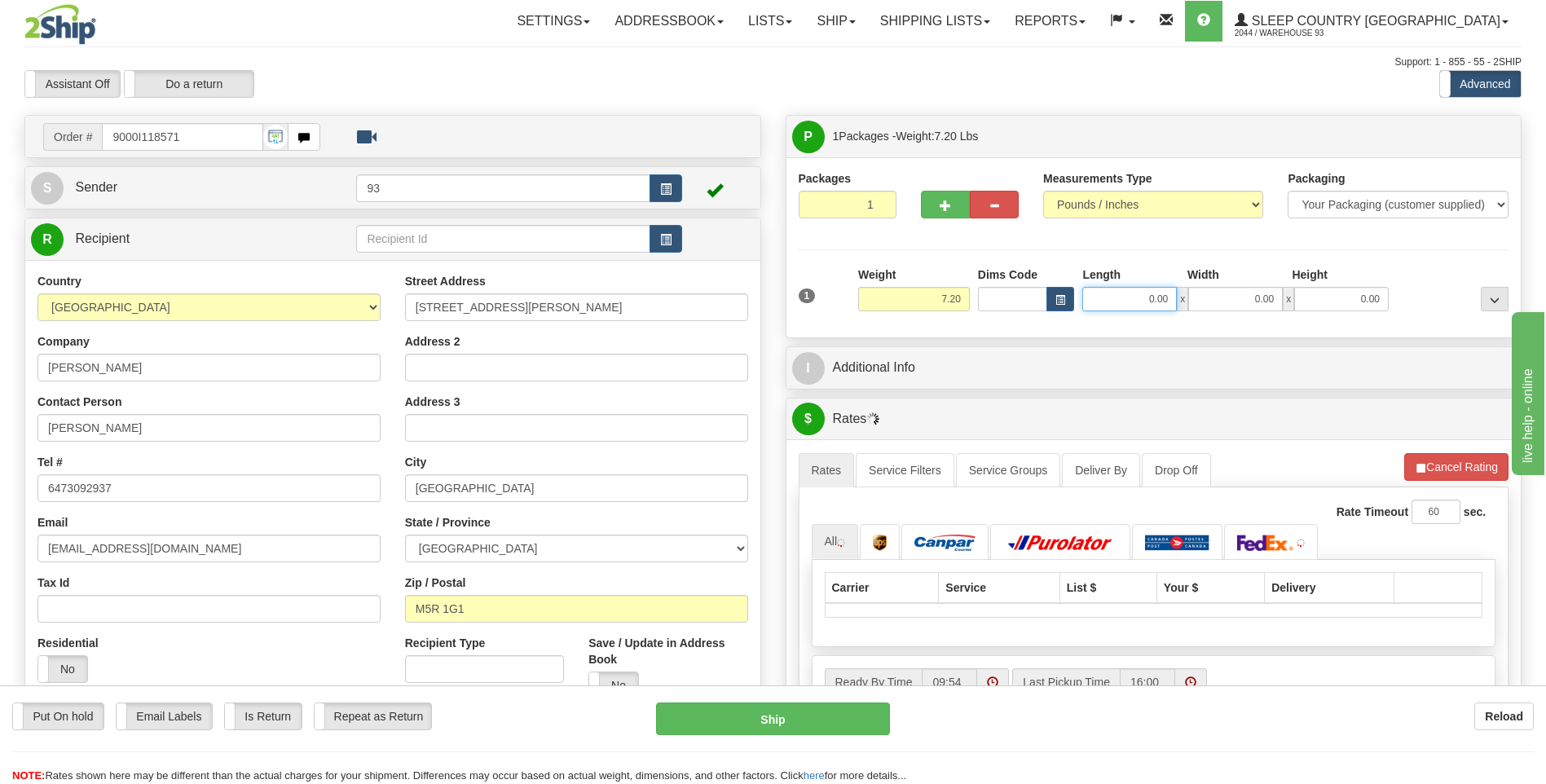
drag, startPoint x: 1161, startPoint y: 300, endPoint x: 1254, endPoint y: 301, distance: 93.0
click at [1254, 301] on div "0.00 x 0.00 x 0.00" at bounding box center [1235, 298] width 306 height 24
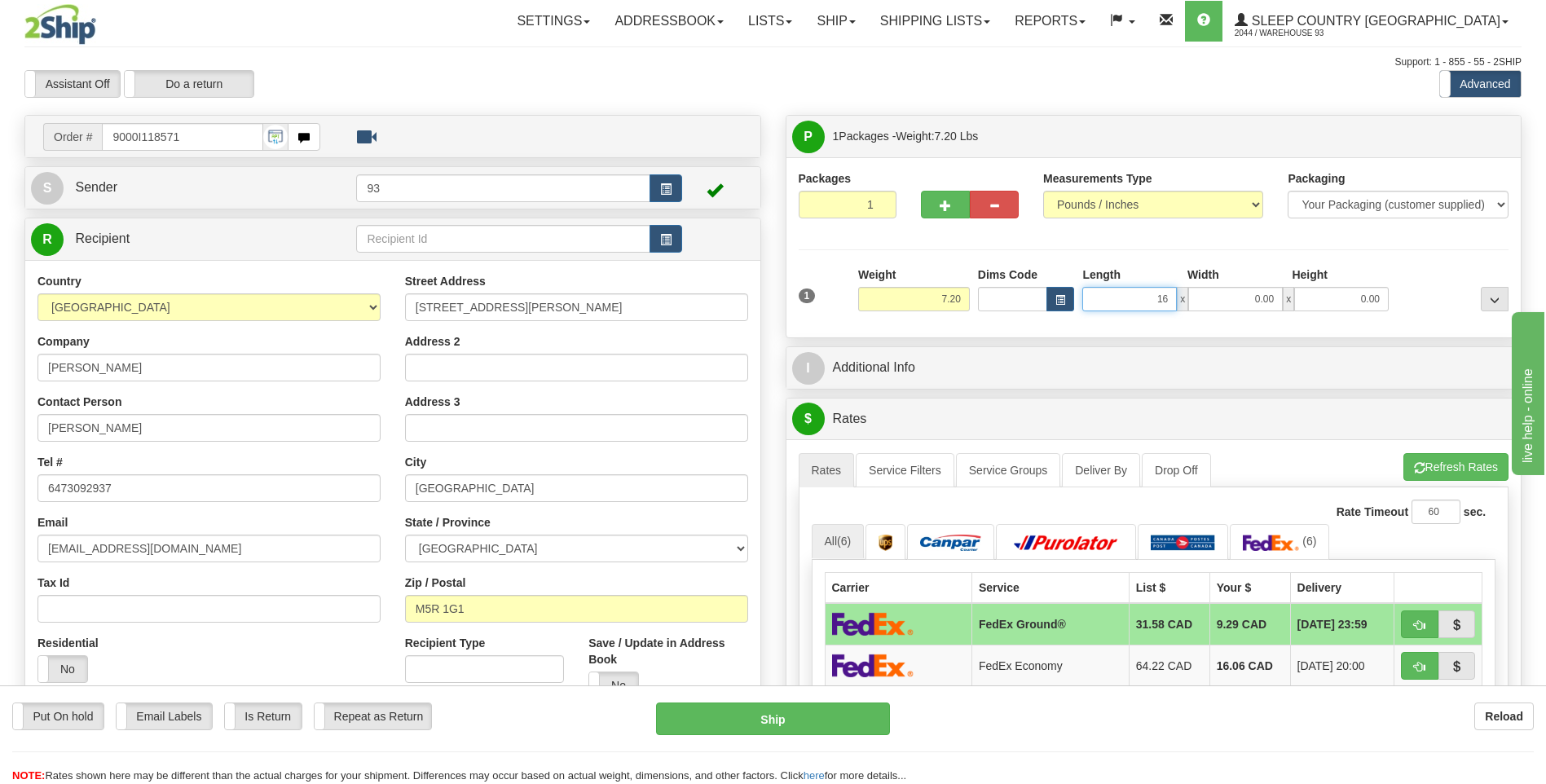
type input "16.00"
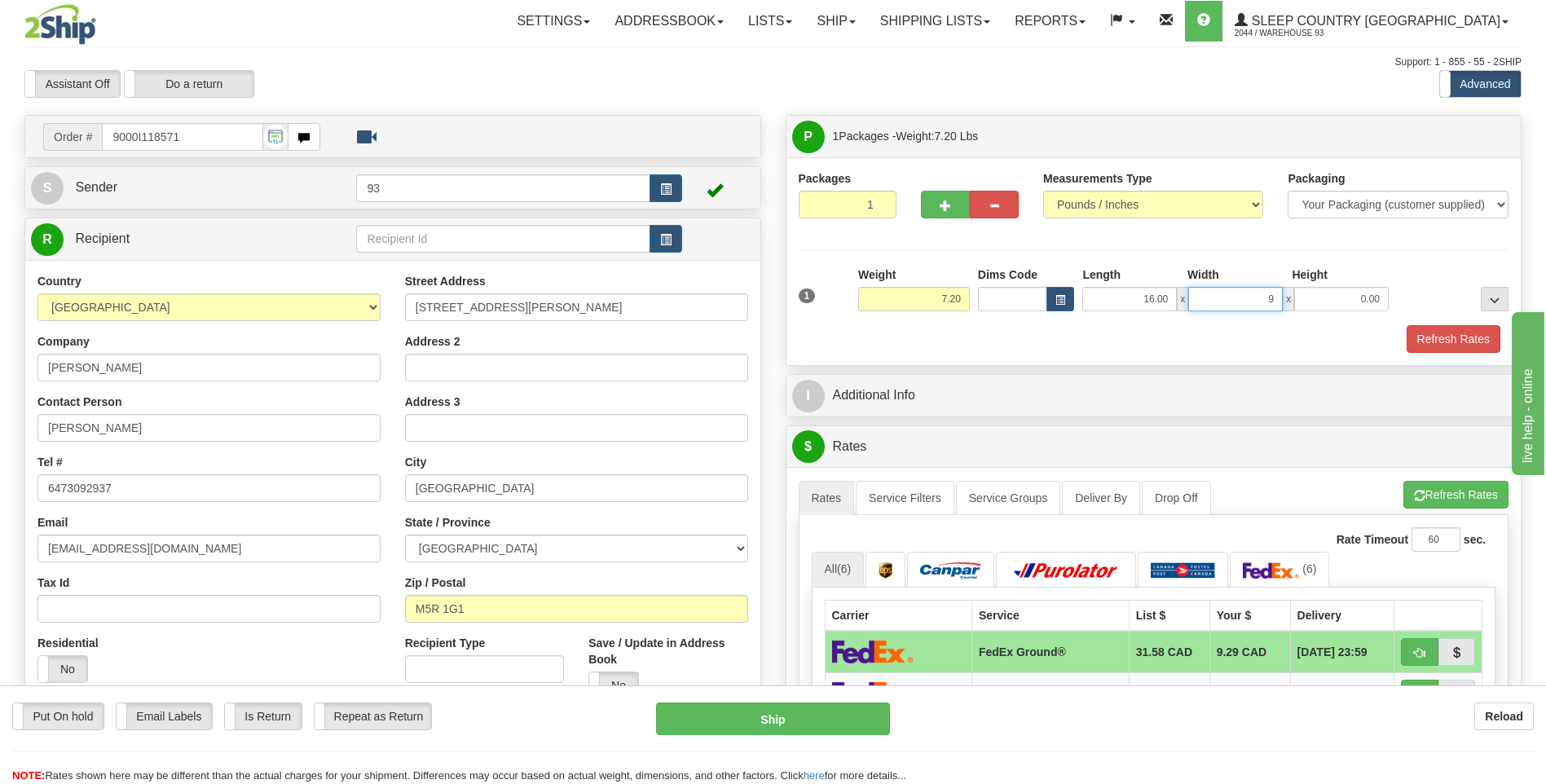
type input "9.00"
click at [1461, 344] on button "Refresh Rates" at bounding box center [1453, 338] width 94 height 27
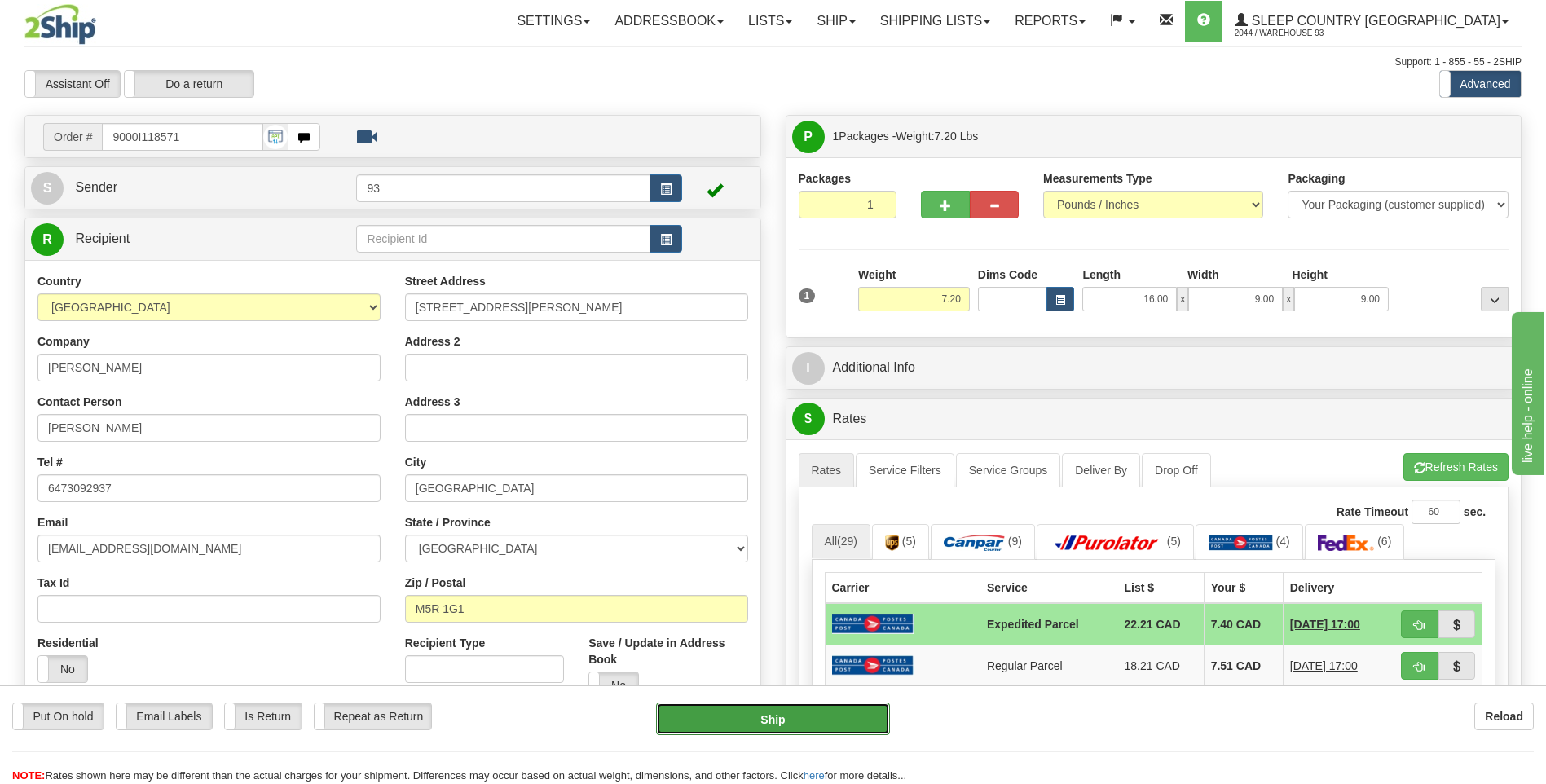
click at [773, 725] on button "Ship" at bounding box center [772, 718] width 233 height 32
type input "DOM.EP"
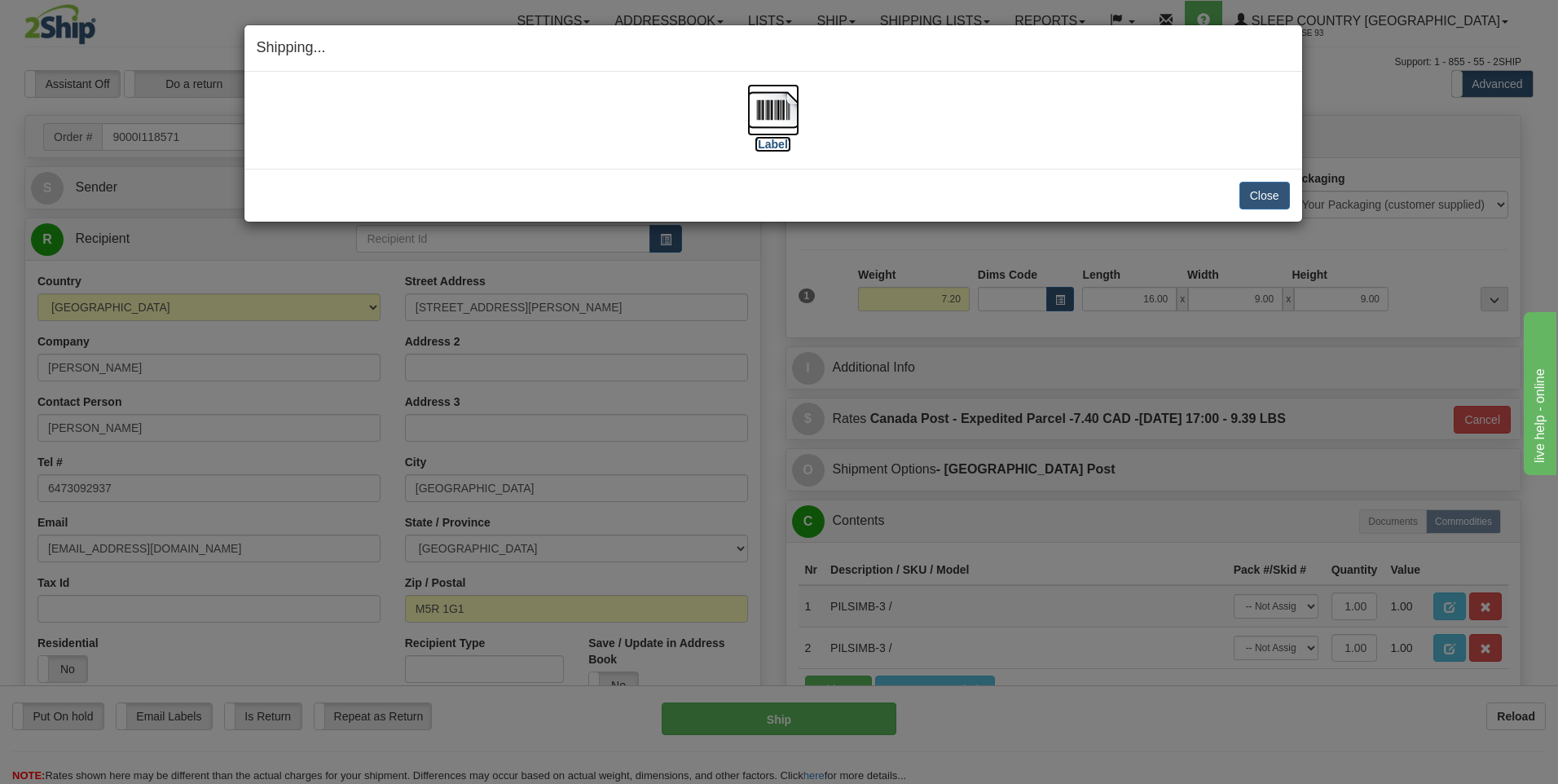
click at [782, 111] on img at bounding box center [773, 109] width 52 height 52
click at [1256, 201] on button "Close" at bounding box center [1265, 195] width 51 height 27
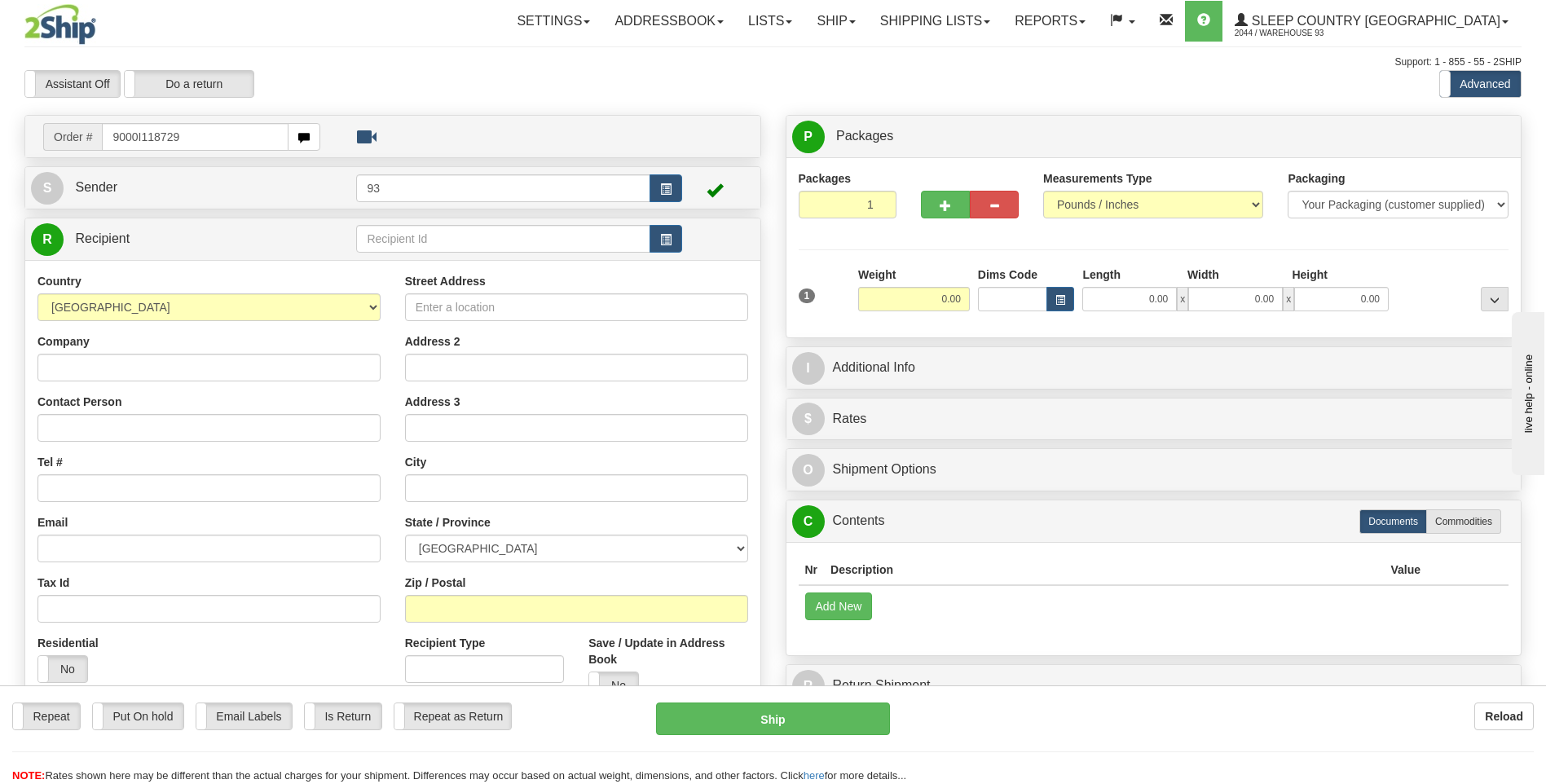
type input "9000I118729"
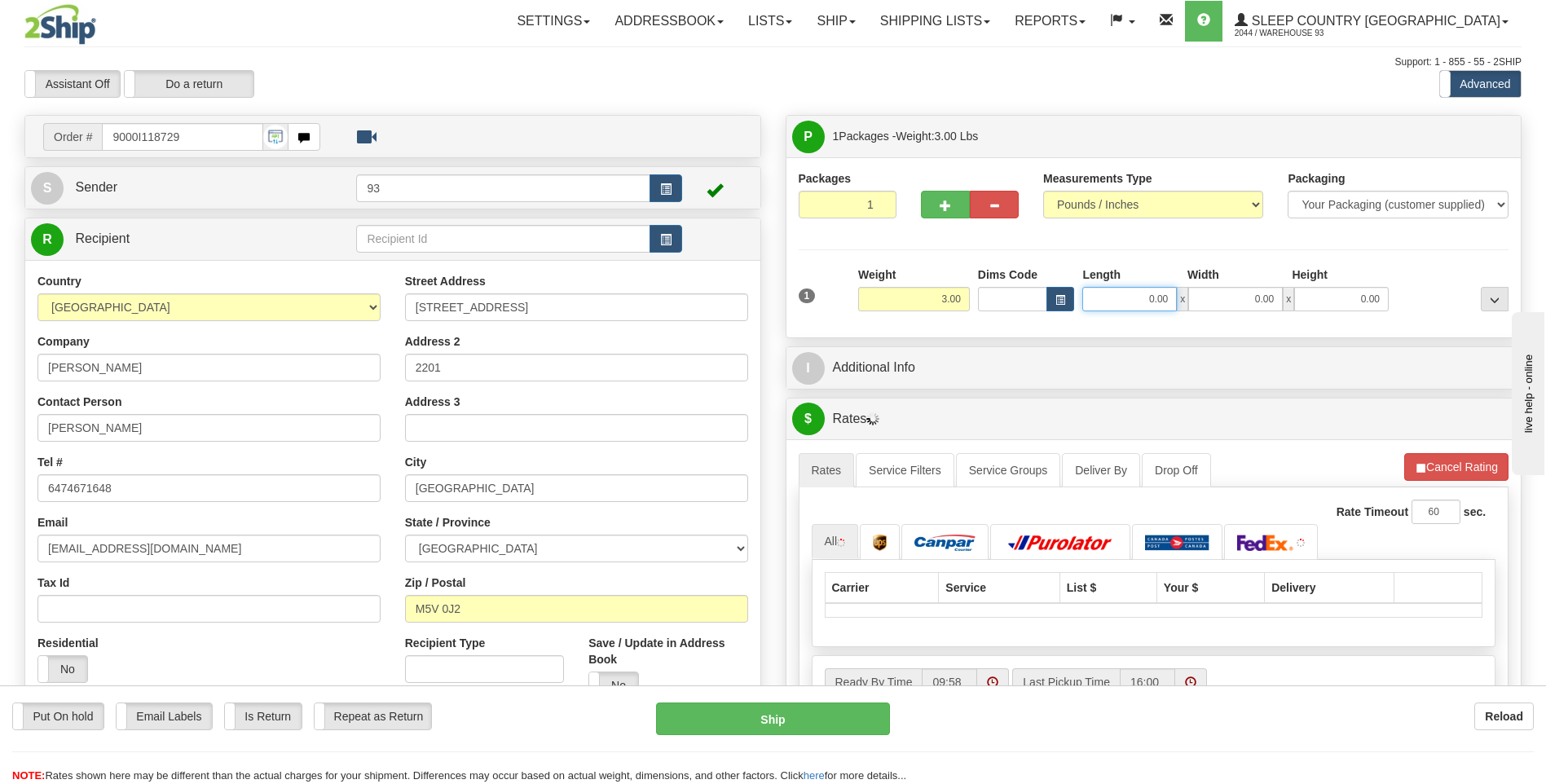
drag, startPoint x: 1142, startPoint y: 302, endPoint x: 1264, endPoint y: 297, distance: 122.1
click at [1264, 302] on div "0.00 x 0.00 x 0.00" at bounding box center [1235, 298] width 306 height 24
type input "16.00"
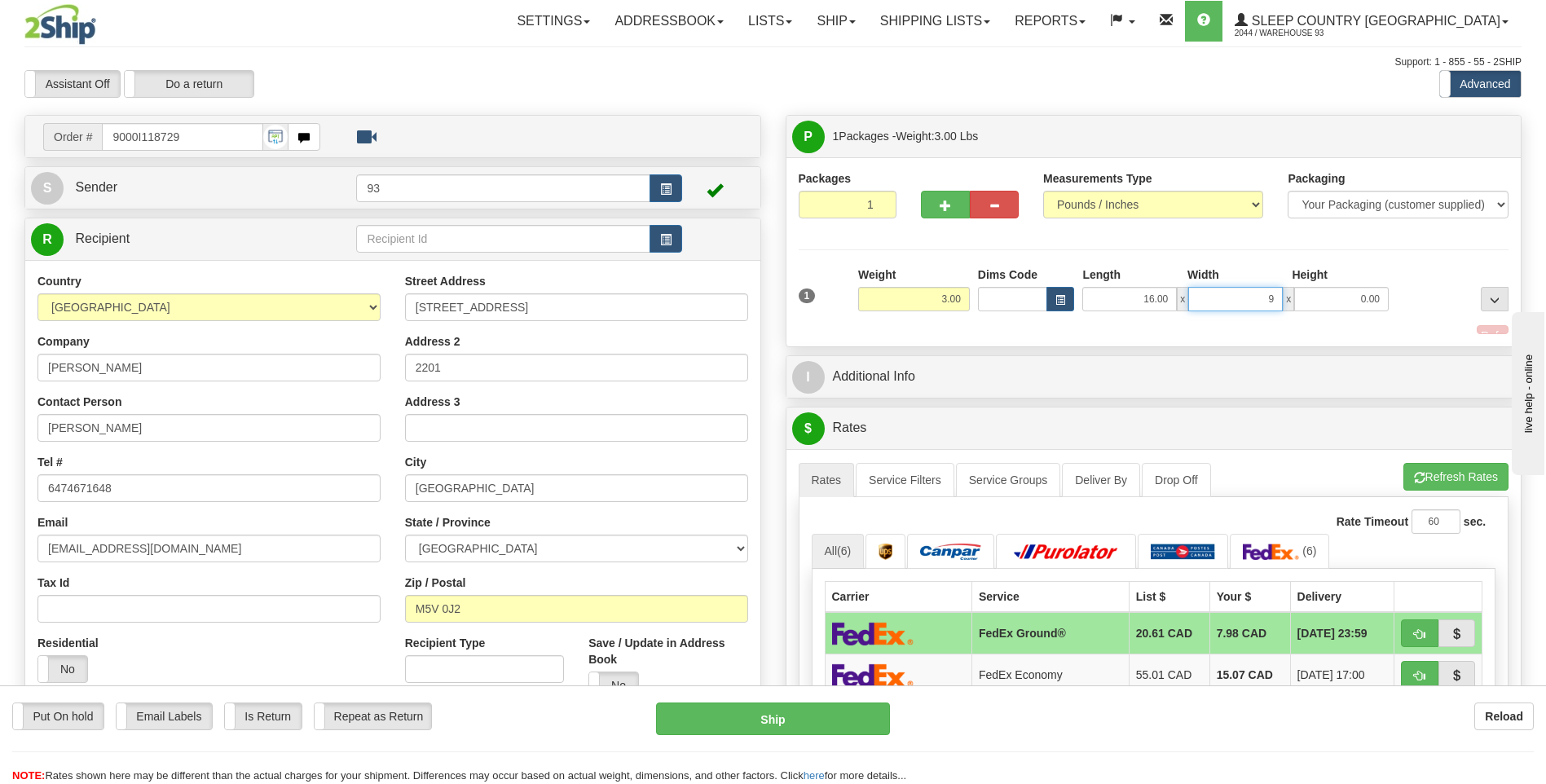
type input "9.00"
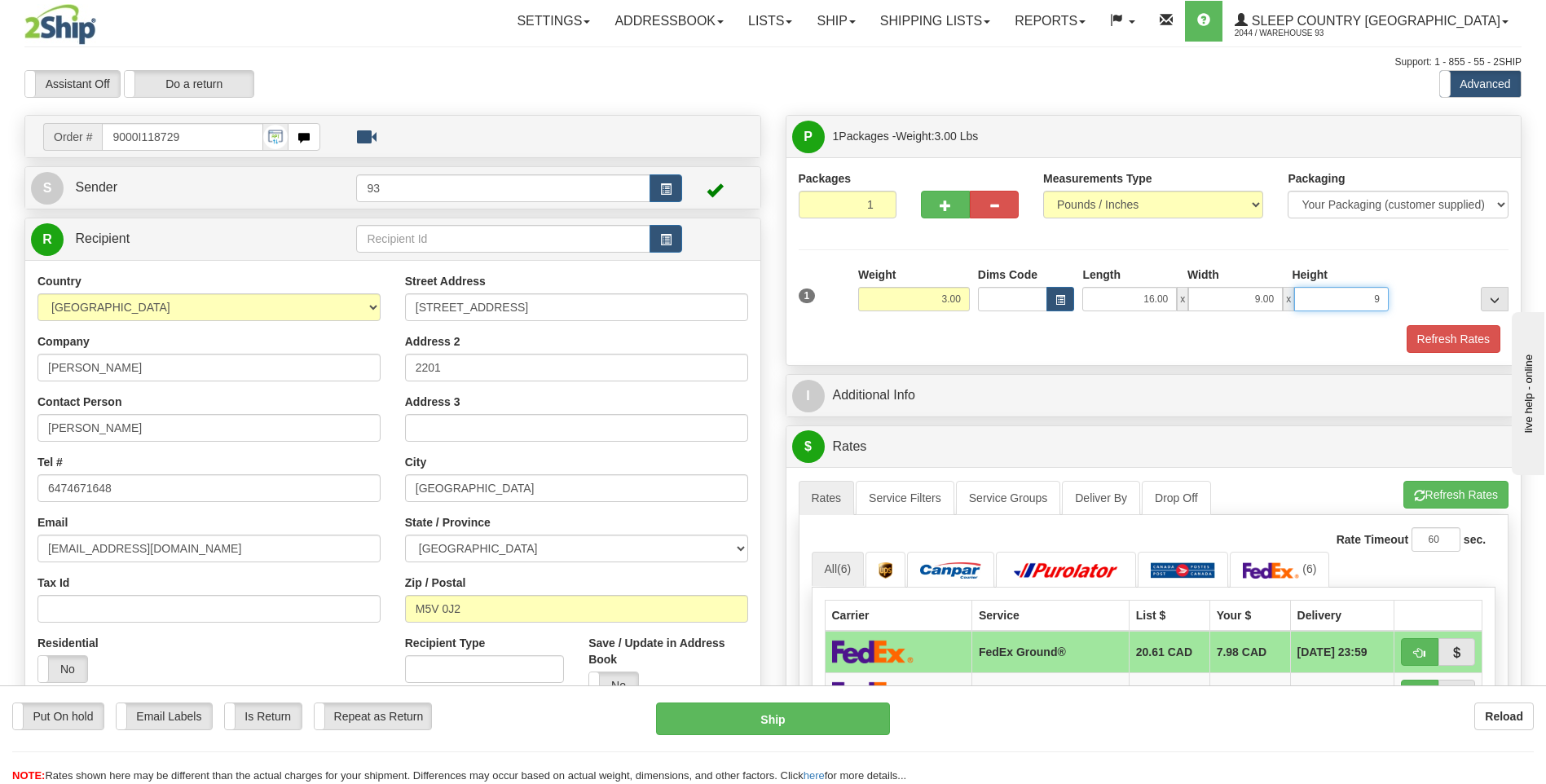
type input "9.00"
click at [1458, 336] on button "Refresh Rates" at bounding box center [1453, 338] width 94 height 27
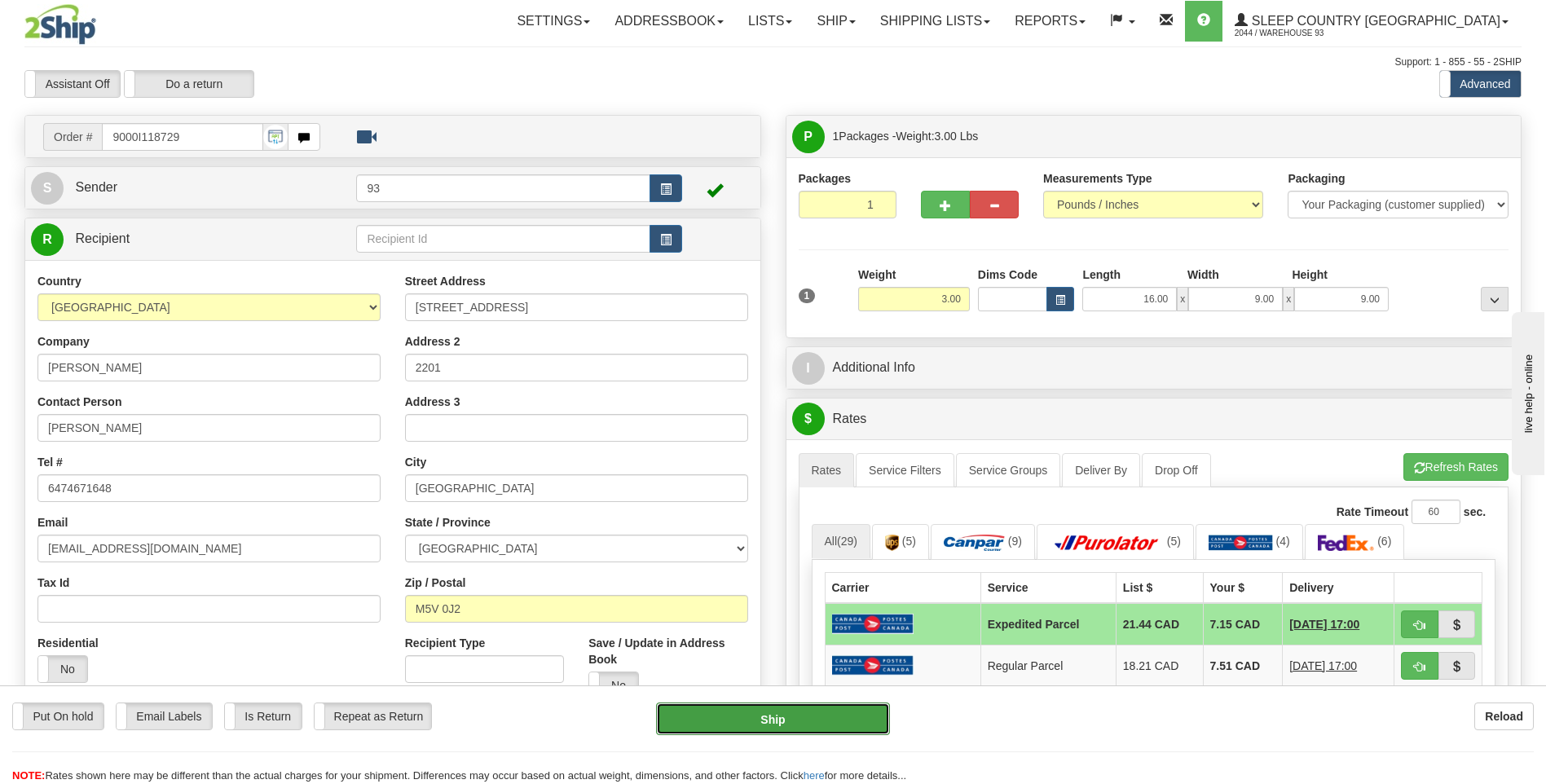
click at [812, 715] on button "Ship" at bounding box center [772, 718] width 233 height 32
type input "DOM.EP"
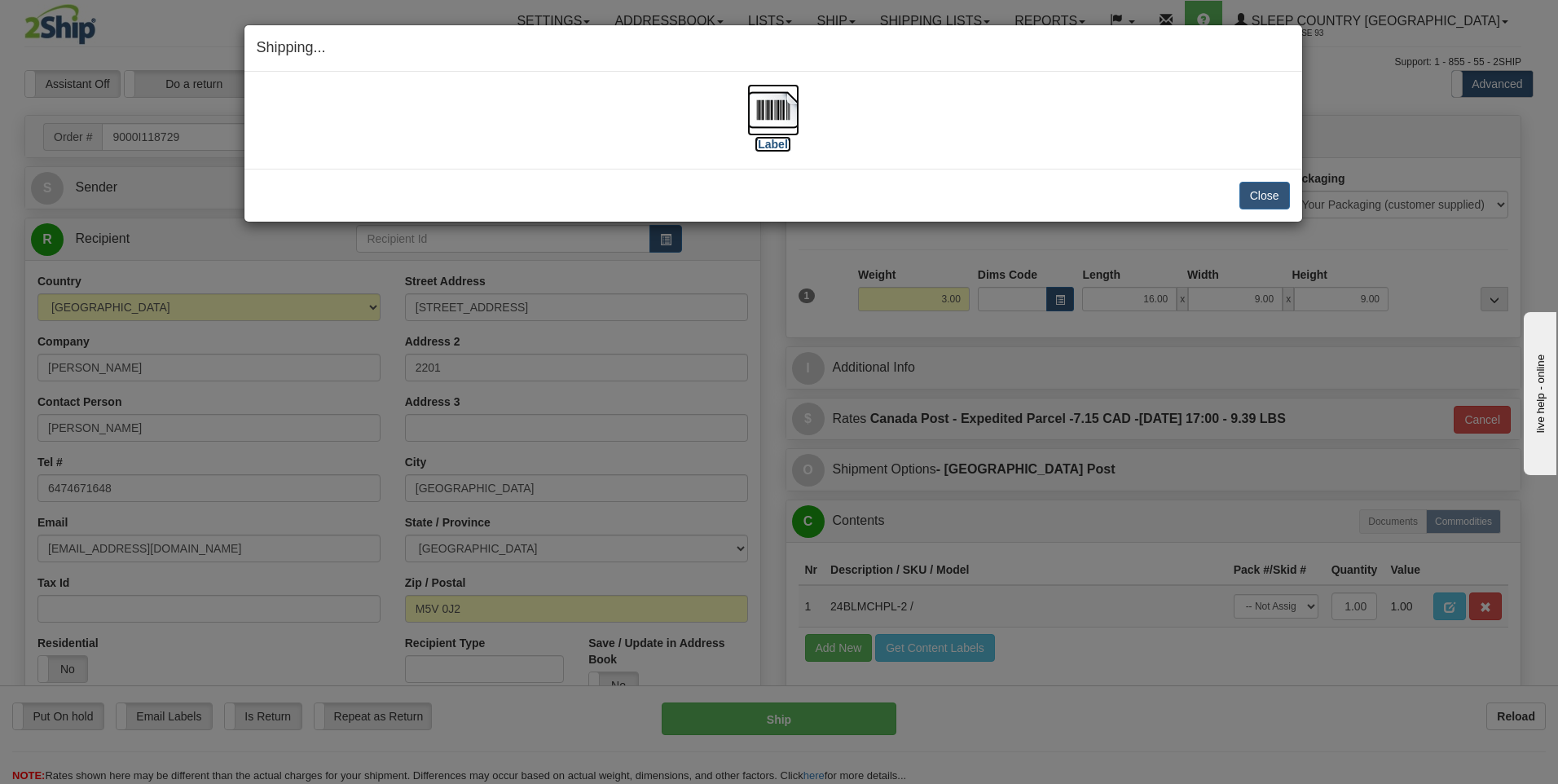
click at [784, 111] on img at bounding box center [773, 109] width 52 height 52
click at [1275, 195] on button "Close" at bounding box center [1265, 195] width 51 height 27
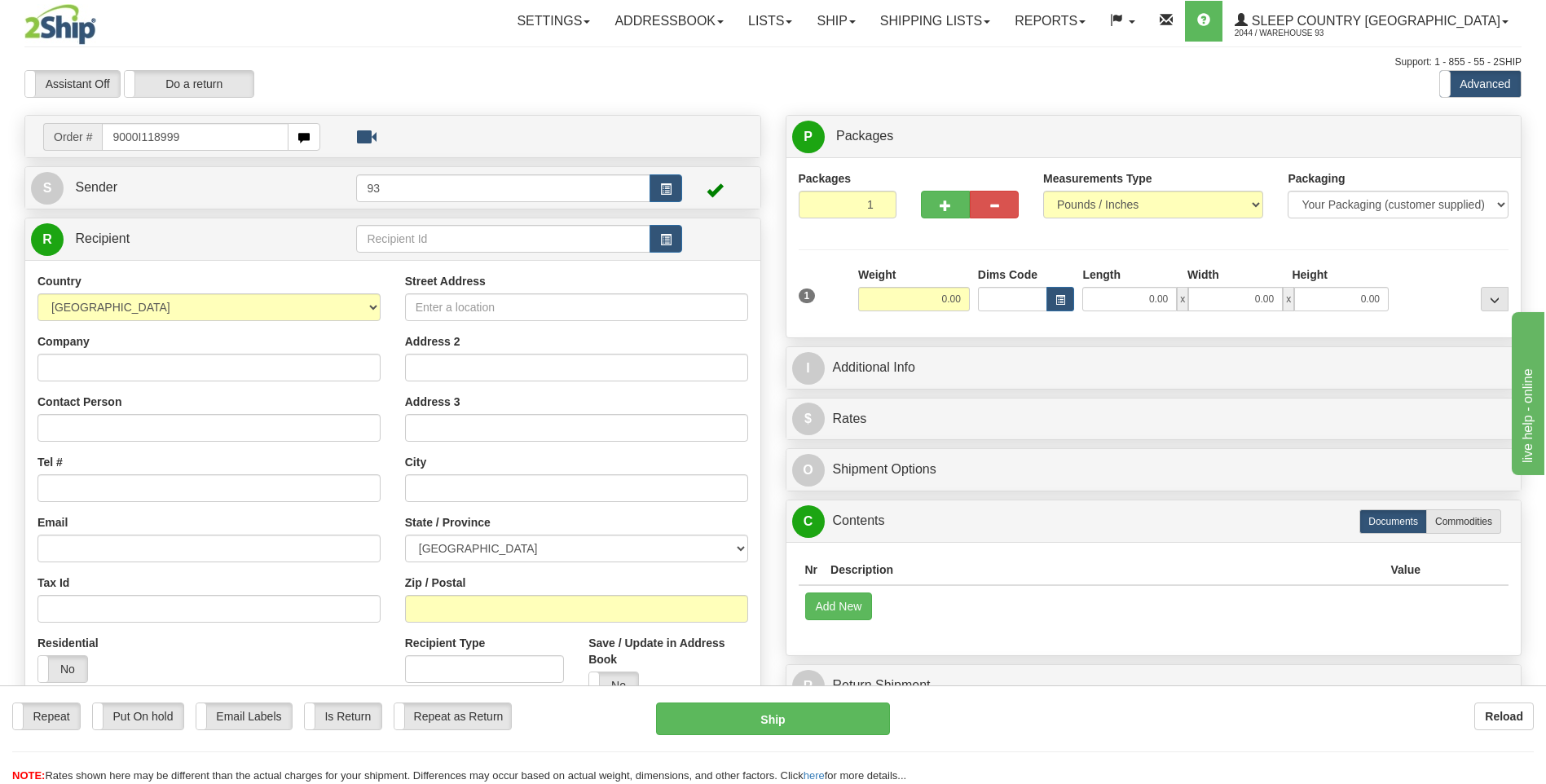
type input "9000I118999"
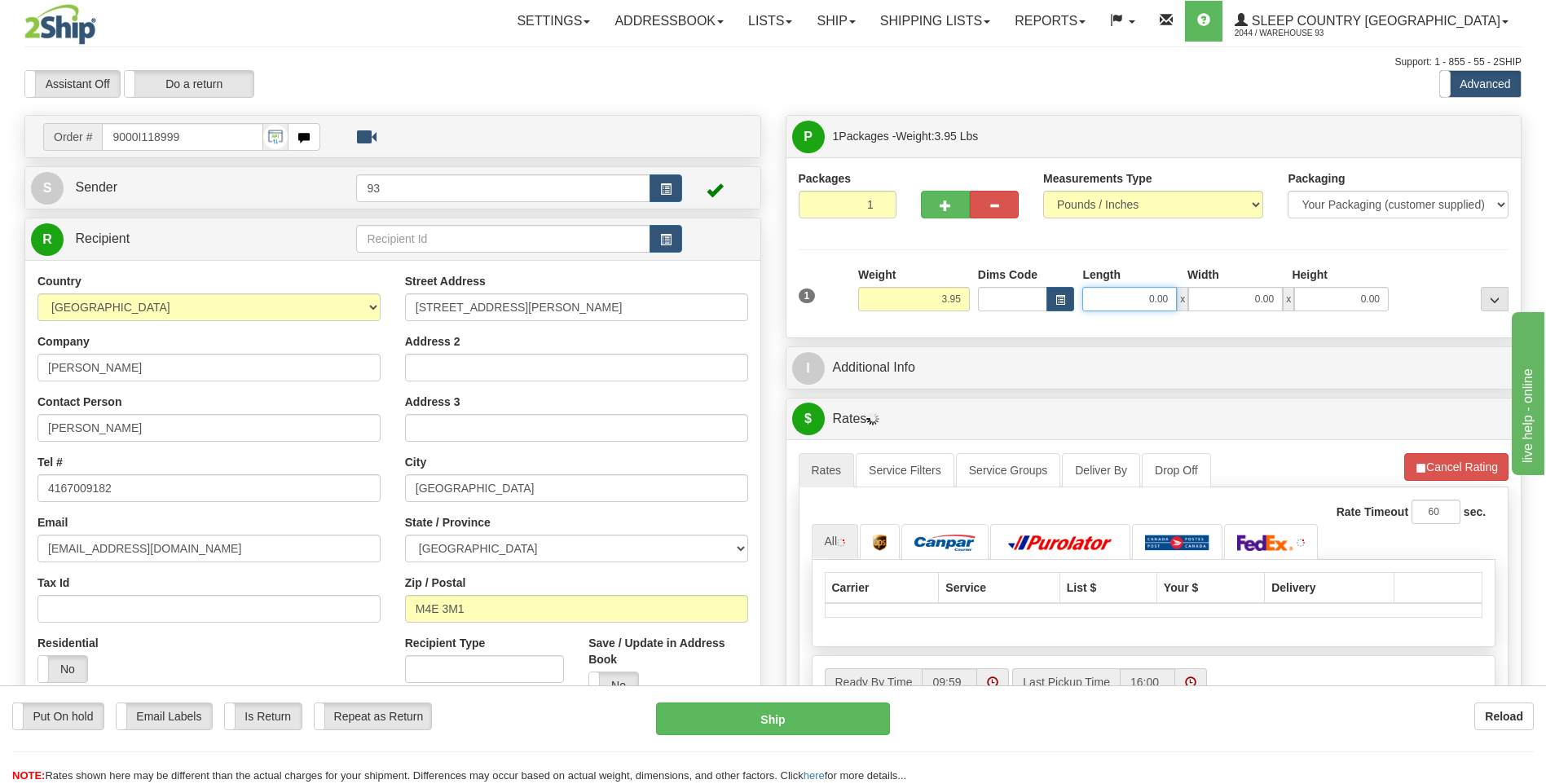
drag, startPoint x: 1271, startPoint y: 327, endPoint x: 1349, endPoint y: 339, distance: 78.9
click at [1343, 337] on div "P Packages 1 Packages - Weight: 3.95 Lbs Shipment Level Shipm. Package Level Pa…" at bounding box center [1153, 226] width 736 height 223
type input "8.00"
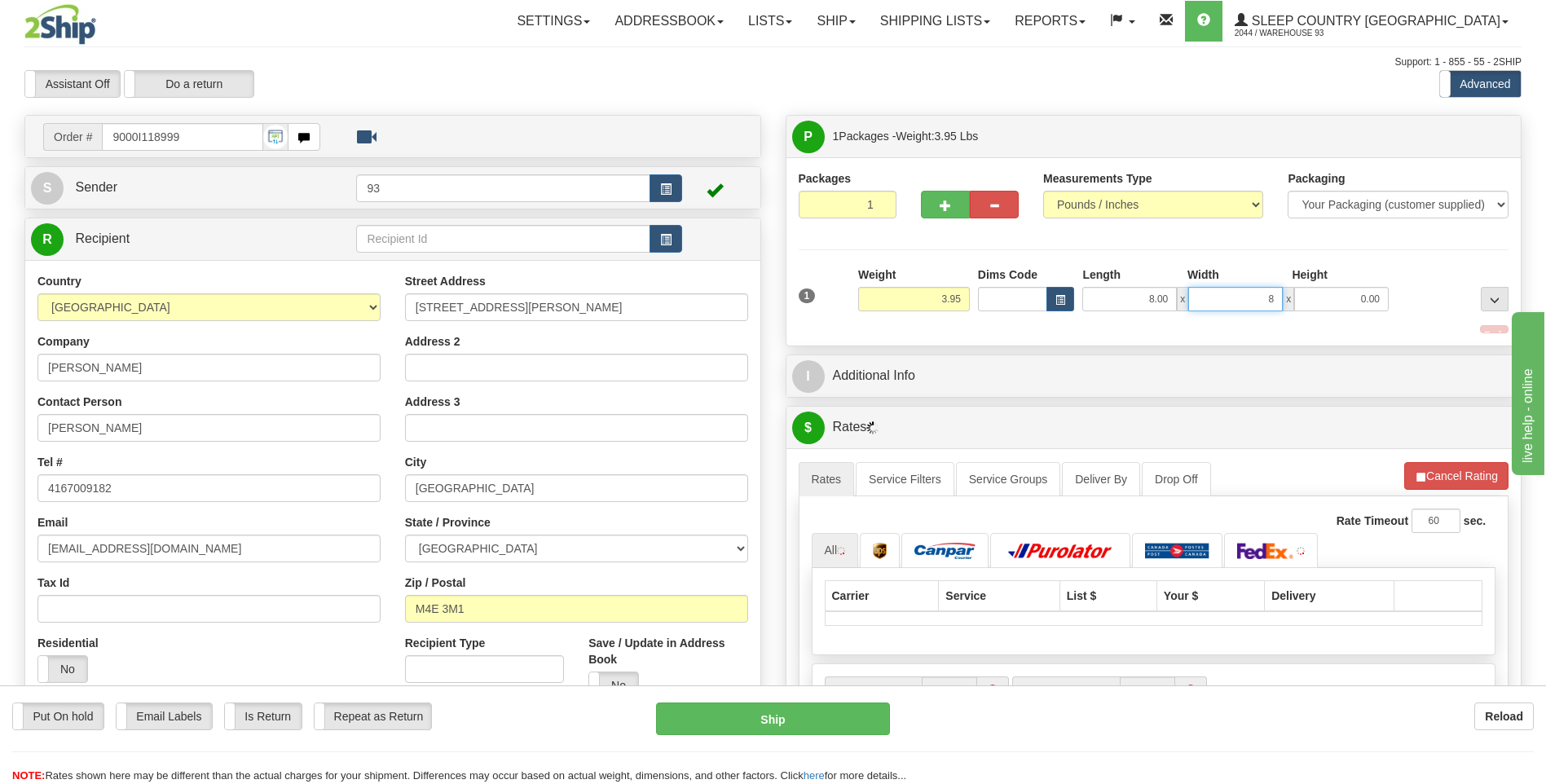
type input "8.00"
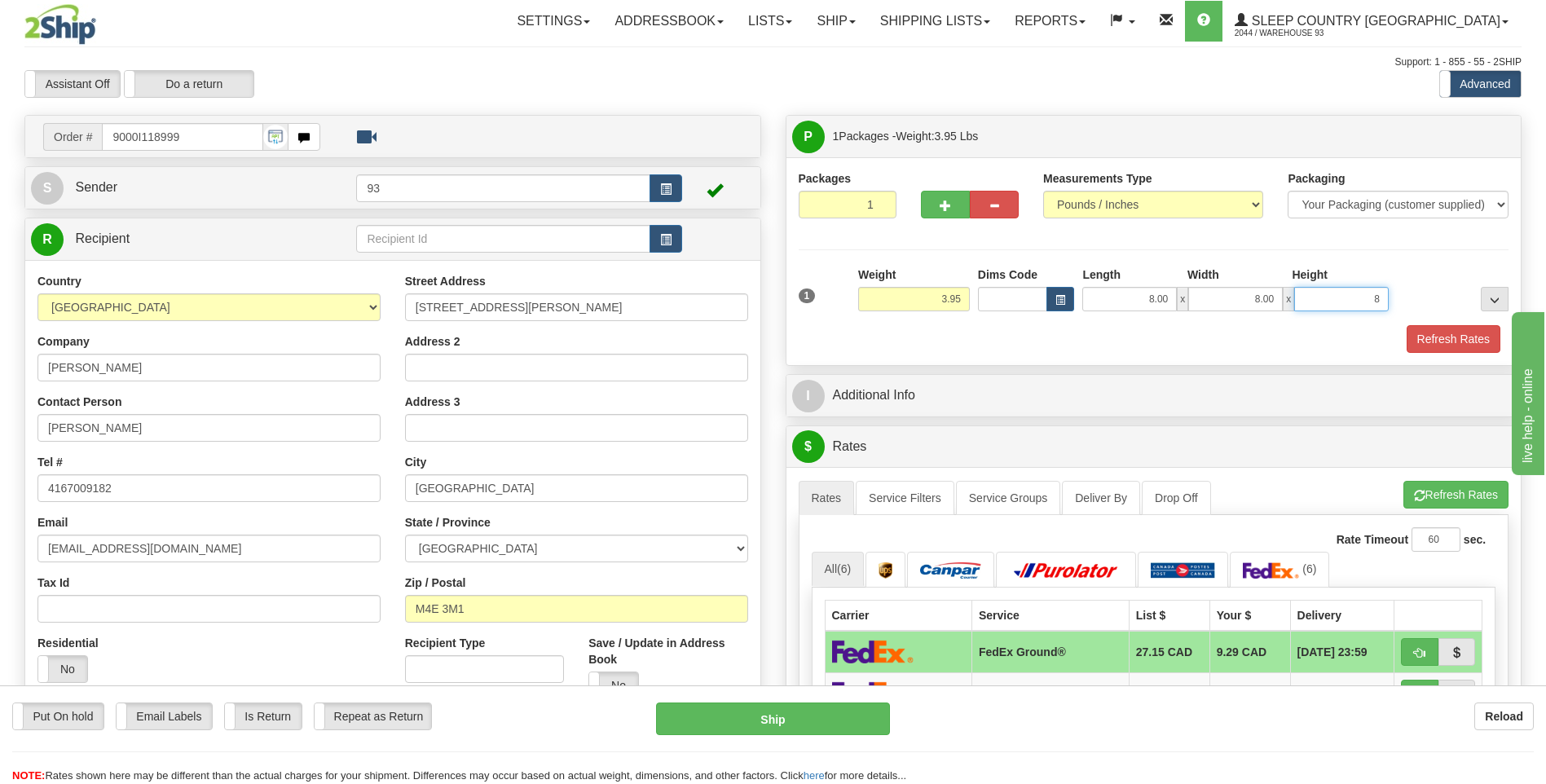
type input "8.00"
click at [1457, 338] on button "Refresh Rates" at bounding box center [1453, 338] width 94 height 27
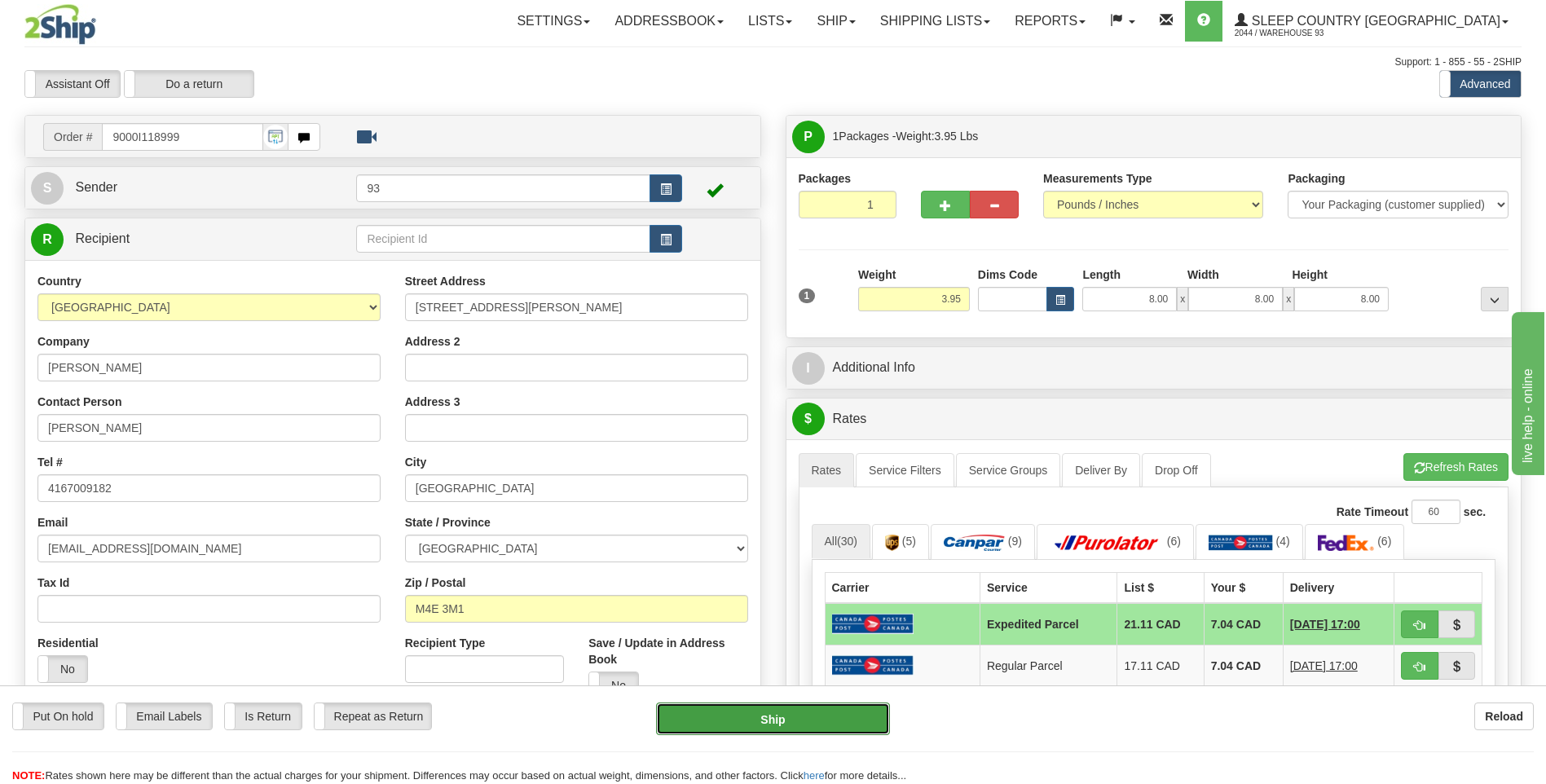
click at [802, 717] on button "Ship" at bounding box center [772, 718] width 233 height 32
type input "DOM.EP"
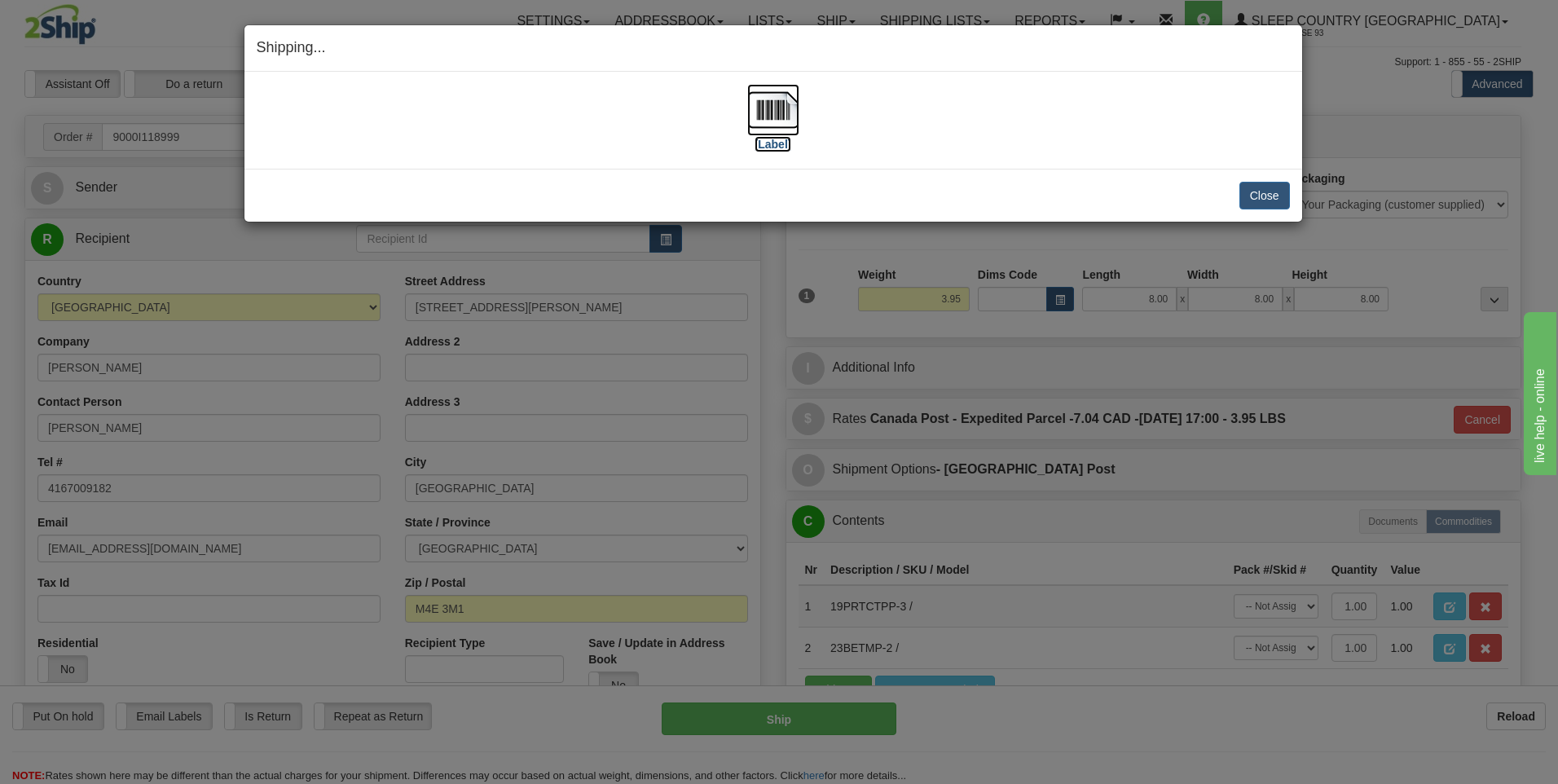
click at [759, 111] on img at bounding box center [773, 109] width 52 height 52
click at [1271, 208] on button "Close" at bounding box center [1265, 195] width 51 height 27
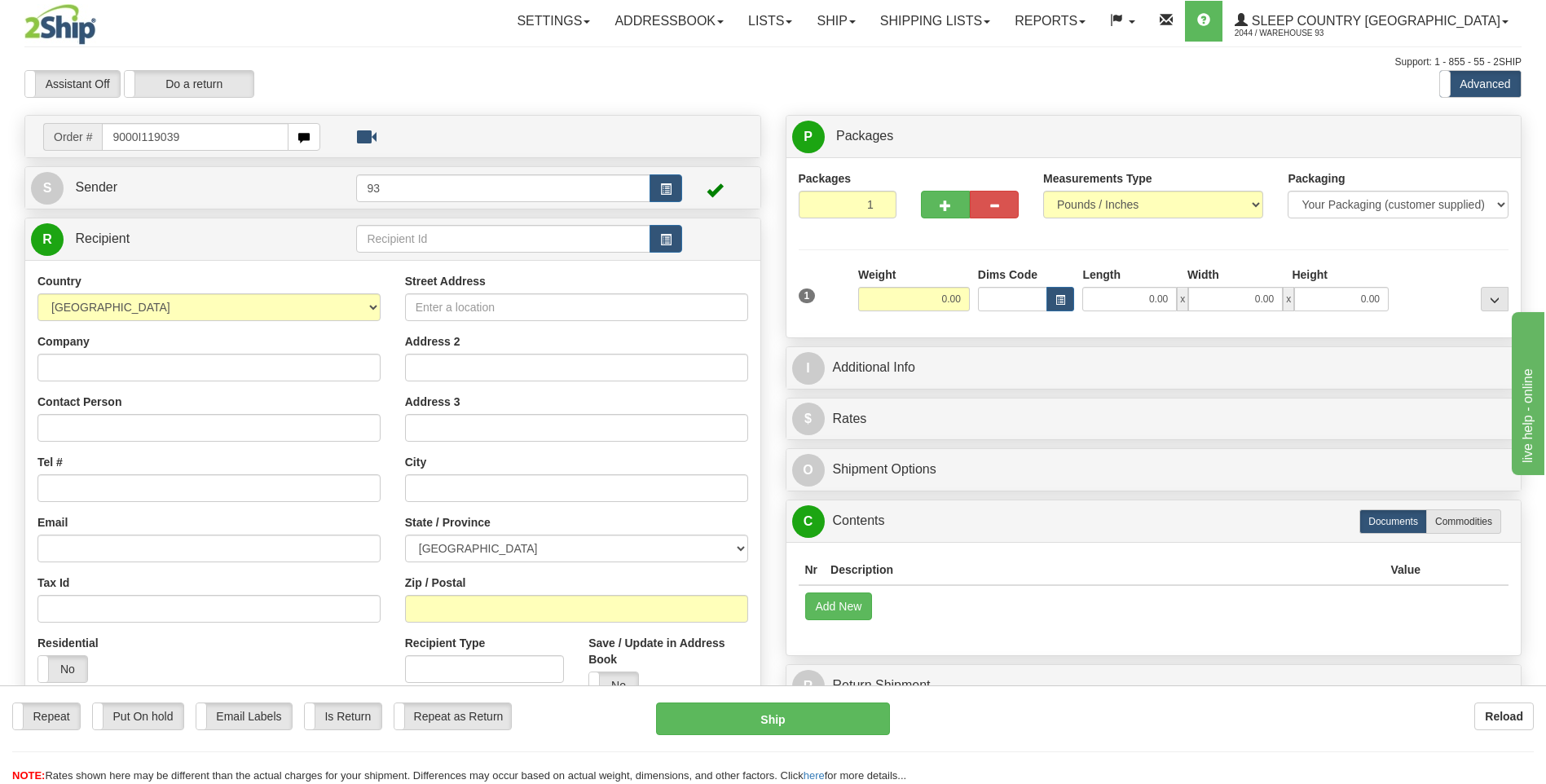
type input "9000I119039"
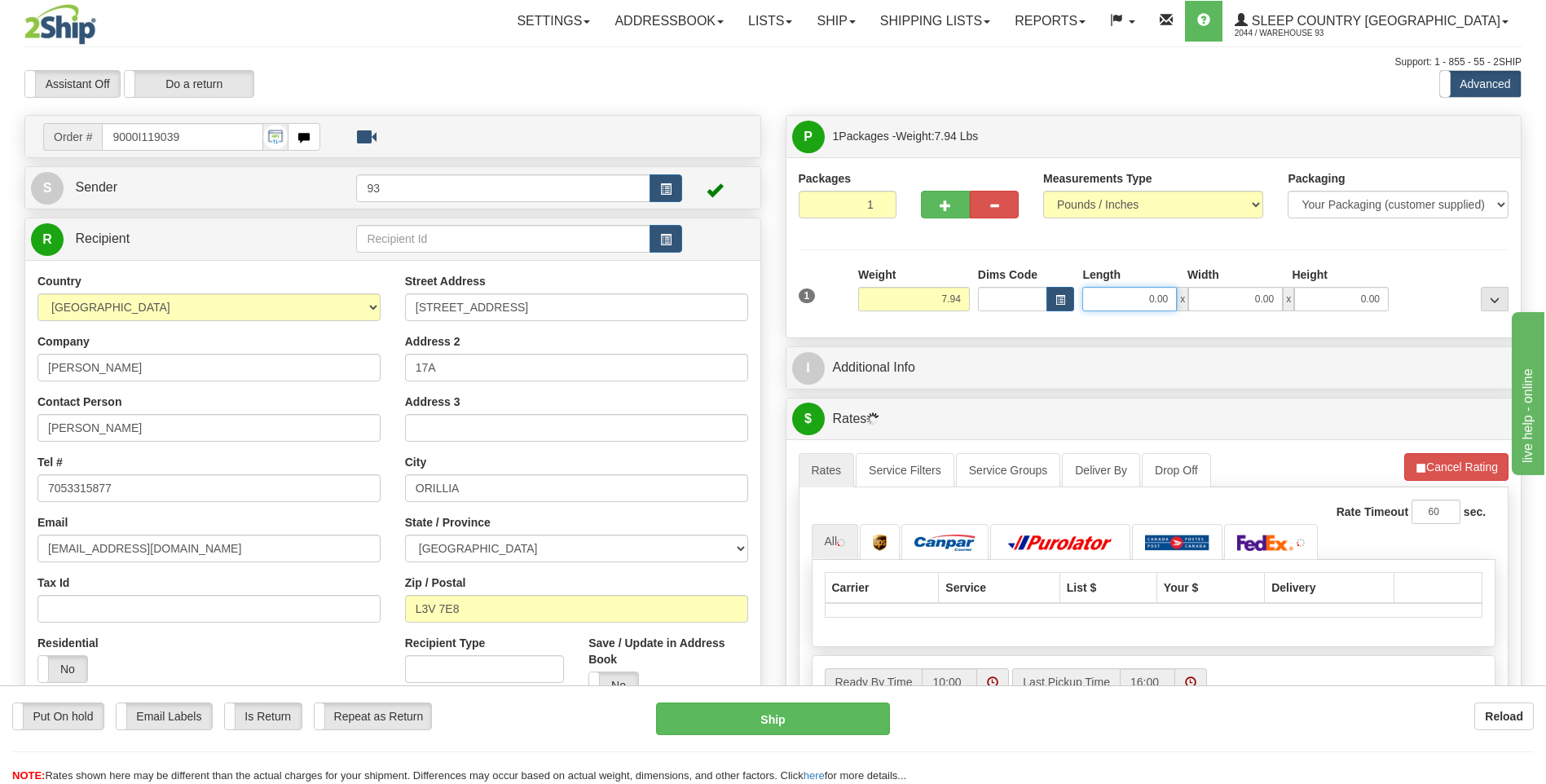
drag, startPoint x: 1140, startPoint y: 299, endPoint x: 1339, endPoint y: 279, distance: 200.0
click at [1330, 328] on div "Packages 1 1 Measurements Type" at bounding box center [1154, 247] width 735 height 180
type input "18.00"
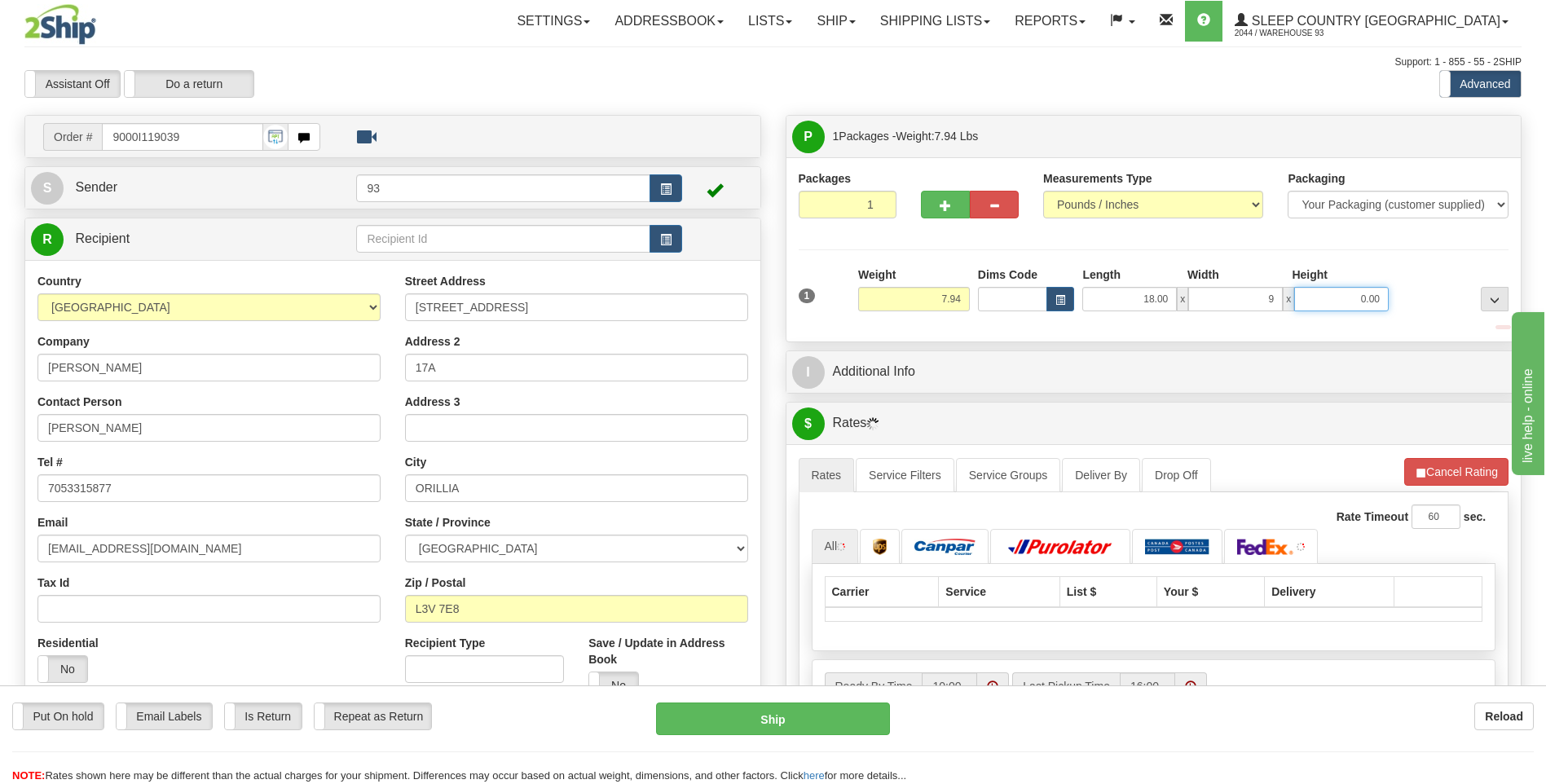
type input "9.00"
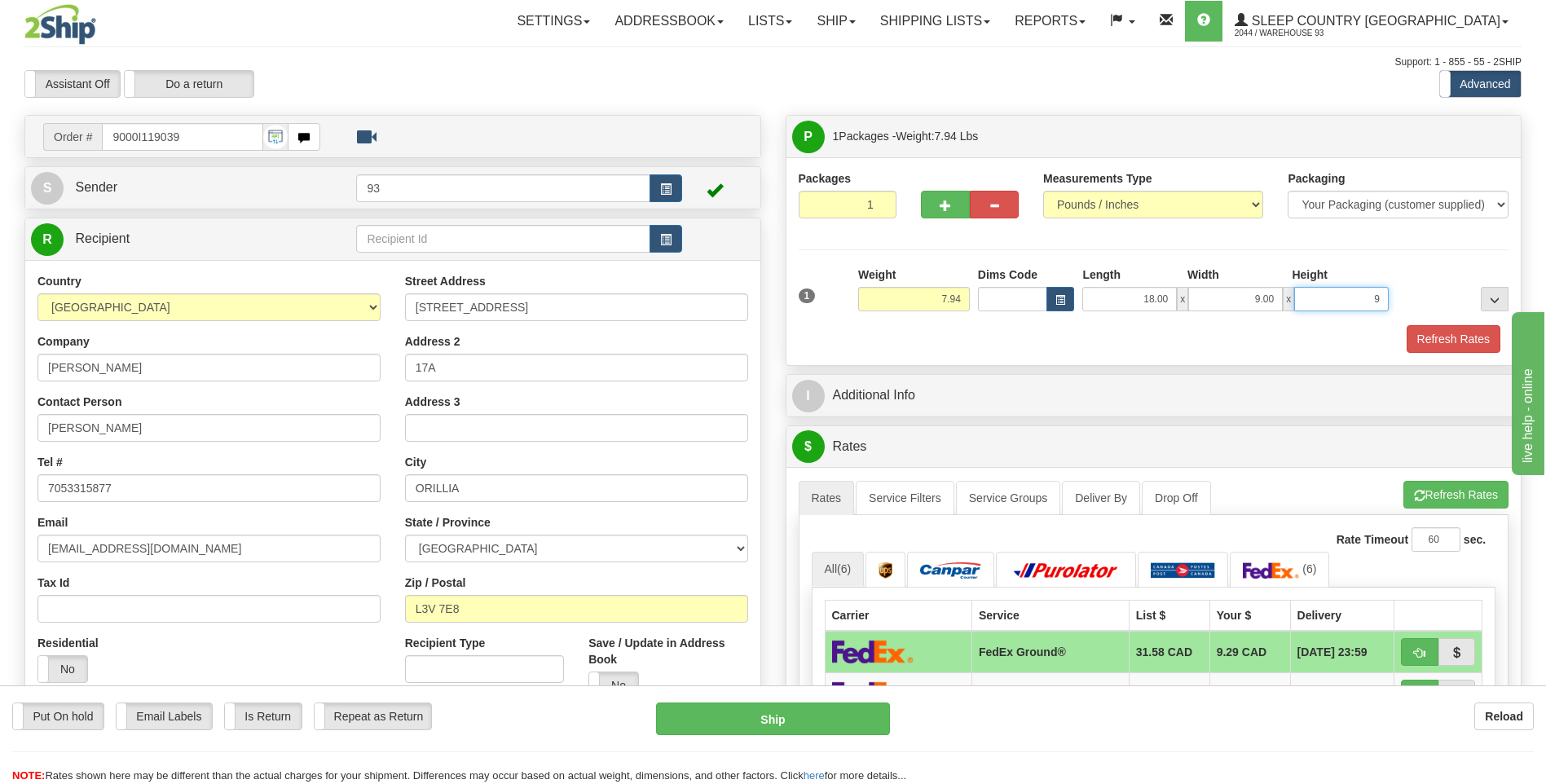
type input "9.00"
click at [1438, 339] on button "Refresh Rates" at bounding box center [1453, 338] width 94 height 27
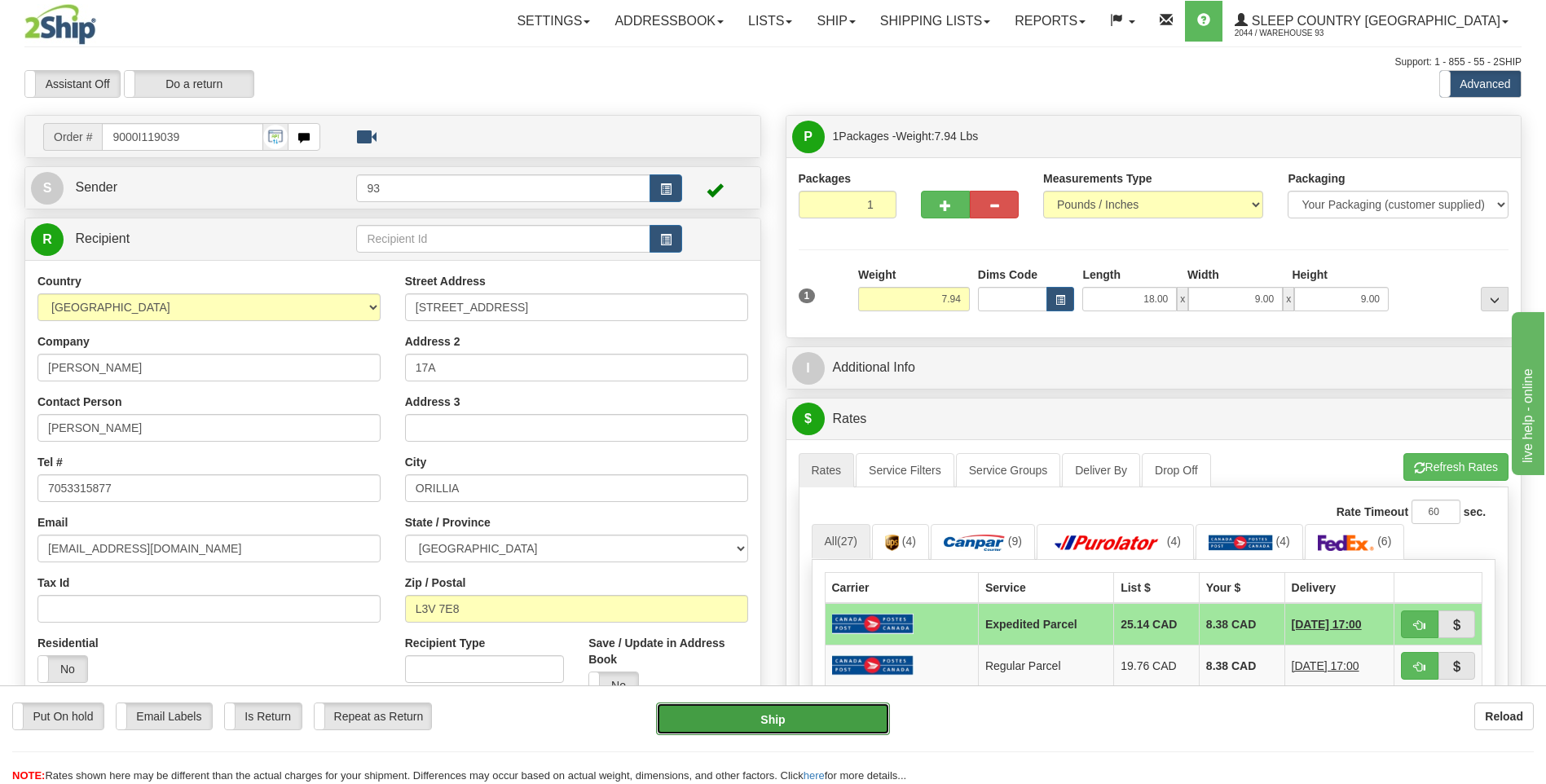
click at [773, 710] on button "Ship" at bounding box center [772, 718] width 233 height 32
type input "DOM.EP"
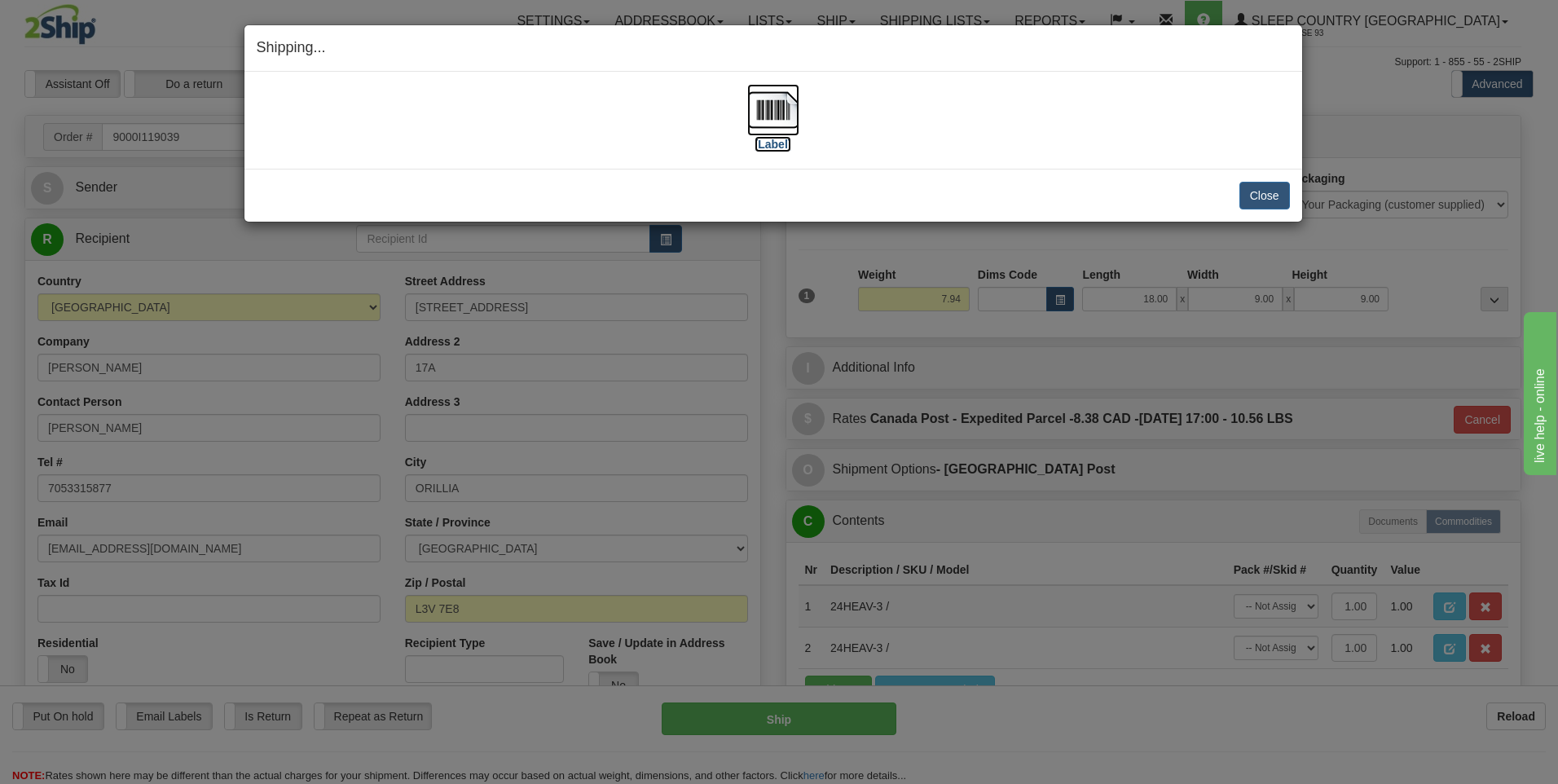
click at [784, 105] on img at bounding box center [773, 109] width 52 height 52
click at [1280, 199] on button "Close" at bounding box center [1265, 195] width 51 height 27
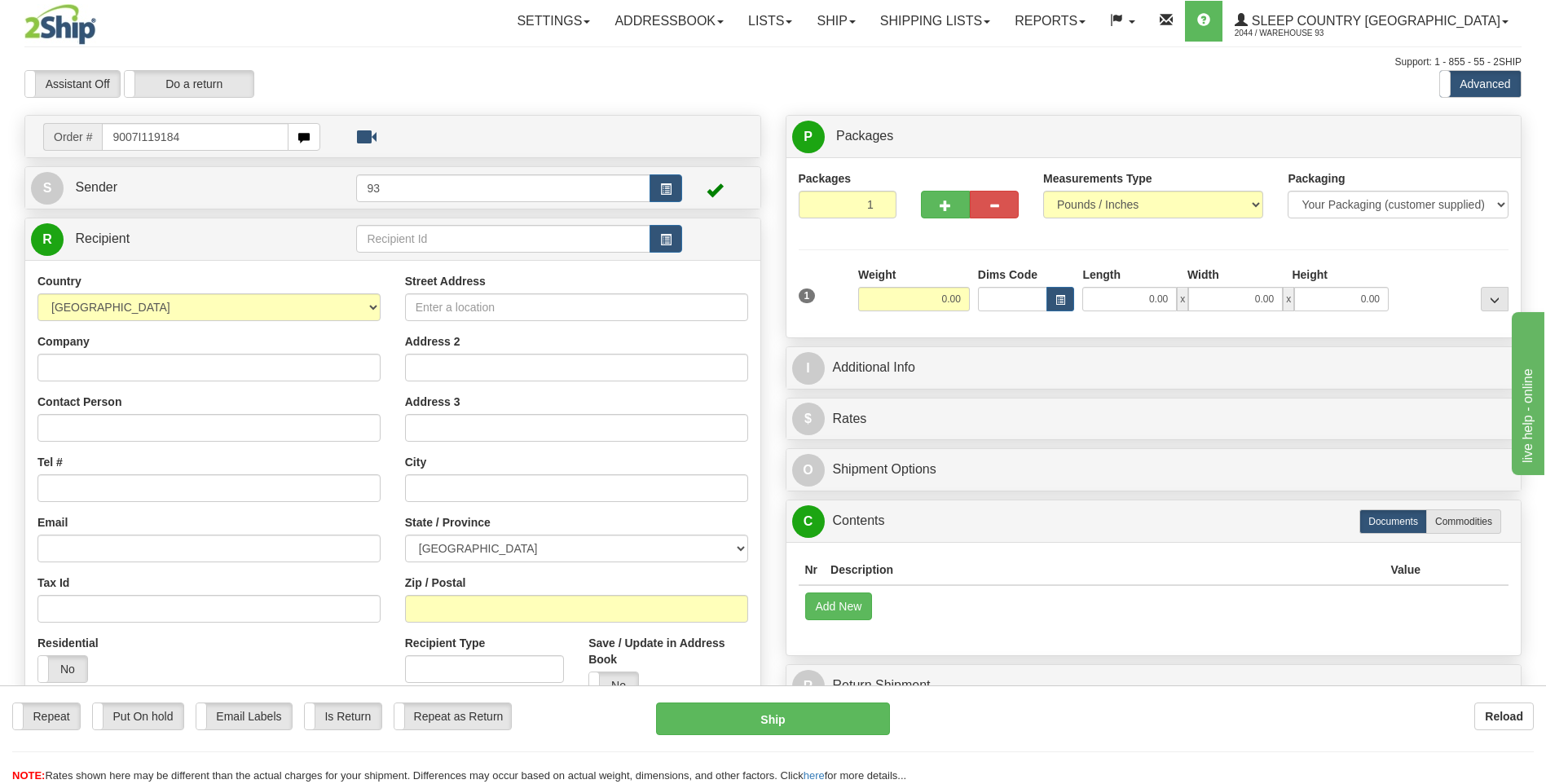
type input "9007I119184"
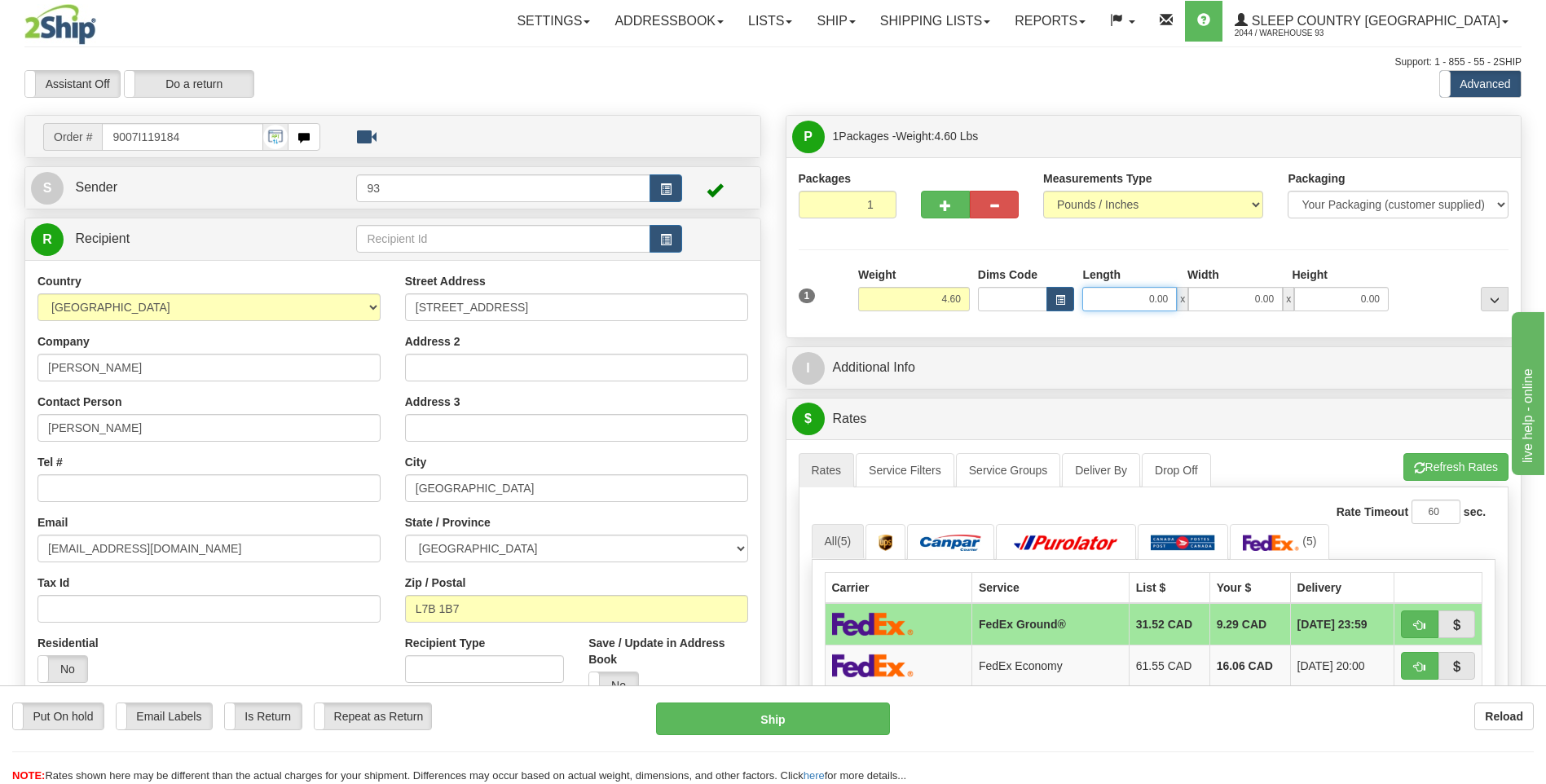
drag, startPoint x: 1180, startPoint y: 304, endPoint x: 1230, endPoint y: 366, distance: 79.6
click at [1227, 304] on div "0.00 x 0.00 x 0.00" at bounding box center [1235, 298] width 306 height 24
type input "26.00"
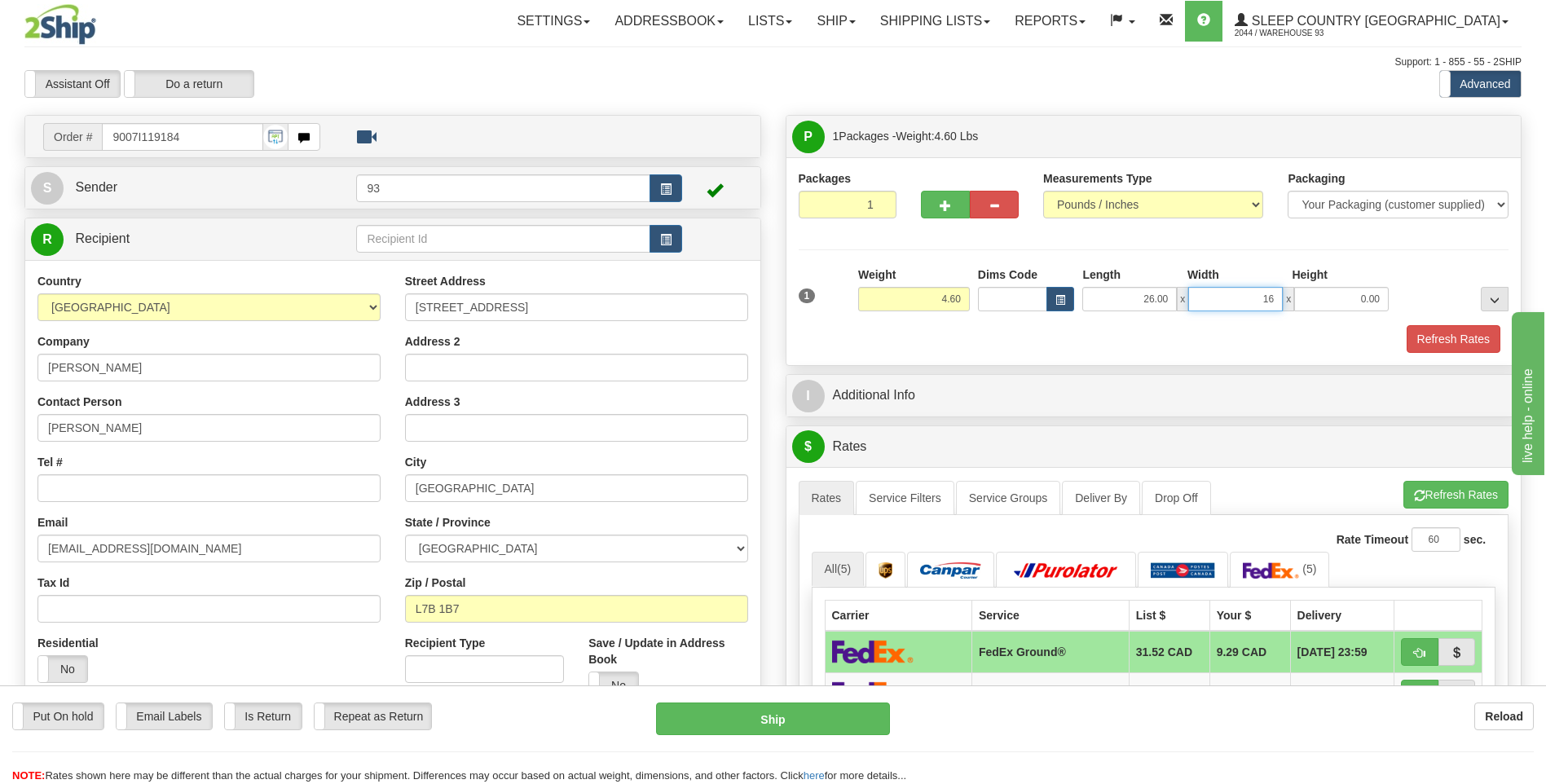
type input "16.00"
type input "6.00"
click at [1443, 343] on button "Refresh Rates" at bounding box center [1453, 338] width 94 height 27
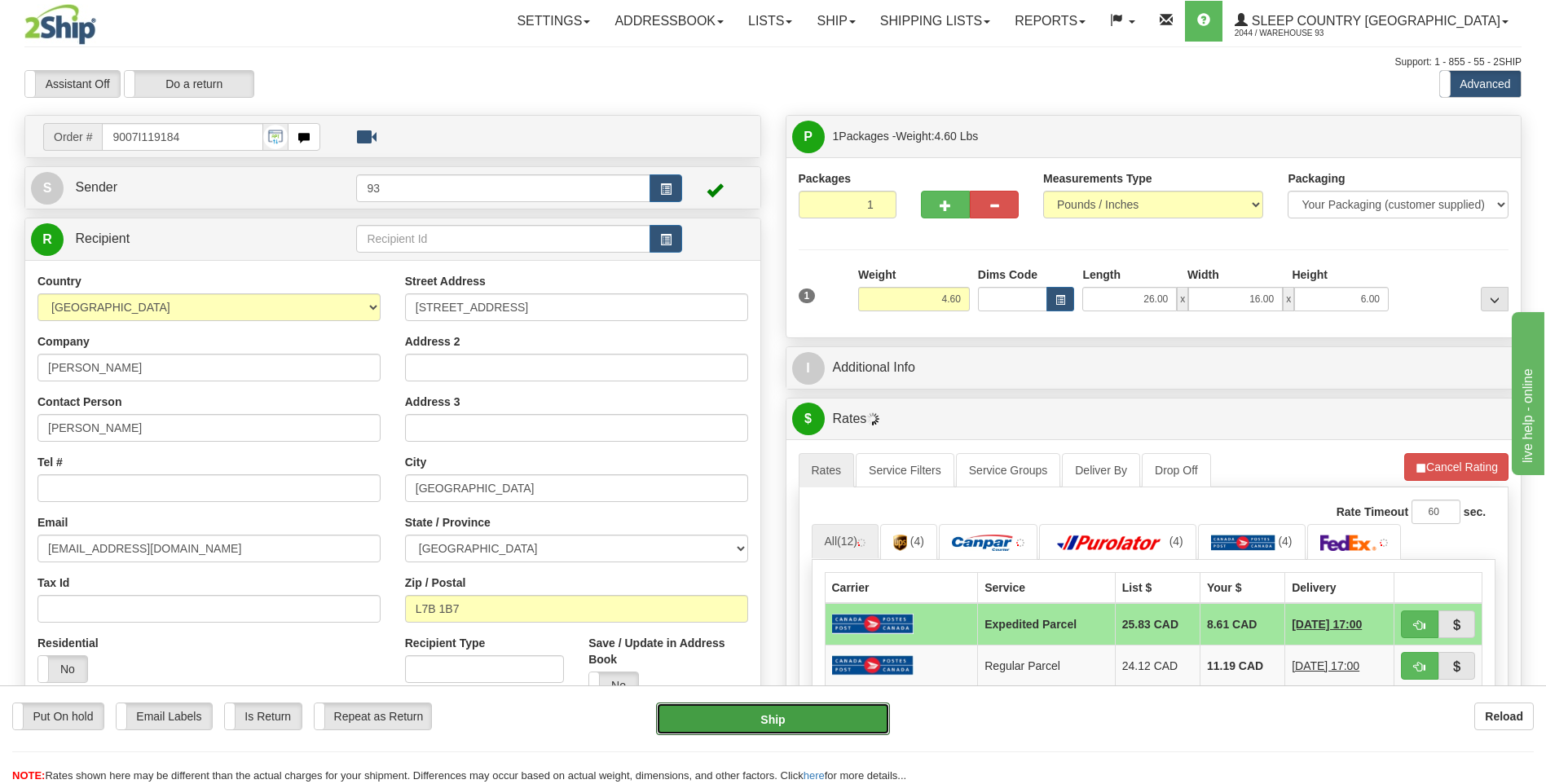
drag, startPoint x: 802, startPoint y: 717, endPoint x: 793, endPoint y: 643, distance: 74.5
click at [803, 716] on button "Ship" at bounding box center [772, 718] width 233 height 32
type input "DOM.EP"
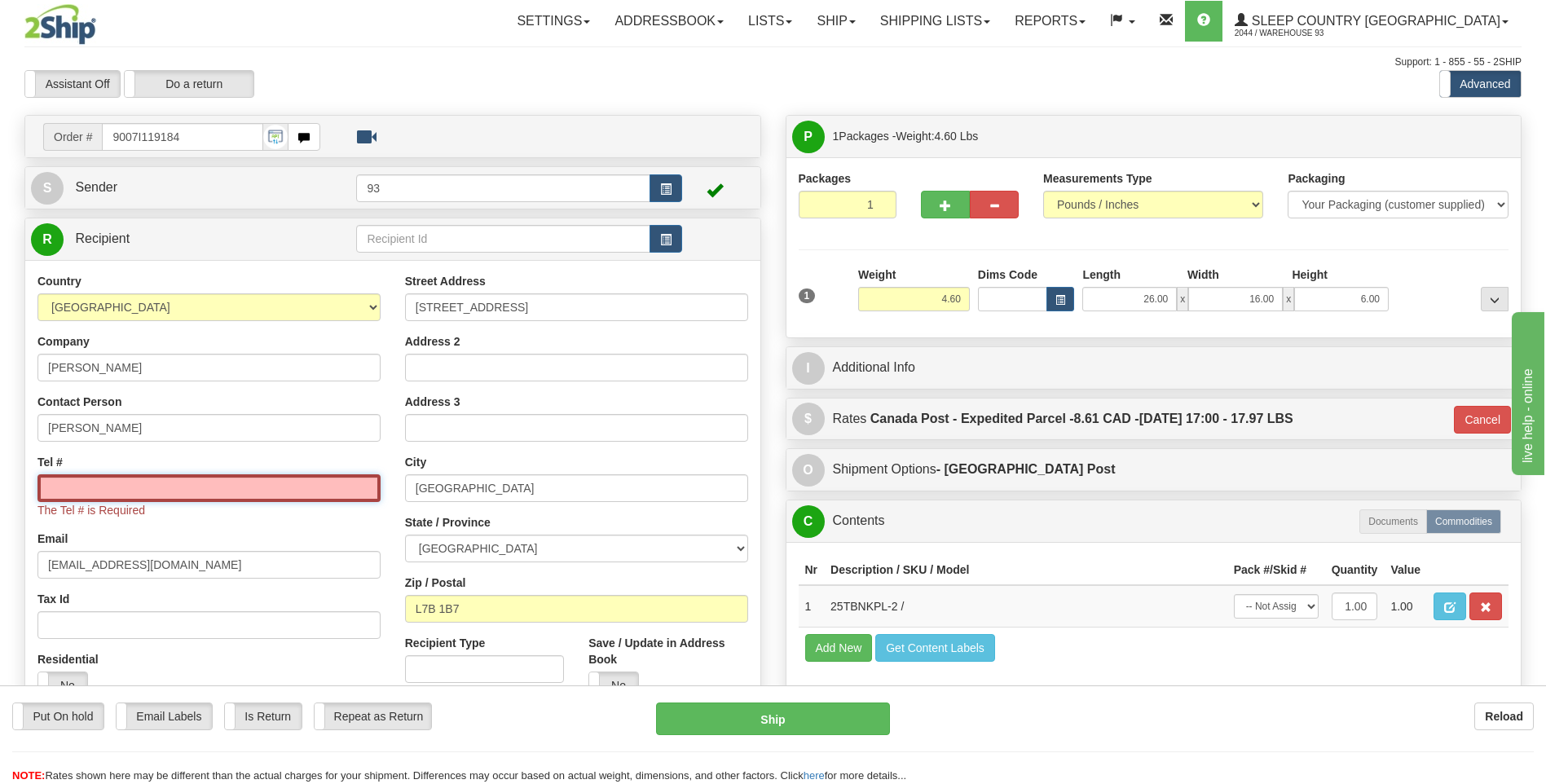
click at [241, 490] on input "Tel #" at bounding box center [209, 488] width 343 height 27
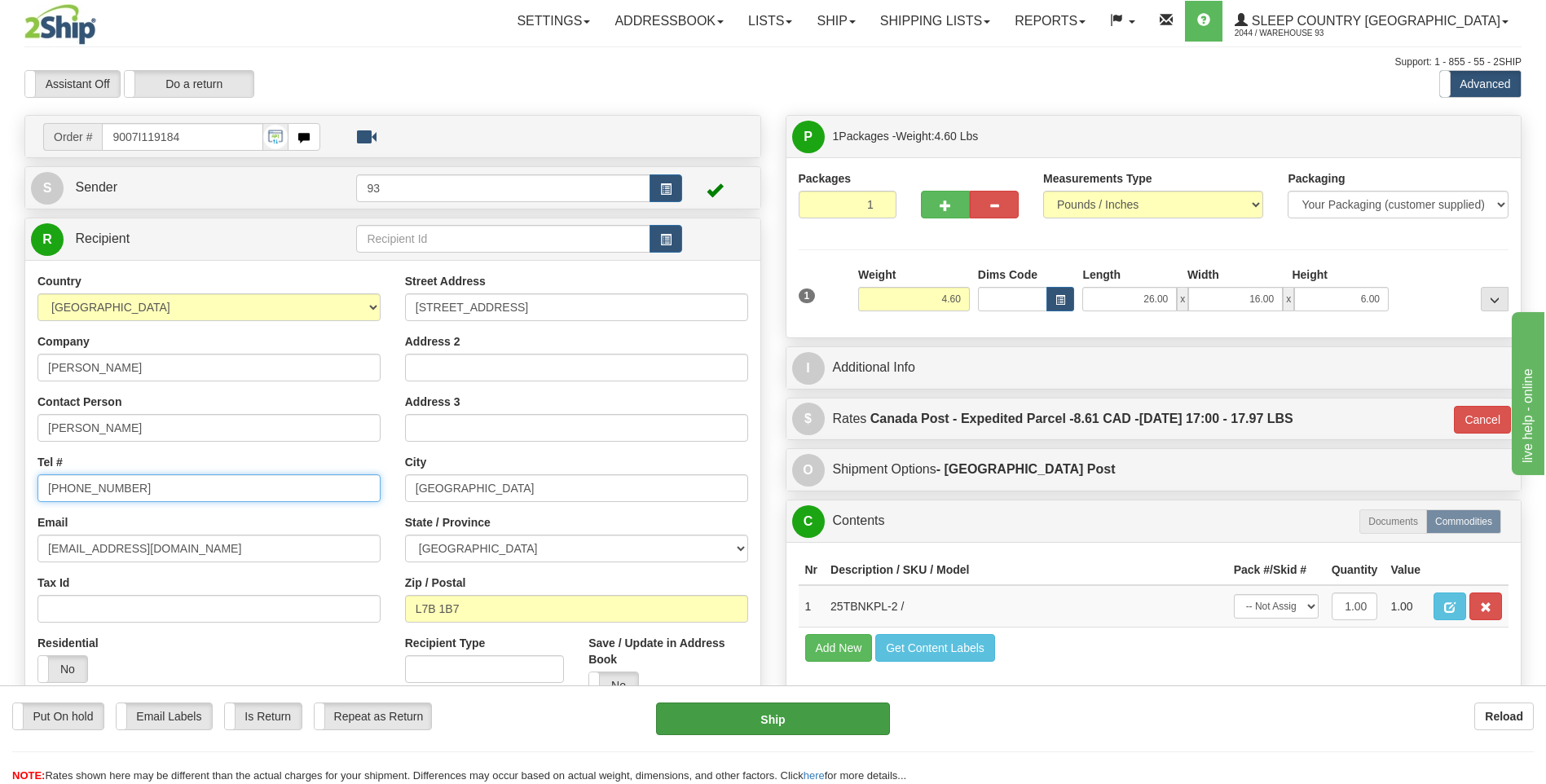
type input "416-435-9942"
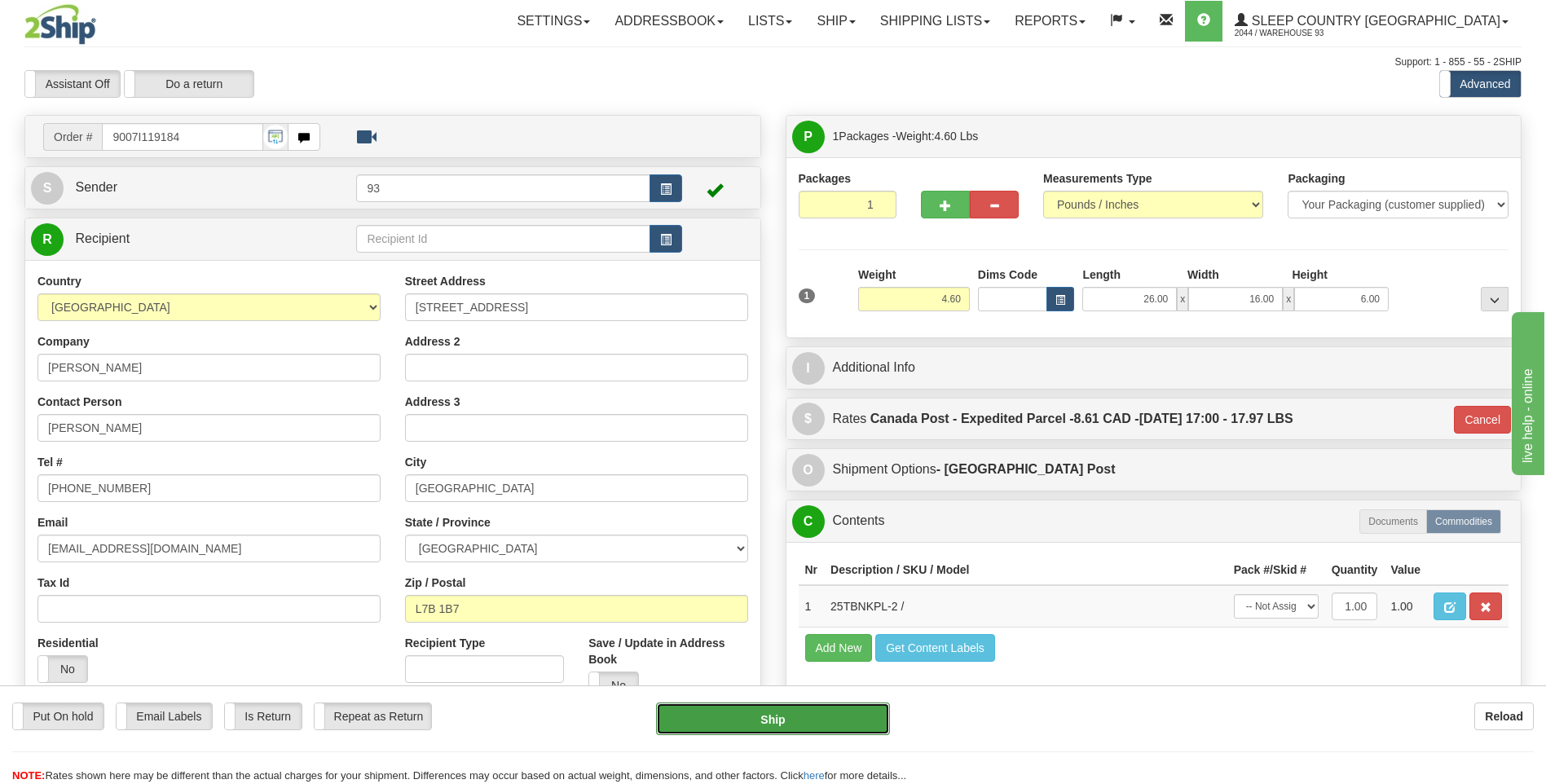
click at [783, 720] on button "Ship" at bounding box center [772, 718] width 233 height 32
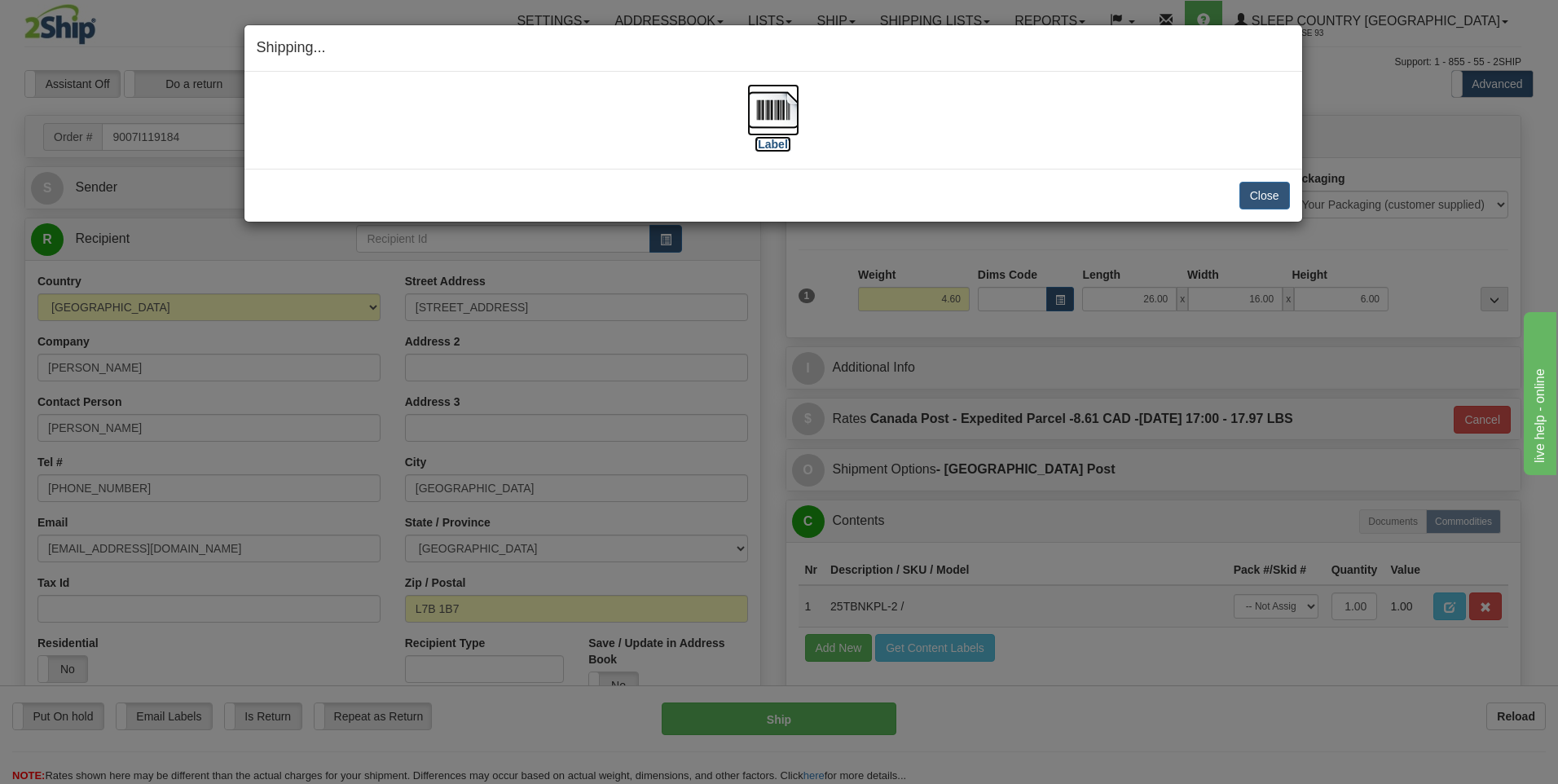
click at [786, 111] on img at bounding box center [773, 109] width 52 height 52
click at [1262, 197] on button "Close" at bounding box center [1265, 195] width 51 height 27
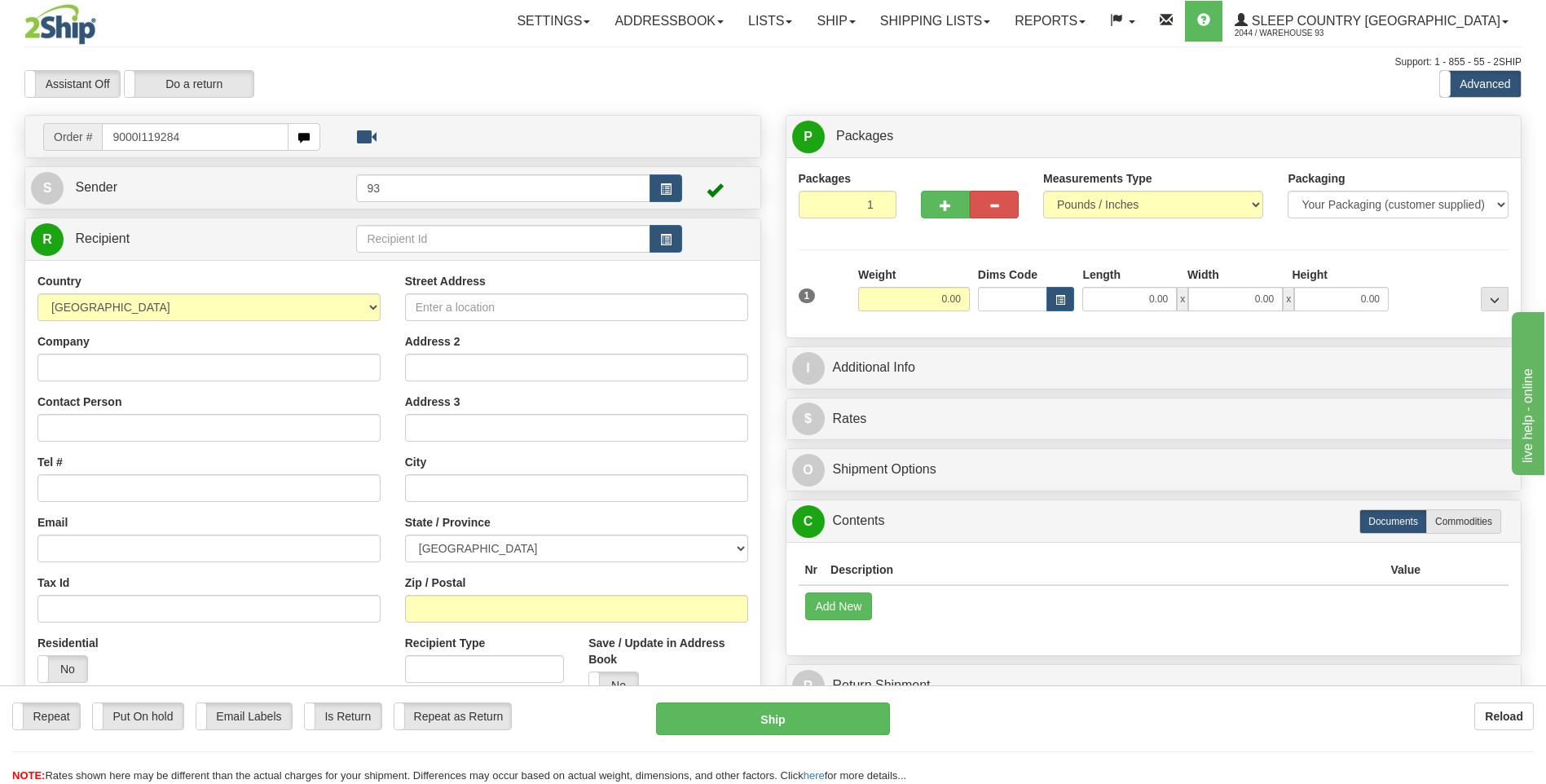
type input "9000I119284"
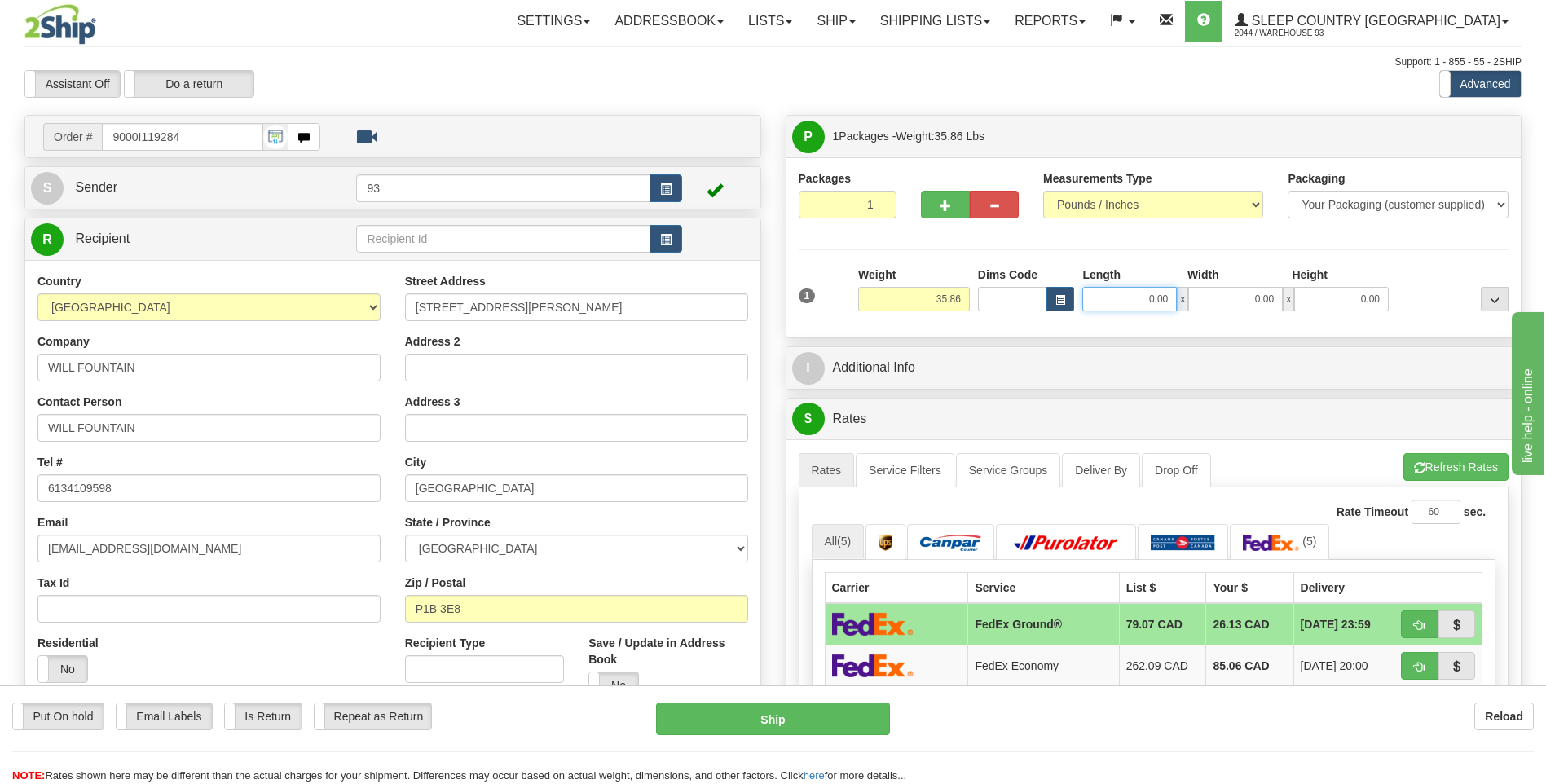
drag, startPoint x: 1139, startPoint y: 302, endPoint x: 1264, endPoint y: 304, distance: 125.0
click at [1264, 304] on div "0.00 x 0.00 x 0.00" at bounding box center [1235, 298] width 306 height 24
type input "40.00"
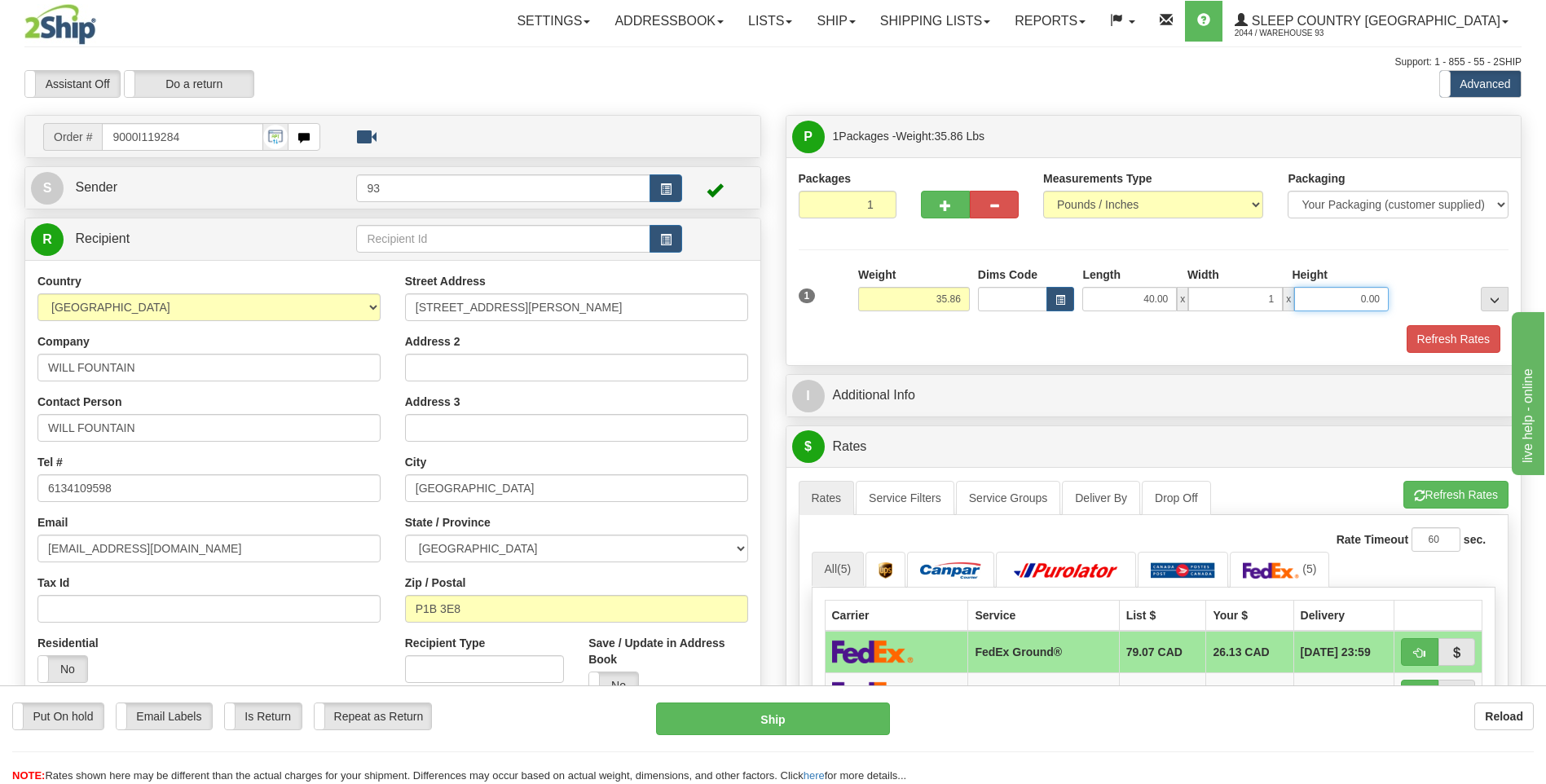
type input "1.00"
type input "81.00"
drag, startPoint x: 1274, startPoint y: 292, endPoint x: 1363, endPoint y: 305, distance: 89.9
click at [1362, 305] on div "40.00 x 1.00 x 81.00" at bounding box center [1235, 298] width 306 height 24
type input "18.00"
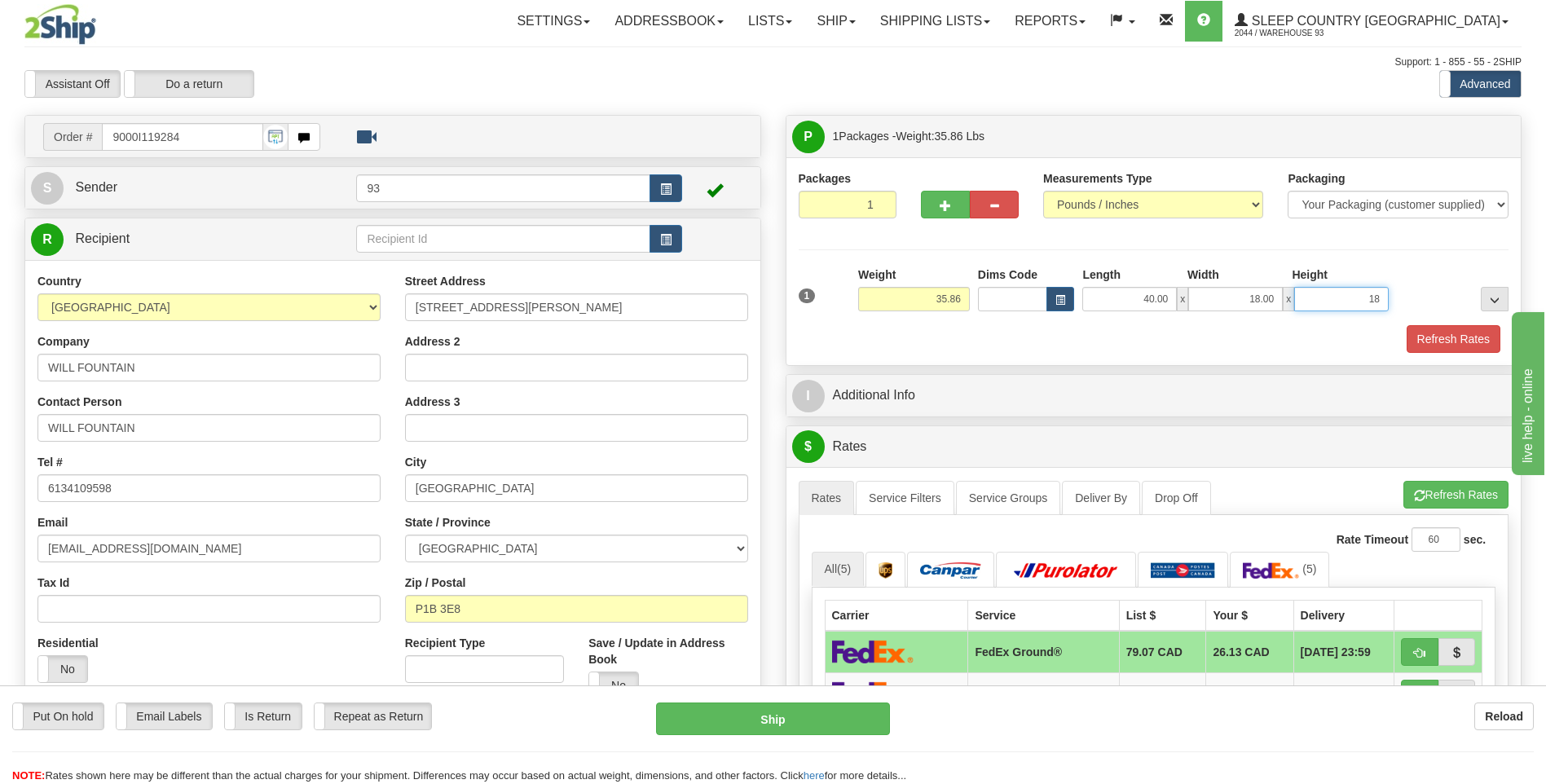
type input "18.00"
click at [1462, 332] on button "Refresh Rates" at bounding box center [1453, 338] width 94 height 27
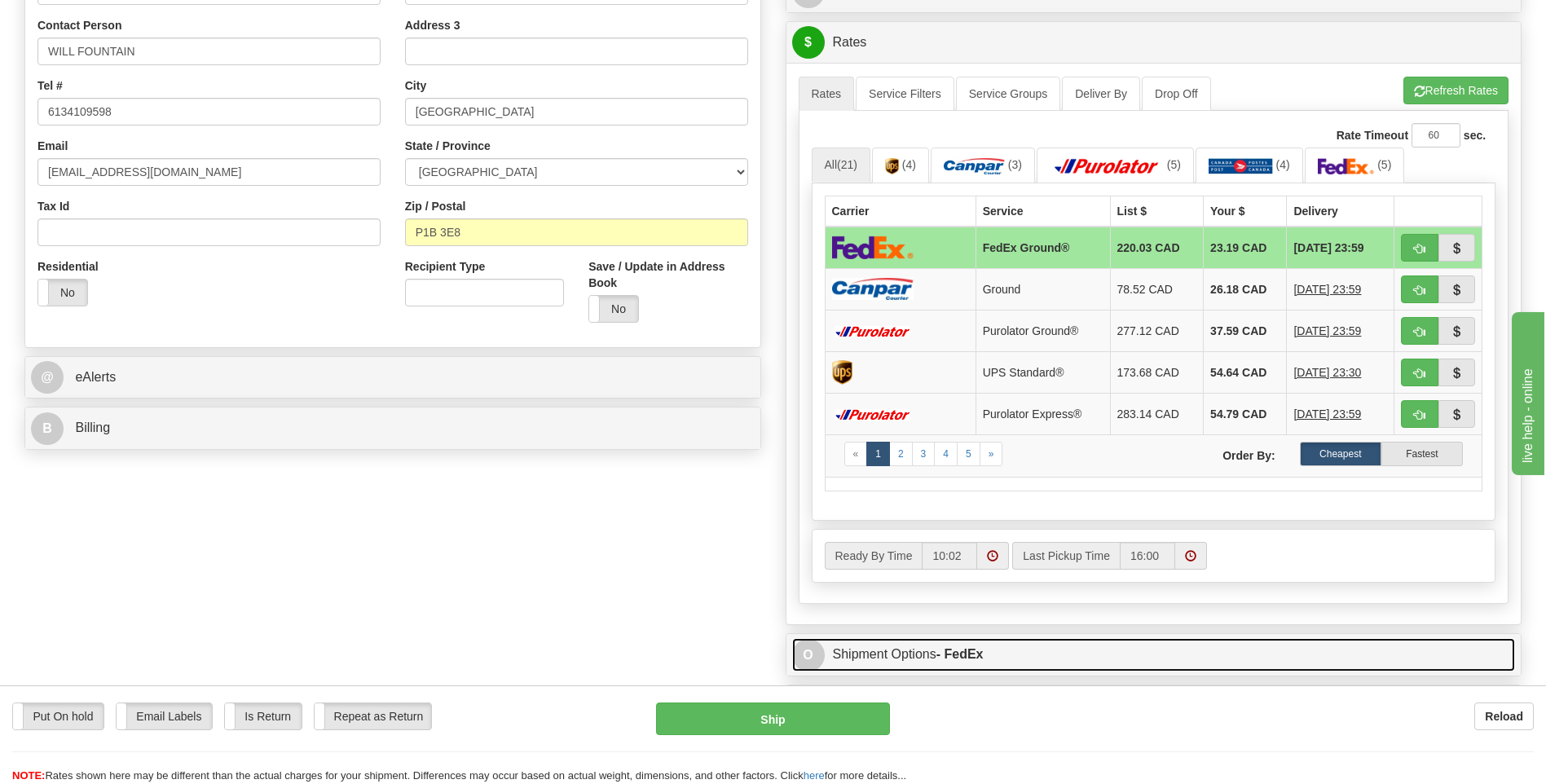
scroll to position [570, 0]
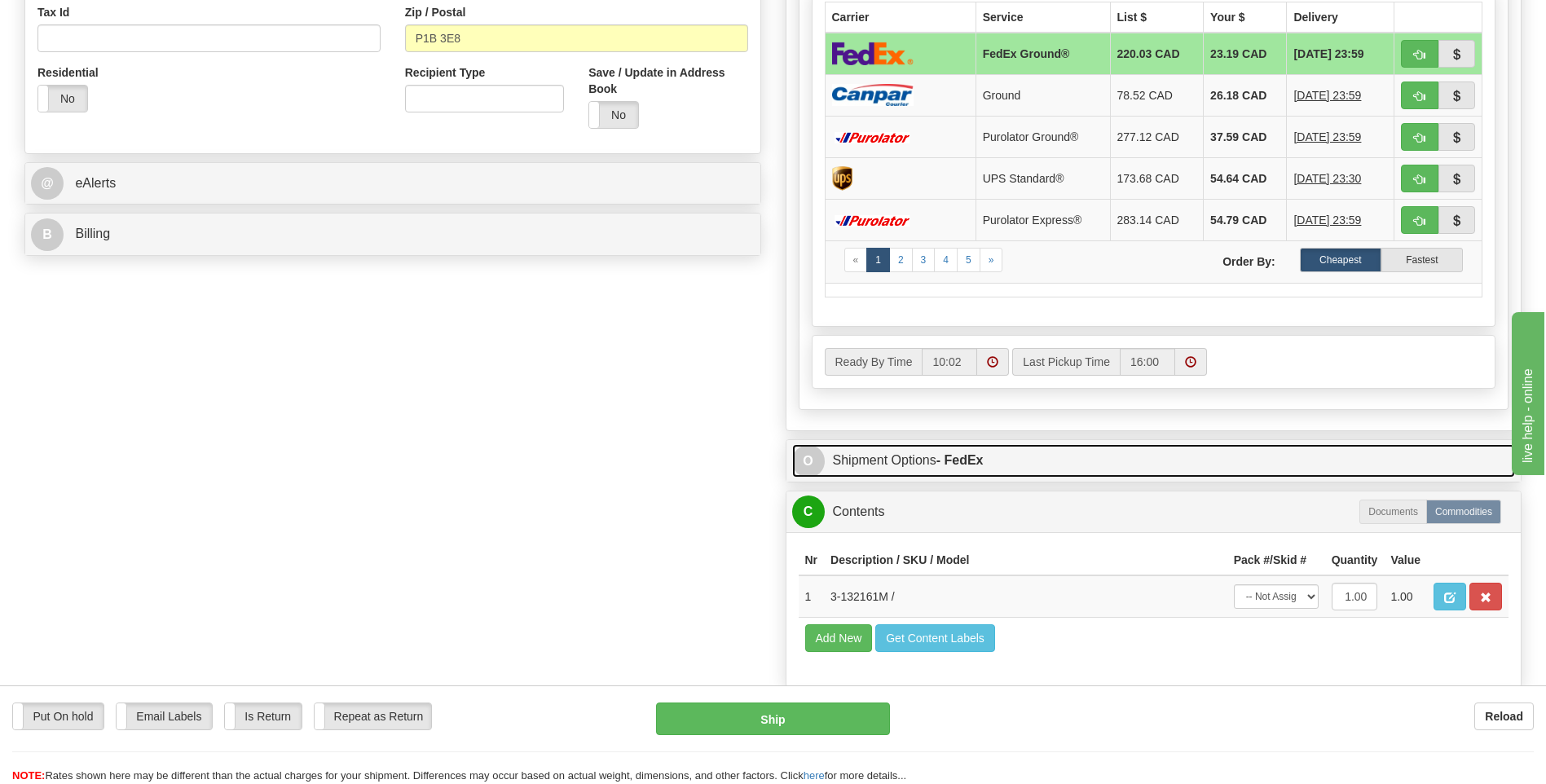
click at [824, 454] on link "O Shipment Options - FedEx" at bounding box center [1154, 460] width 724 height 33
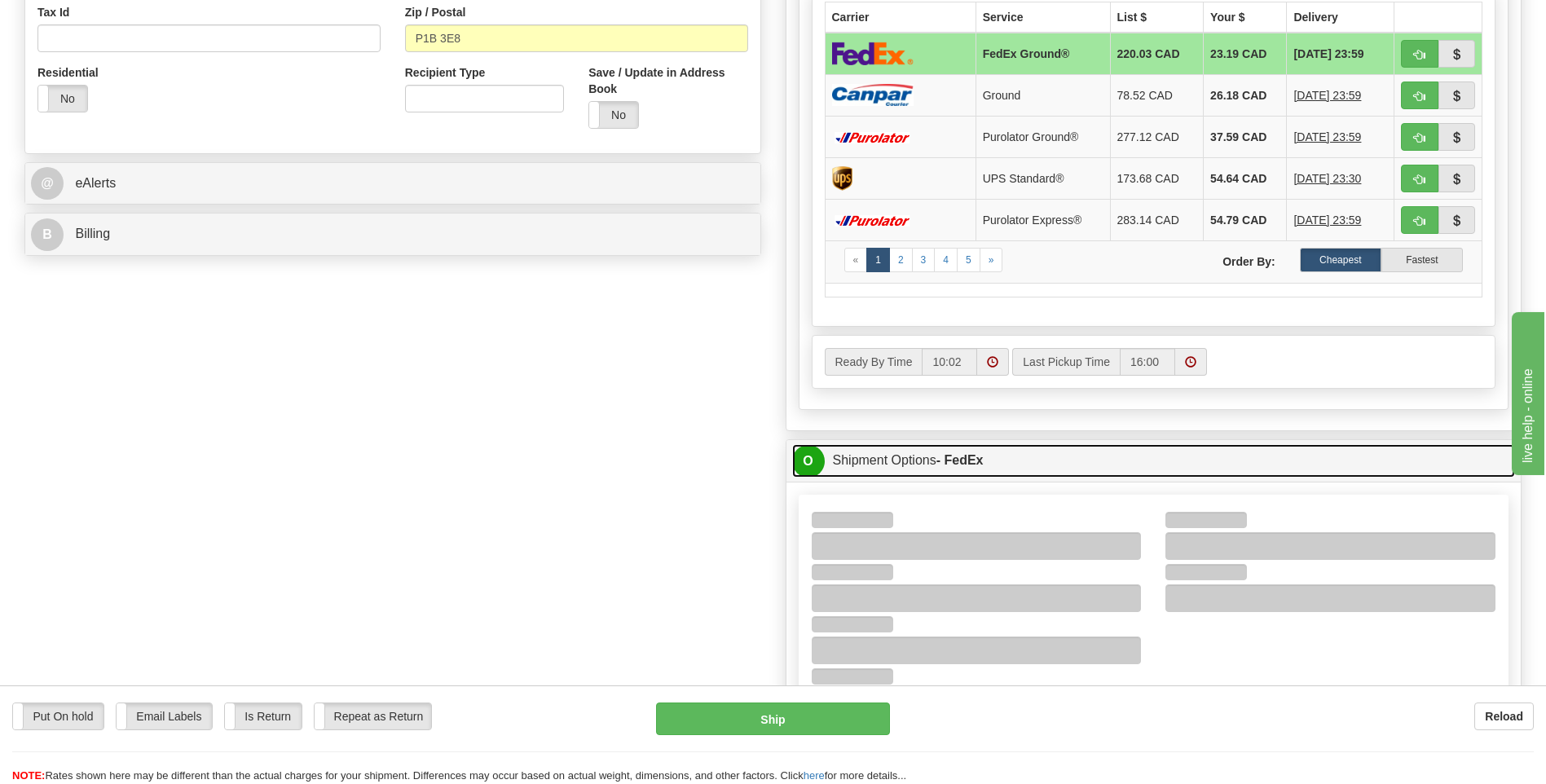
click at [814, 453] on span "O" at bounding box center [808, 460] width 32 height 32
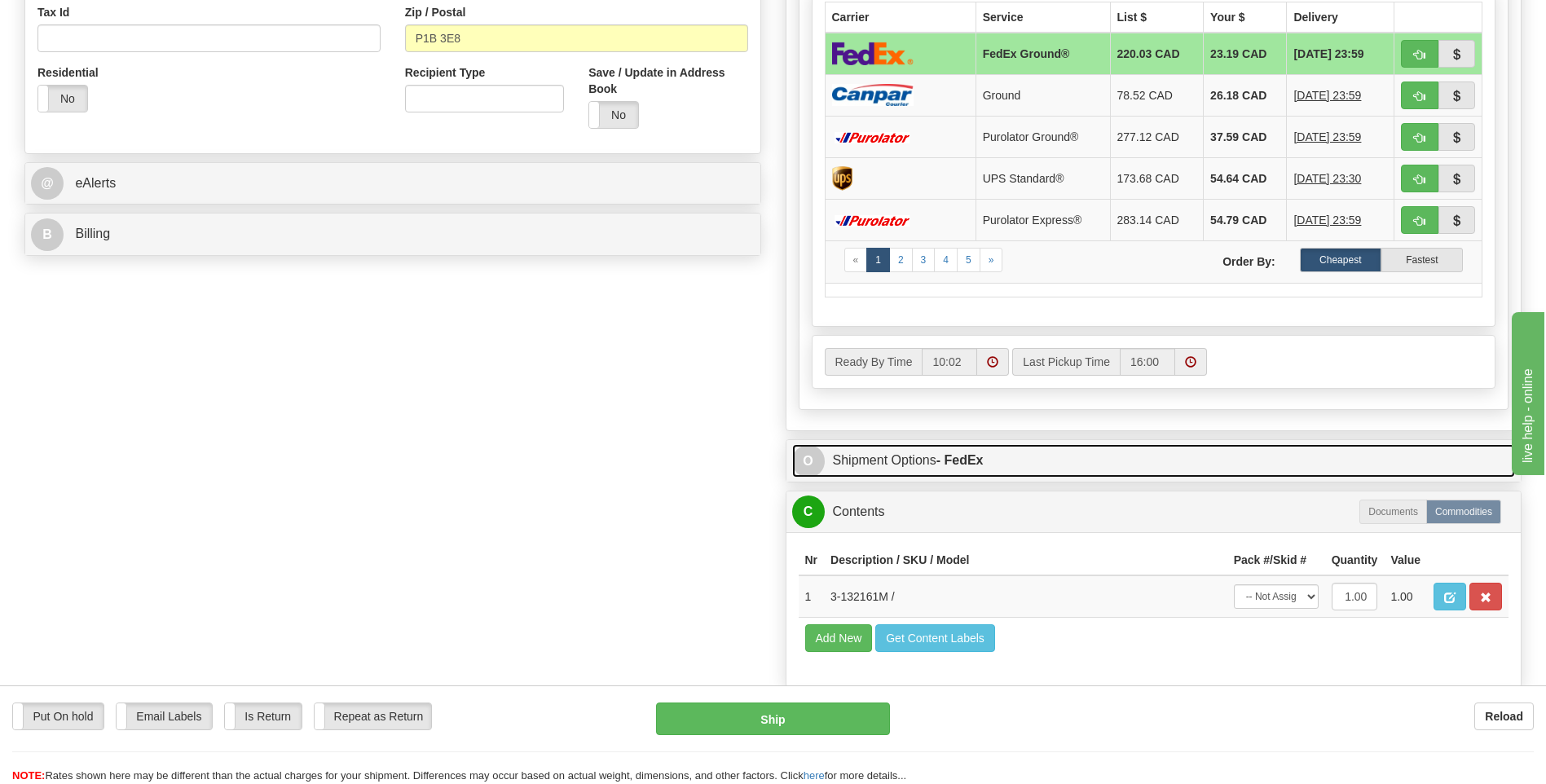
click at [814, 453] on span "O" at bounding box center [808, 460] width 32 height 32
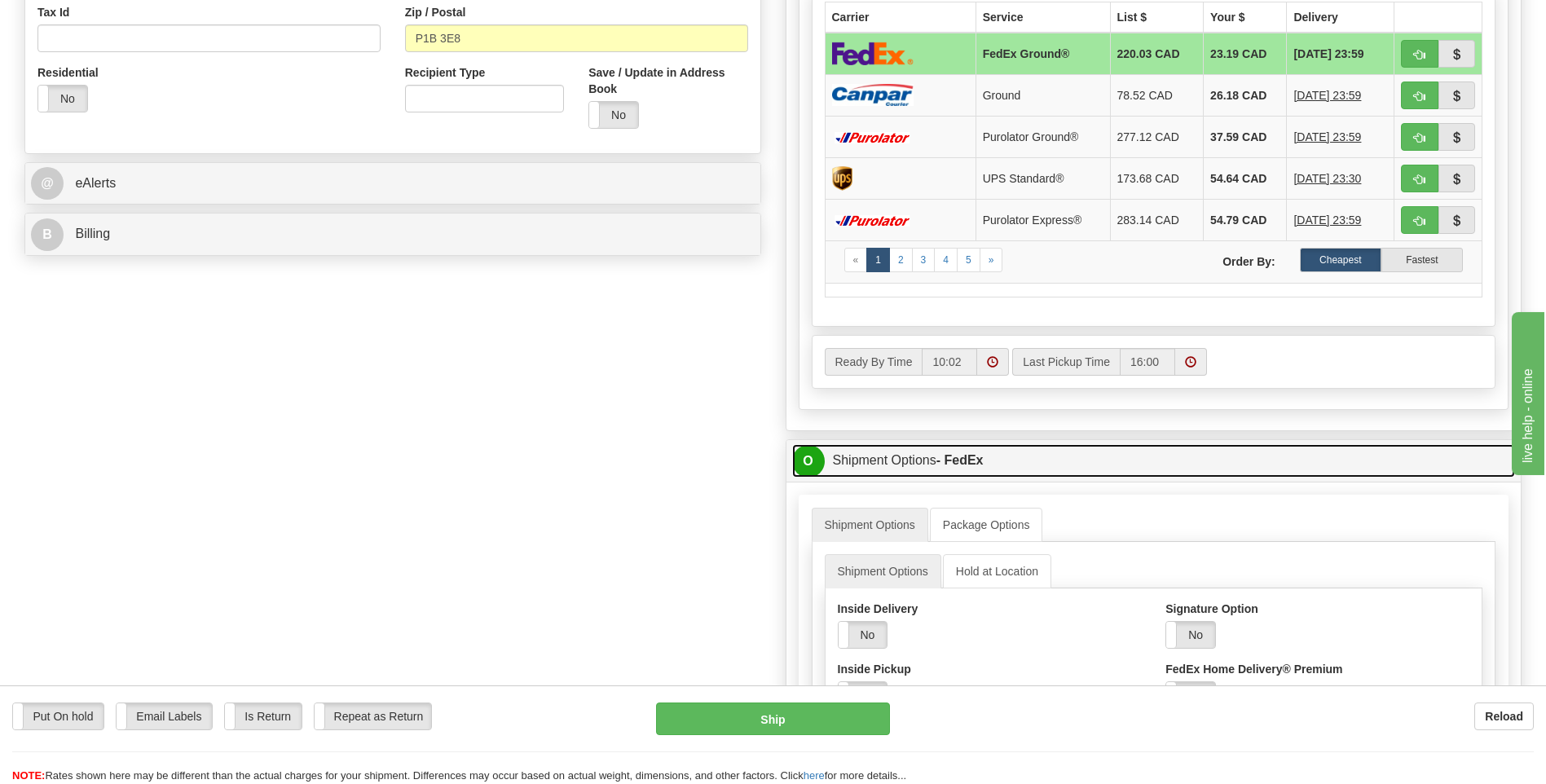
click at [811, 459] on span "O" at bounding box center [808, 460] width 32 height 32
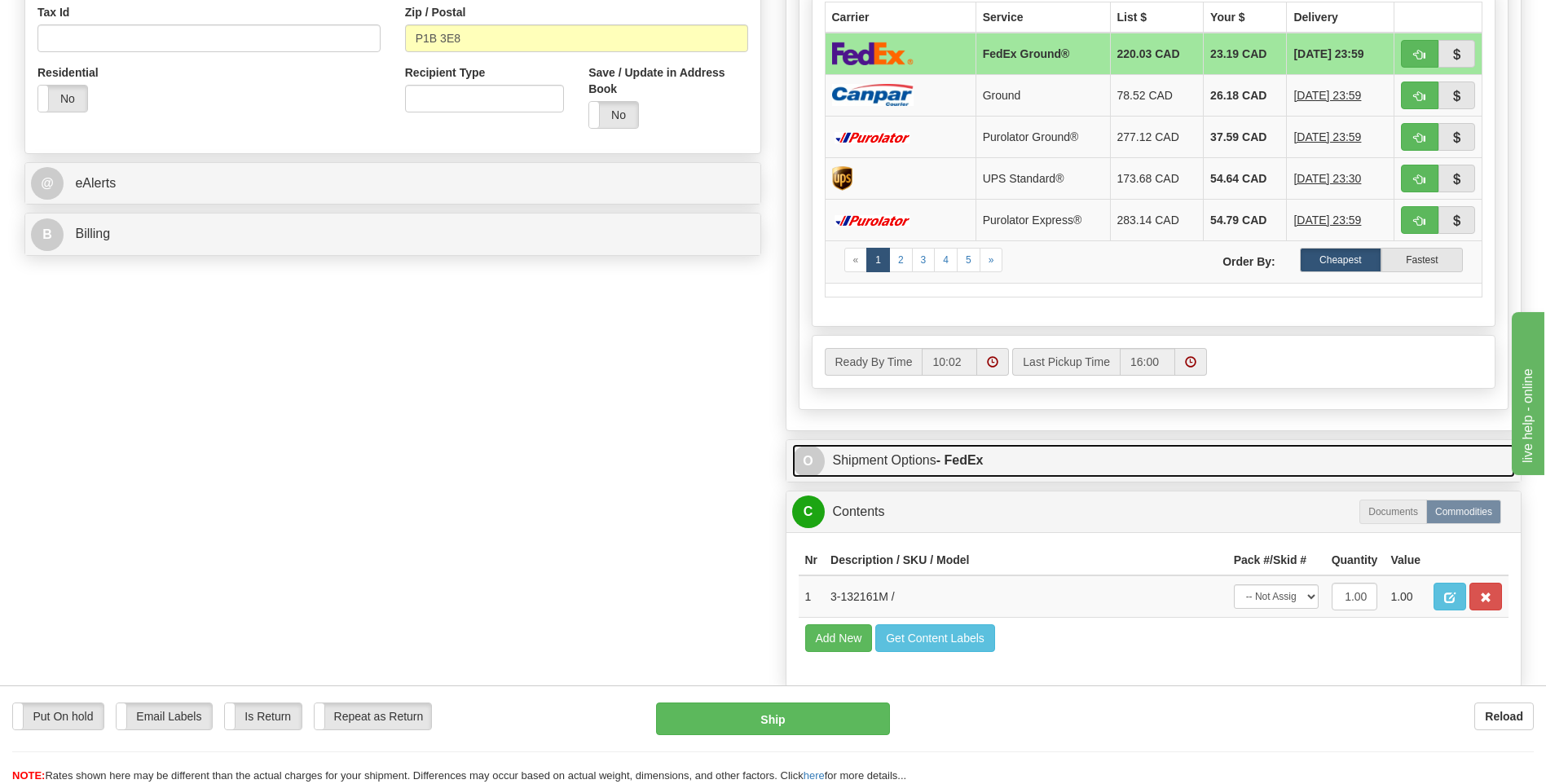
click at [814, 450] on span "O" at bounding box center [808, 460] width 32 height 32
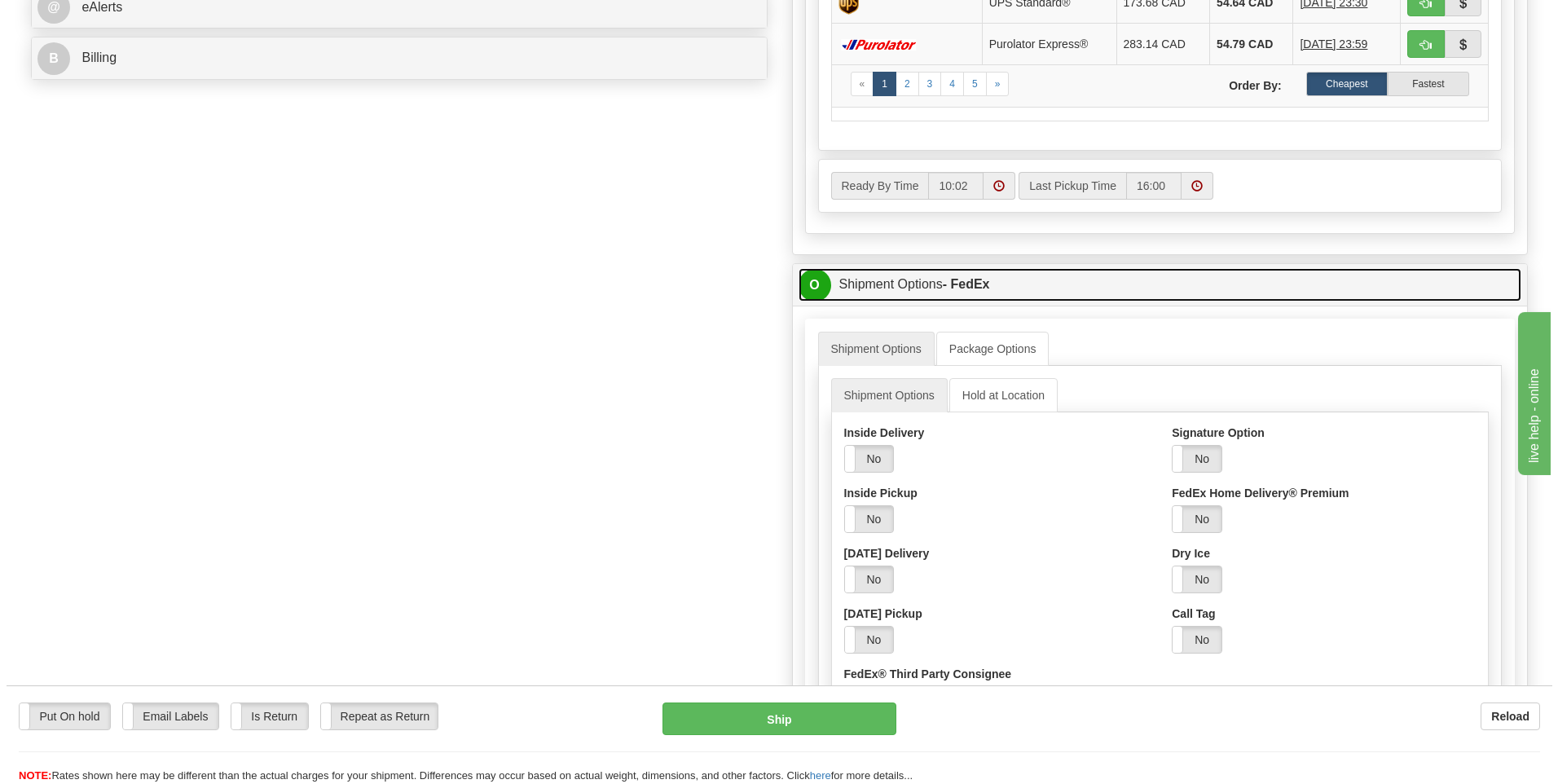
scroll to position [814, 0]
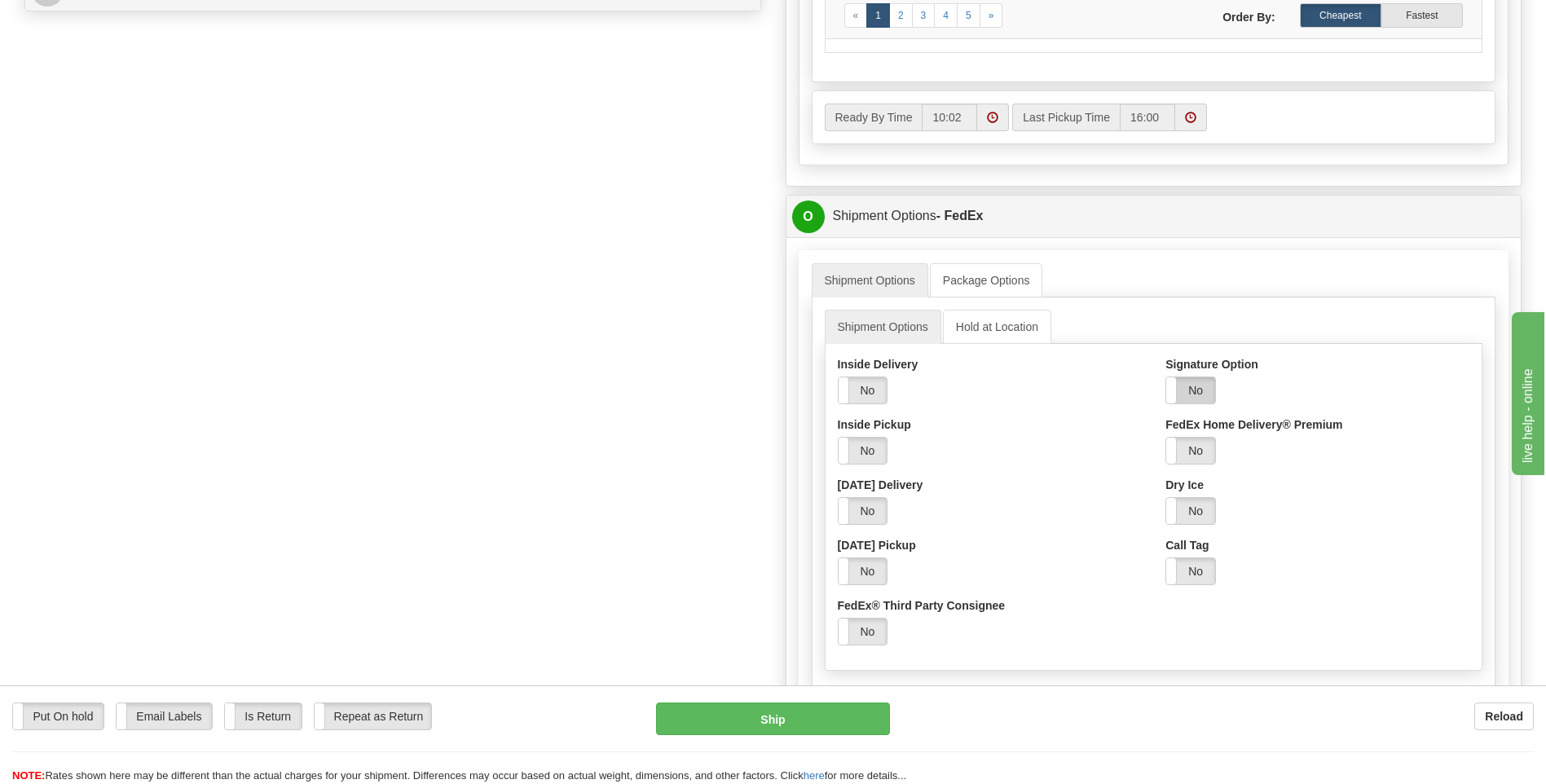
click at [1194, 385] on label "No" at bounding box center [1190, 390] width 49 height 26
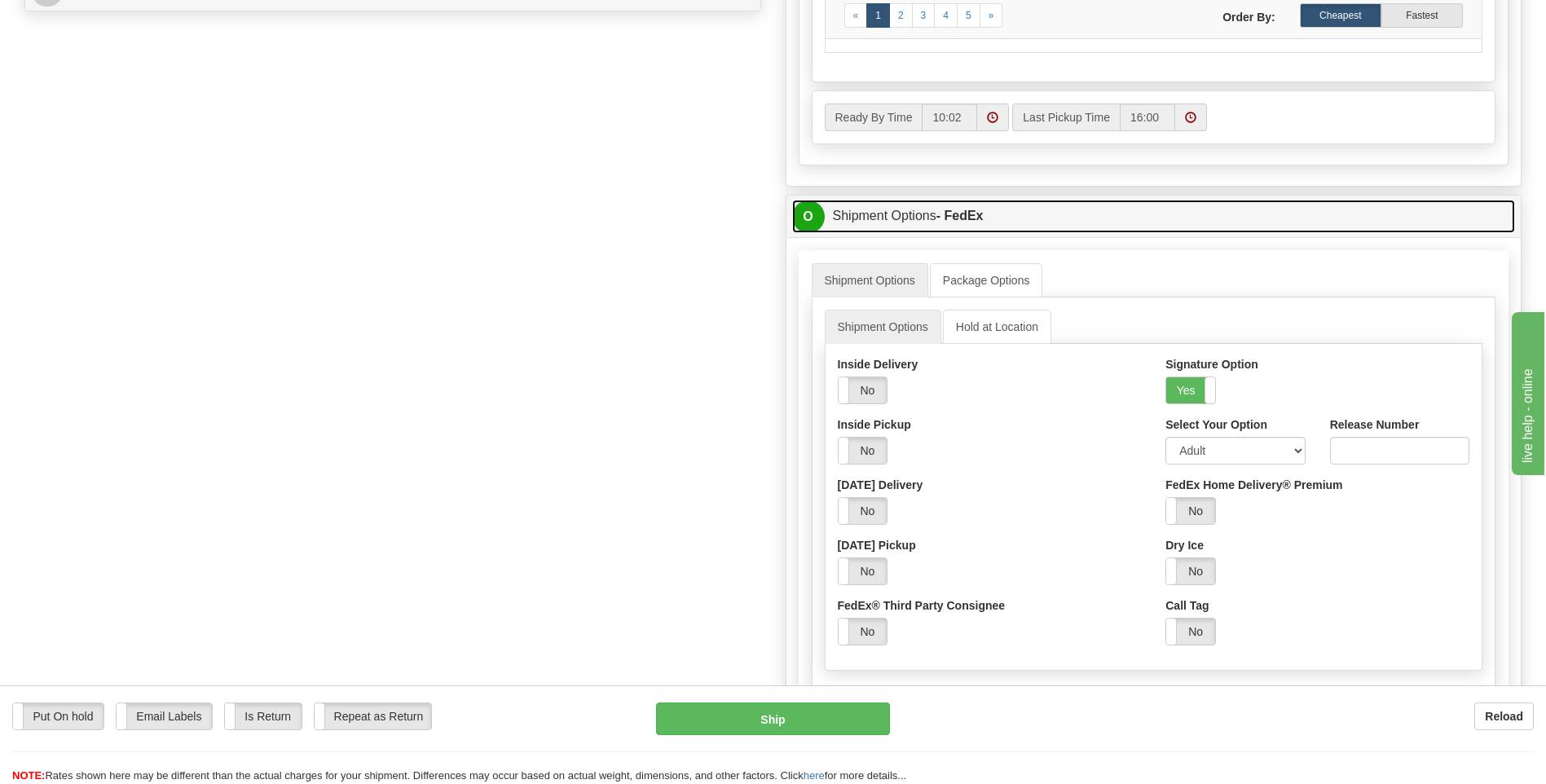
click at [811, 211] on span "O" at bounding box center [808, 216] width 32 height 32
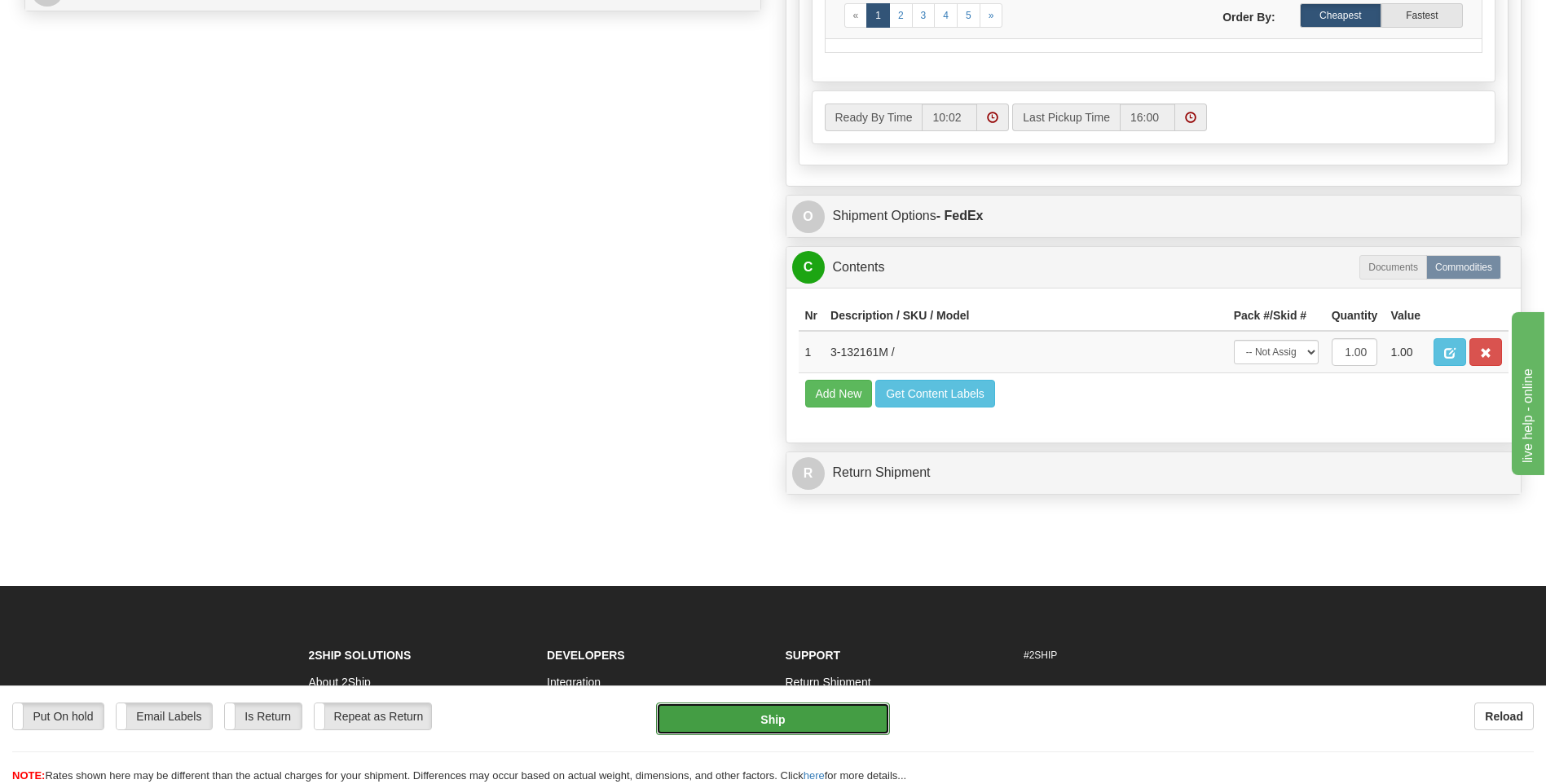
click at [797, 716] on button "Ship" at bounding box center [772, 718] width 233 height 32
type input "92"
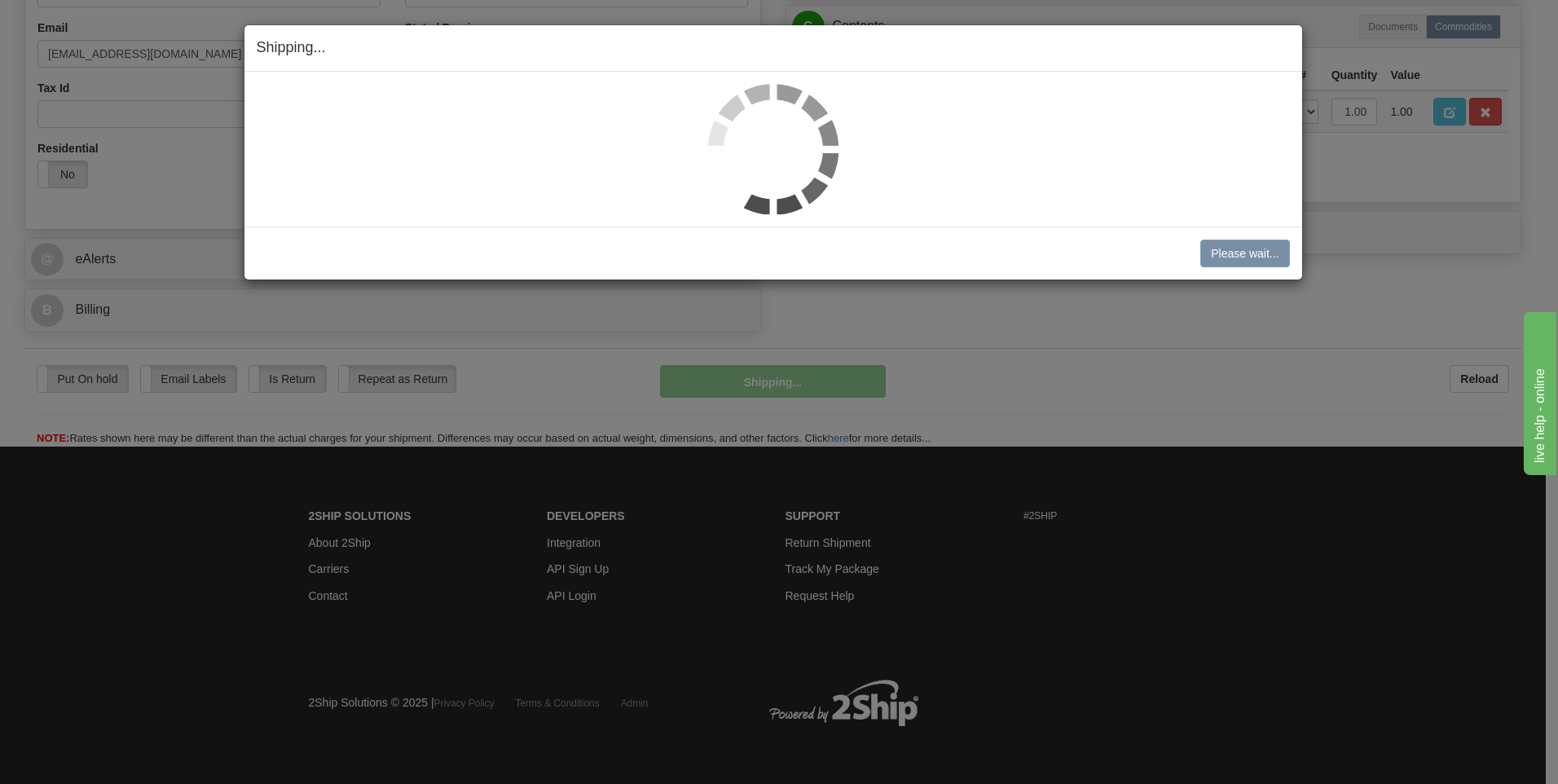
scroll to position [495, 0]
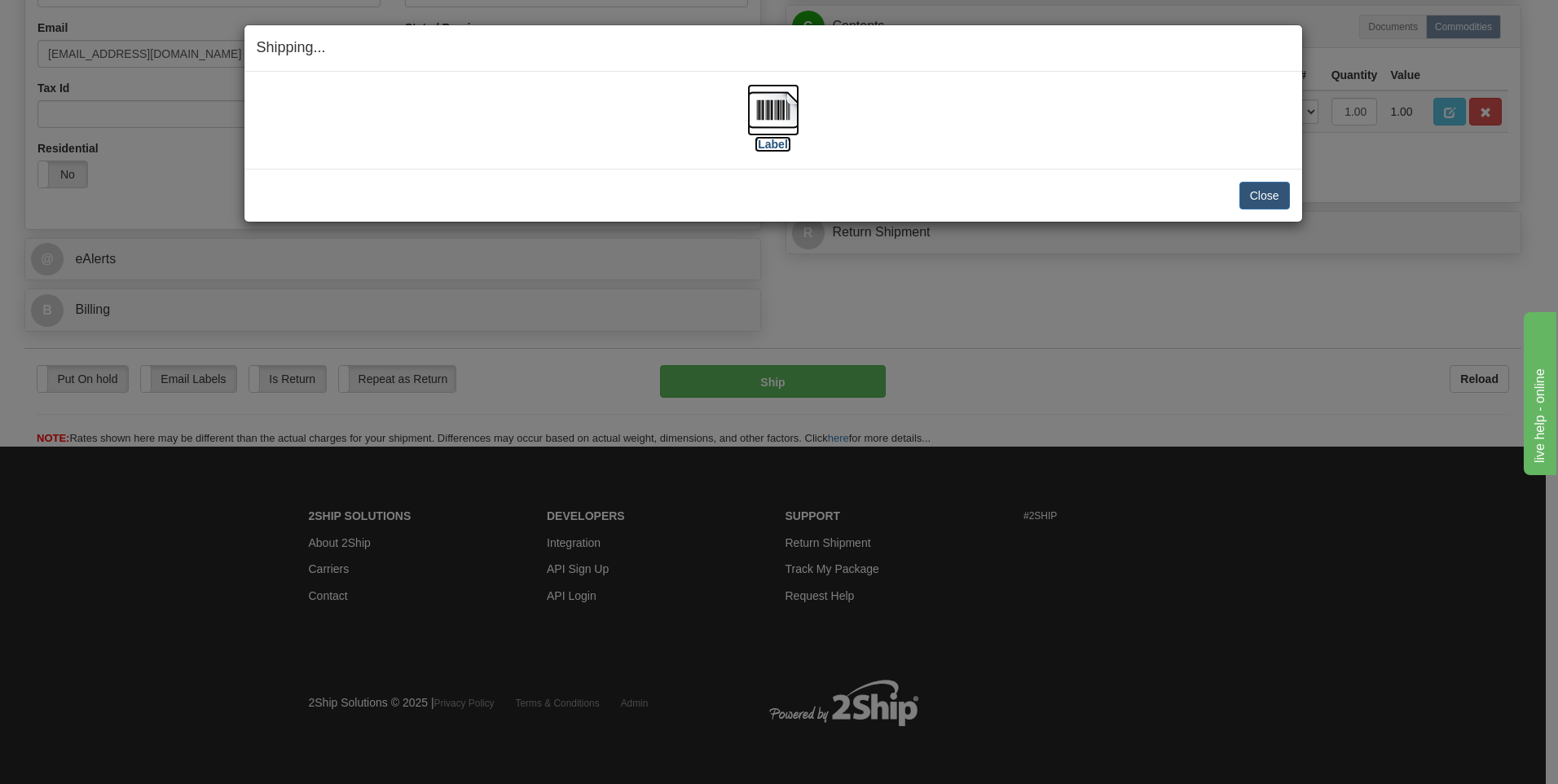
click at [779, 116] on img at bounding box center [773, 109] width 52 height 52
click at [1270, 196] on button "Close" at bounding box center [1265, 195] width 51 height 27
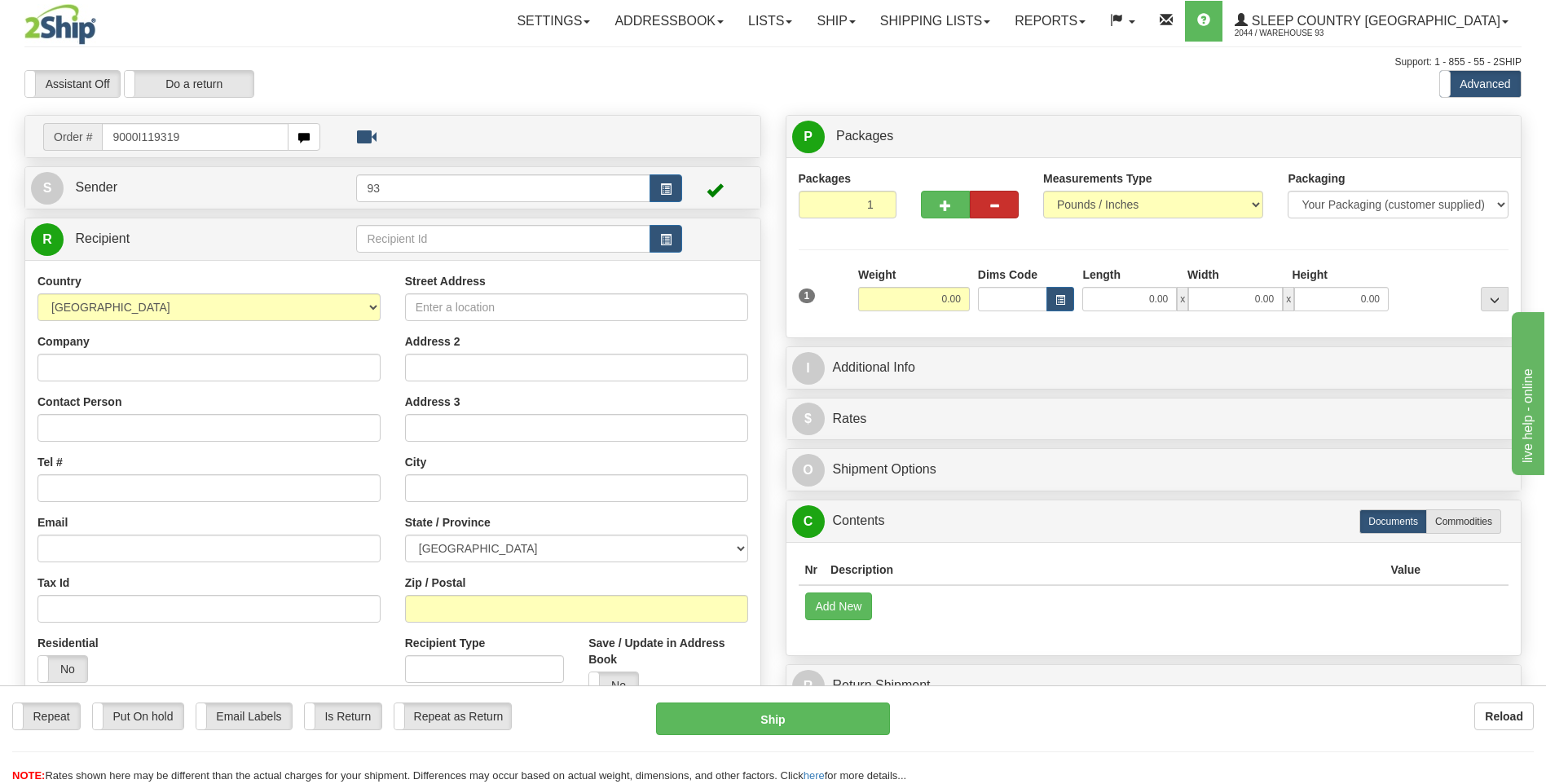
type input "9000I119319"
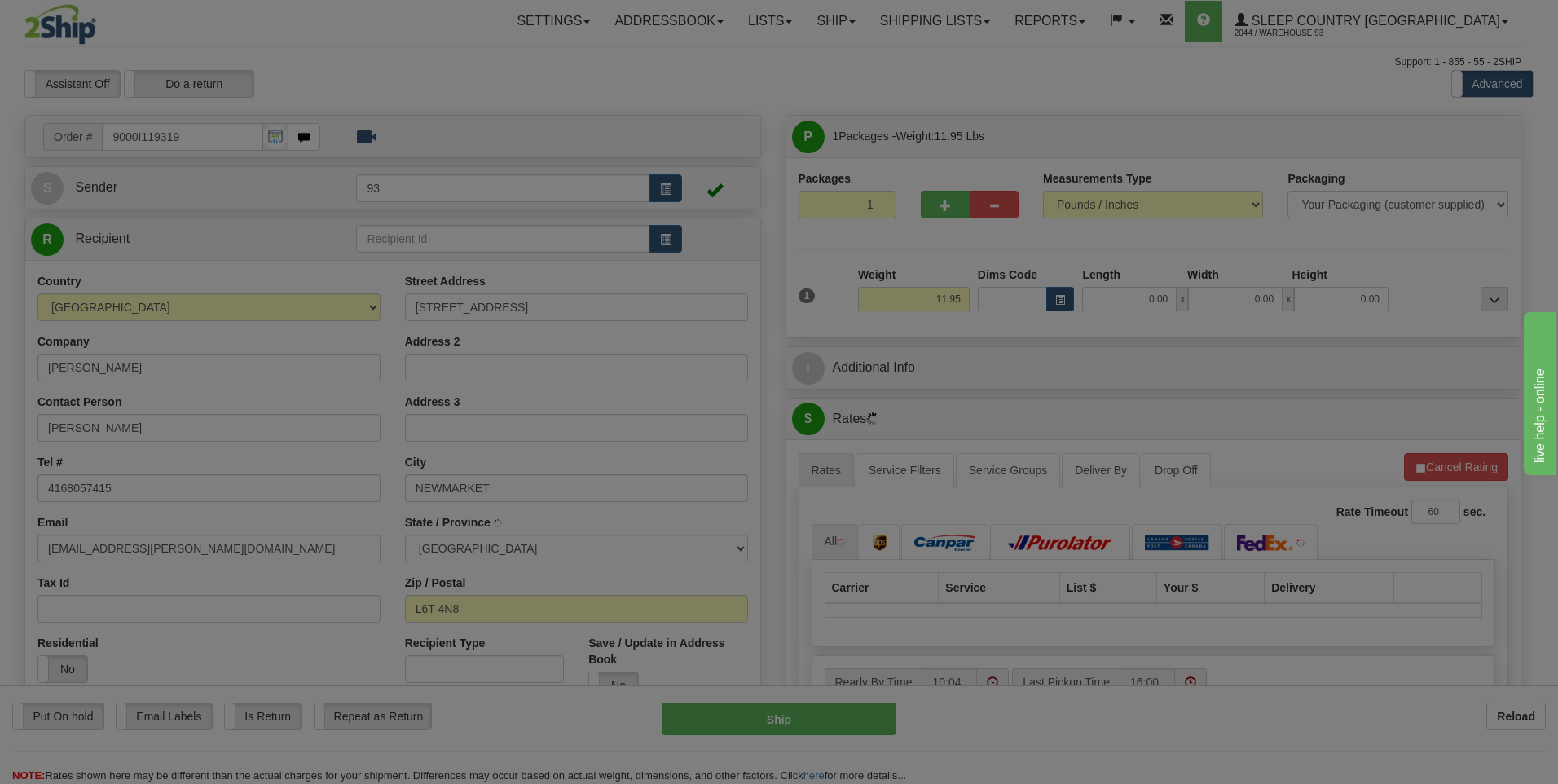
type input "BRAMPTON"
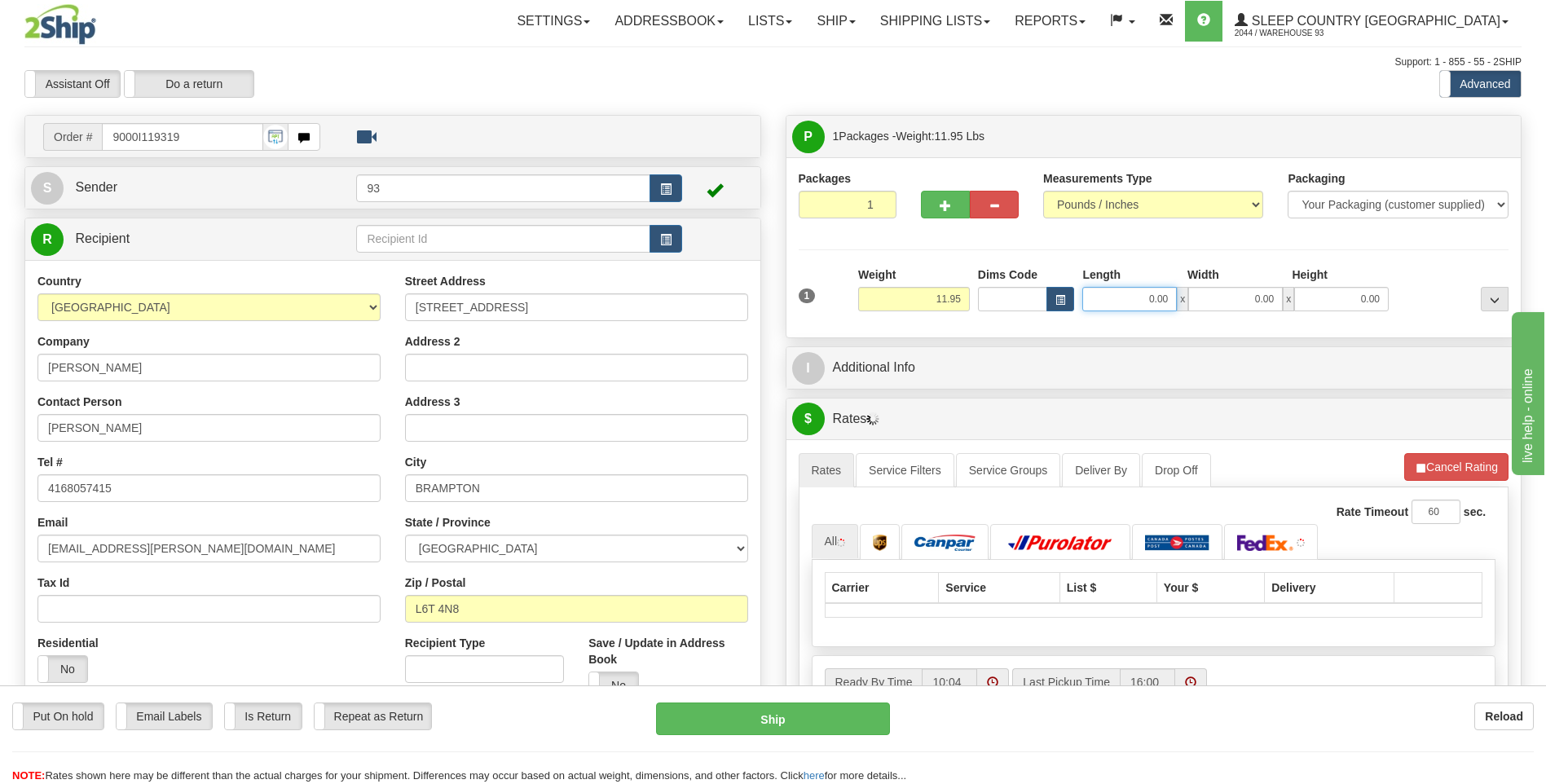
drag, startPoint x: 1144, startPoint y: 298, endPoint x: 1233, endPoint y: 314, distance: 90.4
click at [1226, 302] on div "0.00 x 0.00 x 0.00" at bounding box center [1235, 298] width 306 height 24
type input "18.00"
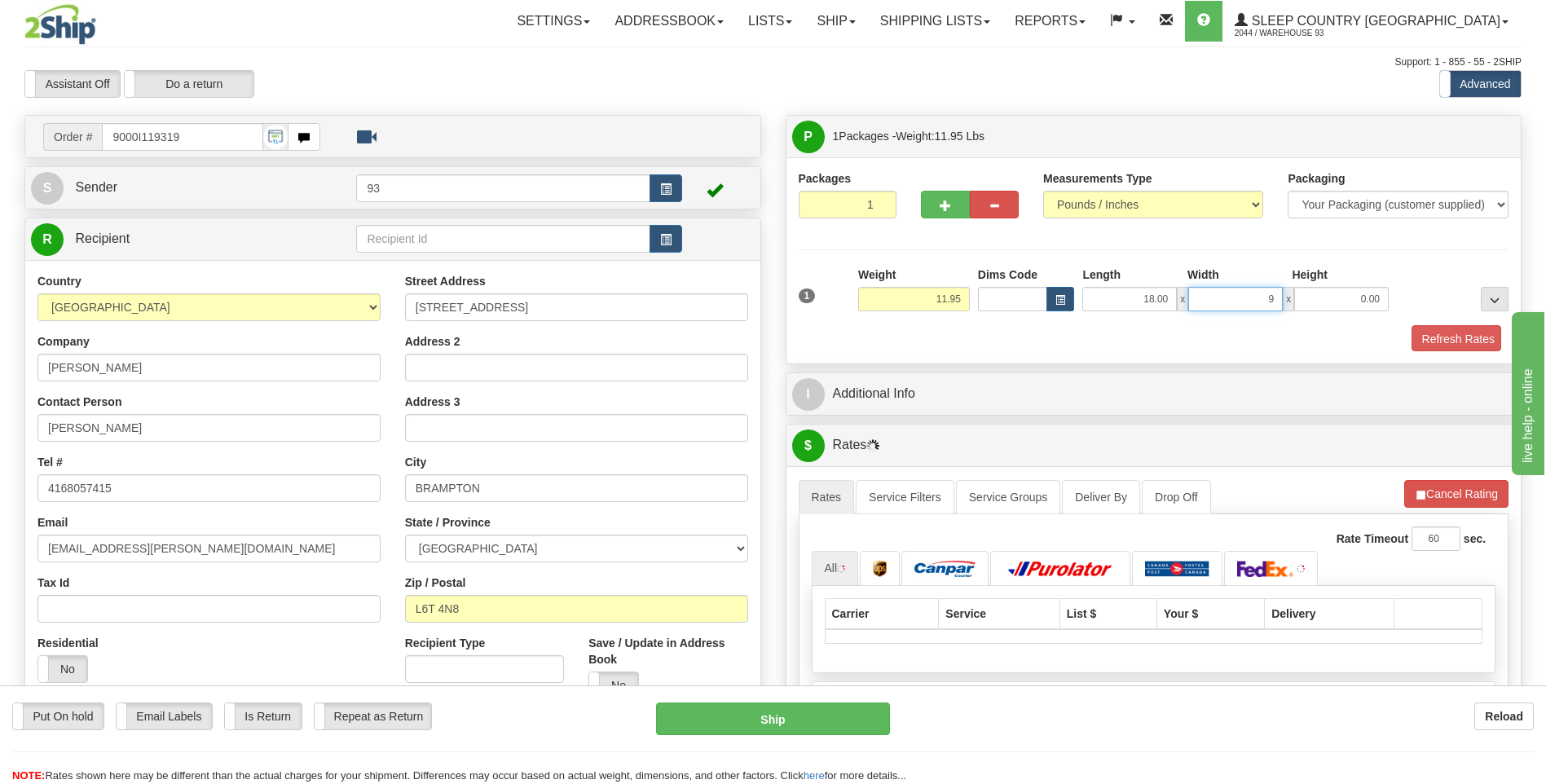
type input "9.00"
type input "9"
type input "9.00"
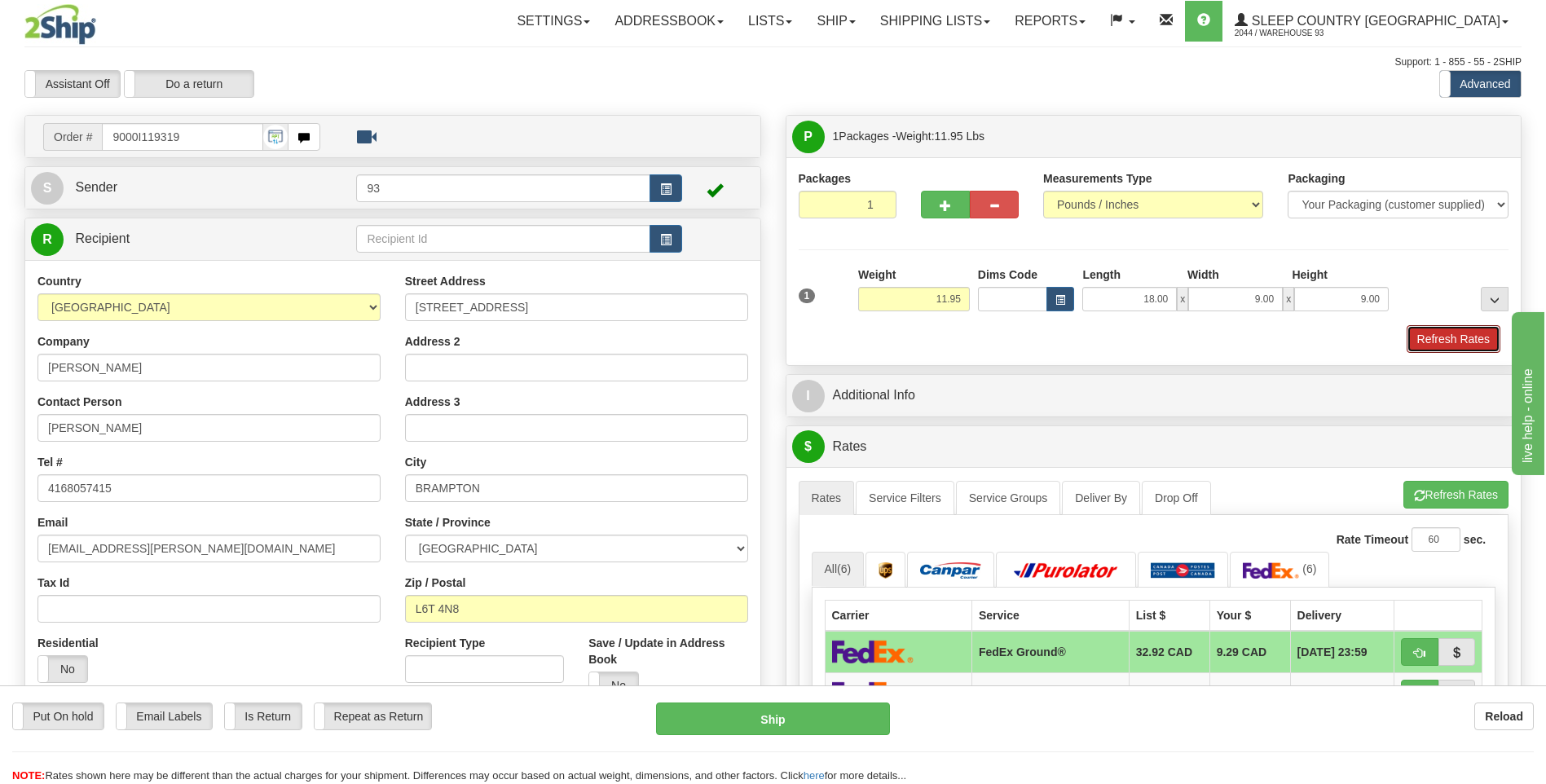
drag, startPoint x: 1437, startPoint y: 329, endPoint x: 1426, endPoint y: 320, distance: 14.2
click at [1428, 321] on div "1 Weight 11.95 Dims Code" at bounding box center [1154, 309] width 710 height 87
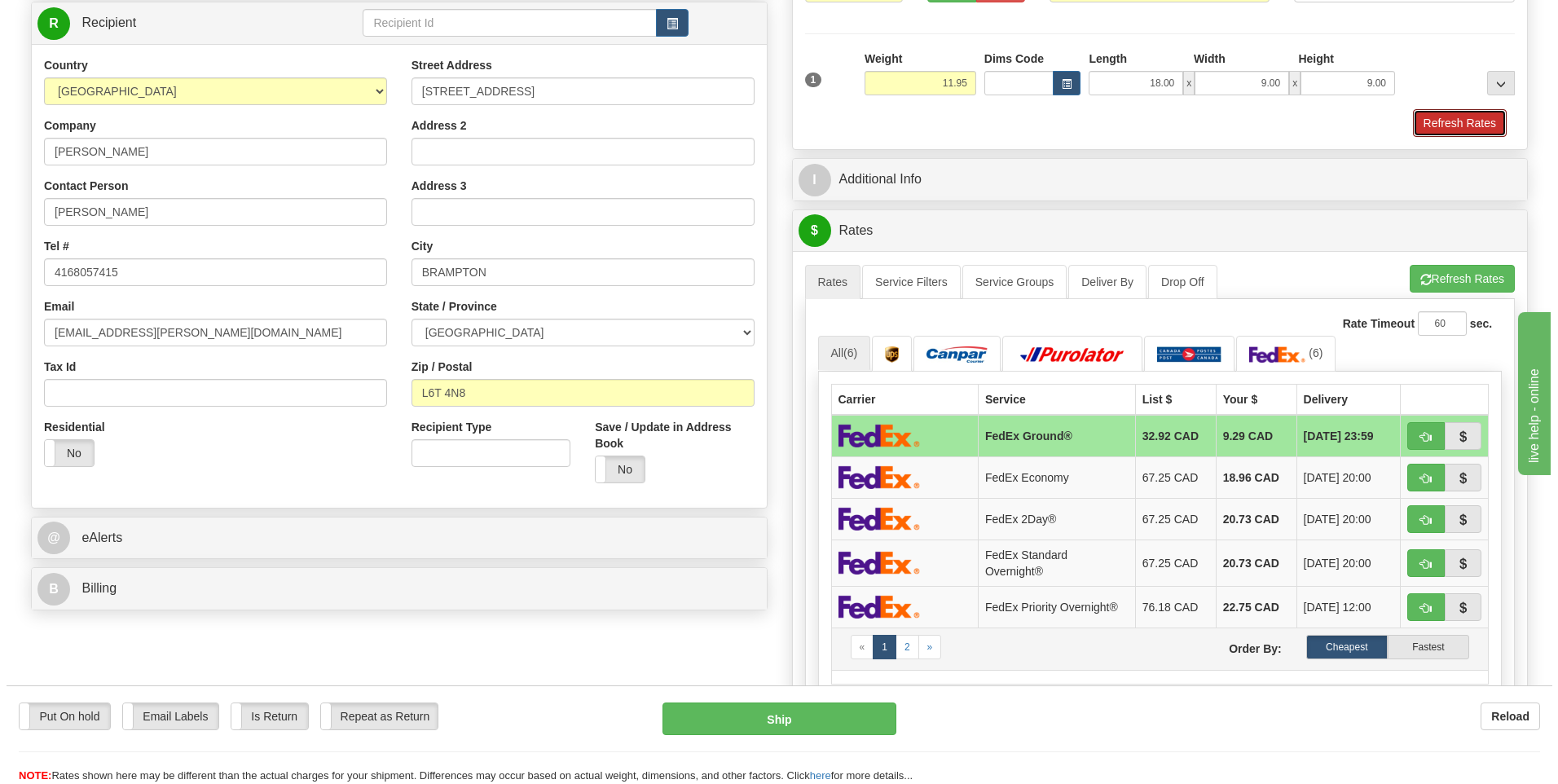
scroll to position [245, 0]
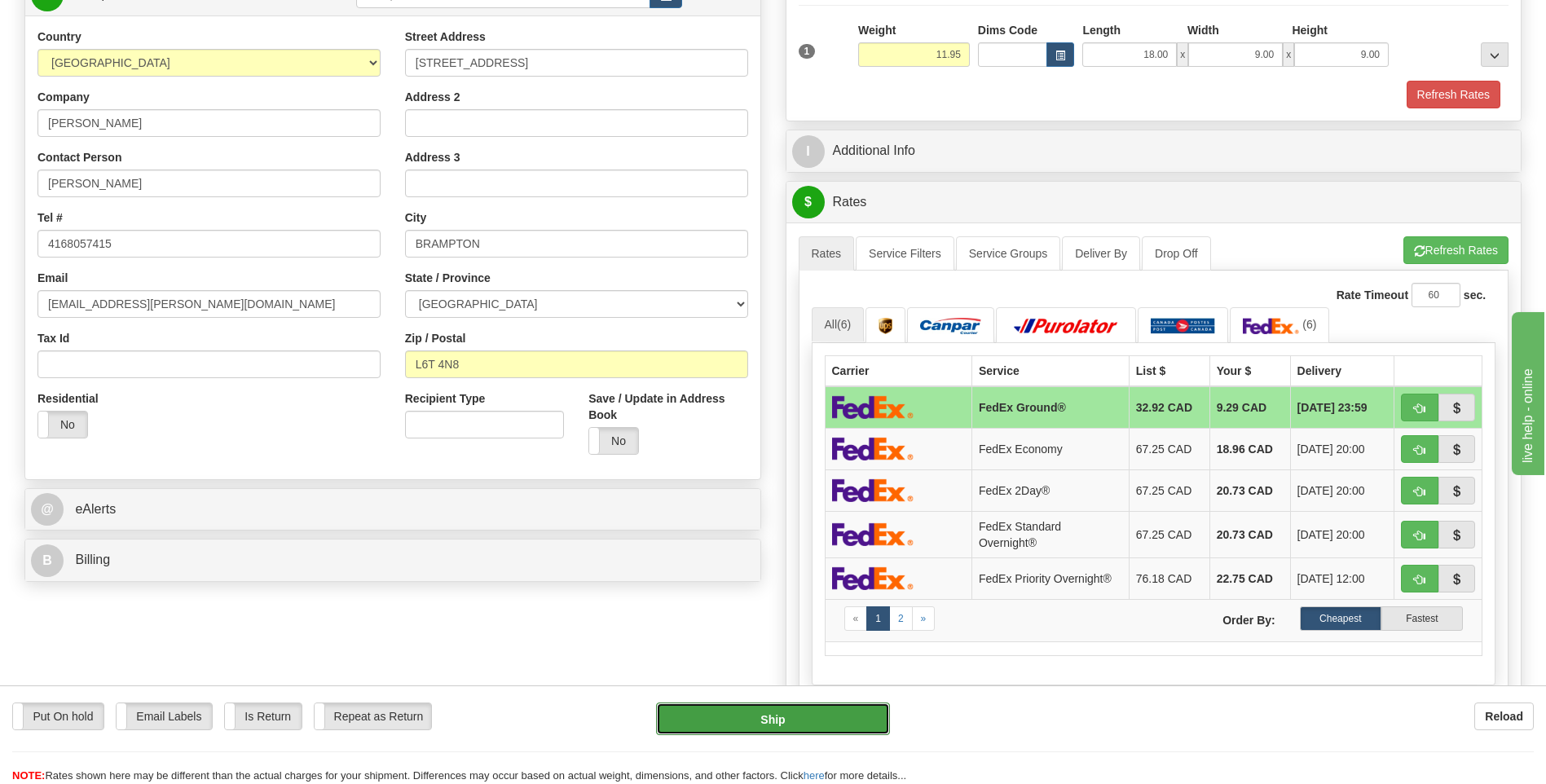
click at [786, 714] on button "Ship" at bounding box center [772, 718] width 233 height 32
type input "92"
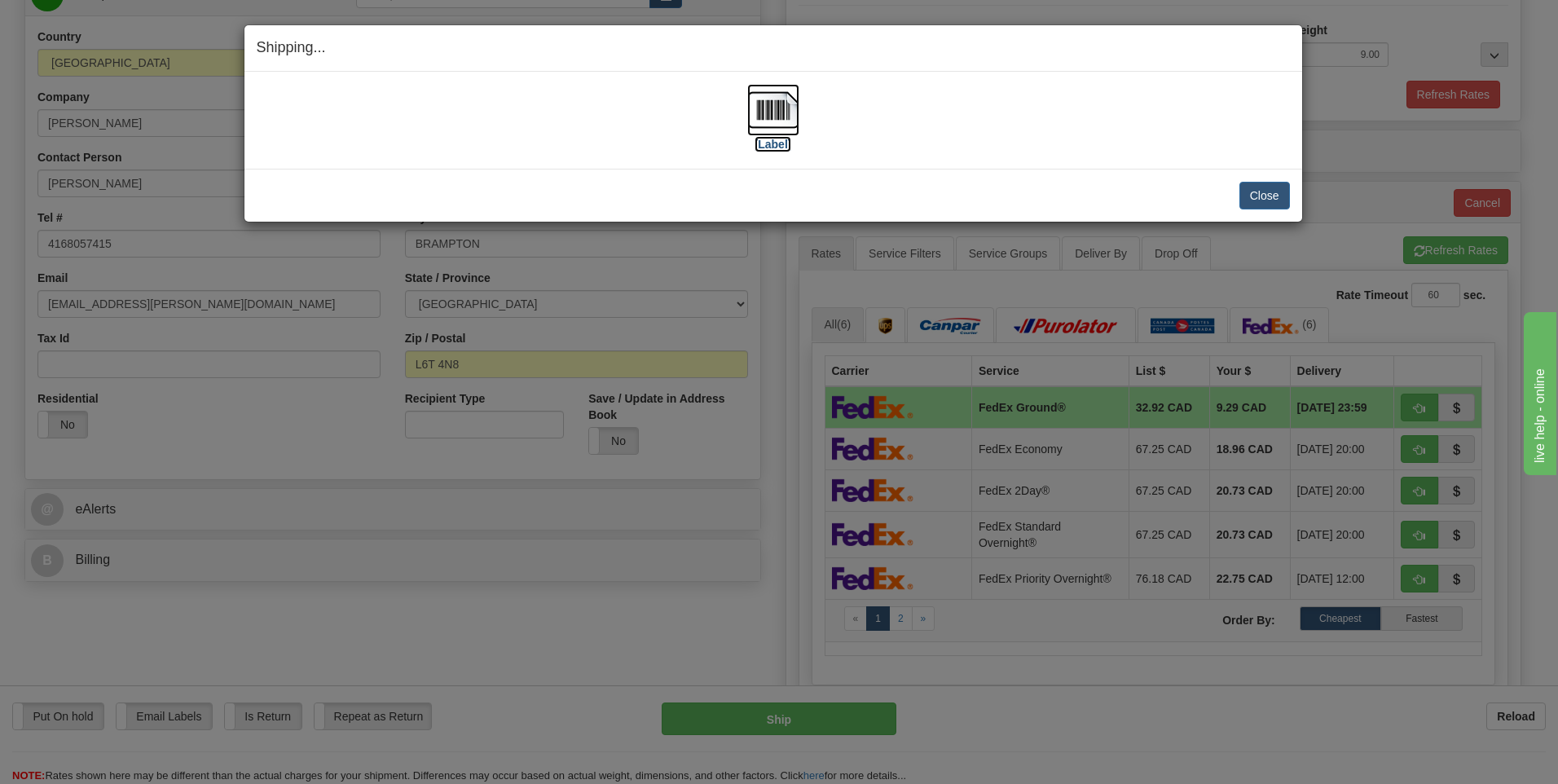
click at [780, 126] on img at bounding box center [773, 109] width 52 height 52
click at [1263, 195] on button "Close" at bounding box center [1265, 195] width 51 height 27
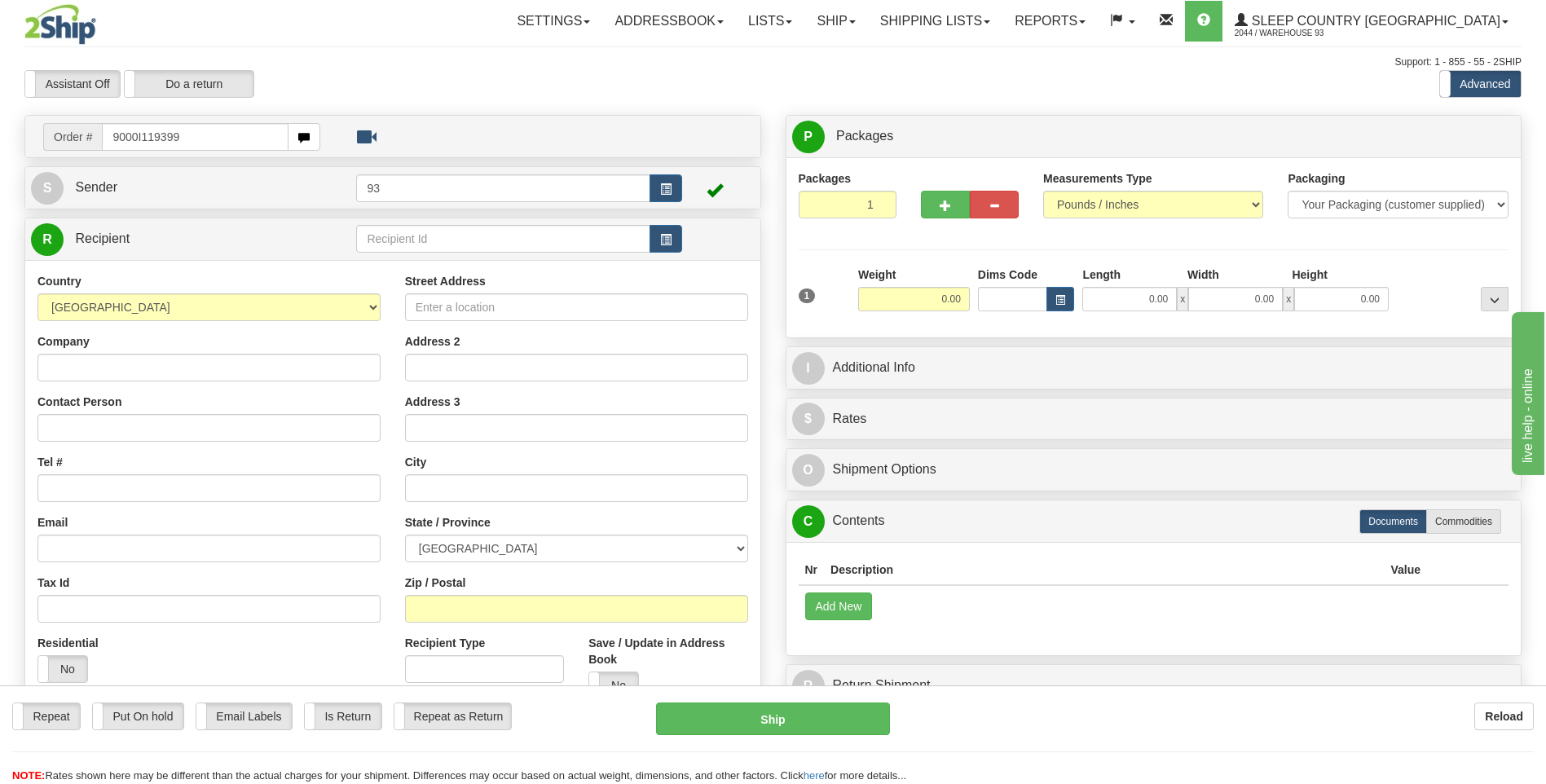
type input "9000I119399"
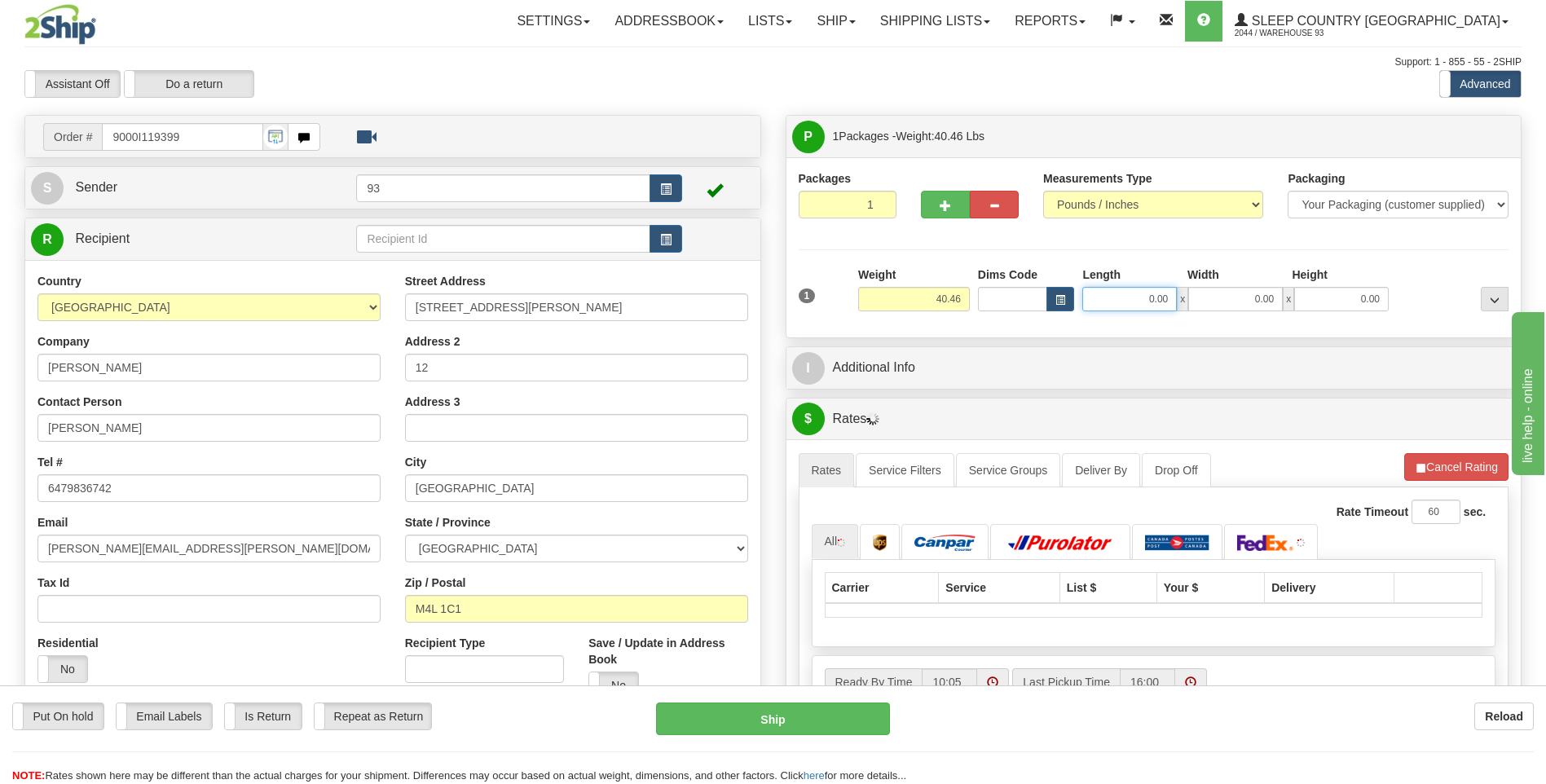
drag, startPoint x: 1142, startPoint y: 300, endPoint x: 1368, endPoint y: 324, distance: 227.3
click at [1361, 300] on div "0.00 x 0.00 x 0.00" at bounding box center [1235, 298] width 306 height 24
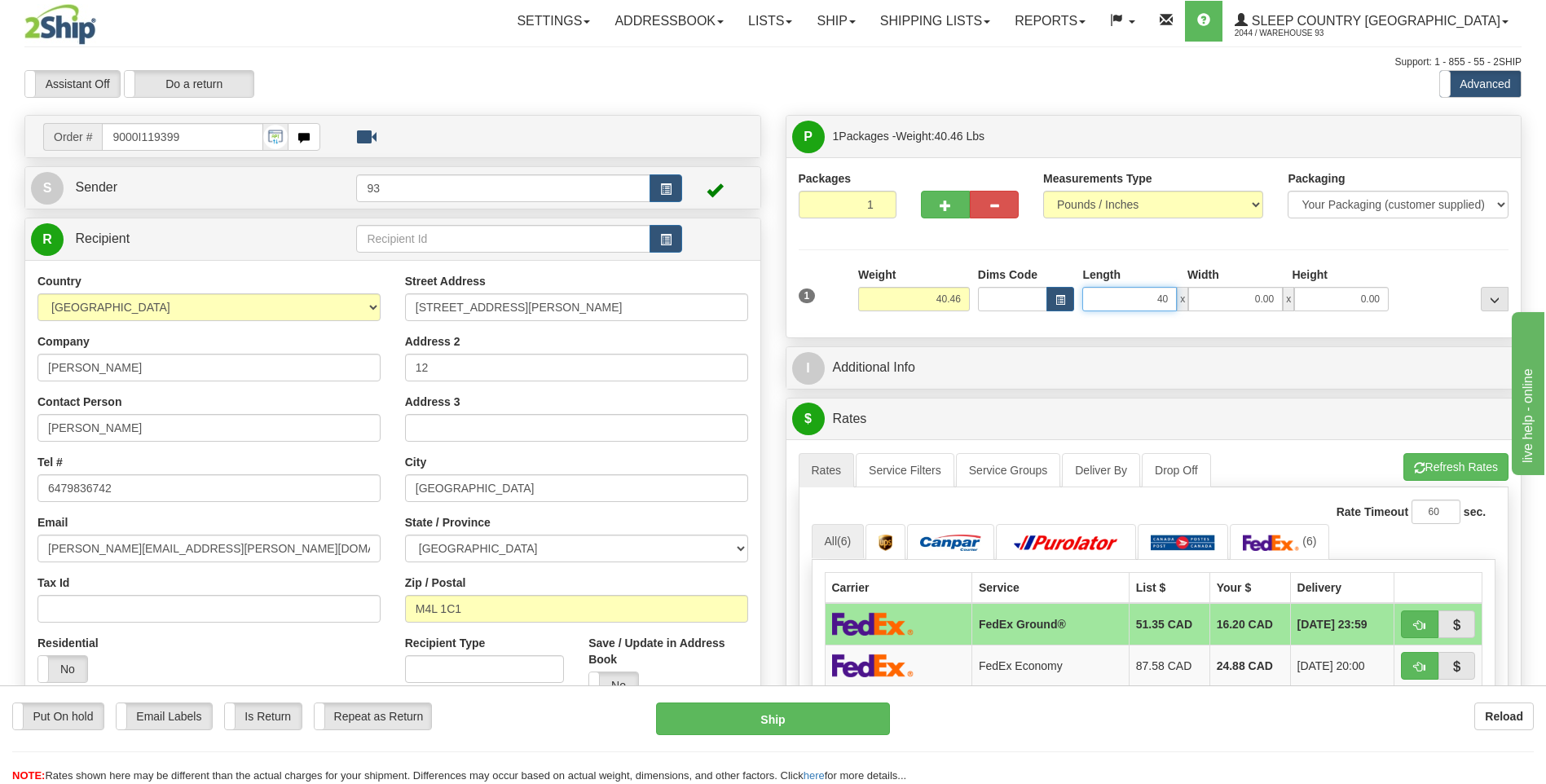
type input "40.00"
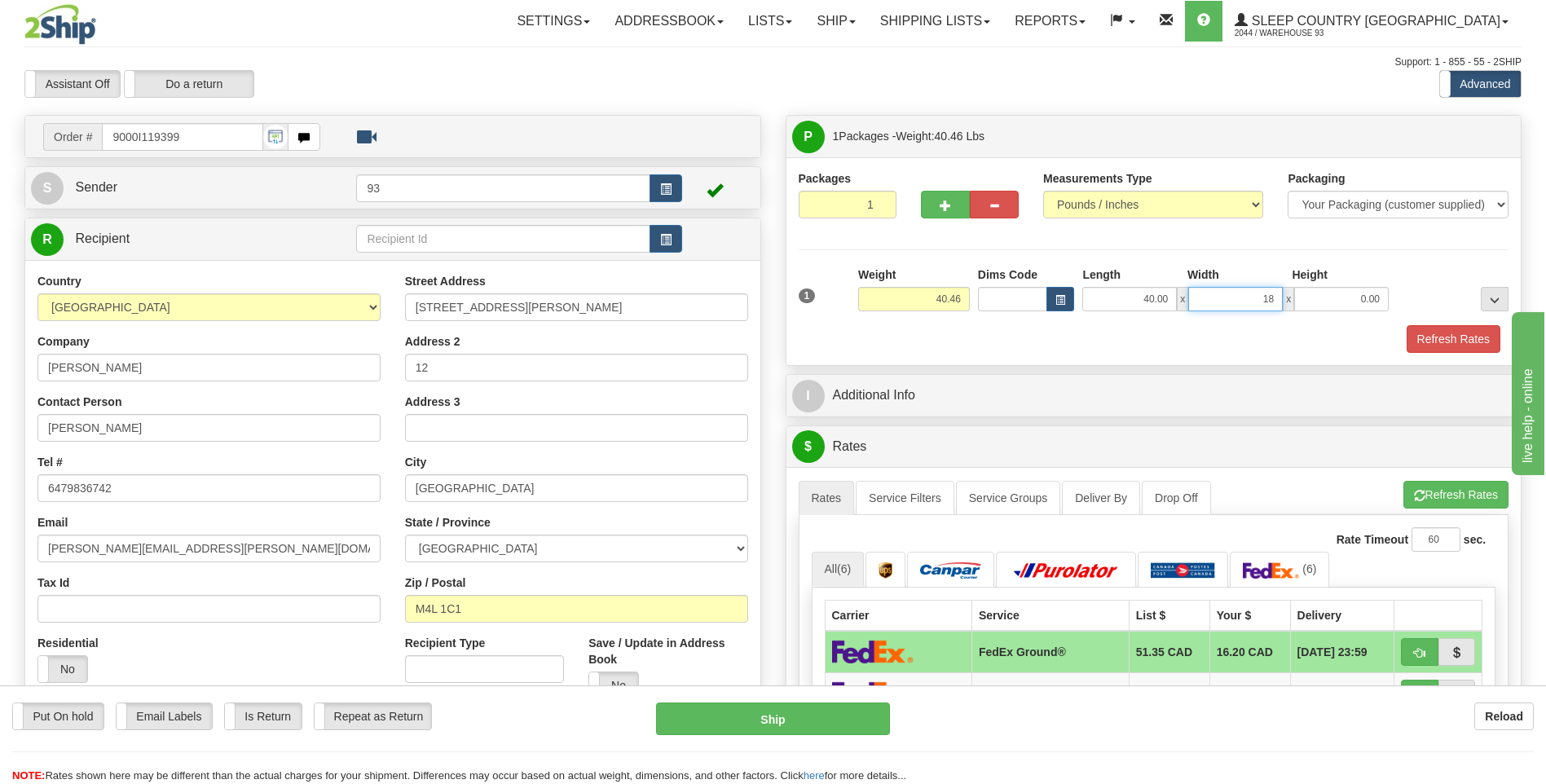
type input "18.00"
drag, startPoint x: 1473, startPoint y: 335, endPoint x: 1470, endPoint y: 345, distance: 10.4
click at [1472, 339] on button "Refresh Rates" at bounding box center [1453, 338] width 94 height 27
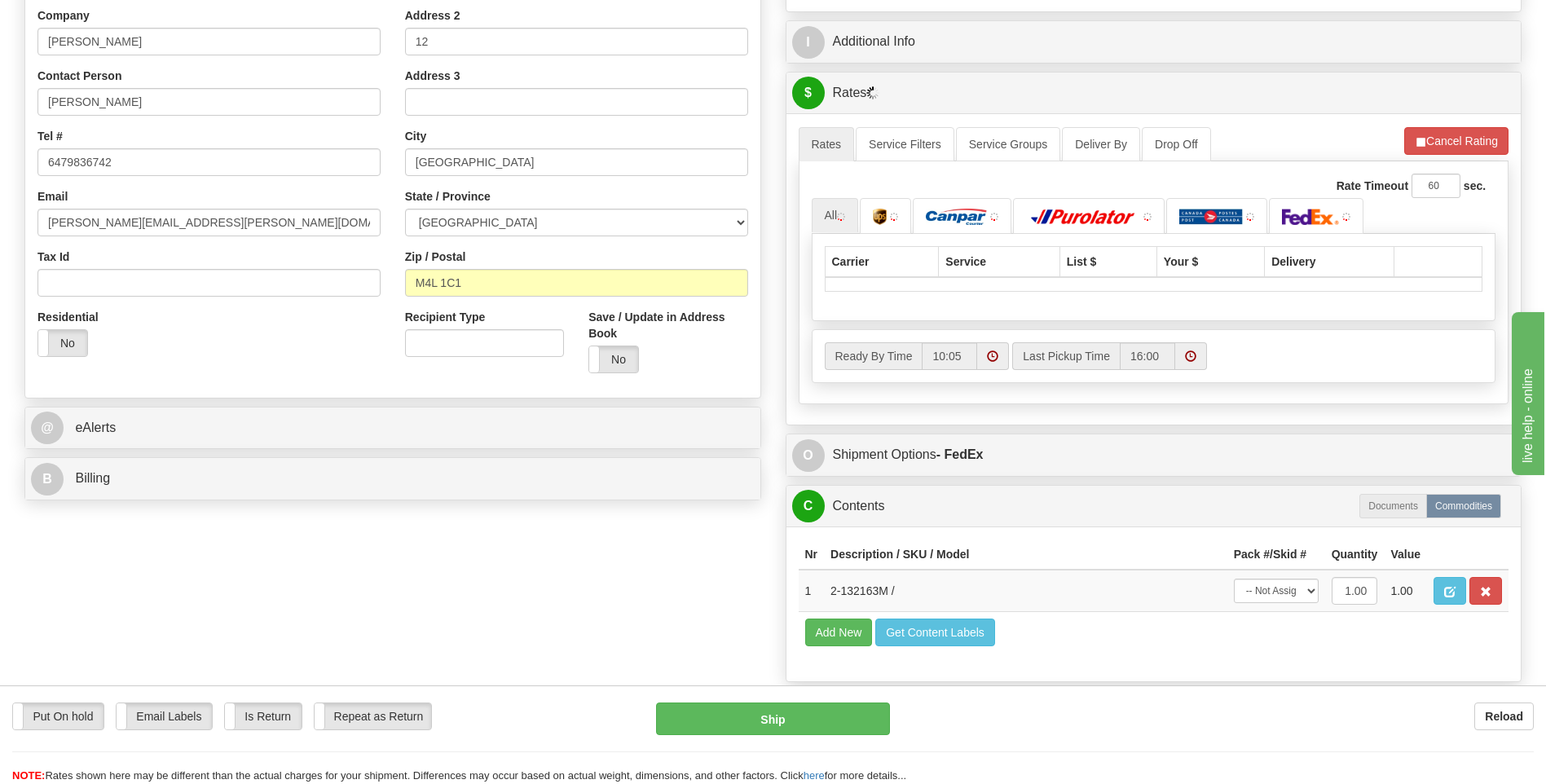
scroll to position [408, 0]
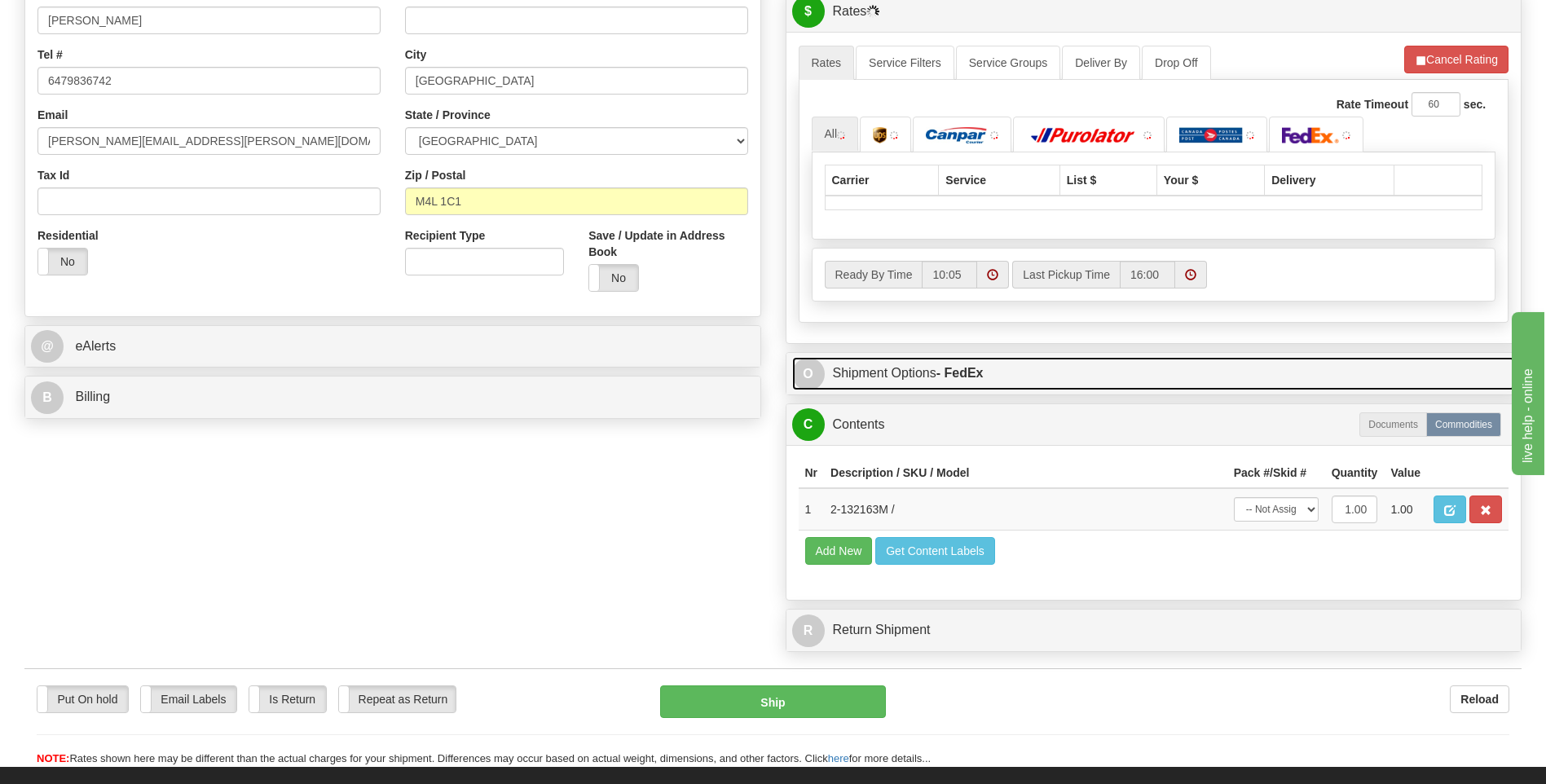
click at [808, 367] on span "O" at bounding box center [808, 373] width 32 height 32
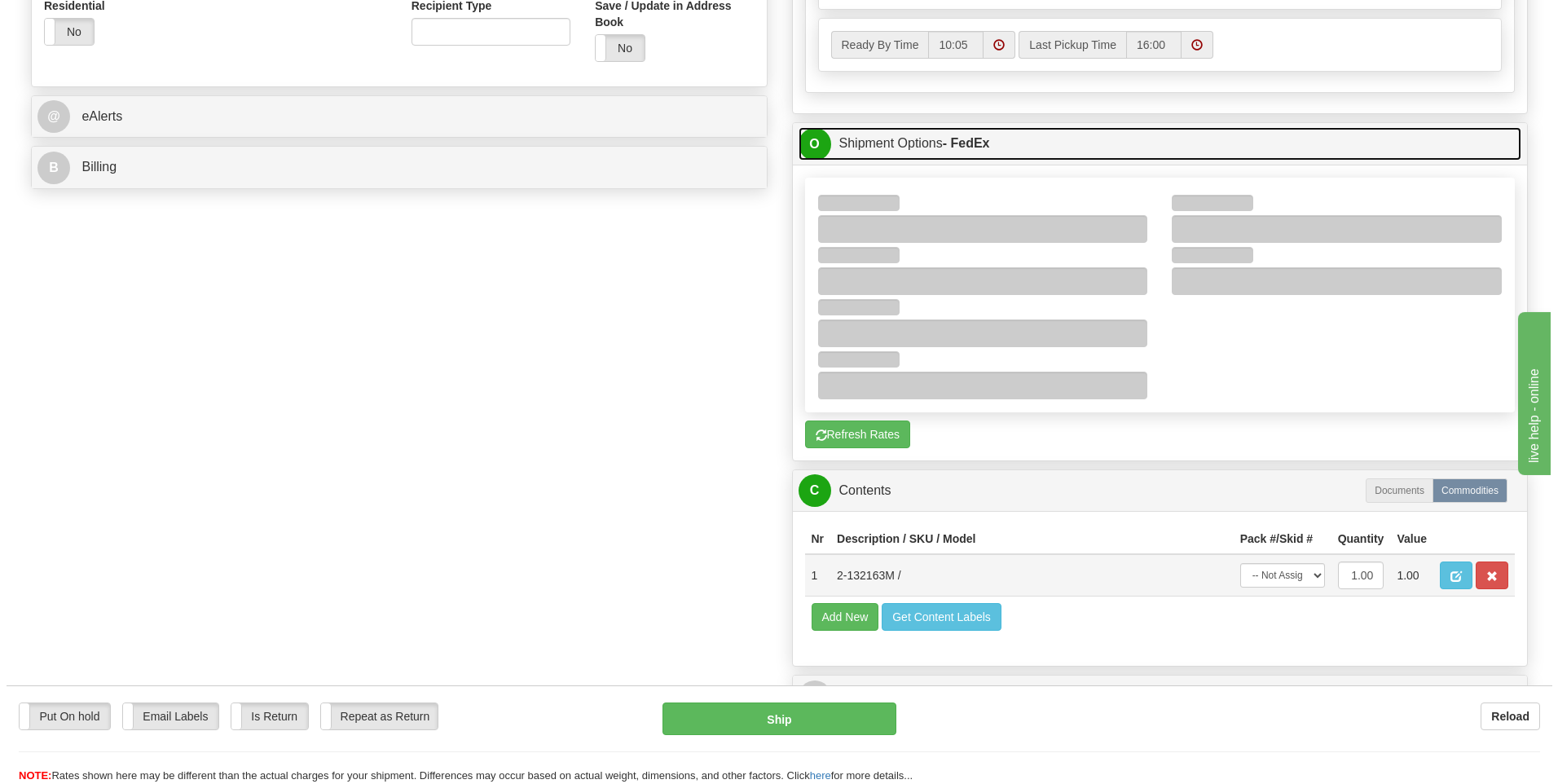
scroll to position [651, 0]
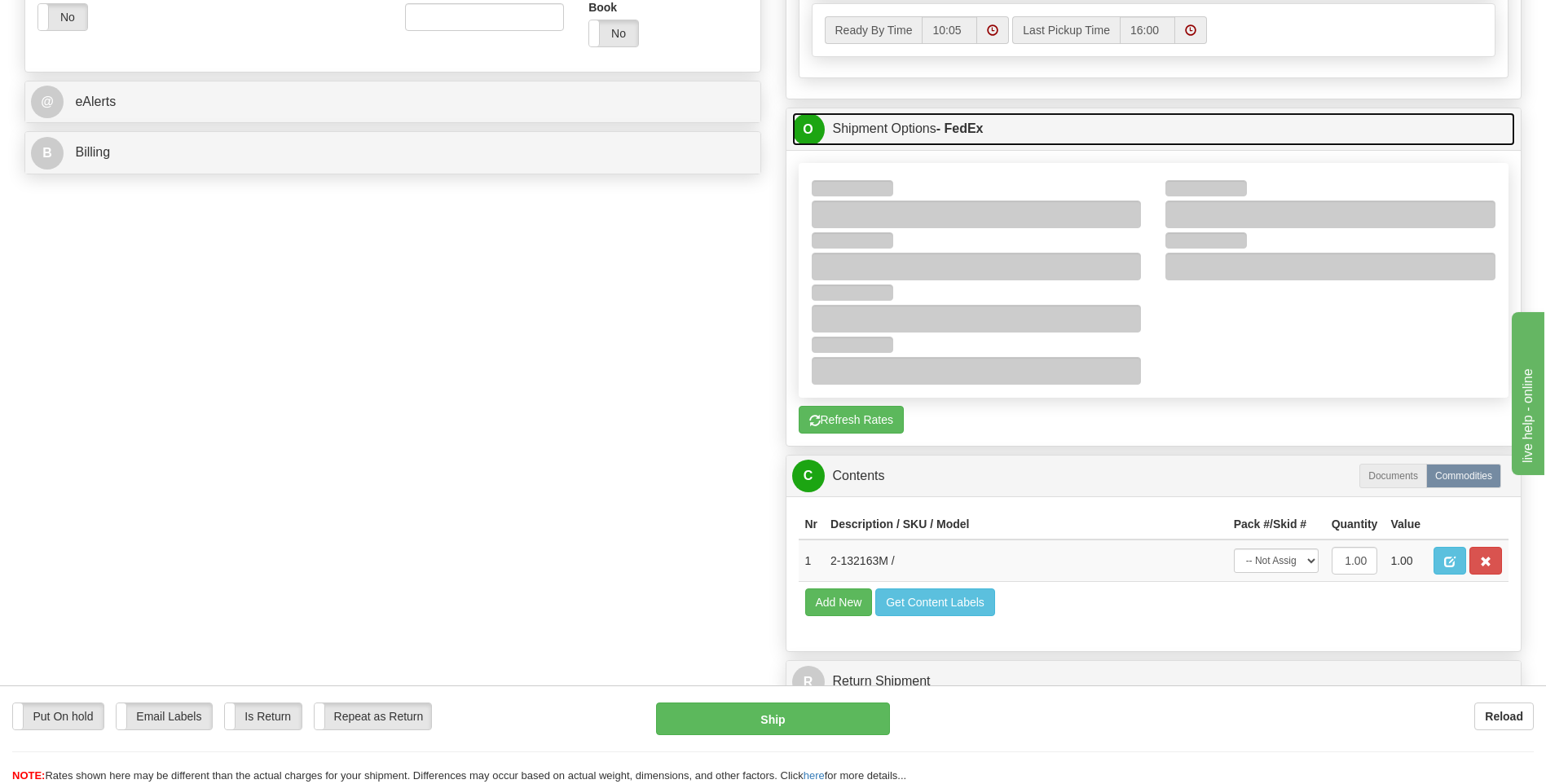
click at [808, 121] on span "O" at bounding box center [808, 129] width 32 height 32
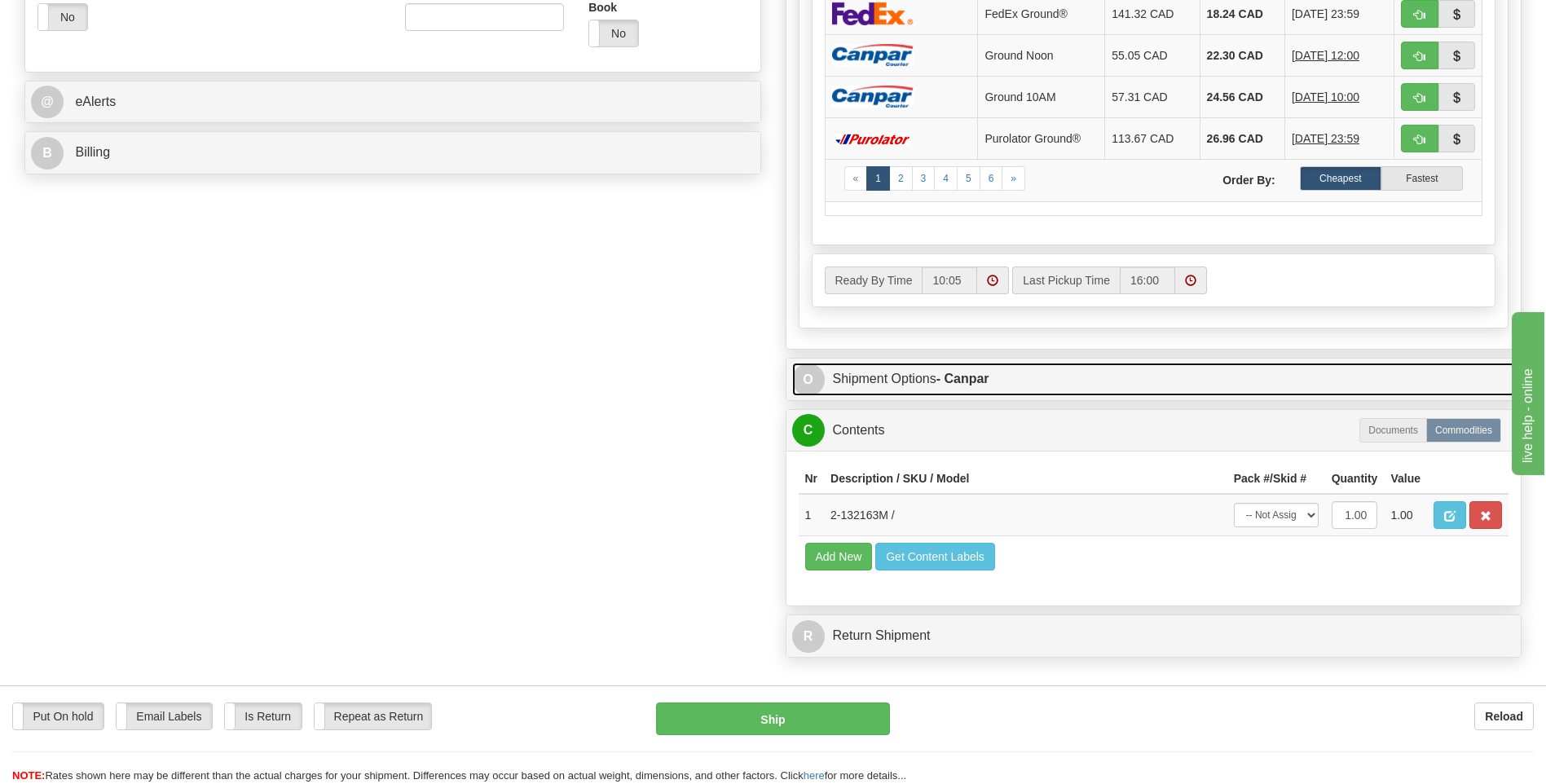
click at [801, 376] on span "O" at bounding box center [808, 379] width 32 height 32
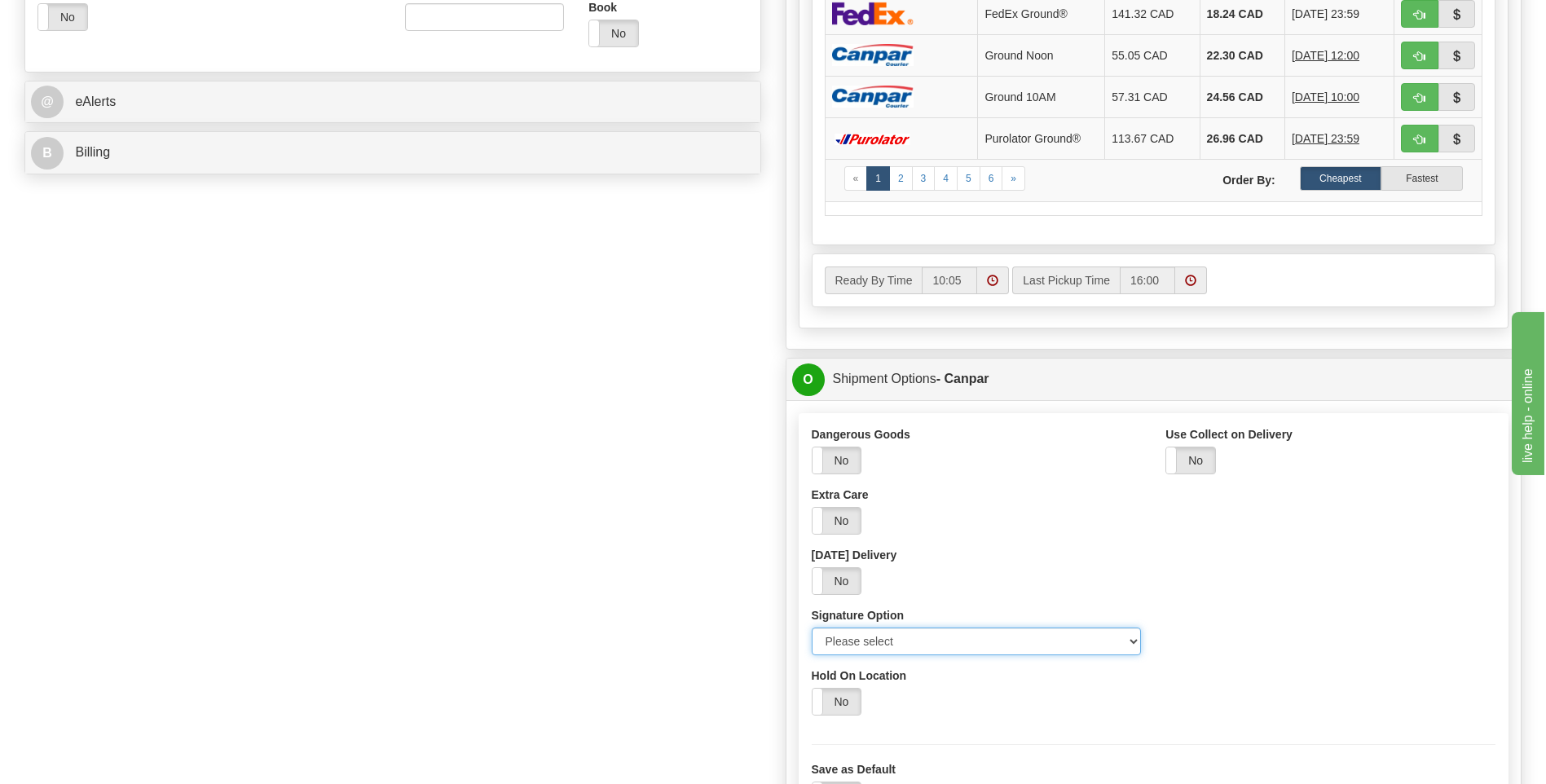
click at [1126, 644] on select "Please select No Signature Required Signature Required Adult Signature" at bounding box center [976, 641] width 330 height 27
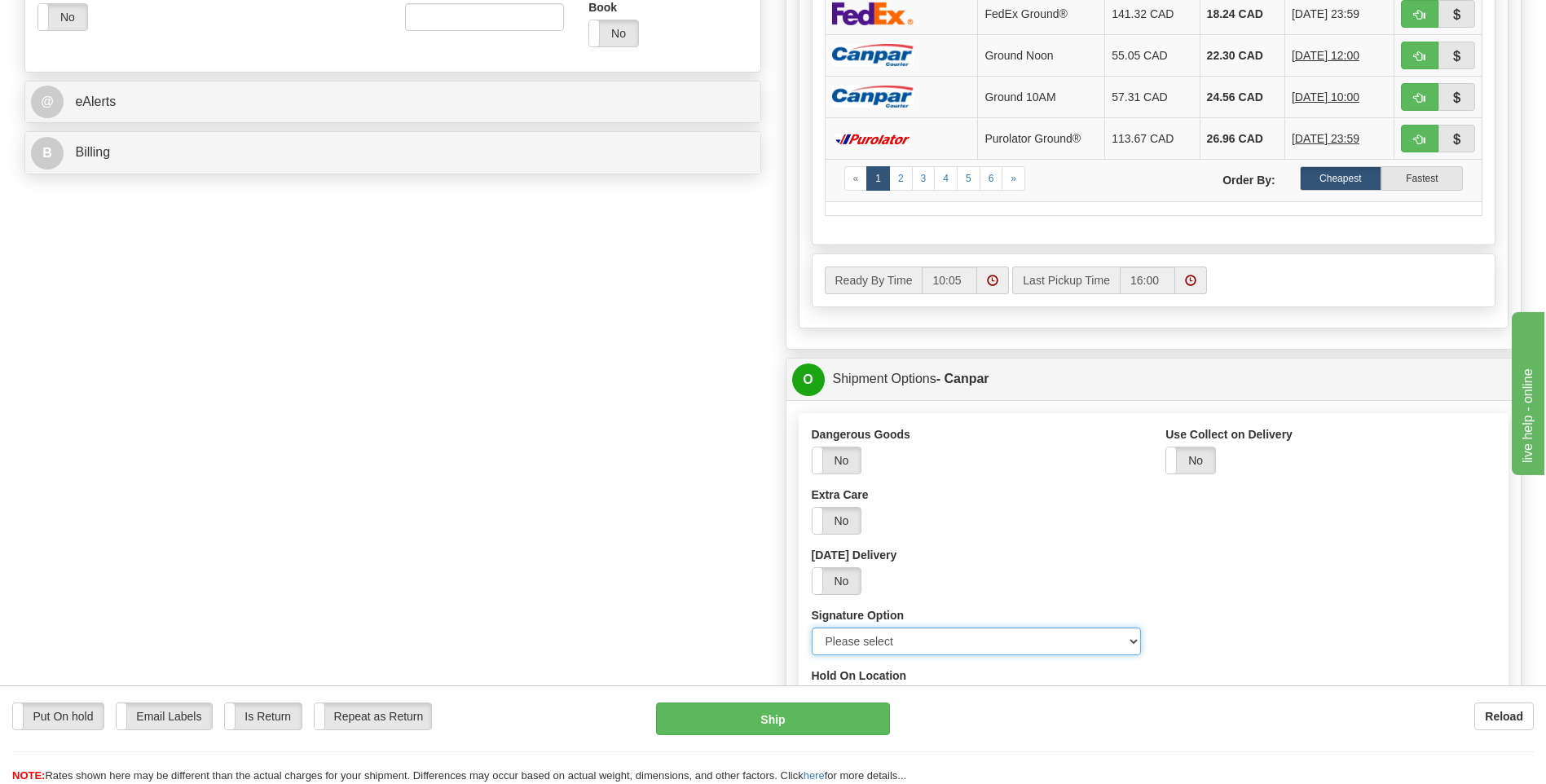
select select "2"
click at [812, 627] on select "Please select No Signature Required Signature Required Adult Signature" at bounding box center [976, 641] width 330 height 27
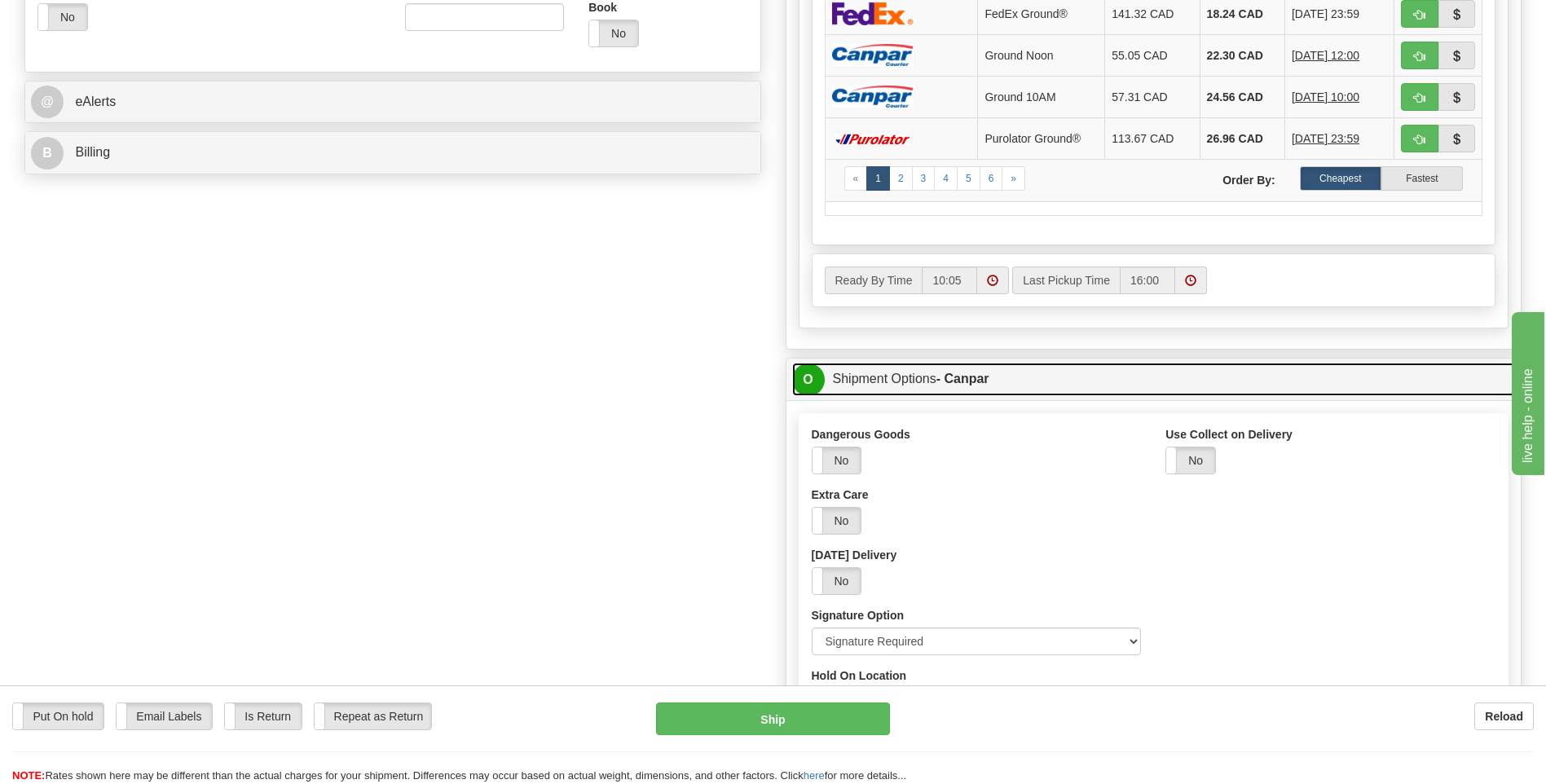
click at [806, 388] on span "O" at bounding box center [808, 379] width 32 height 32
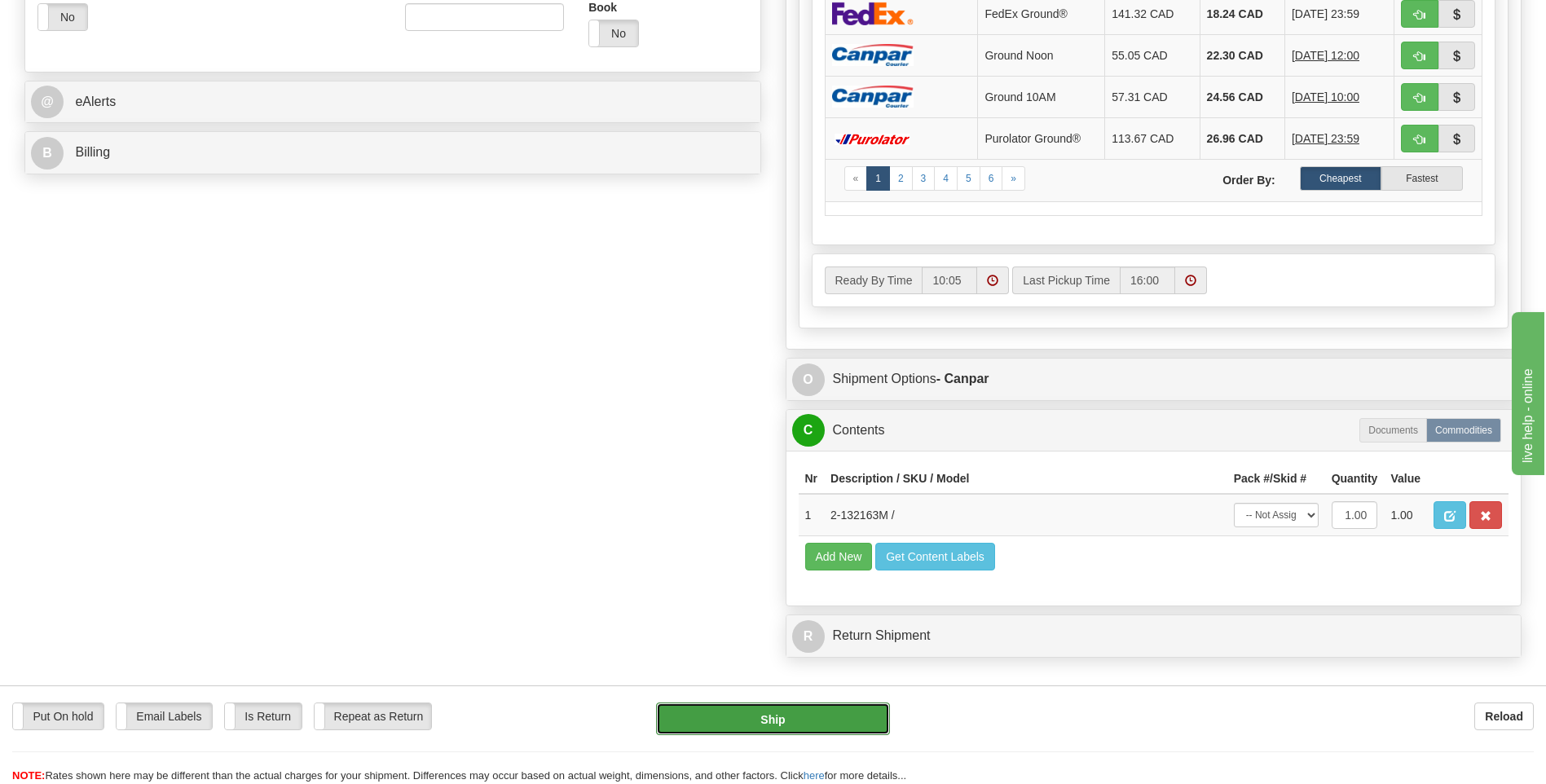
click at [758, 719] on button "Ship" at bounding box center [772, 718] width 233 height 32
type input "1"
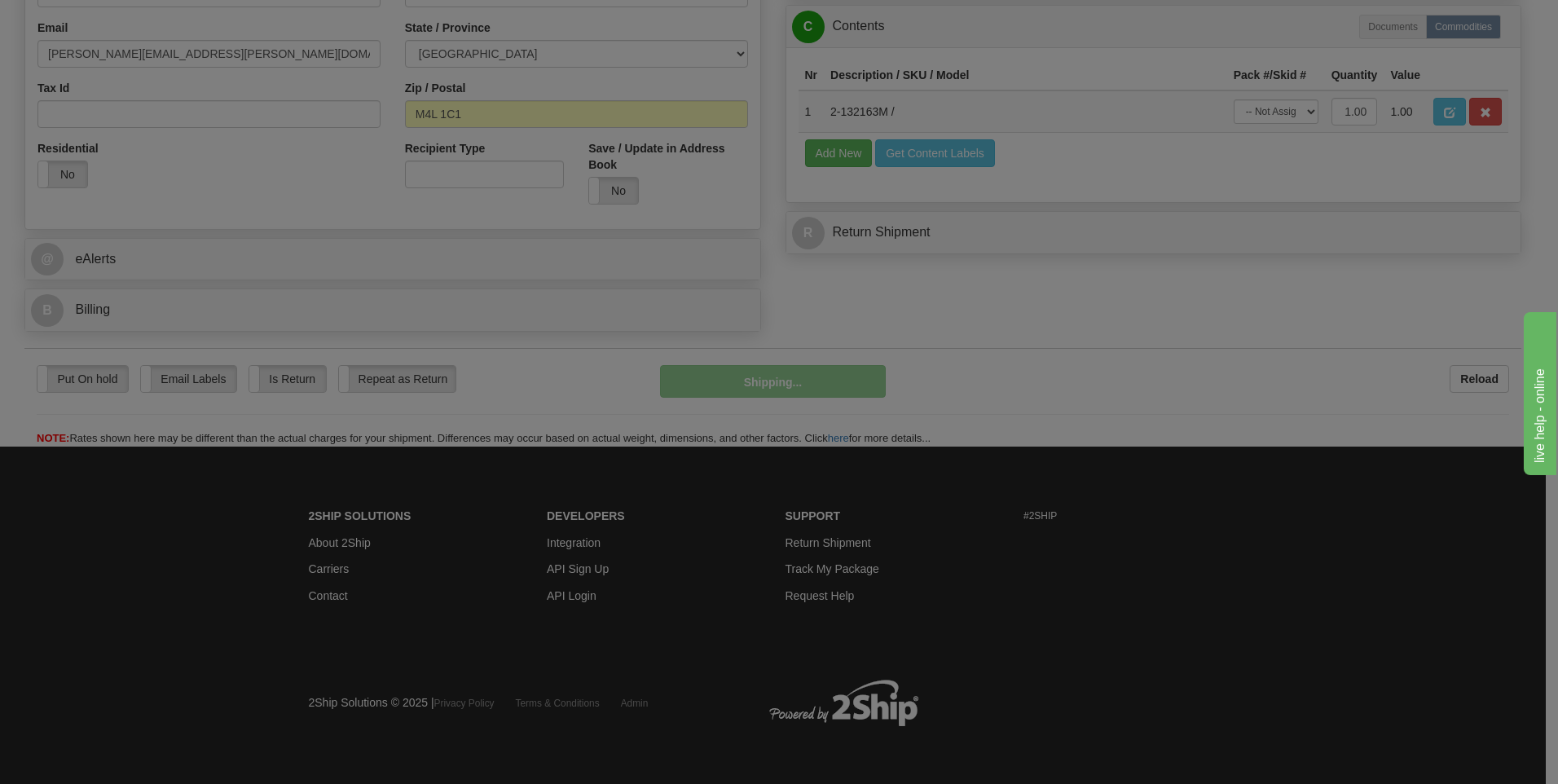
scroll to position [495, 0]
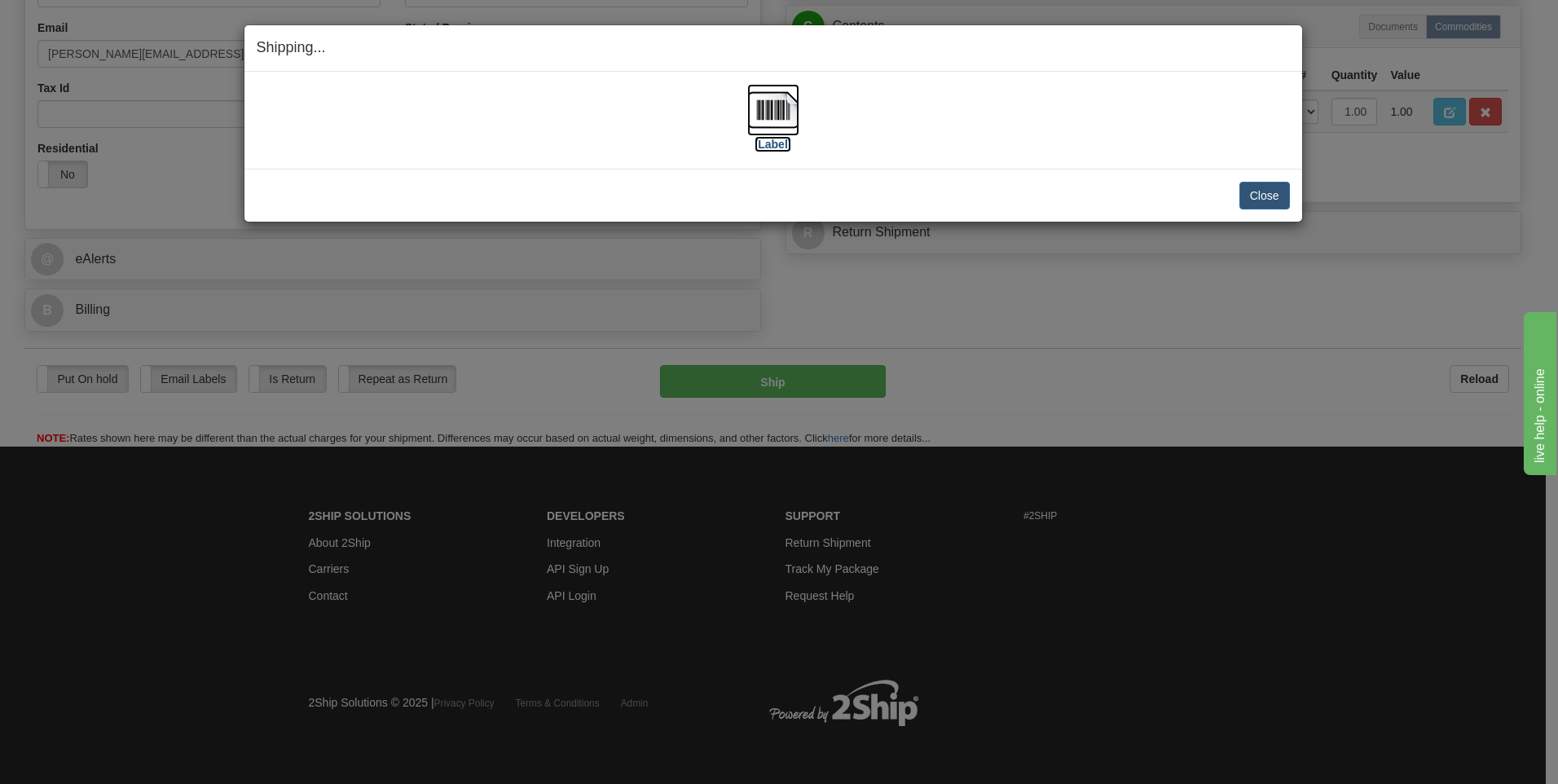
click at [760, 107] on img at bounding box center [773, 109] width 52 height 52
click at [1262, 207] on button "Close" at bounding box center [1265, 195] width 51 height 27
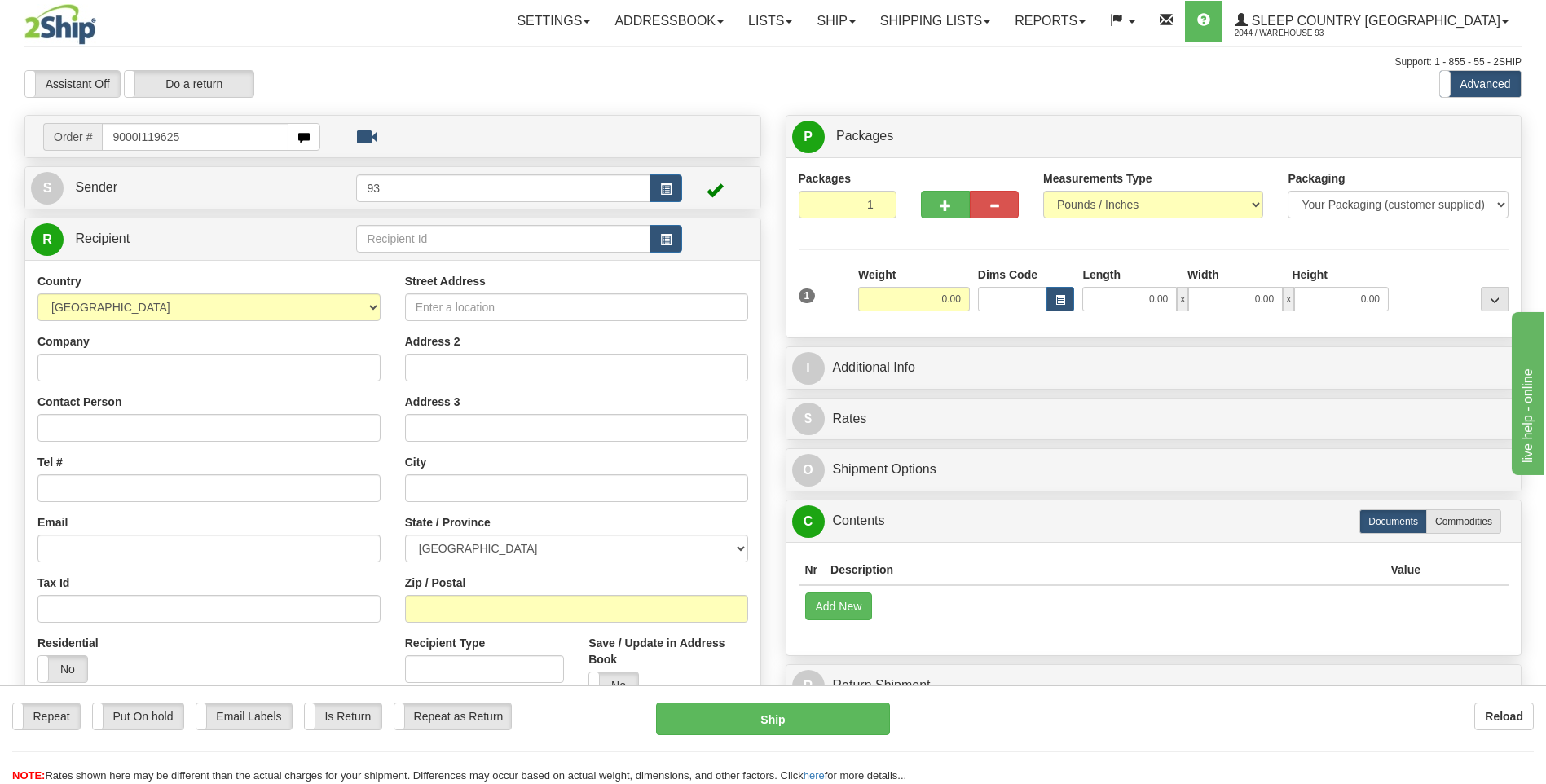
type input "9000I119625"
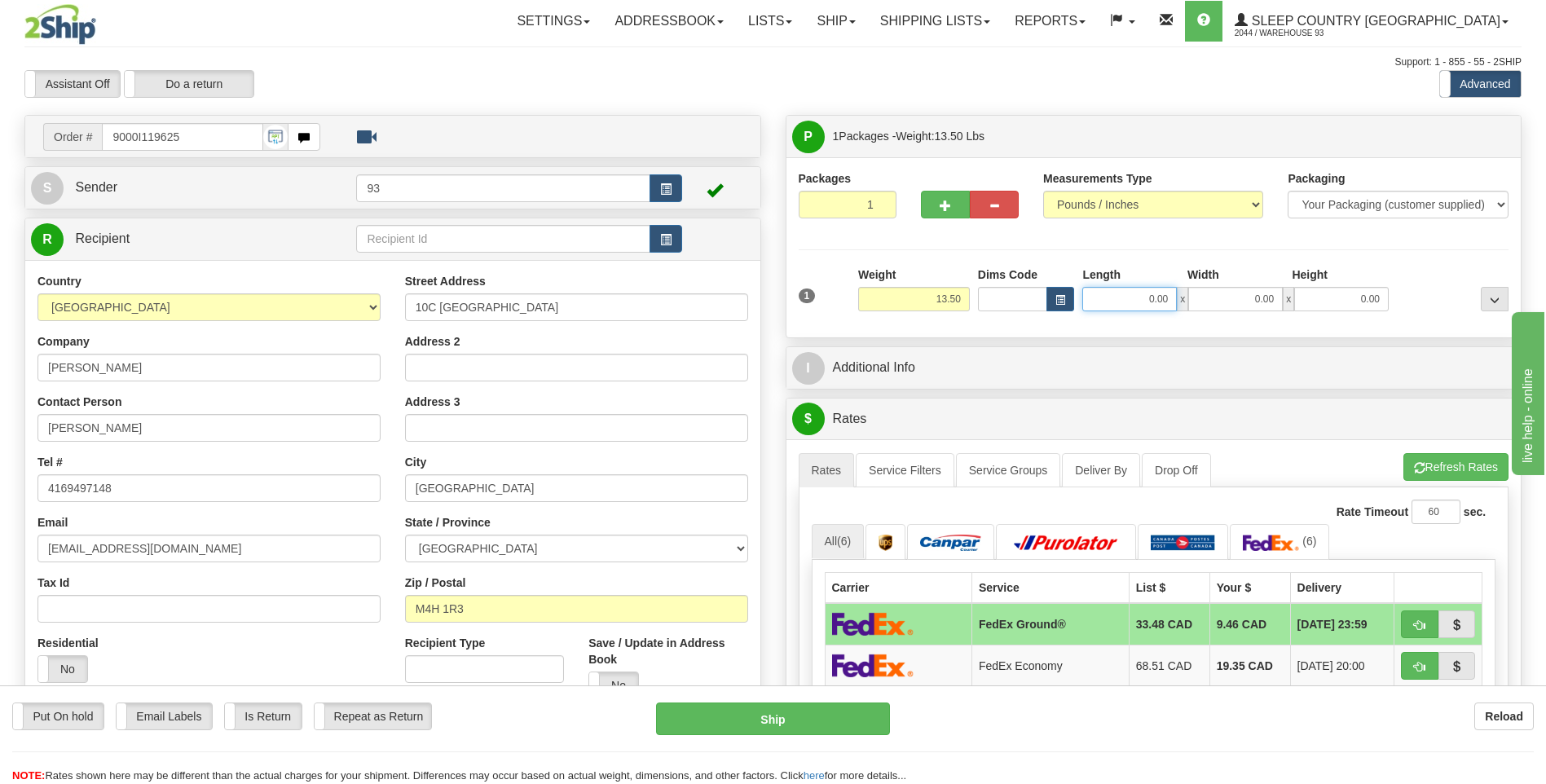
drag, startPoint x: 1145, startPoint y: 303, endPoint x: 1240, endPoint y: 285, distance: 96.7
click at [1235, 294] on div "0.00 x 0.00 x 0.00" at bounding box center [1235, 298] width 306 height 24
type input "19.00"
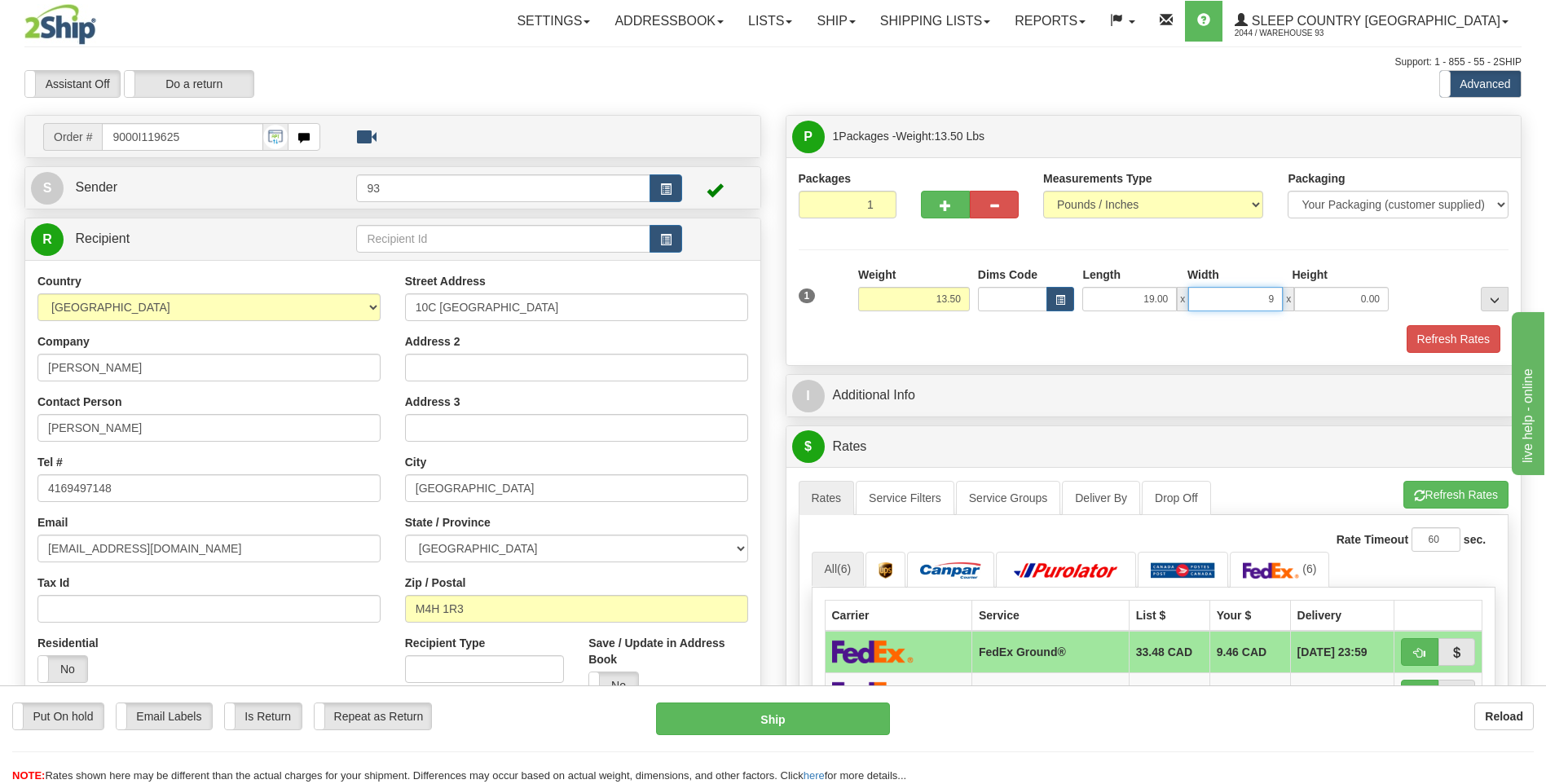
type input "9.00"
click at [1468, 335] on button "Refresh Rates" at bounding box center [1453, 338] width 94 height 27
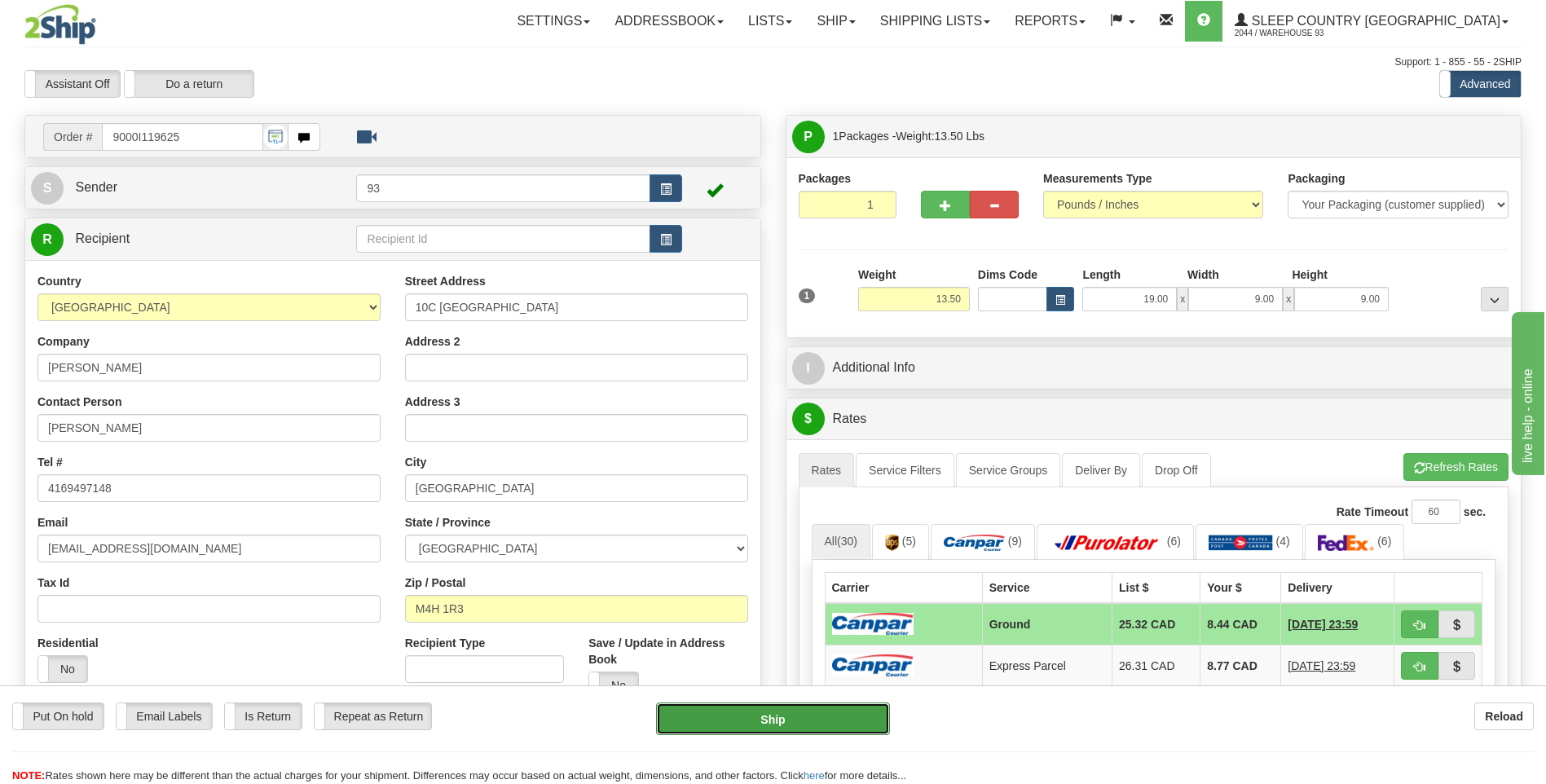
click at [789, 714] on button "Ship" at bounding box center [772, 718] width 233 height 32
type input "1"
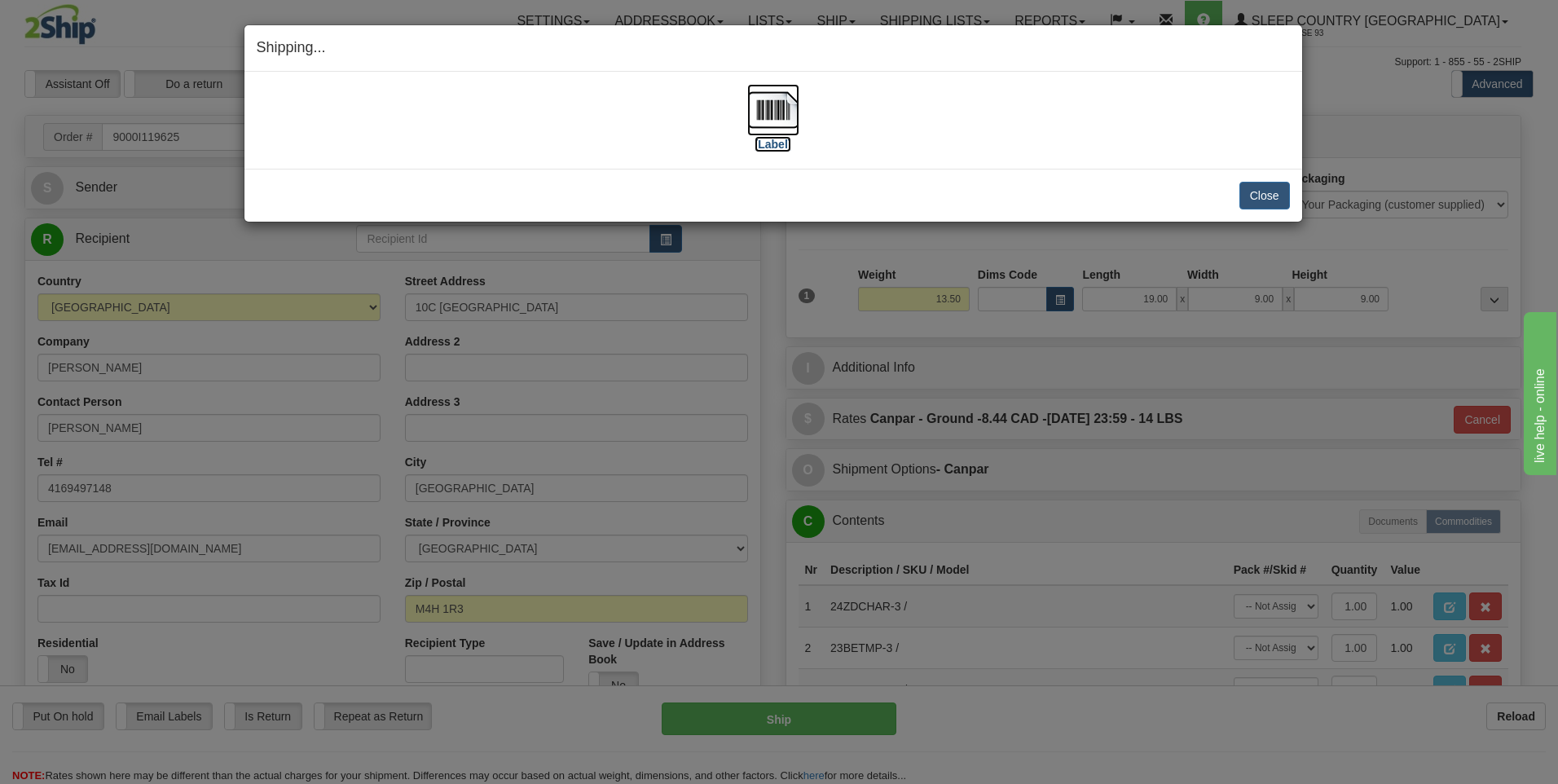
click at [763, 107] on img at bounding box center [773, 109] width 52 height 52
click at [1284, 193] on button "Close" at bounding box center [1265, 195] width 51 height 27
